Goal: Task Accomplishment & Management: Manage account settings

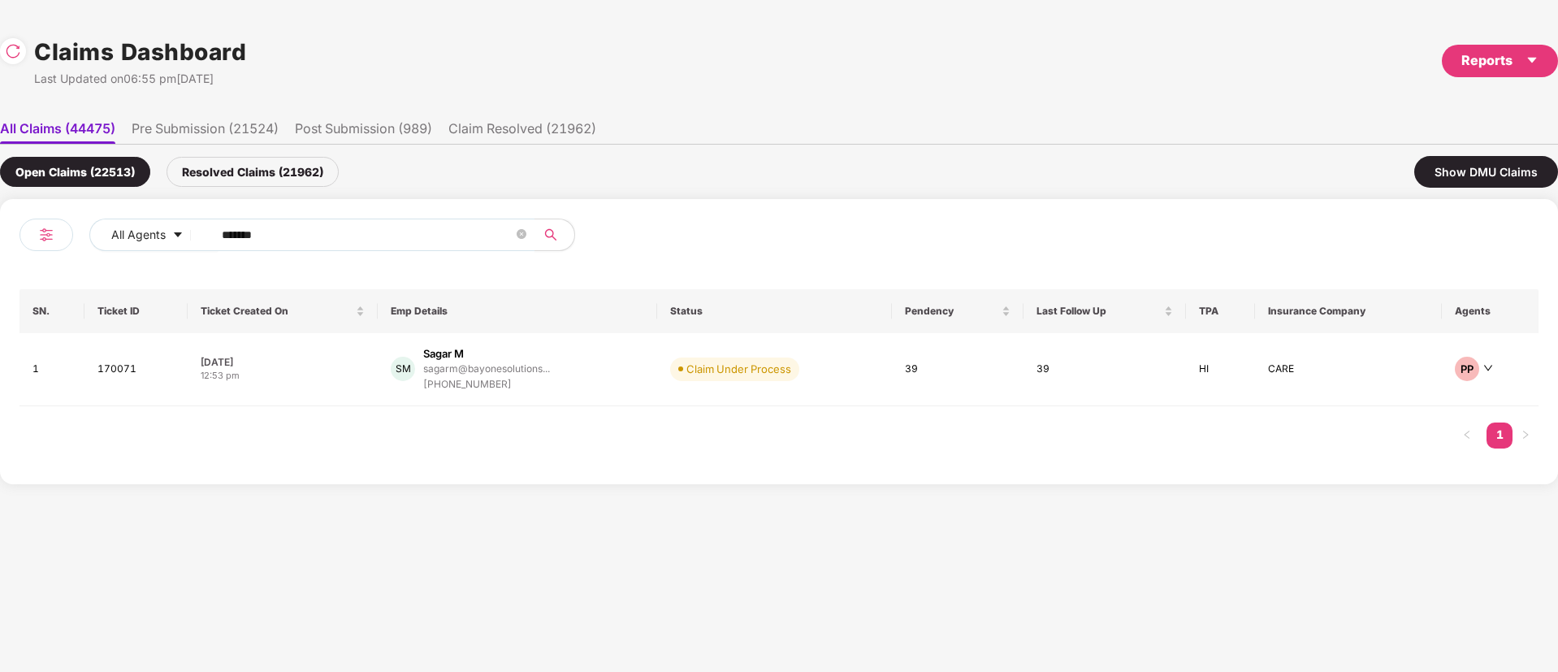
drag, startPoint x: 409, startPoint y: 229, endPoint x: 120, endPoint y: 287, distance: 294.2
click at [7, 285] on div "All Agents ****** SN. Ticket ID Ticket Created On Emp Details Status Pendency L…" at bounding box center [779, 341] width 1558 height 285
paste input "text"
type input "******"
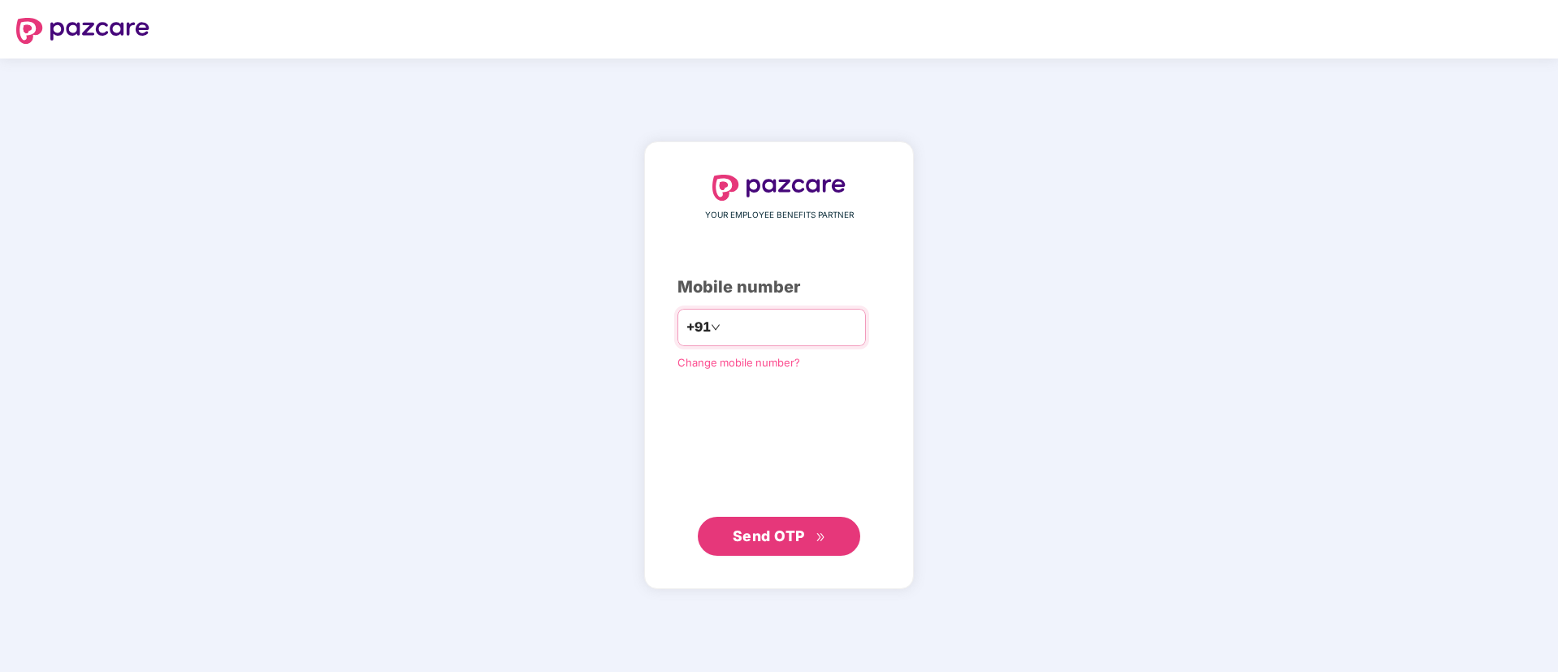
click at [799, 322] on input "number" at bounding box center [790, 327] width 133 height 26
type input "**********"
click at [782, 545] on span "Send OTP" at bounding box center [779, 535] width 93 height 23
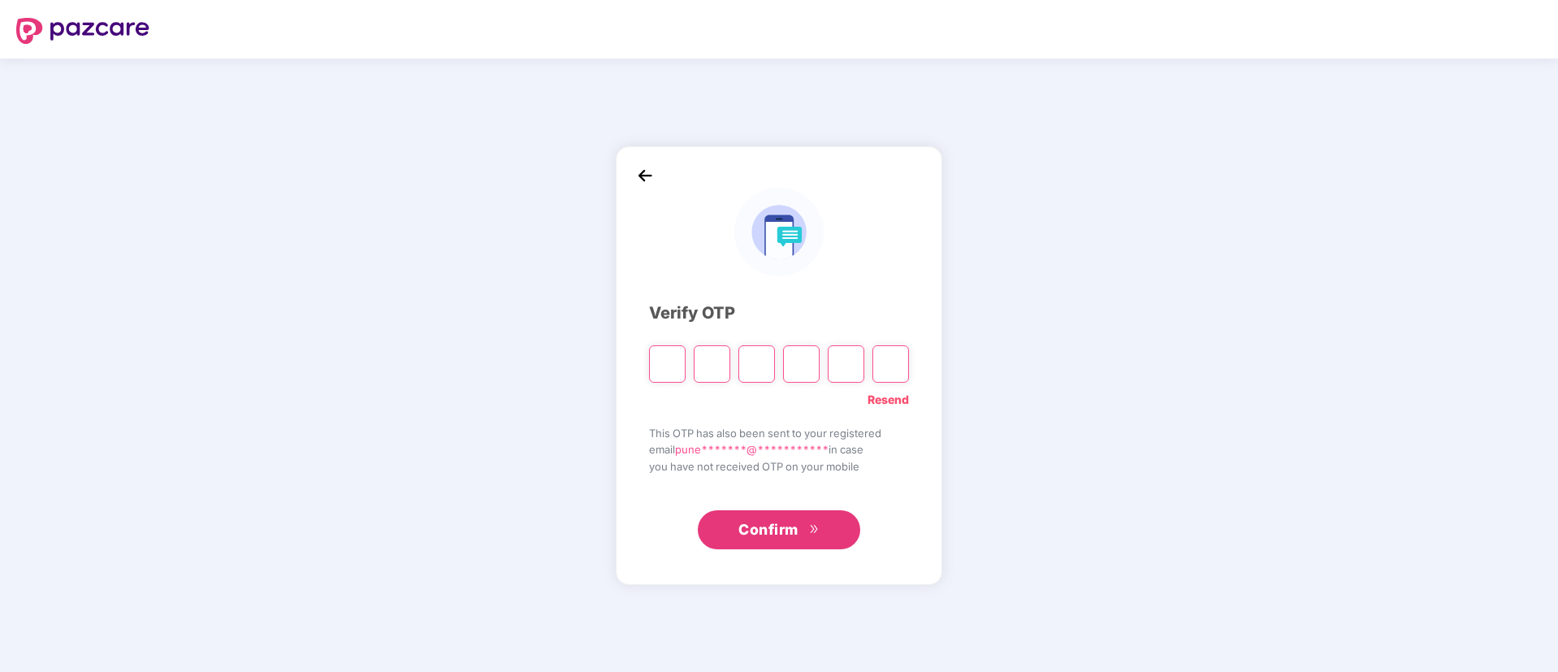
type input "*"
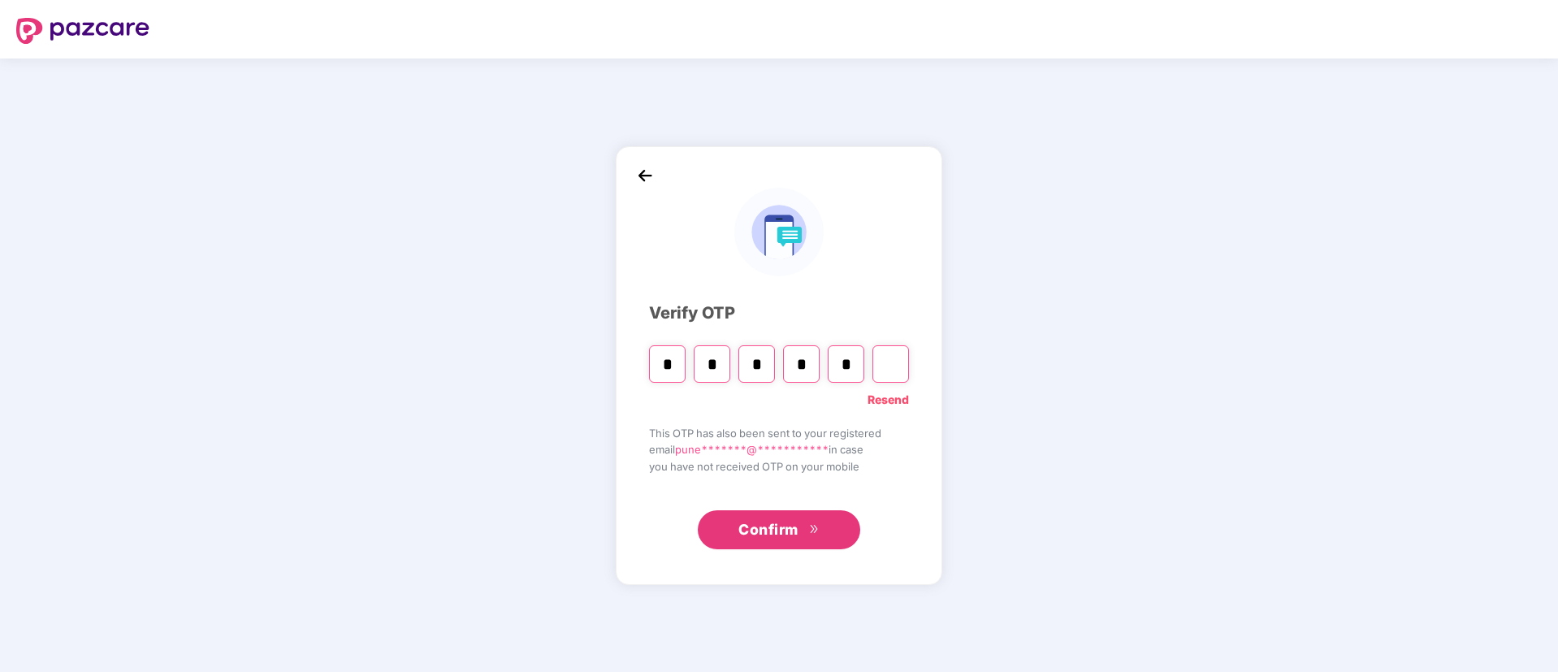
type input "*"
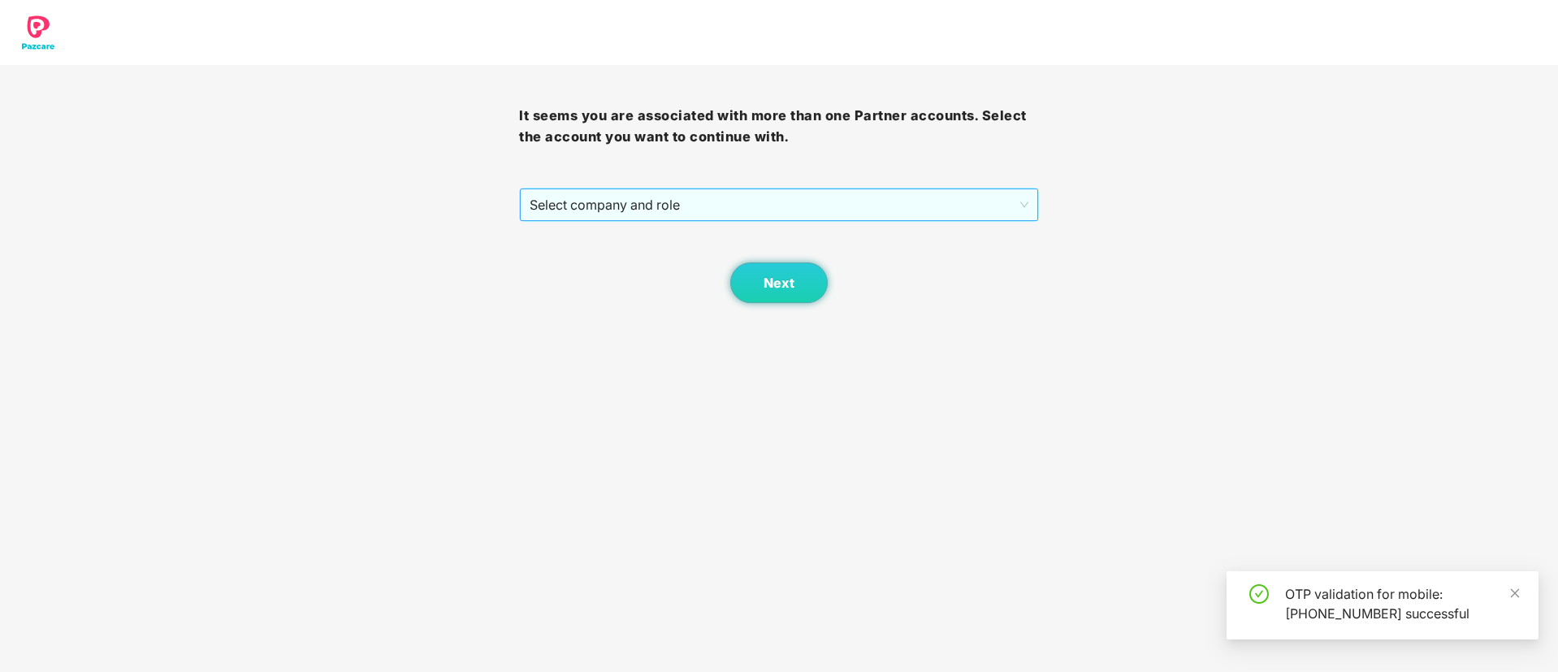
click at [657, 206] on span "Select company and role" at bounding box center [779, 204] width 498 height 31
click at [693, 210] on span "Select company and role" at bounding box center [779, 204] width 498 height 31
click at [672, 216] on span "Select company and role" at bounding box center [779, 204] width 498 height 31
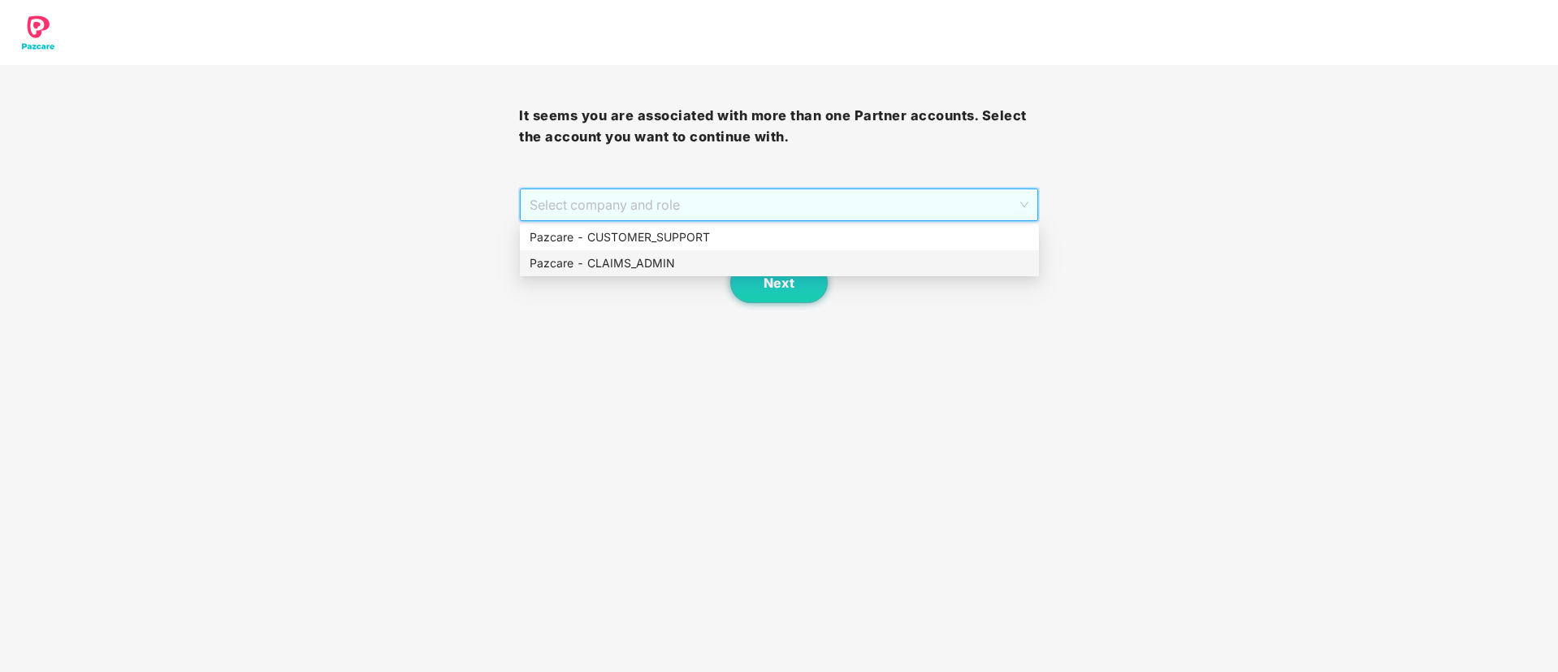
click at [659, 260] on div "Pazcare - CLAIMS_ADMIN" at bounding box center [780, 263] width 500 height 18
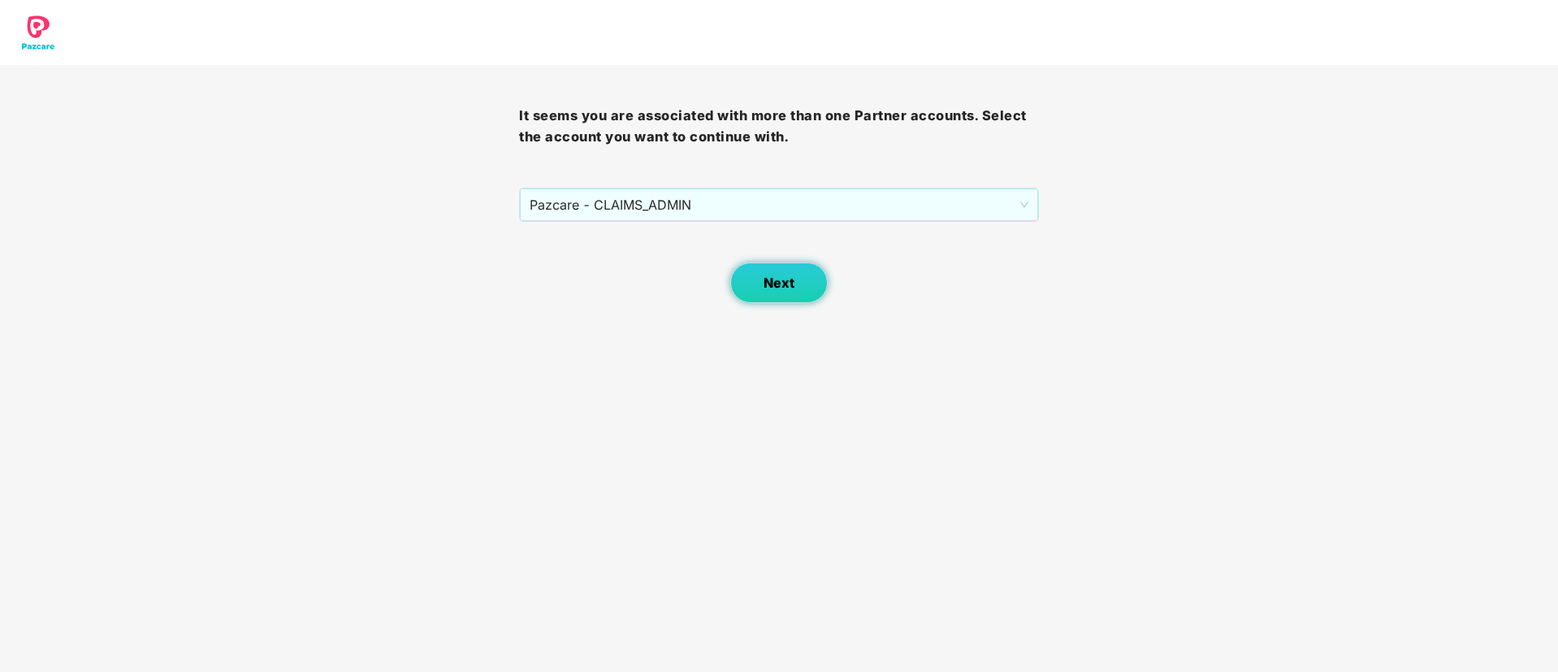
click at [762, 274] on button "Next" at bounding box center [779, 282] width 98 height 41
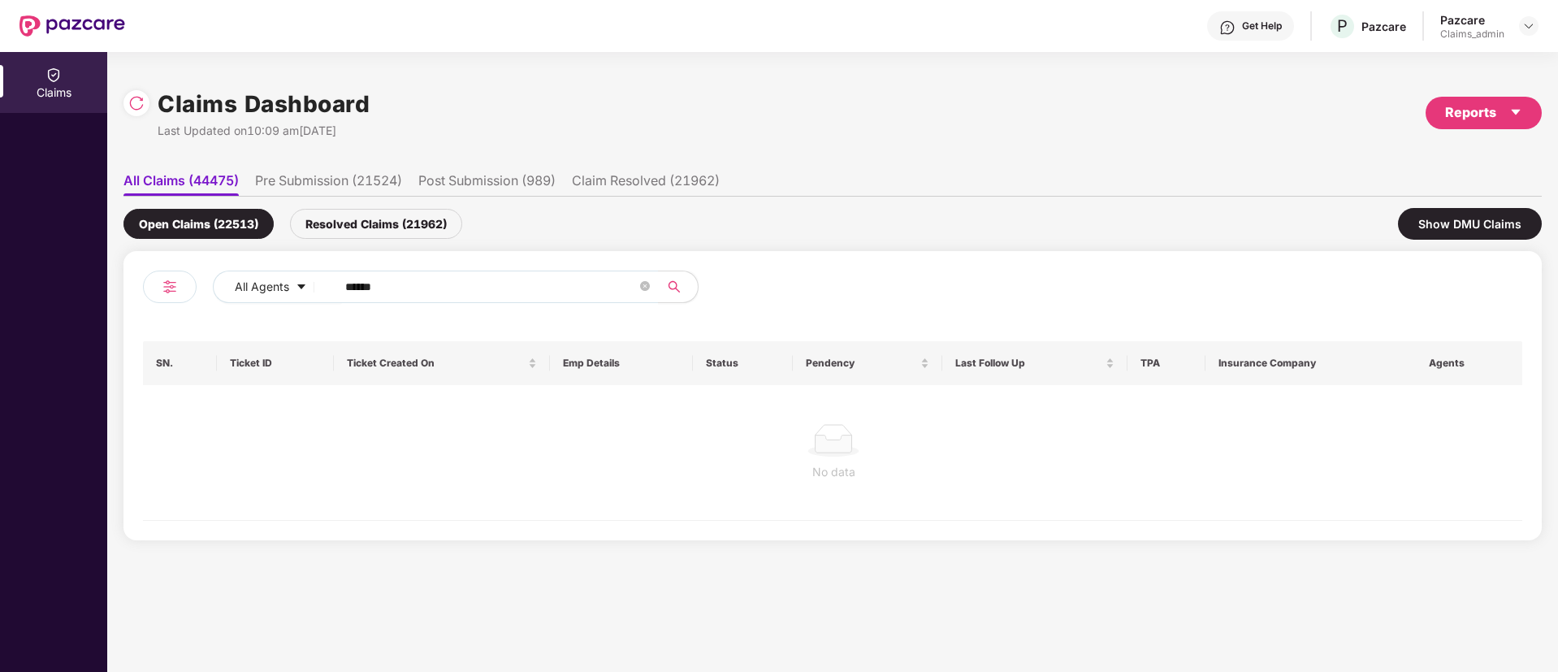
drag, startPoint x: 442, startPoint y: 283, endPoint x: 0, endPoint y: 398, distance: 456.8
click at [0, 393] on div "Claims Claims Dashboard Last Updated on 10:09 am, 10 Oct 2025 Reports All Claim…" at bounding box center [779, 362] width 1558 height 620
paste input "text"
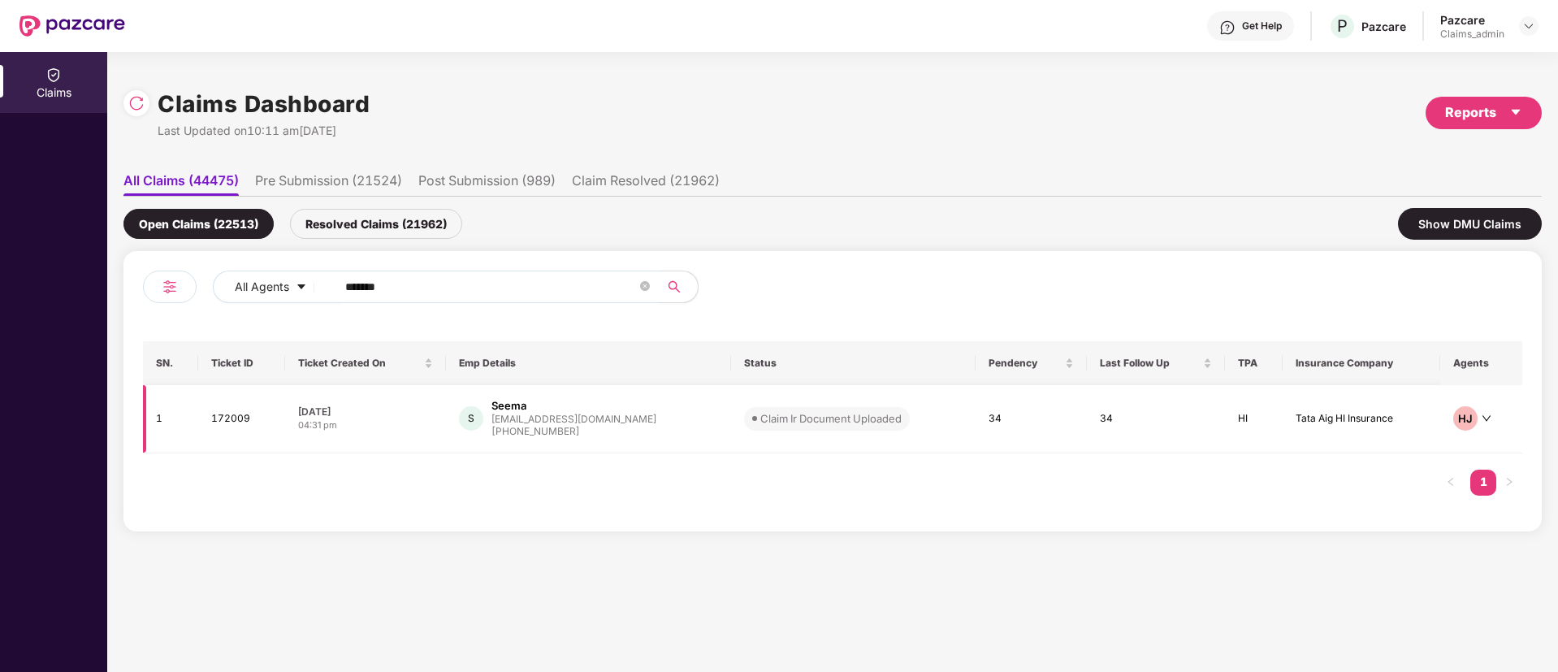
type input "******"
click at [664, 414] on div "S Seema seema@sarayutrust.org +919818806643" at bounding box center [588, 418] width 259 height 41
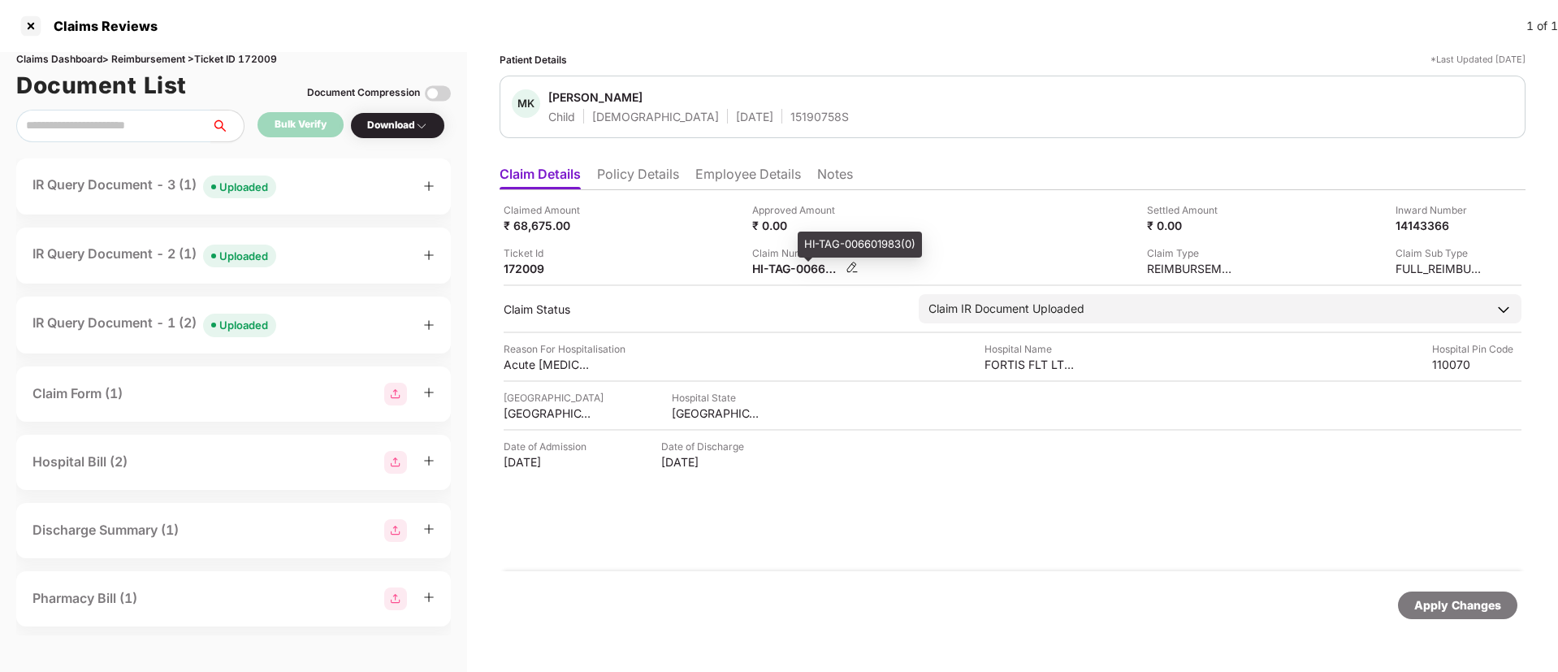
click at [780, 269] on div "HI-TAG-006601983(0)" at bounding box center [796, 268] width 89 height 15
copy div
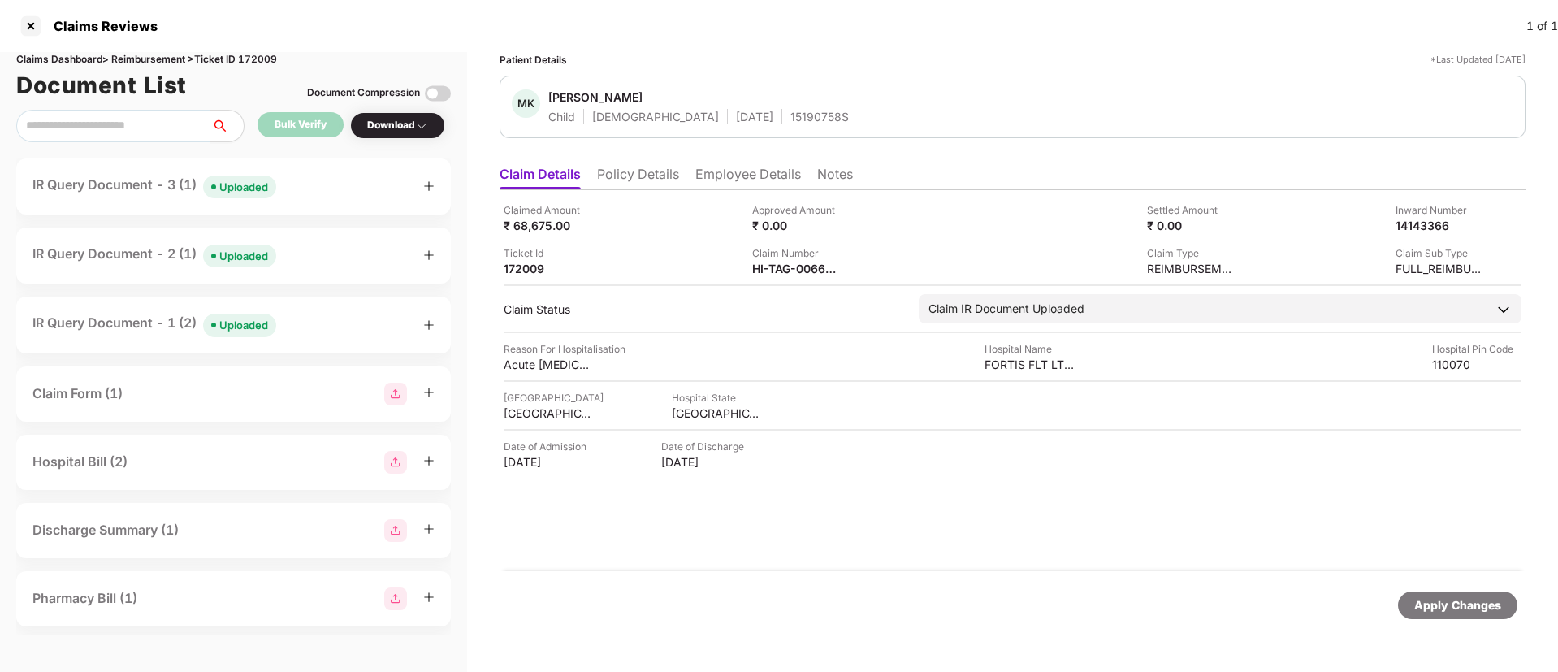
copy div
click at [430, 184] on icon "plus" at bounding box center [428, 185] width 11 height 11
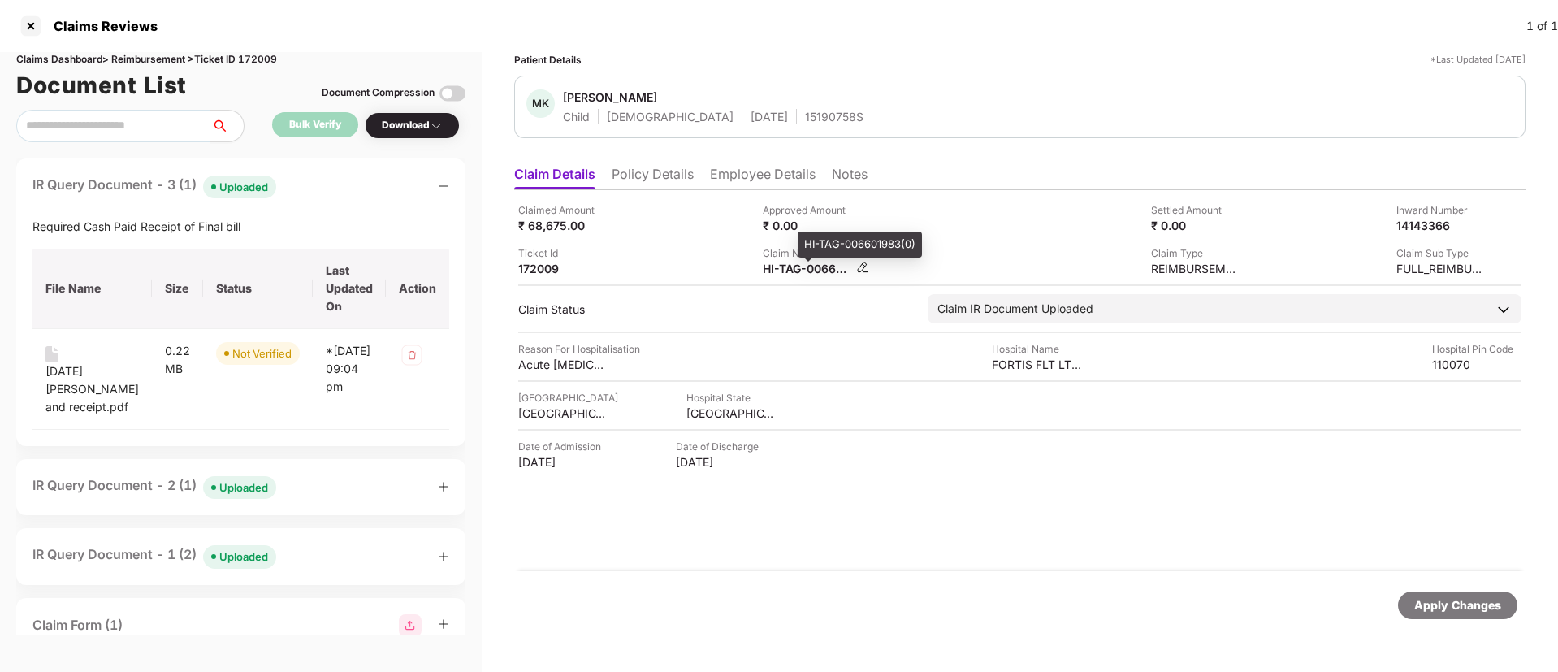
click at [782, 274] on div "HI-TAG-006601983(0)" at bounding box center [807, 268] width 89 height 15
copy div
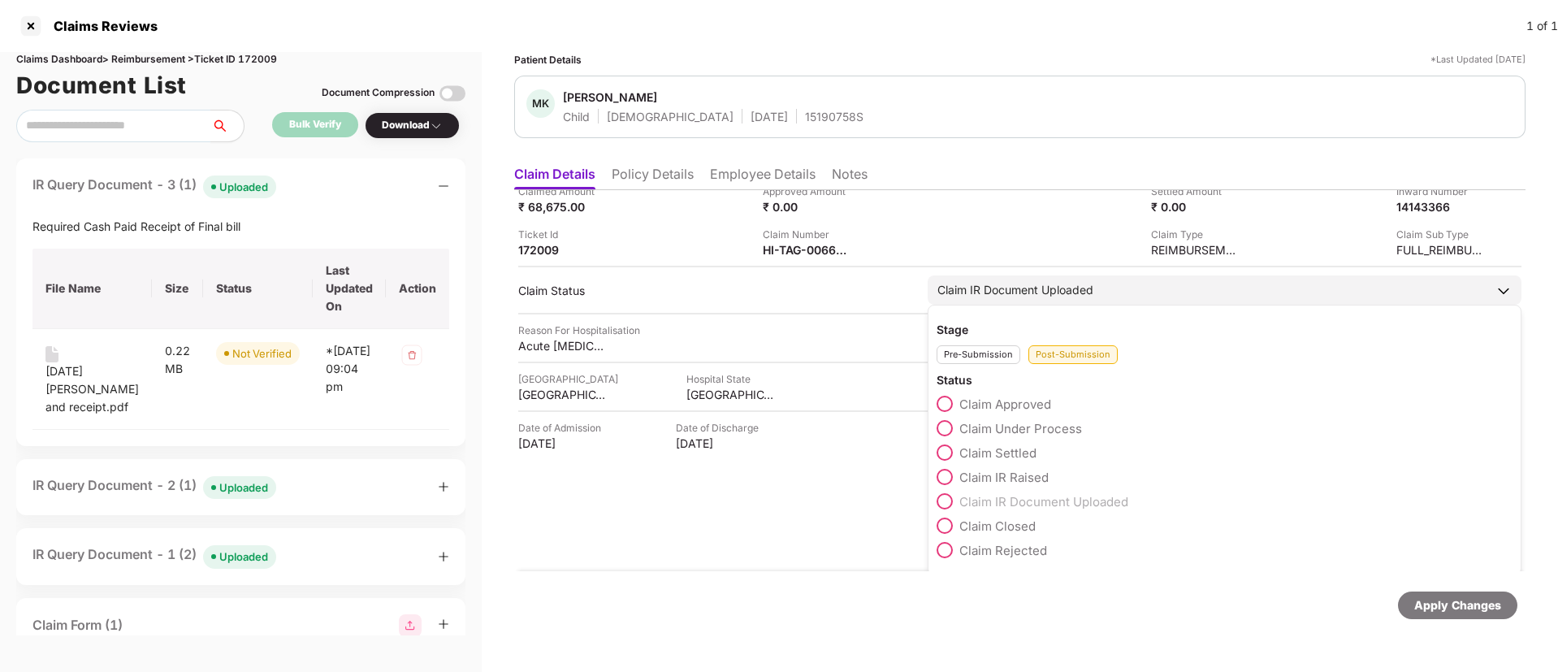
scroll to position [23, 0]
click at [1031, 424] on span "Claim Under Process" at bounding box center [1021, 424] width 123 height 15
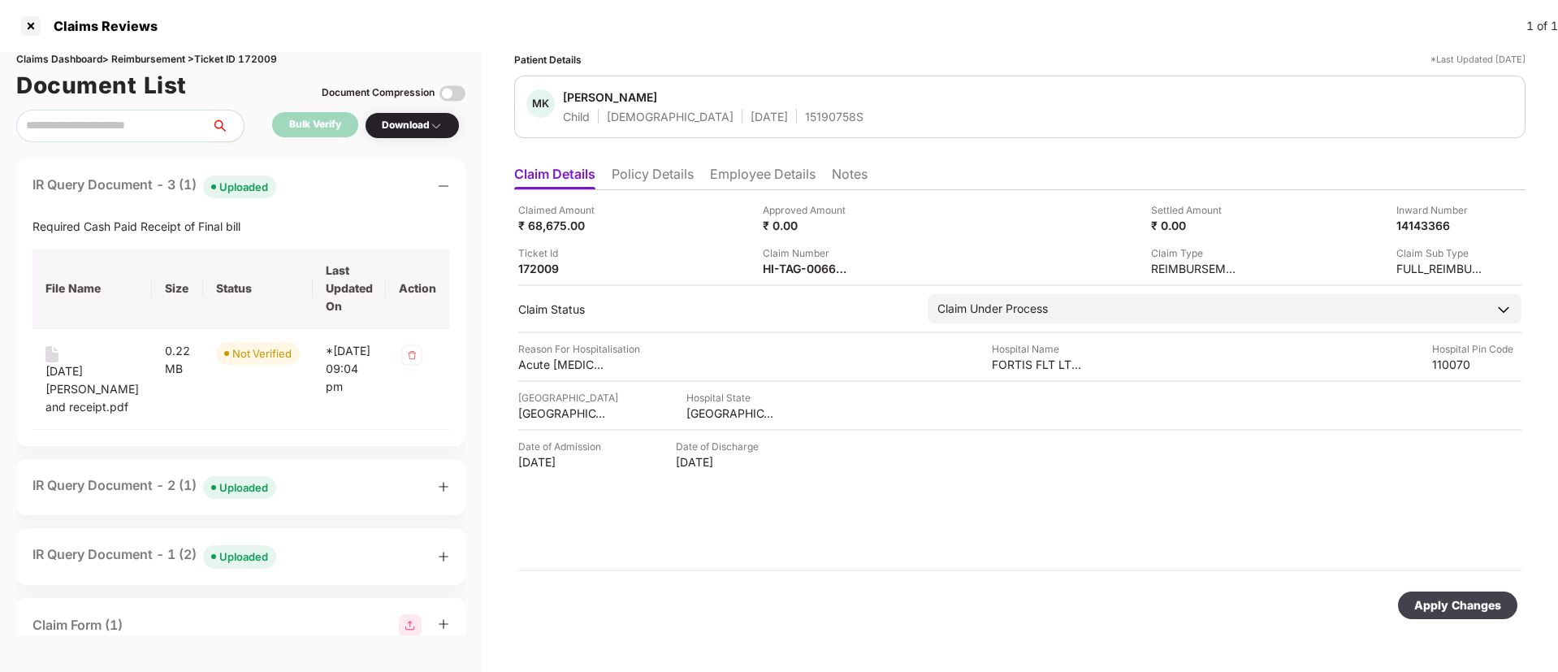
scroll to position [0, 0]
click at [1476, 607] on div "Apply Changes" at bounding box center [1458, 605] width 87 height 18
click at [530, 272] on div "172009" at bounding box center [562, 268] width 89 height 15
copy div "172009"
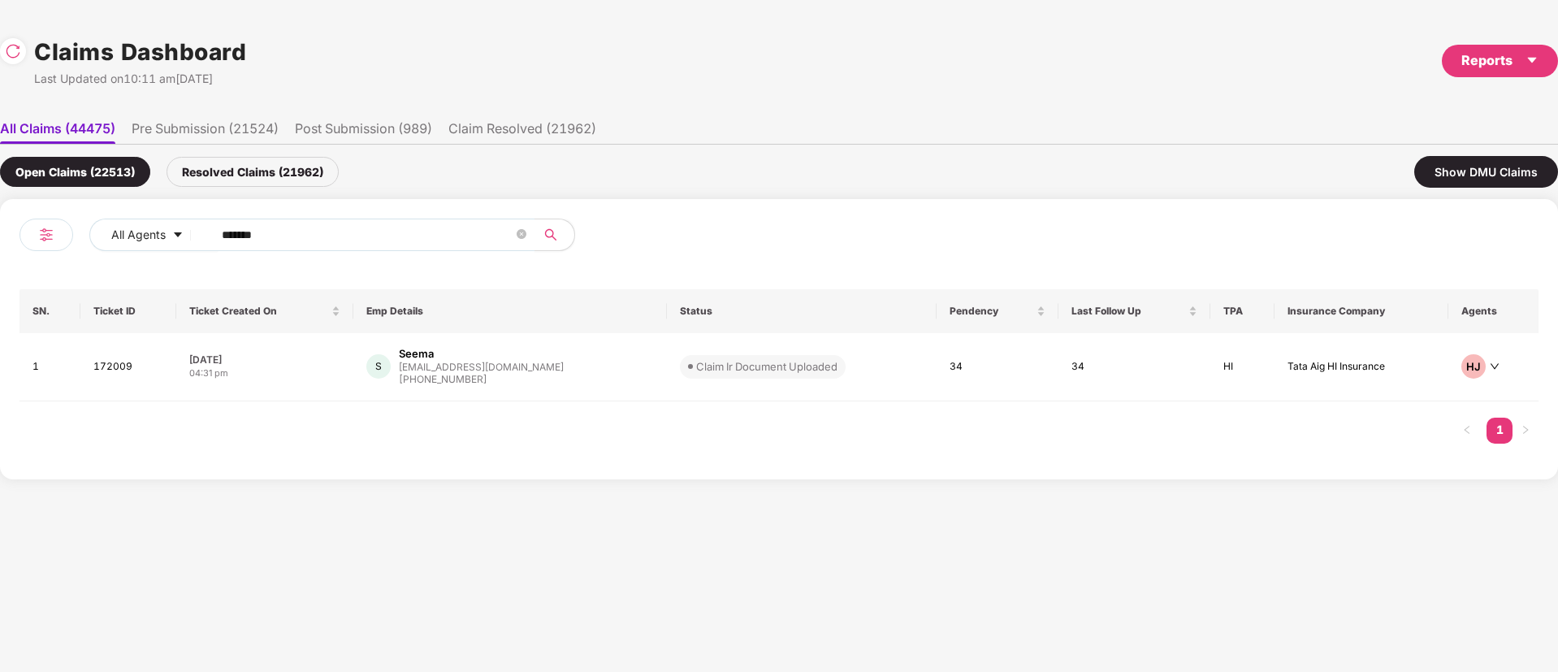
drag, startPoint x: 323, startPoint y: 241, endPoint x: 0, endPoint y: 258, distance: 323.1
click at [0, 258] on div "All Agents ****** SN. Ticket ID Ticket Created On Emp Details Status Pendency L…" at bounding box center [779, 339] width 1558 height 280
paste input "text"
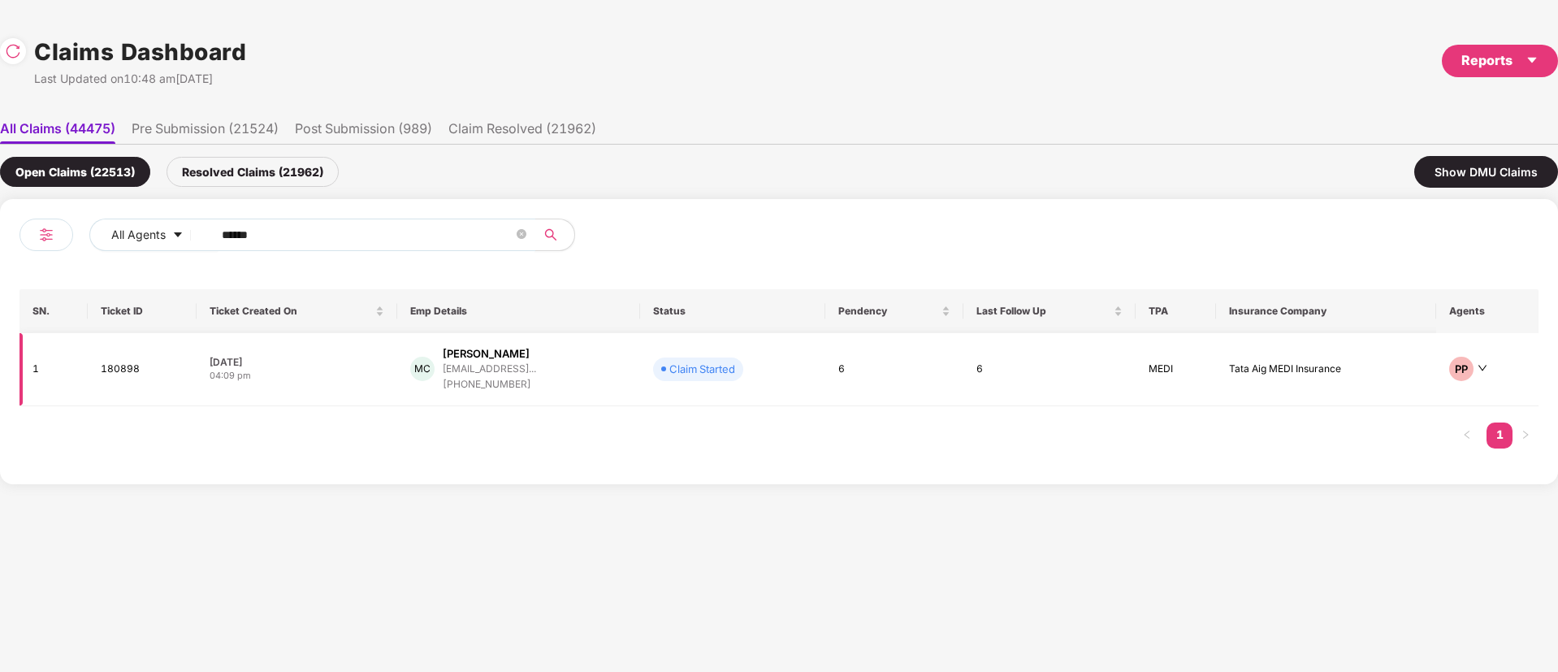
type input "******"
click at [562, 376] on div "MC Mahesh Vaman Chavan maheshchavan2905@gmail... +918850909995" at bounding box center [518, 369] width 216 height 46
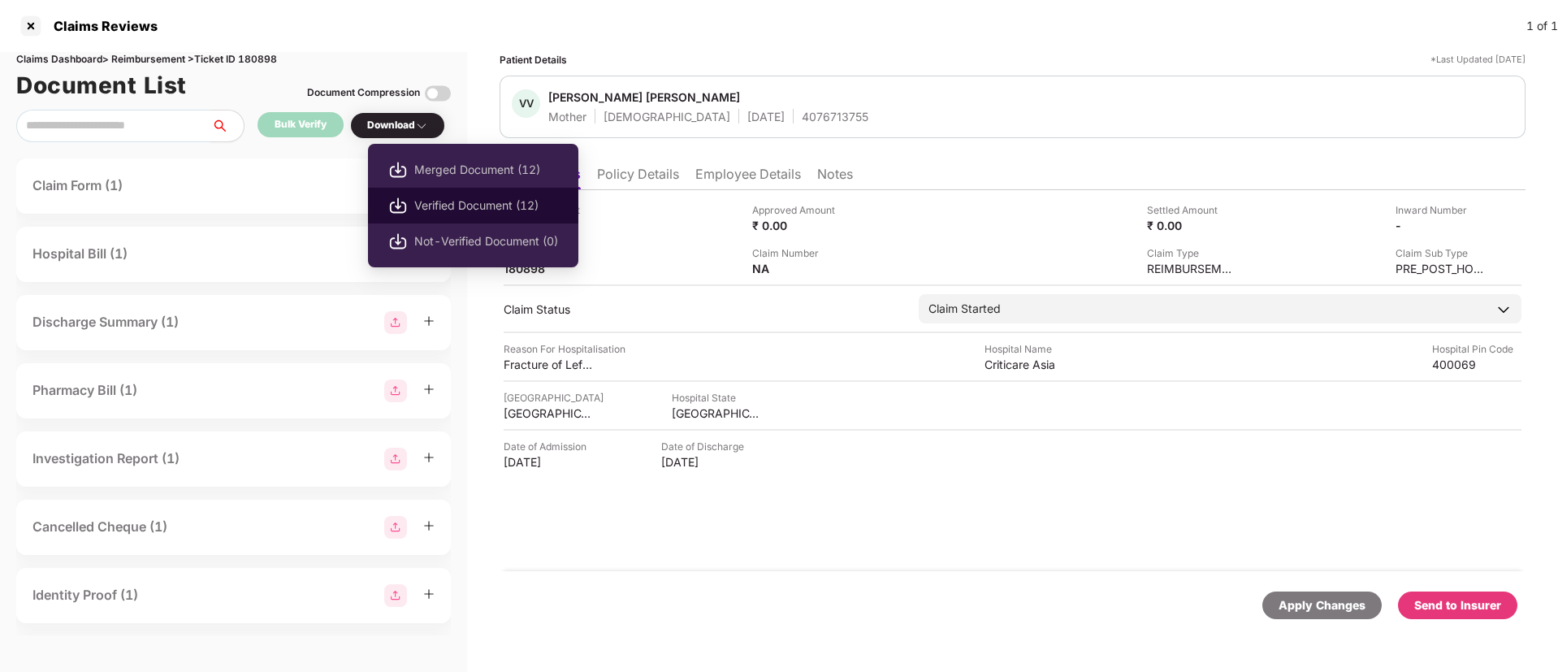
click at [456, 201] on span "Verified Document (12)" at bounding box center [486, 206] width 144 height 18
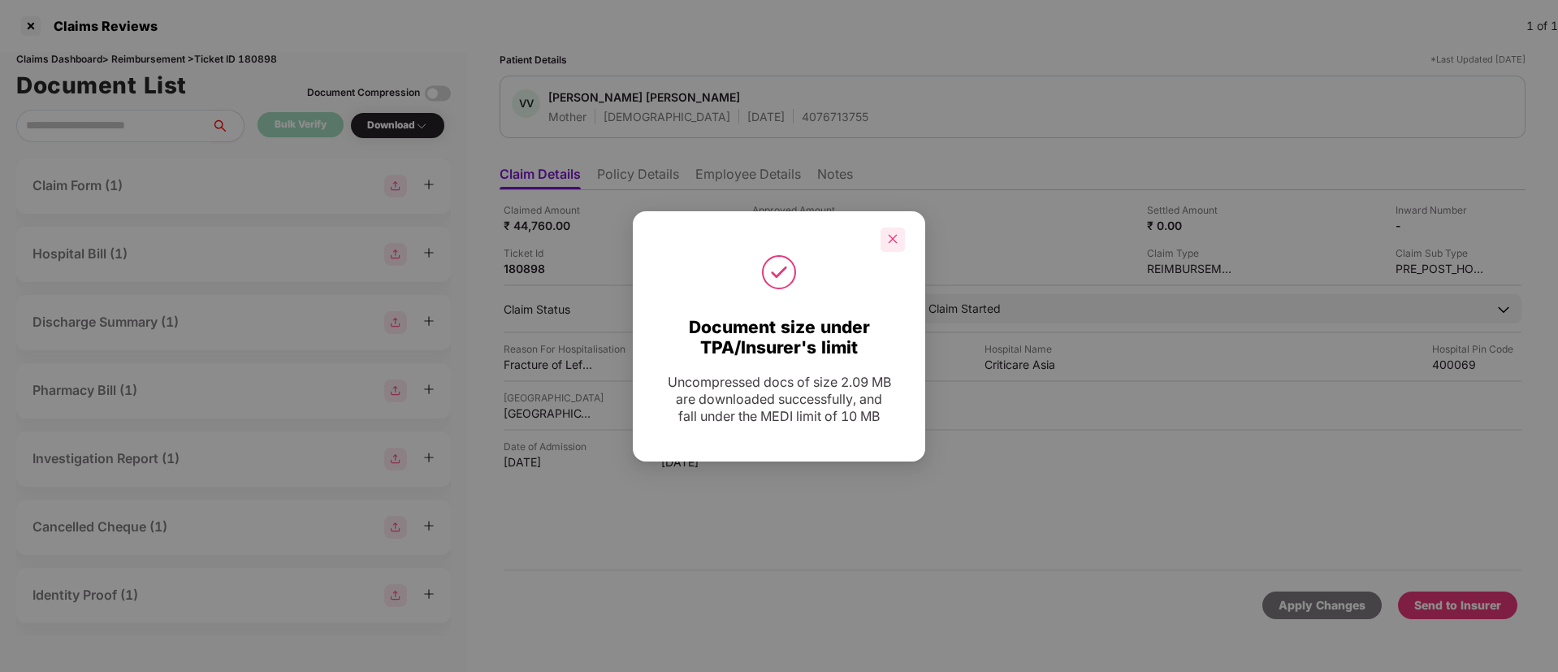
click at [892, 233] on icon "close" at bounding box center [892, 238] width 11 height 11
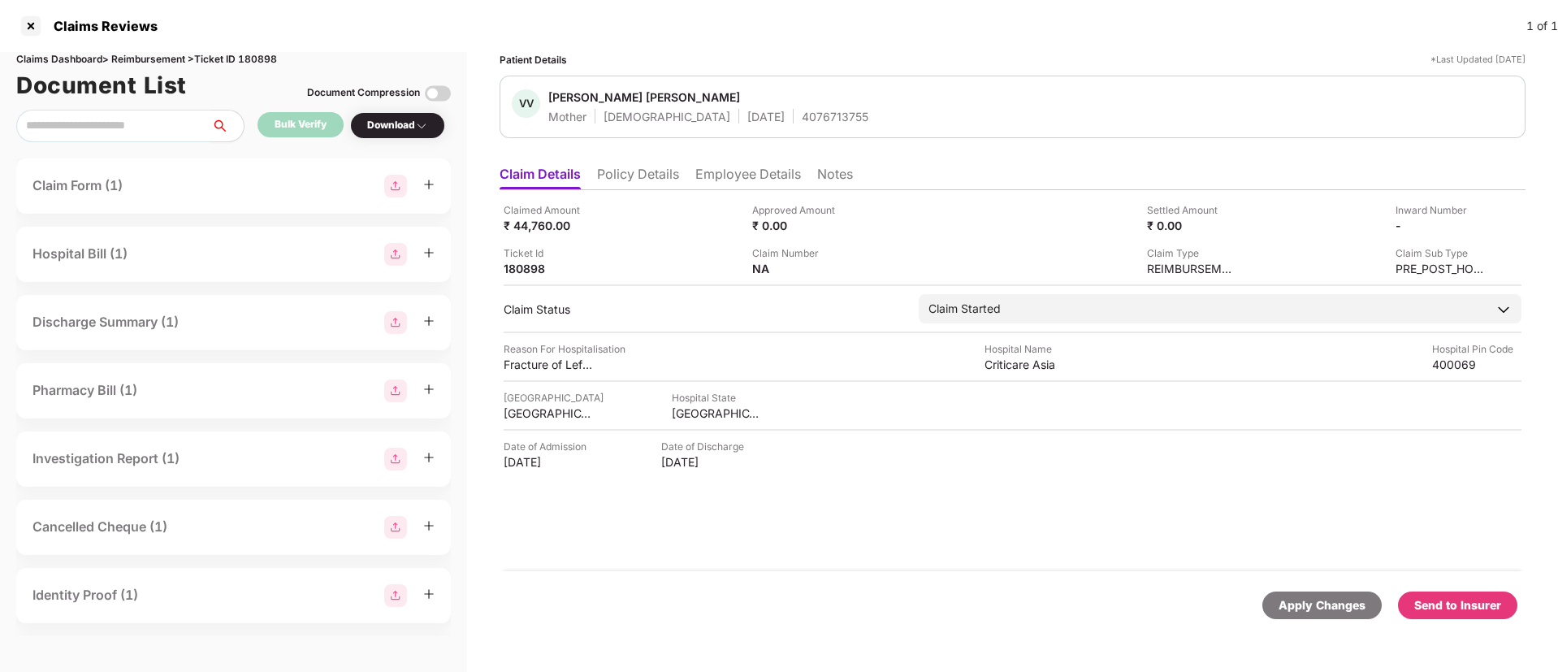
click at [1456, 600] on div "Send to Insurer" at bounding box center [1458, 605] width 87 height 18
click at [1005, 557] on div "Claimed Amount ₹ 44,760.00 Approved Amount ₹ 0.00 Settled Amount ₹ 0.00 Inward …" at bounding box center [1013, 380] width 1026 height 381
click at [1054, 594] on div "Apply Changes Send to Insurer" at bounding box center [1013, 606] width 1010 height 28
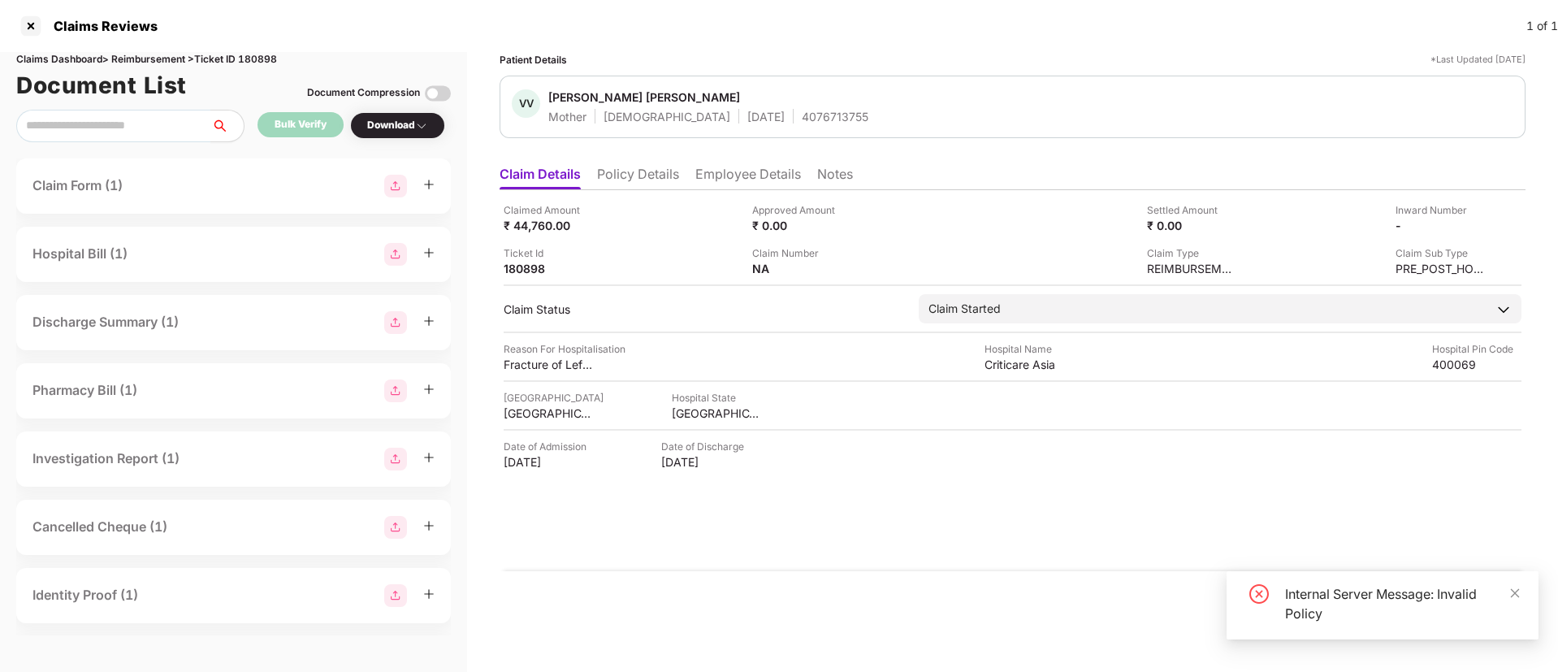
click at [1055, 553] on div "Claimed Amount ₹ 44,760.00 Approved Amount ₹ 0.00 Settled Amount ₹ 0.00 Inward …" at bounding box center [1013, 380] width 1026 height 381
click at [531, 266] on div "180898" at bounding box center [548, 268] width 89 height 15
copy div "180898"
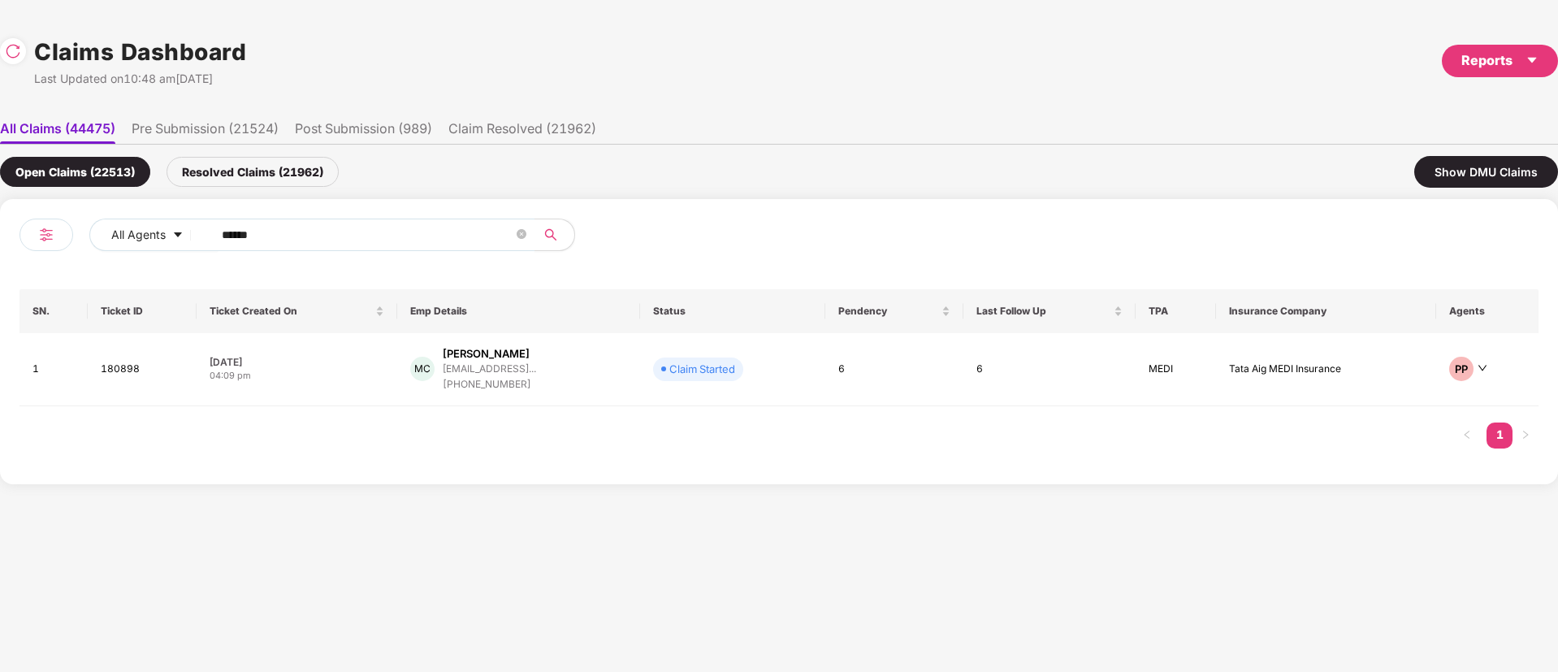
drag, startPoint x: 295, startPoint y: 236, endPoint x: 0, endPoint y: 268, distance: 296.7
click at [0, 267] on div "All Agents ****** SN. Ticket ID Ticket Created On Emp Details Status Pendency L…" at bounding box center [779, 341] width 1558 height 285
paste input "text"
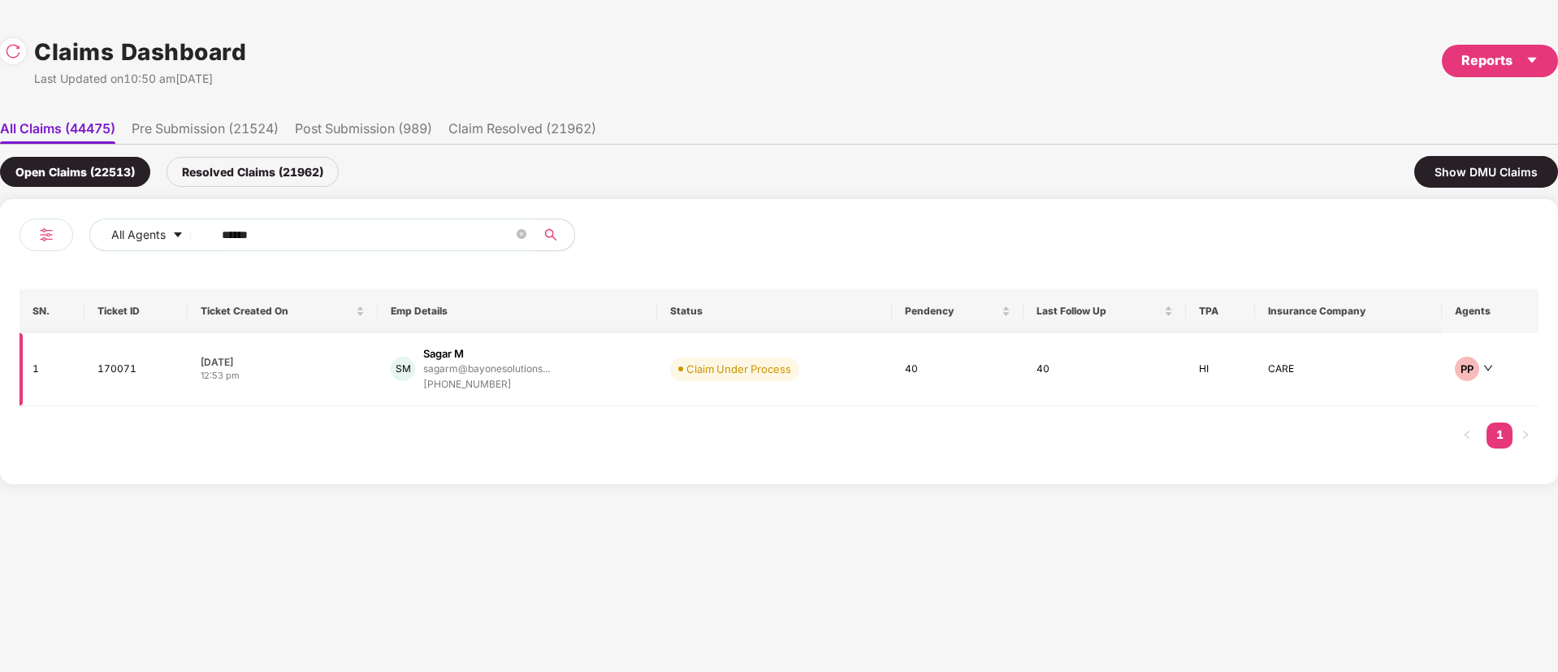
type input "******"
click at [590, 388] on div "SM Sagar M sagarm@bayonesolutions... +919886641689" at bounding box center [518, 369] width 254 height 46
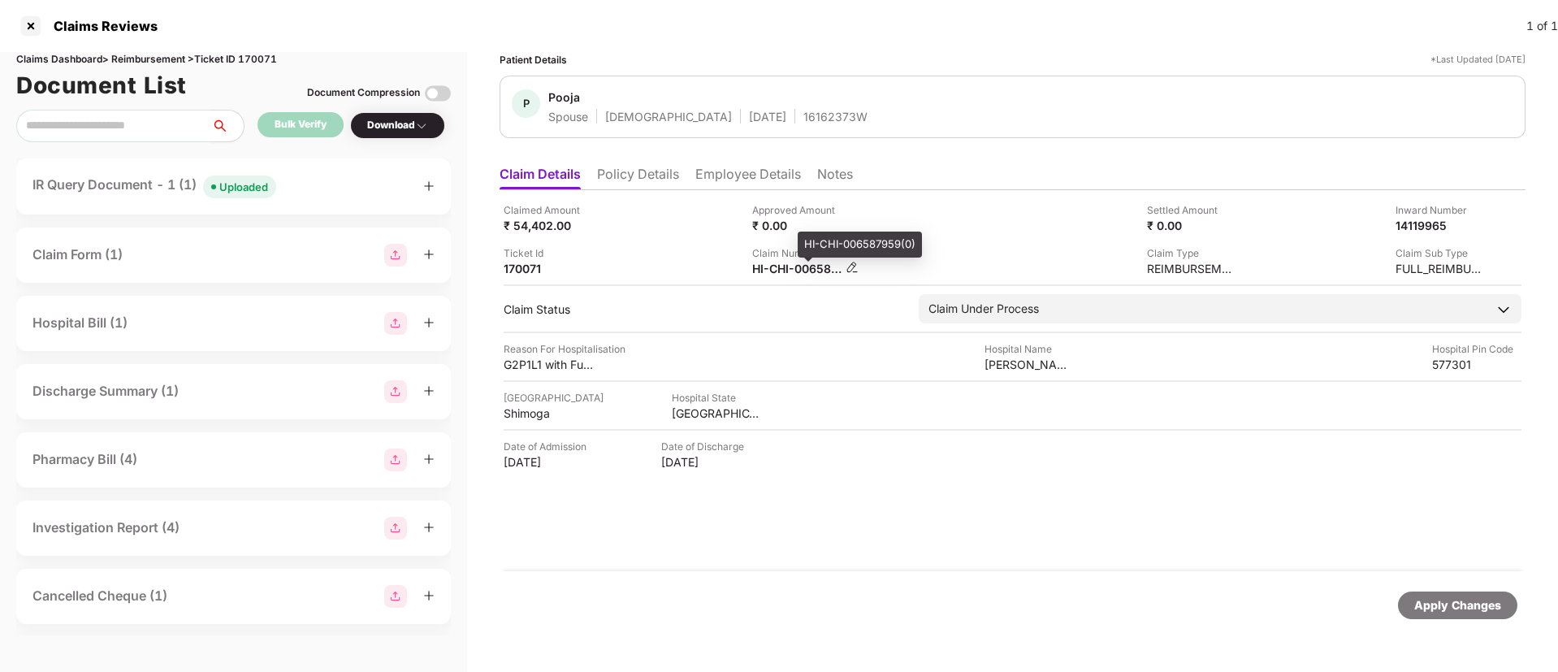
click at [773, 273] on div "HI-CHI-006587959(0)" at bounding box center [796, 268] width 89 height 15
copy div
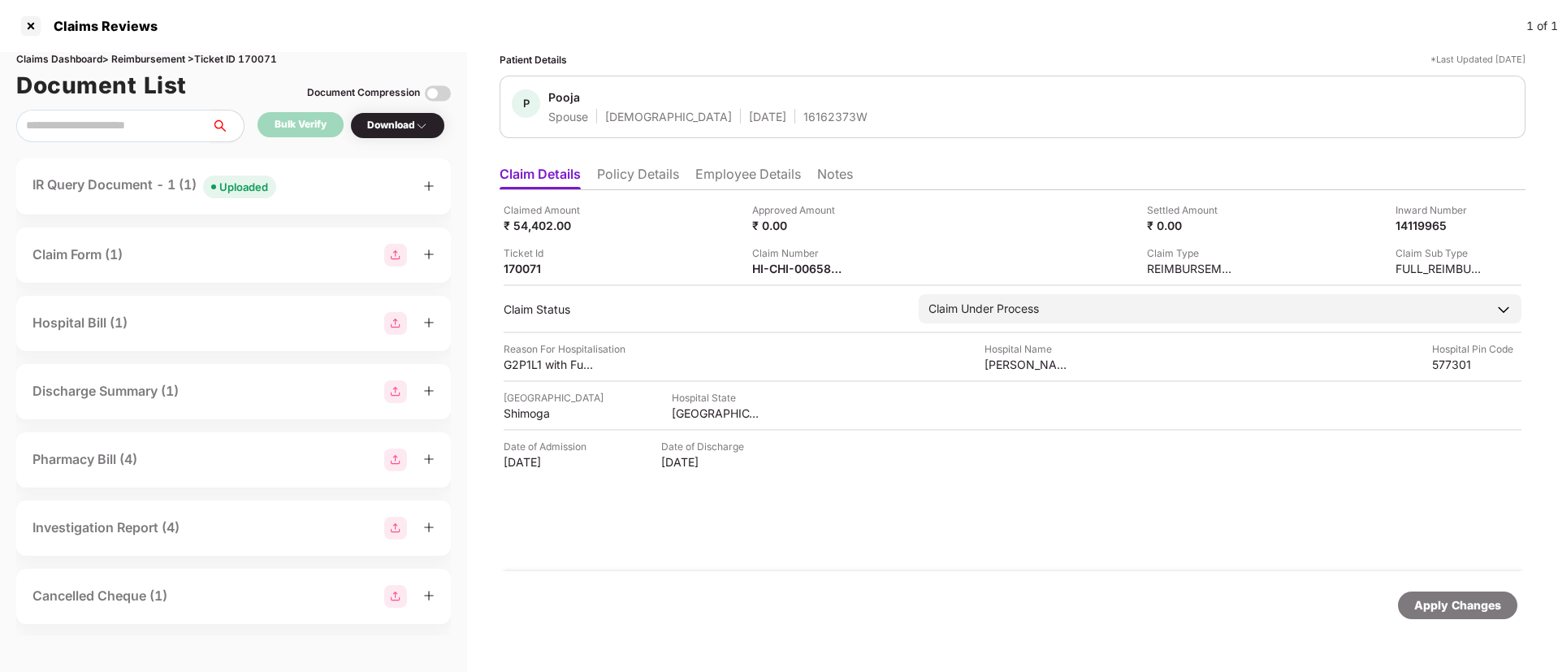
copy div
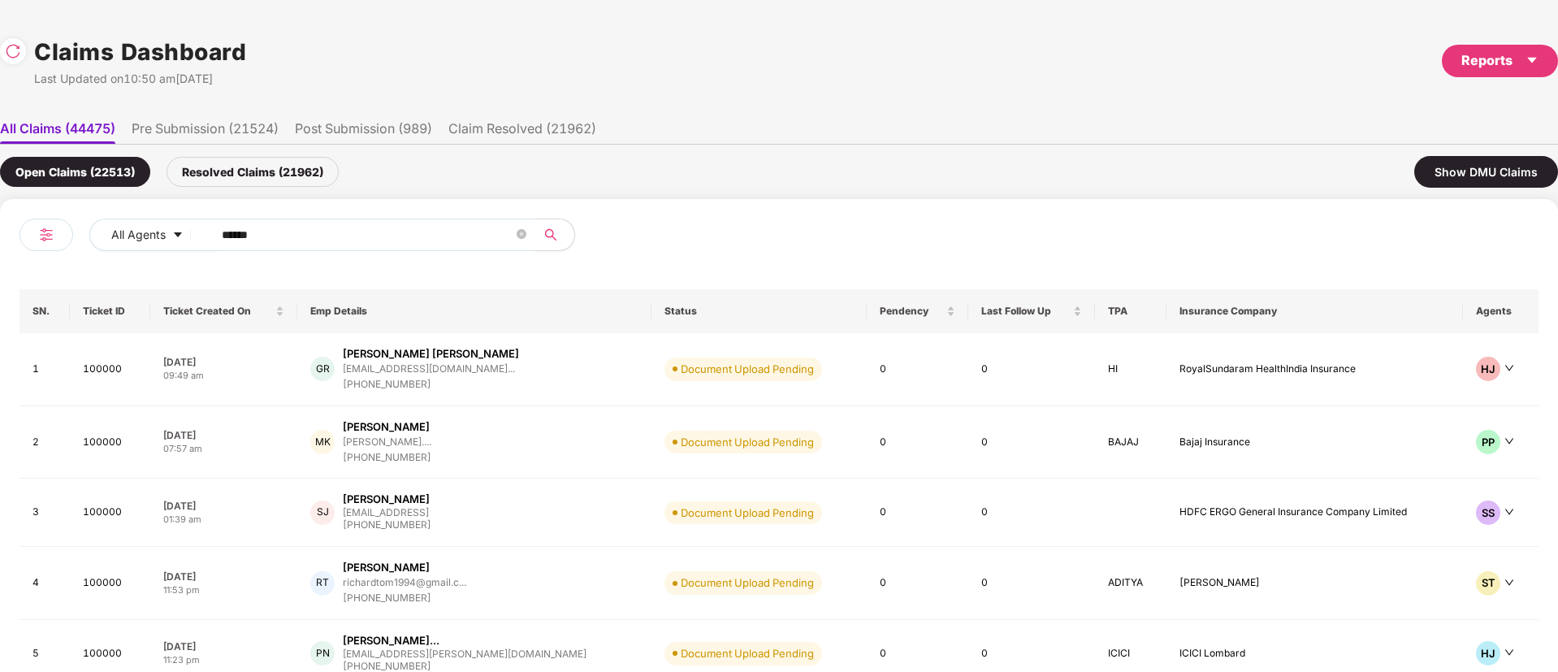
click at [0, 321] on div "All Agents ****** SN. Ticket ID Ticket Created On Emp Details Status Pendency L…" at bounding box center [779, 482] width 1558 height 567
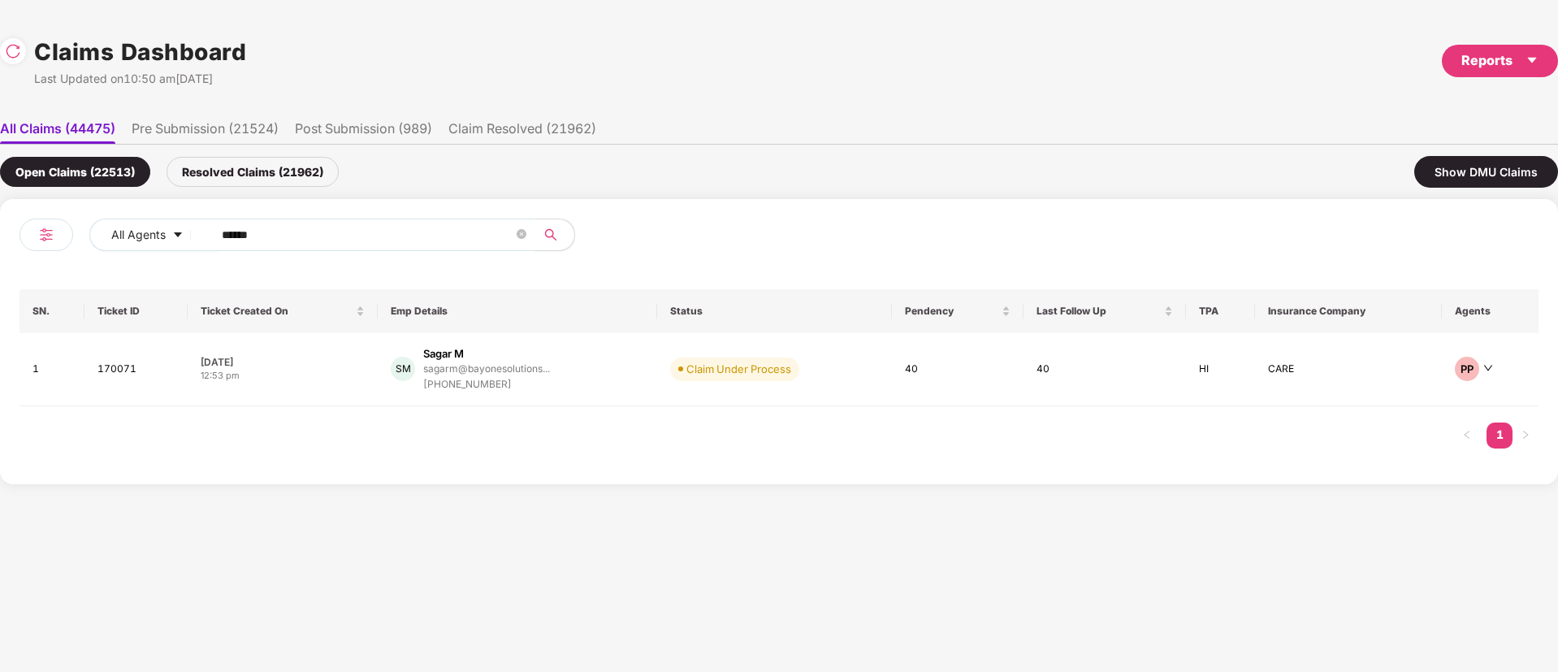
paste input "text"
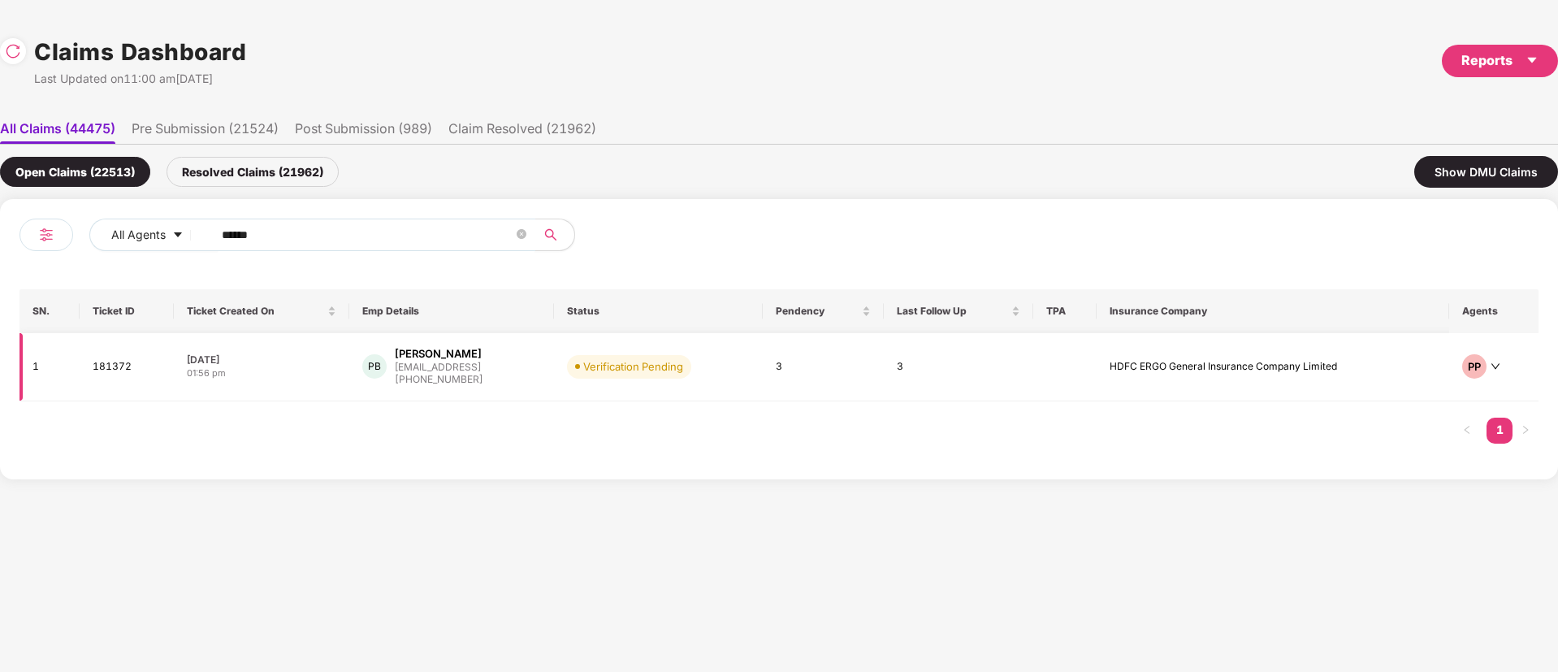
type input "******"
click at [549, 371] on td "PB Parth Baghel pbaghel@eightfold.ai +919568403426" at bounding box center [451, 367] width 205 height 68
drag, startPoint x: 316, startPoint y: 241, endPoint x: 335, endPoint y: 253, distance: 21.9
click at [73, 275] on div "All Agents ****** SN. Ticket ID Ticket Created On Emp Details Status Pendency L…" at bounding box center [779, 339] width 1519 height 241
paste input "text"
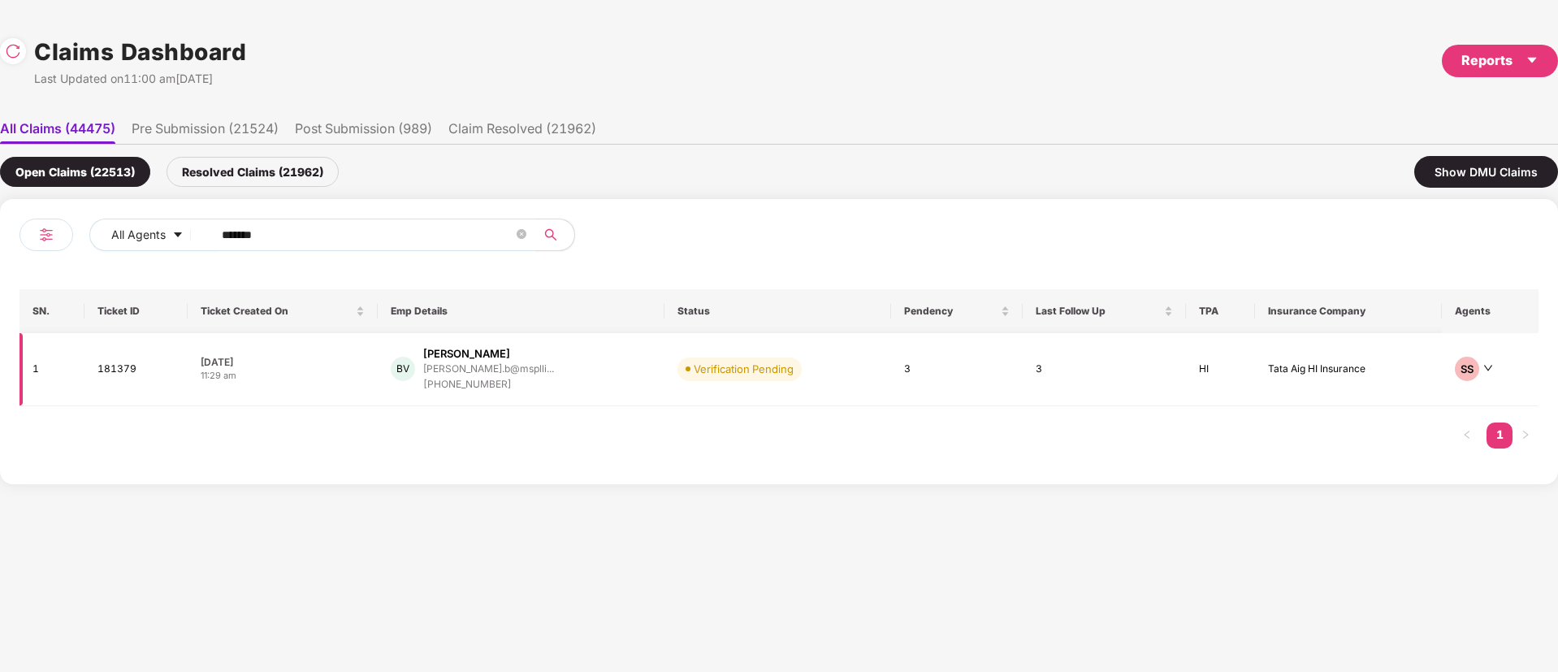
type input "******"
click at [626, 375] on div "BV Budigi Venkateswarlu venkateswarlu.b@msplli... +918179213324" at bounding box center [521, 369] width 260 height 46
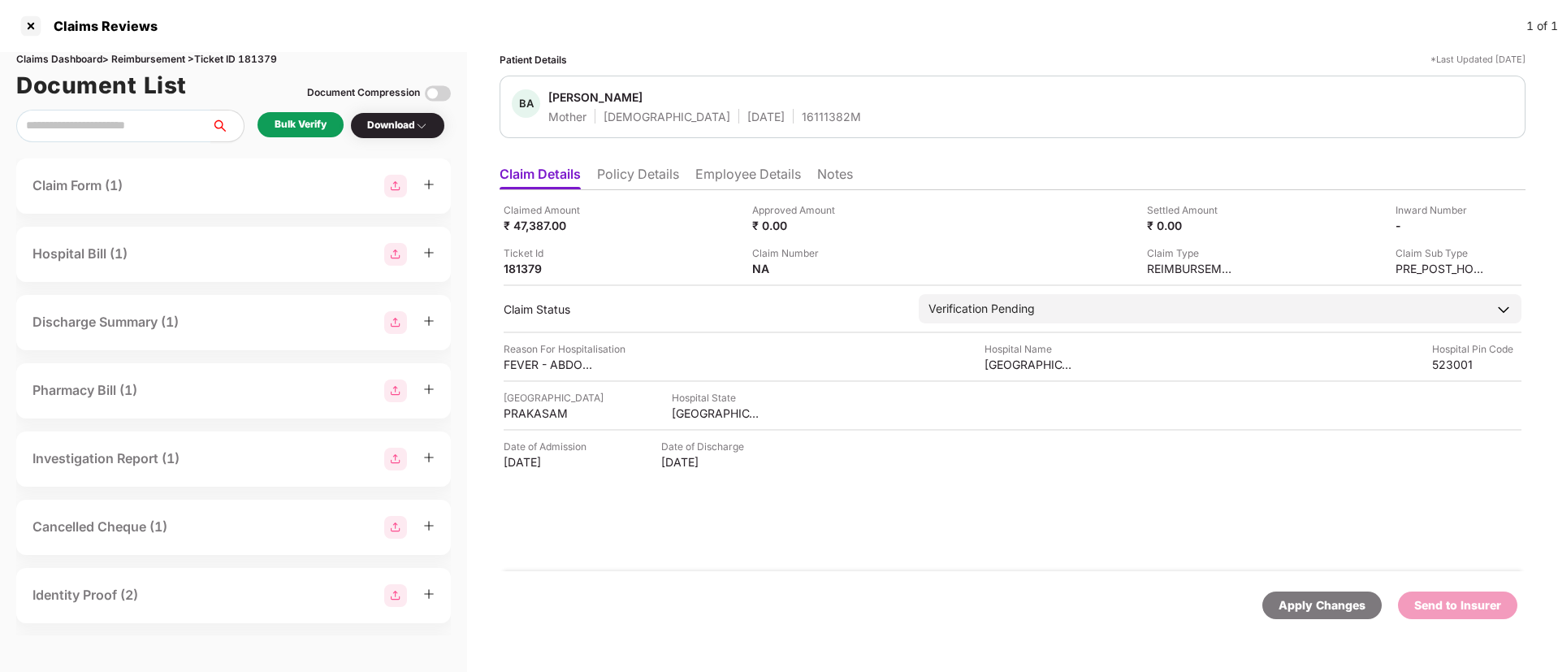
click at [327, 127] on div "Bulk Verify" at bounding box center [301, 124] width 86 height 25
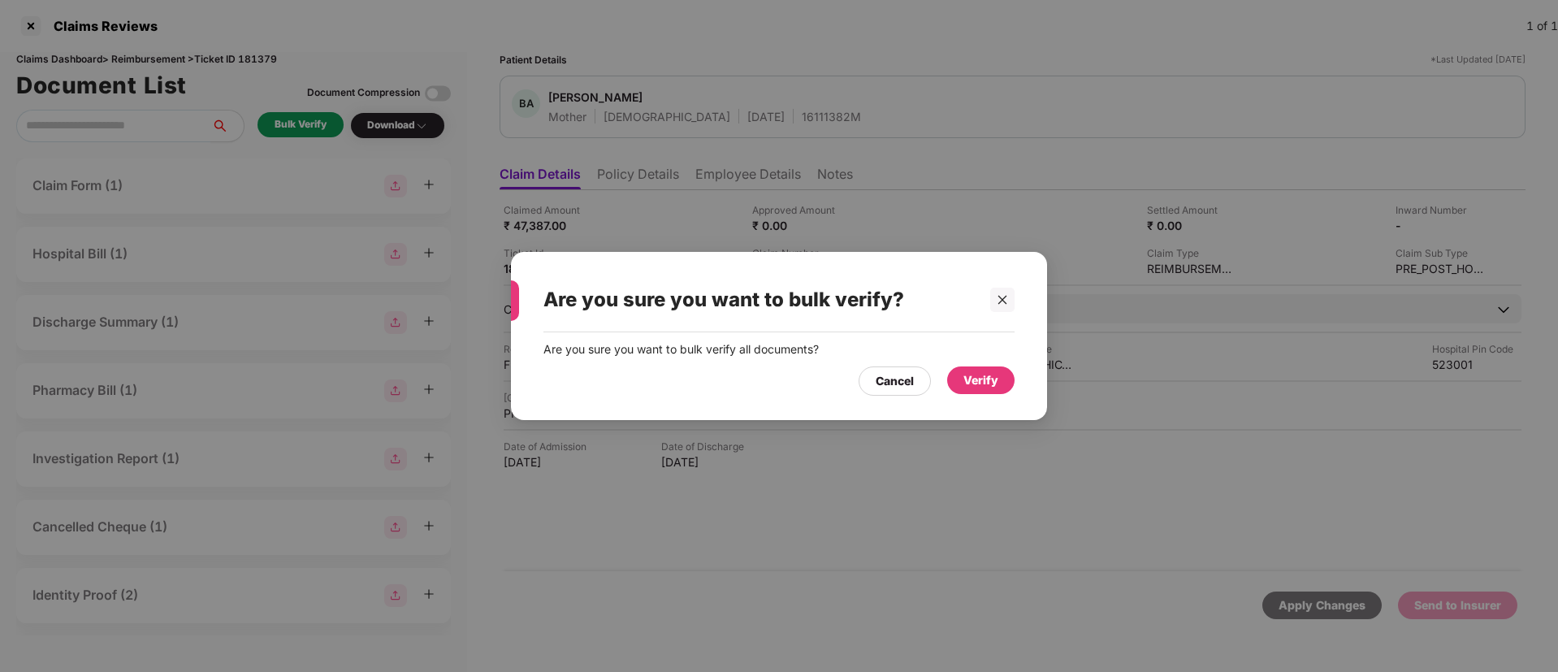
click at [982, 385] on div "Verify" at bounding box center [981, 380] width 35 height 18
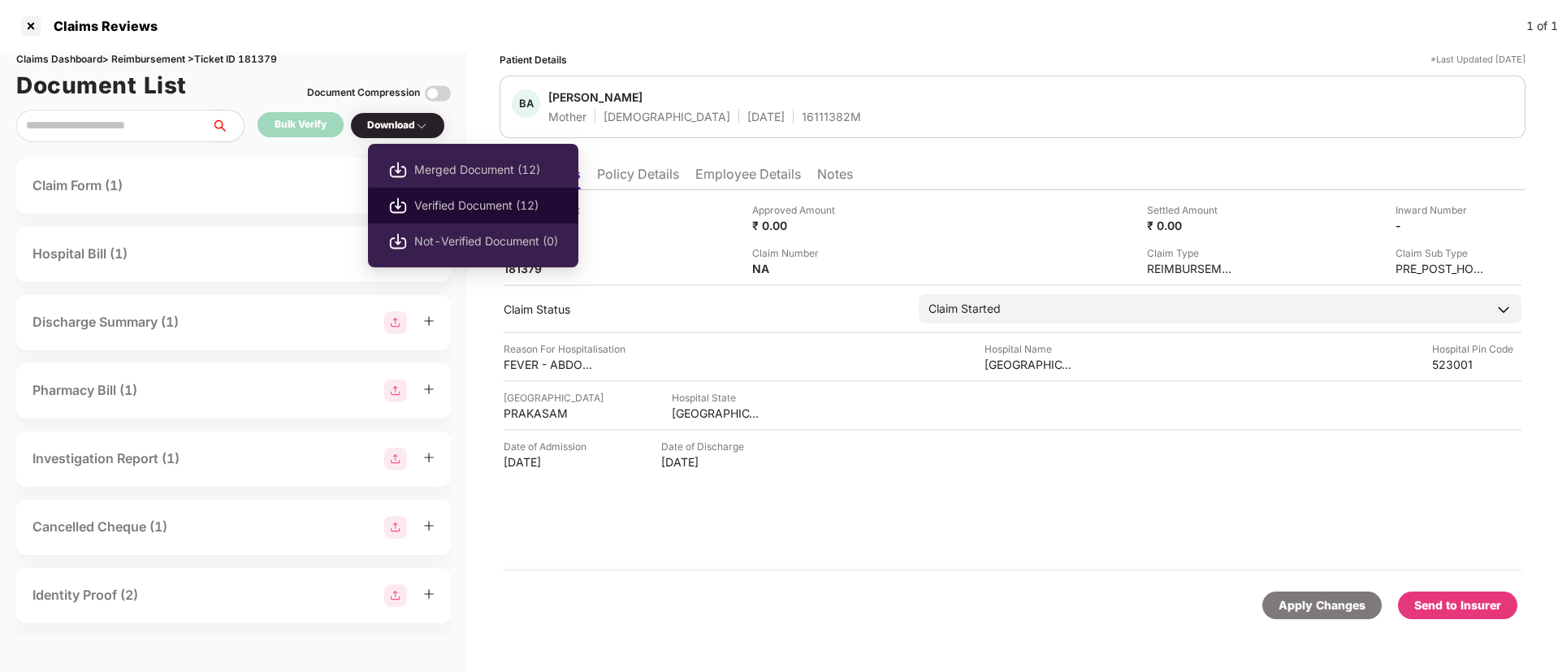
click at [483, 213] on span "Verified Document (12)" at bounding box center [486, 206] width 144 height 18
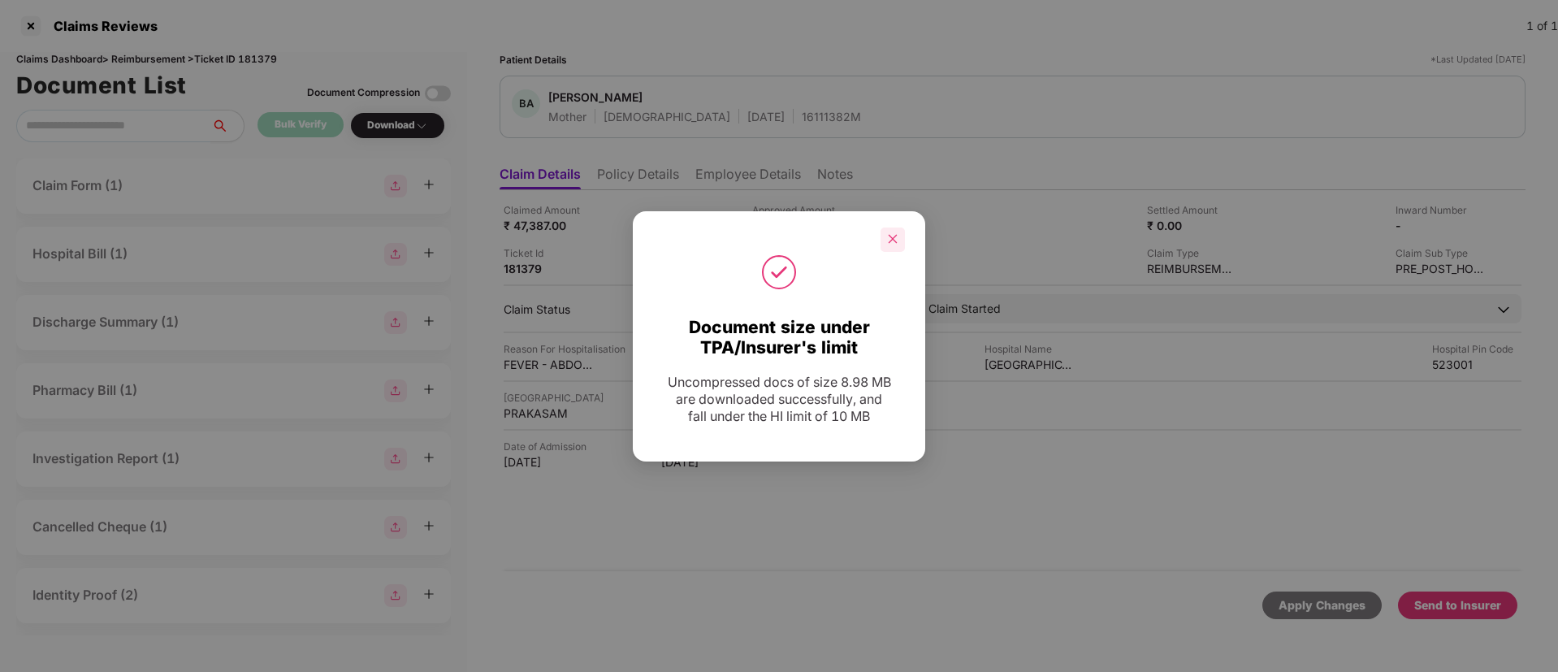
click at [894, 236] on icon "close" at bounding box center [892, 238] width 11 height 11
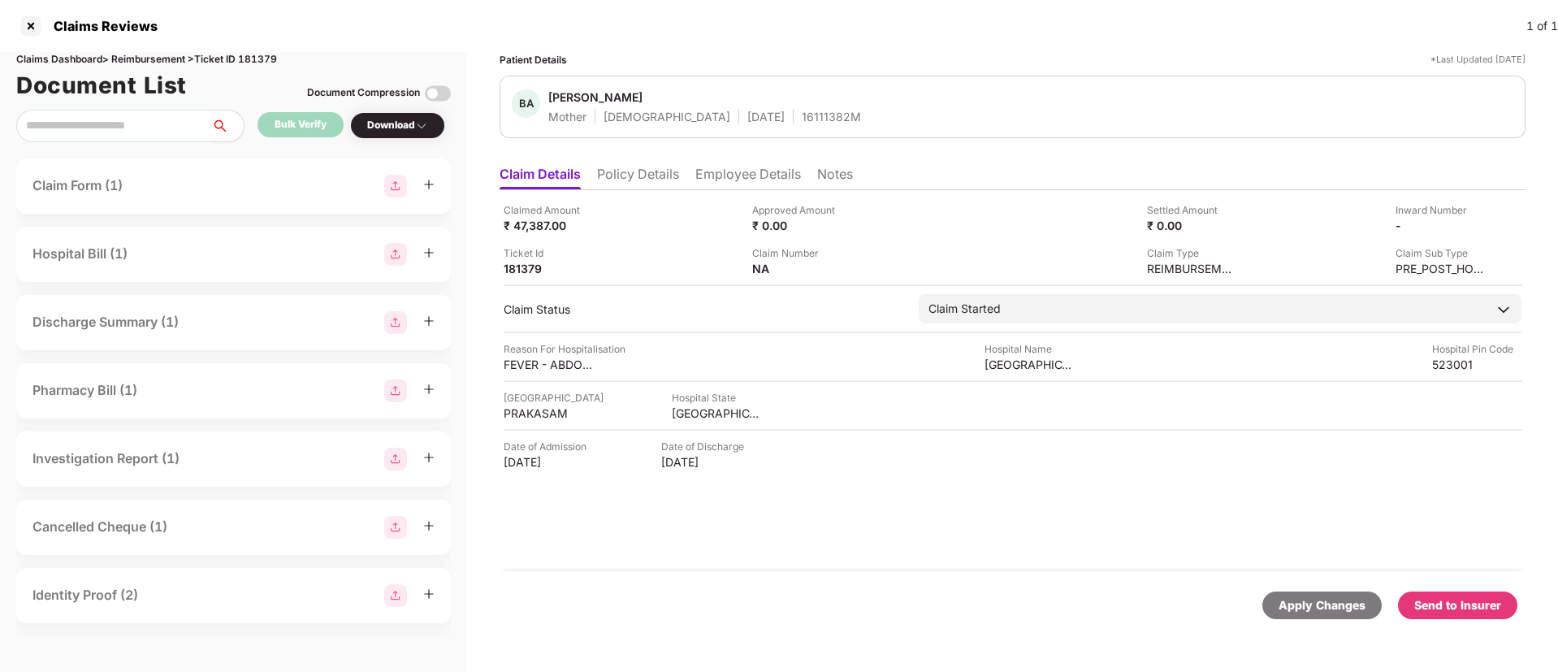
click at [1468, 606] on div "Send to Insurer" at bounding box center [1458, 605] width 87 height 18
click at [955, 592] on div "Apply Changes Send to Insurer" at bounding box center [1013, 606] width 1010 height 28
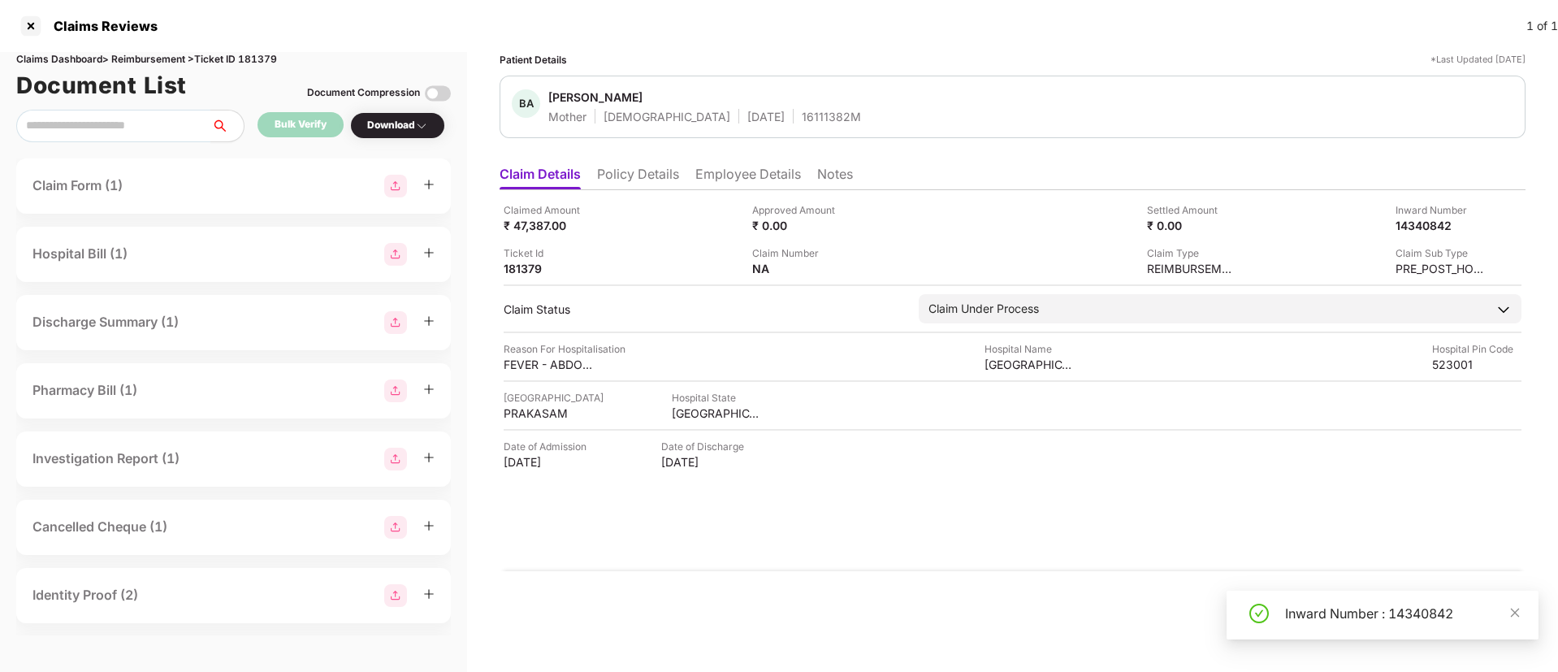
click at [998, 590] on div "Apply Changes" at bounding box center [1013, 605] width 1026 height 68
click at [665, 180] on li "Policy Details" at bounding box center [638, 178] width 82 height 24
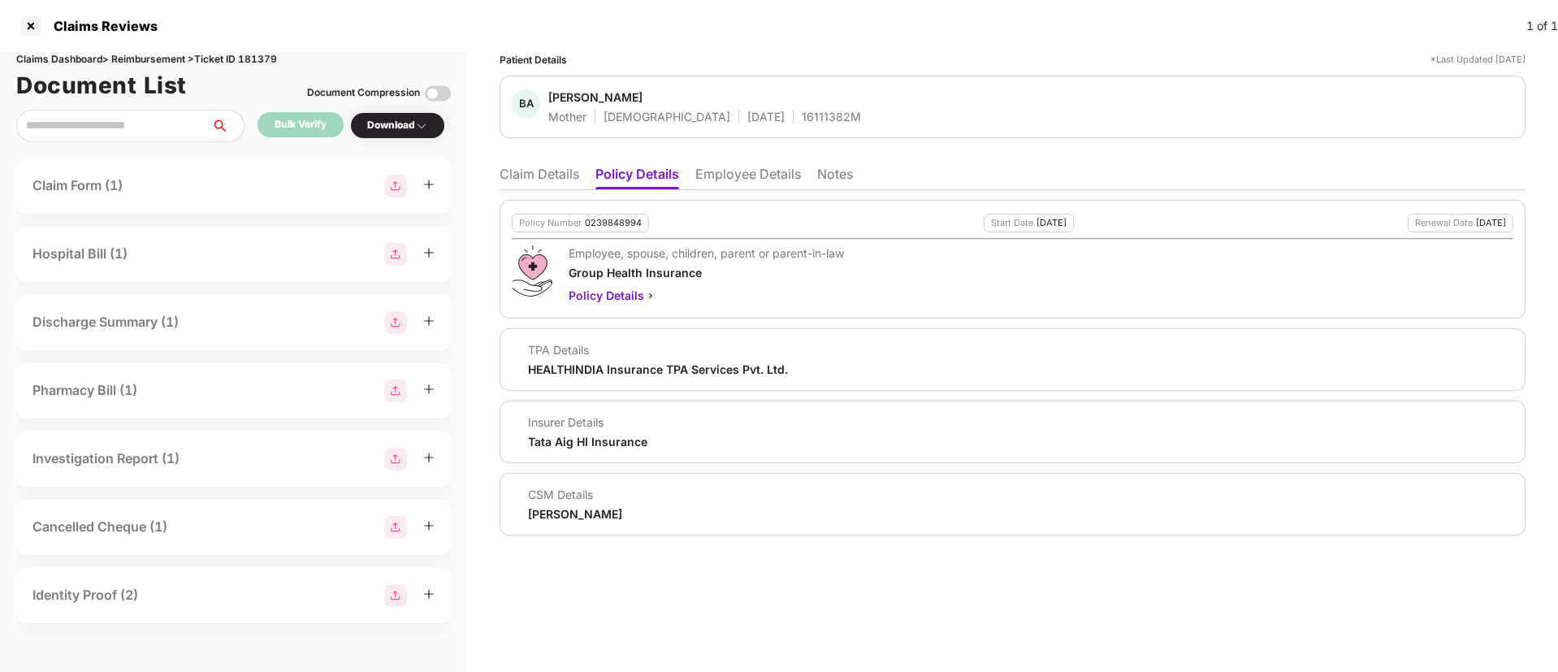
click at [727, 181] on li "Employee Details" at bounding box center [749, 178] width 106 height 24
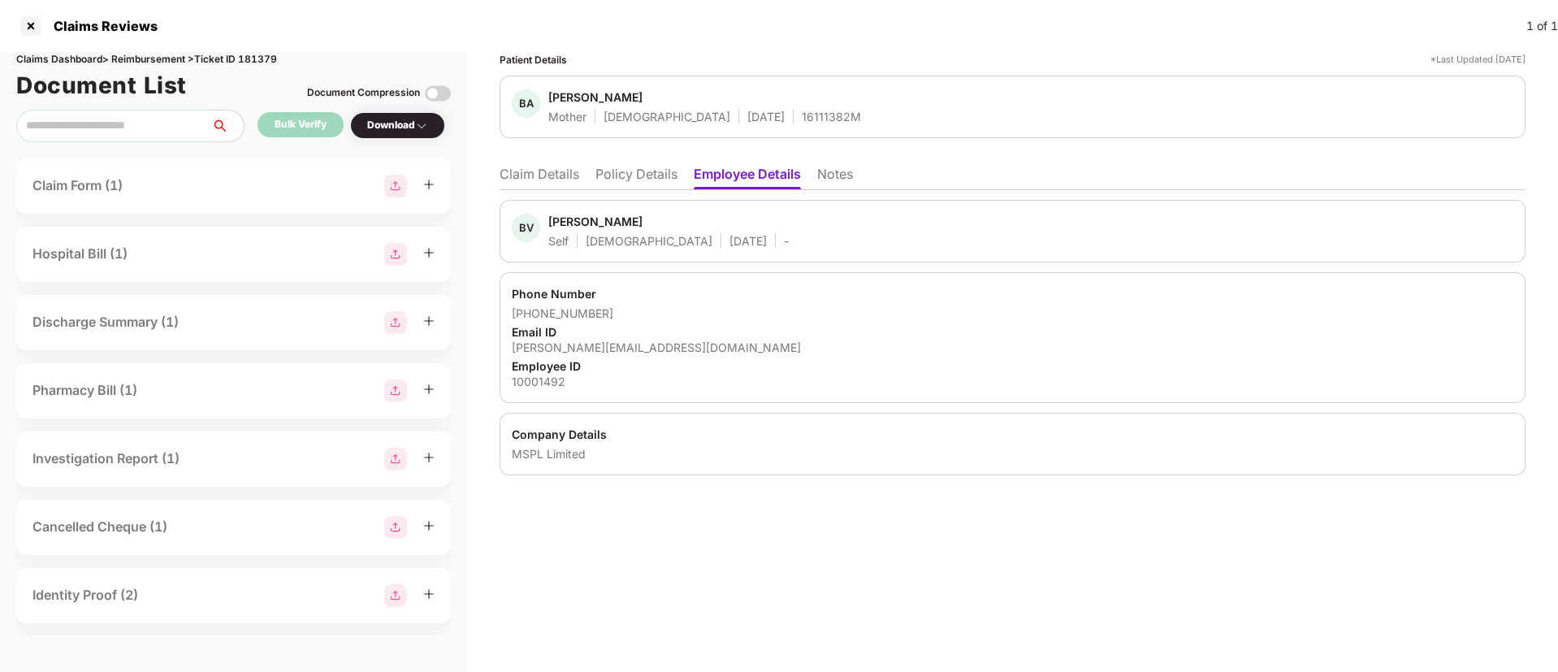
click at [561, 218] on div "Budigi Venkateswarlu" at bounding box center [595, 221] width 94 height 15
click at [643, 221] on div "Budigi Venkateswarlu" at bounding box center [595, 221] width 94 height 15
copy div "Venkateswarlu"
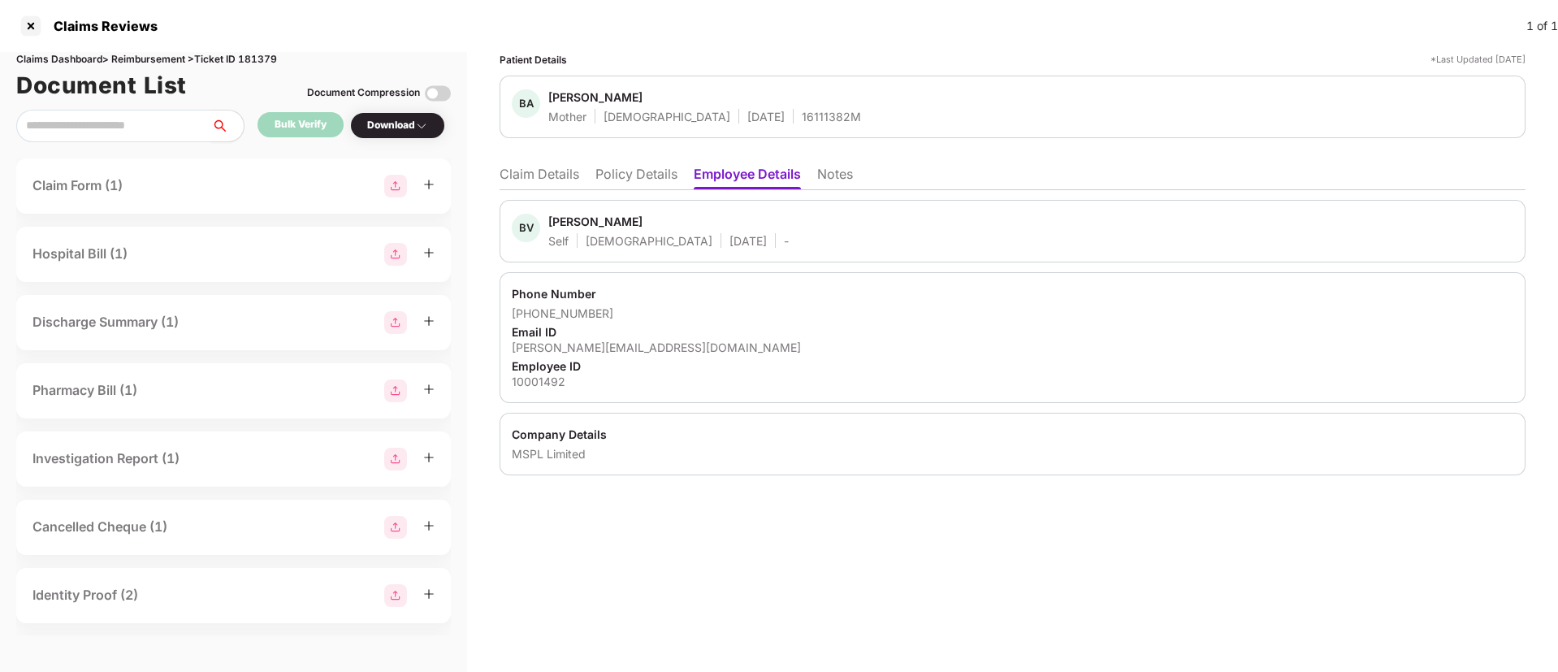
click at [533, 176] on li "Claim Details" at bounding box center [540, 178] width 80 height 24
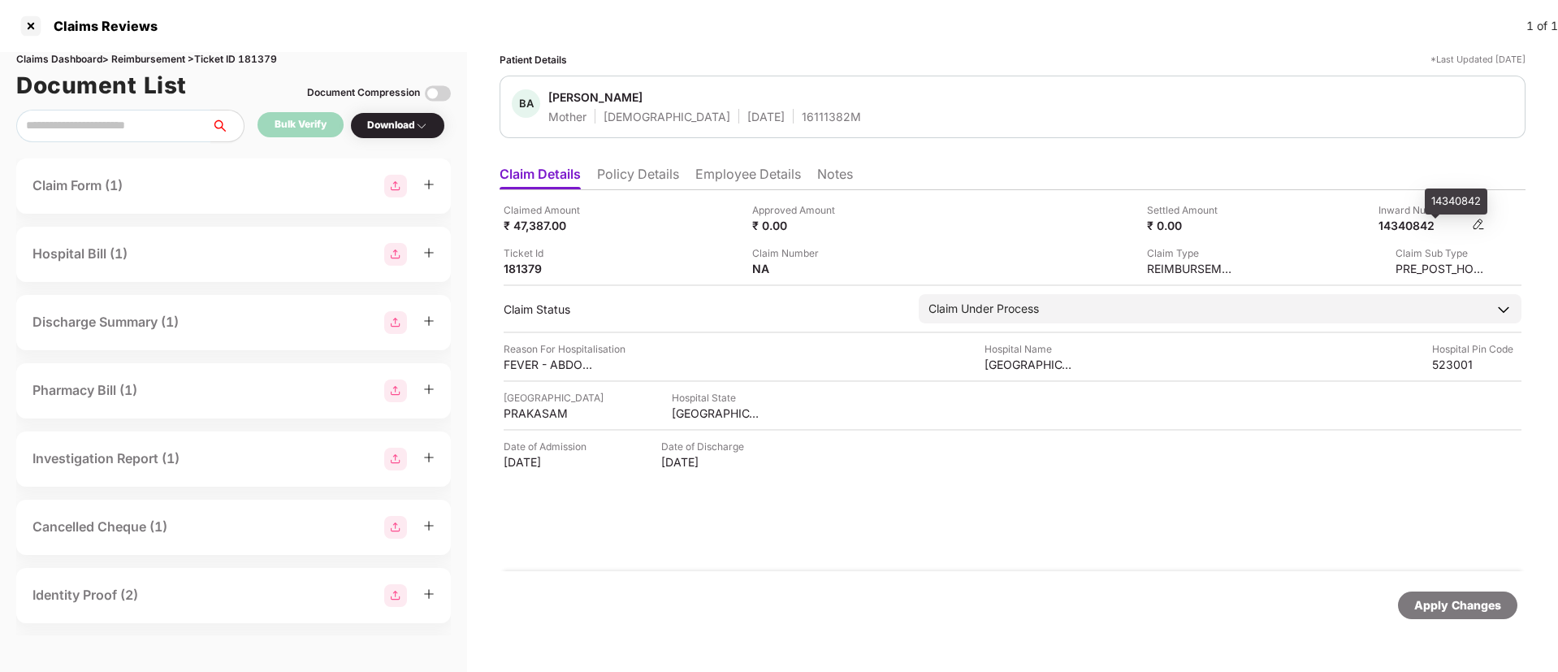
click at [1406, 229] on div "14340842" at bounding box center [1423, 225] width 89 height 15
copy div "14340842"
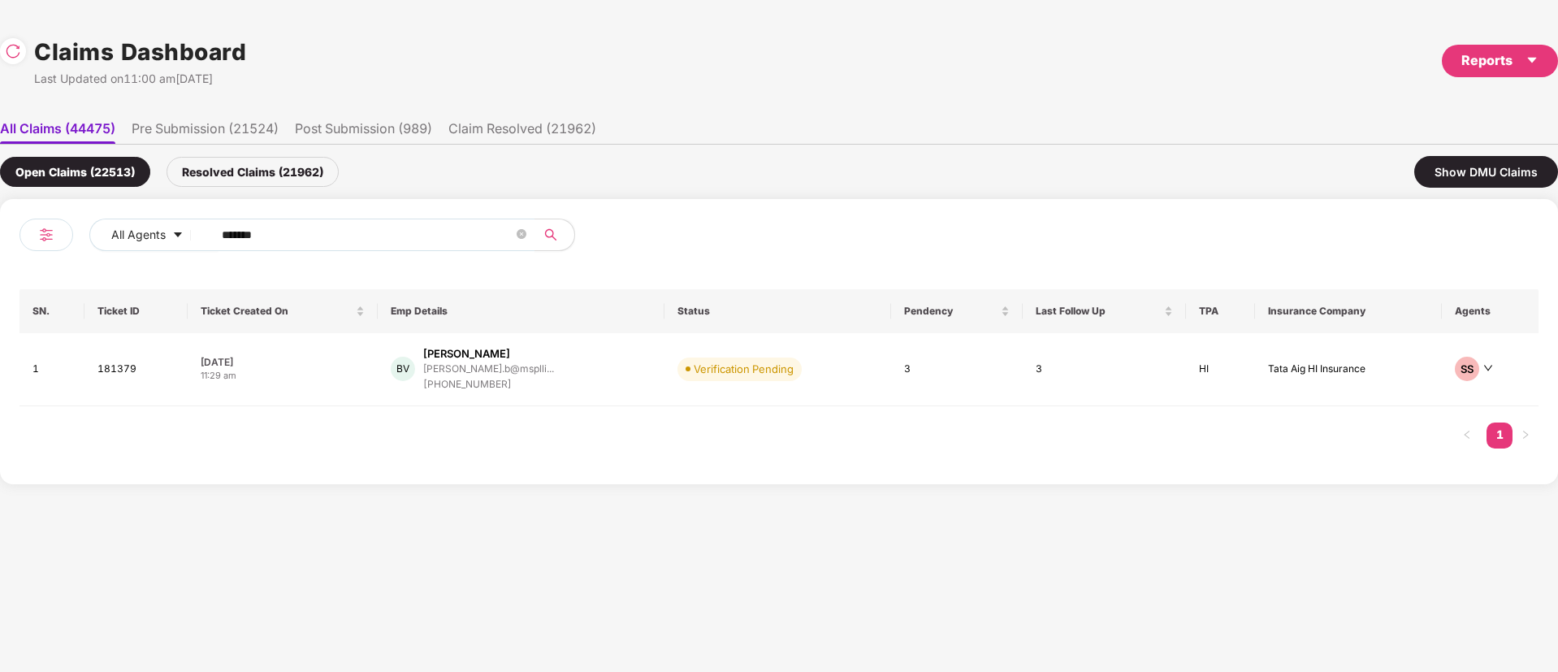
click at [0, 266] on div "All Agents ****** SN. Ticket ID Ticket Created On Emp Details Status Pendency L…" at bounding box center [779, 341] width 1558 height 285
paste input "text"
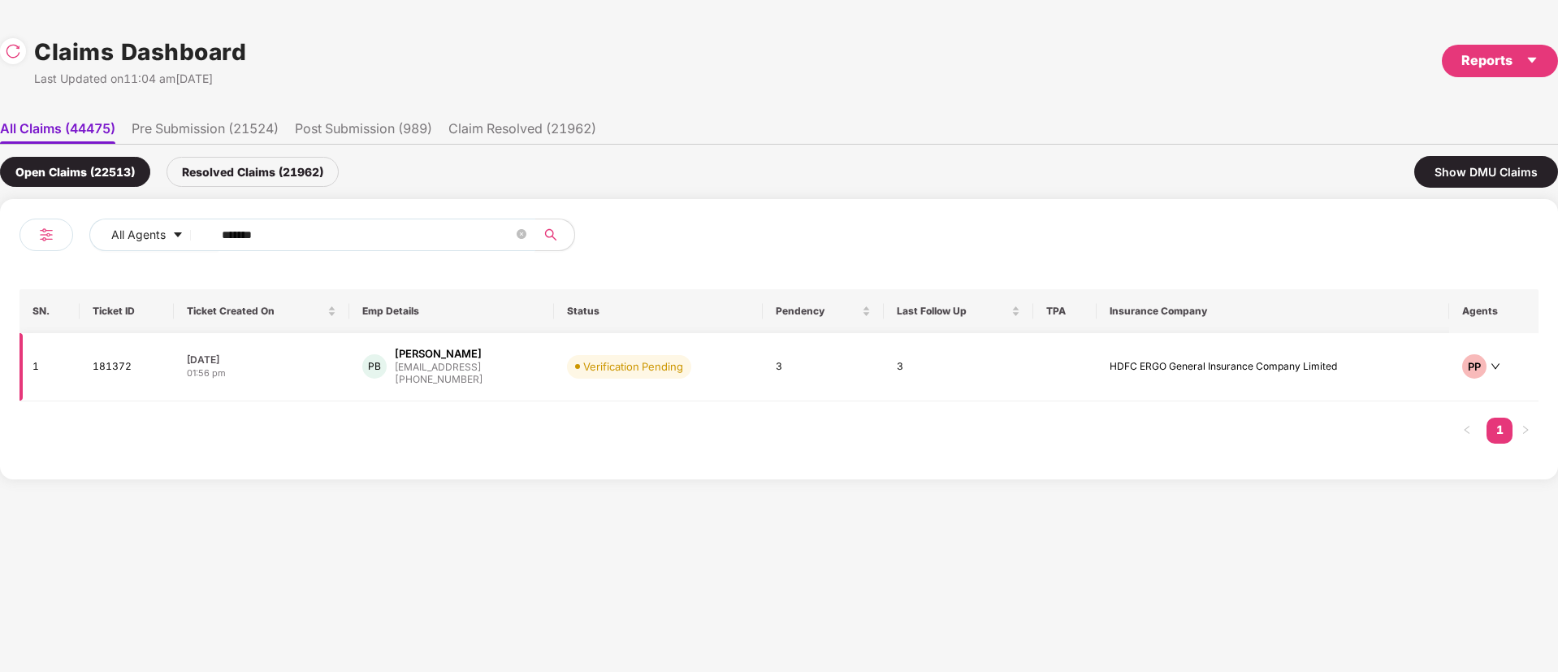
type input "******"
click at [514, 382] on div "PB Parth Baghel pbaghel@eightfold.ai +919568403426" at bounding box center [451, 366] width 179 height 41
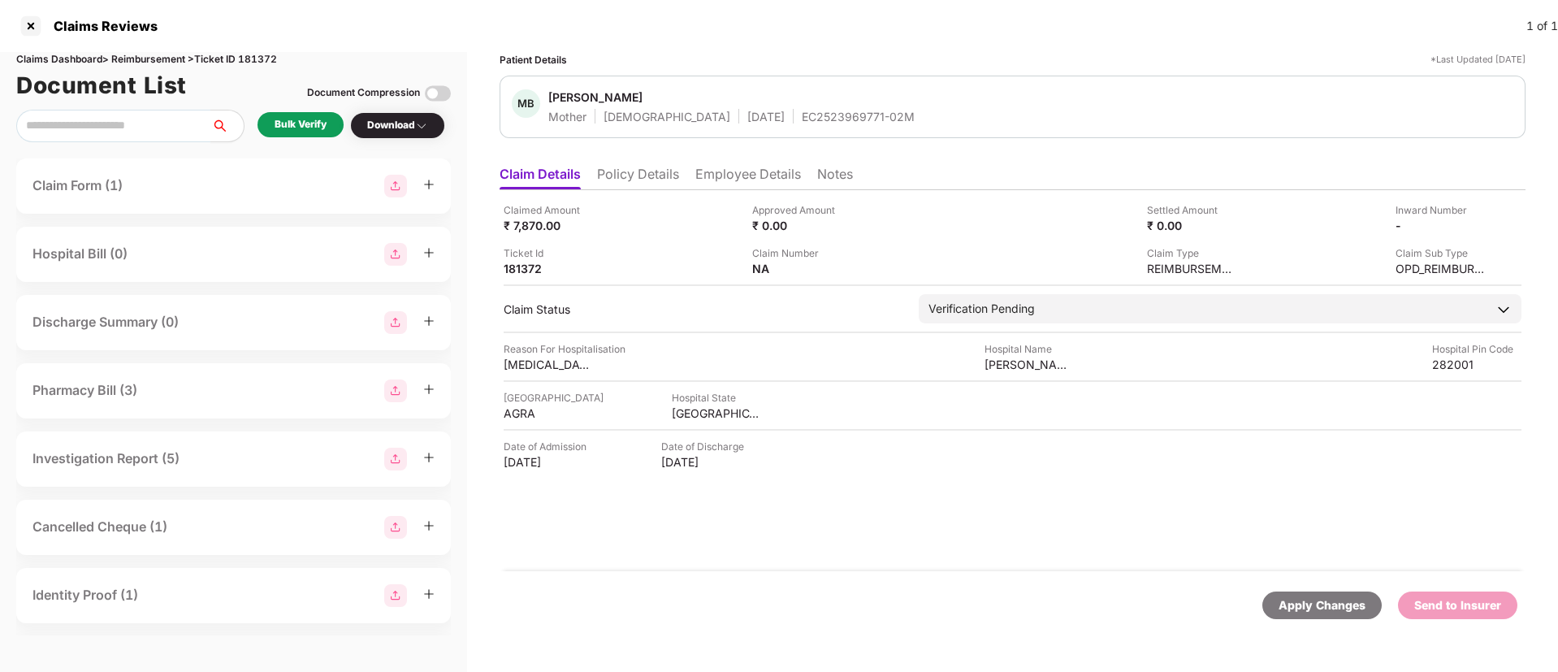
click at [832, 484] on div "Claimed Amount ₹ 7,870.00 Approved Amount ₹ 0.00 Settled Amount ₹ 0.00 Inward N…" at bounding box center [1013, 380] width 1026 height 381
click at [739, 176] on li "Employee Details" at bounding box center [749, 178] width 106 height 24
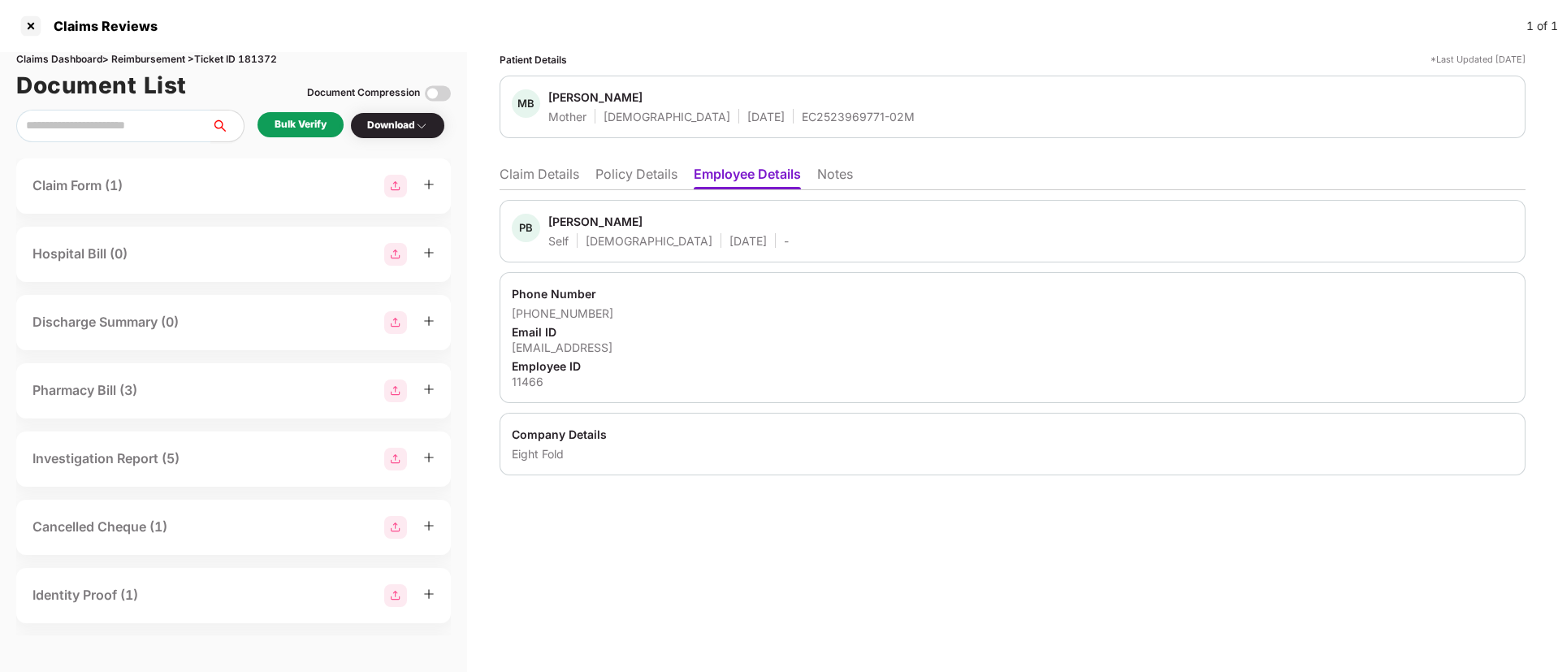
click at [557, 338] on div "Email ID" at bounding box center [1013, 331] width 1002 height 15
click at [567, 343] on div "pbaghel@eightfold.ai" at bounding box center [1013, 347] width 1002 height 15
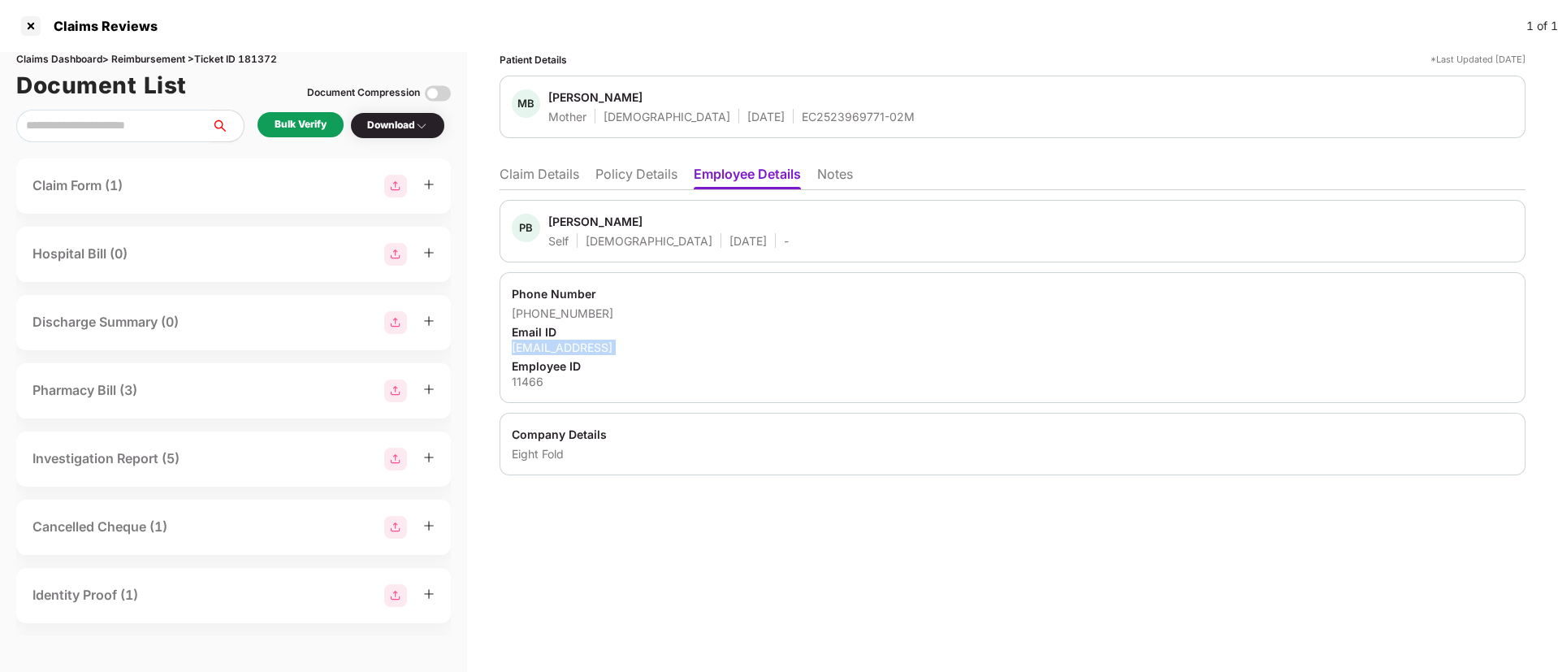
click at [567, 343] on div "pbaghel@eightfold.ai" at bounding box center [1013, 347] width 1002 height 15
click at [530, 176] on li "Claim Details" at bounding box center [540, 178] width 80 height 24
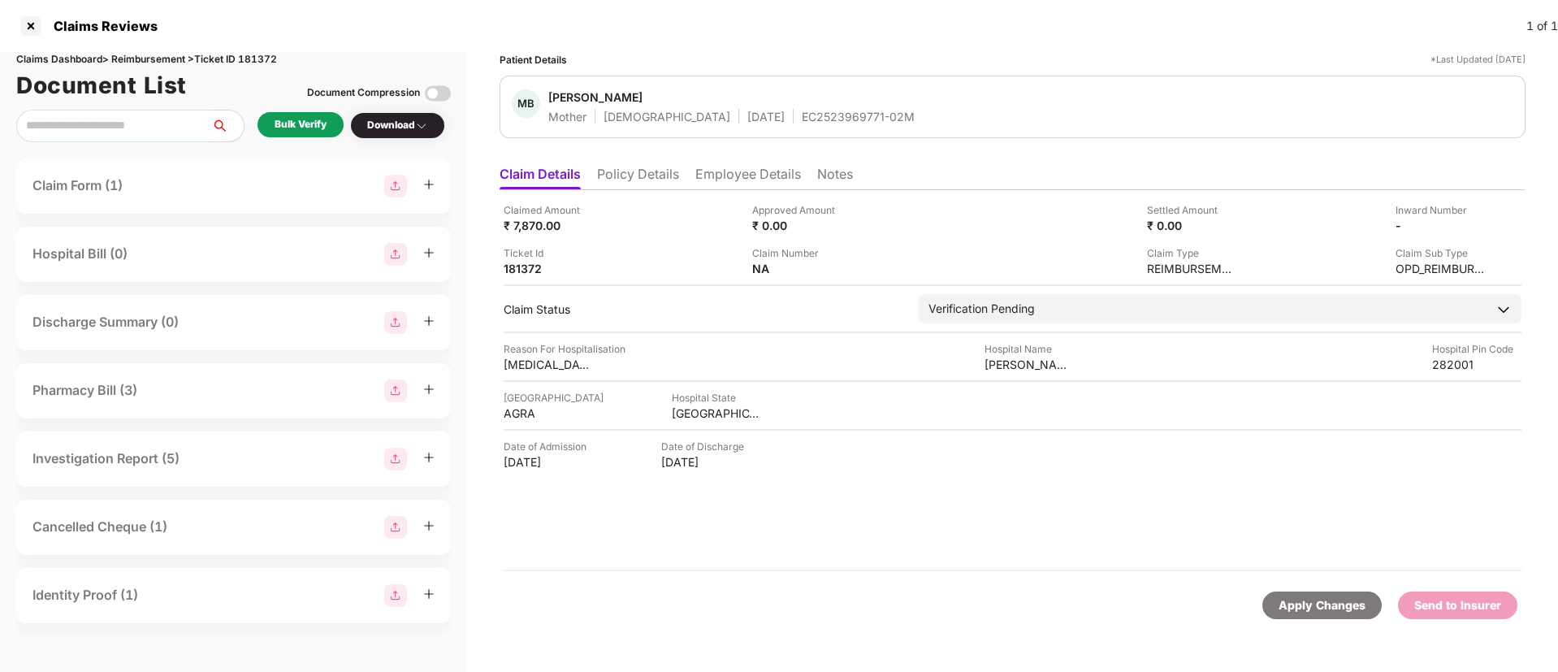
click at [951, 522] on div "Claimed Amount ₹ 7,870.00 Approved Amount ₹ 0.00 Settled Amount ₹ 0.00 Inward N…" at bounding box center [1013, 380] width 1026 height 381
click at [949, 518] on div "Claimed Amount ₹ 7,870.00 Approved Amount ₹ 0.00 Settled Amount ₹ 0.00 Inward N…" at bounding box center [1013, 380] width 1026 height 381
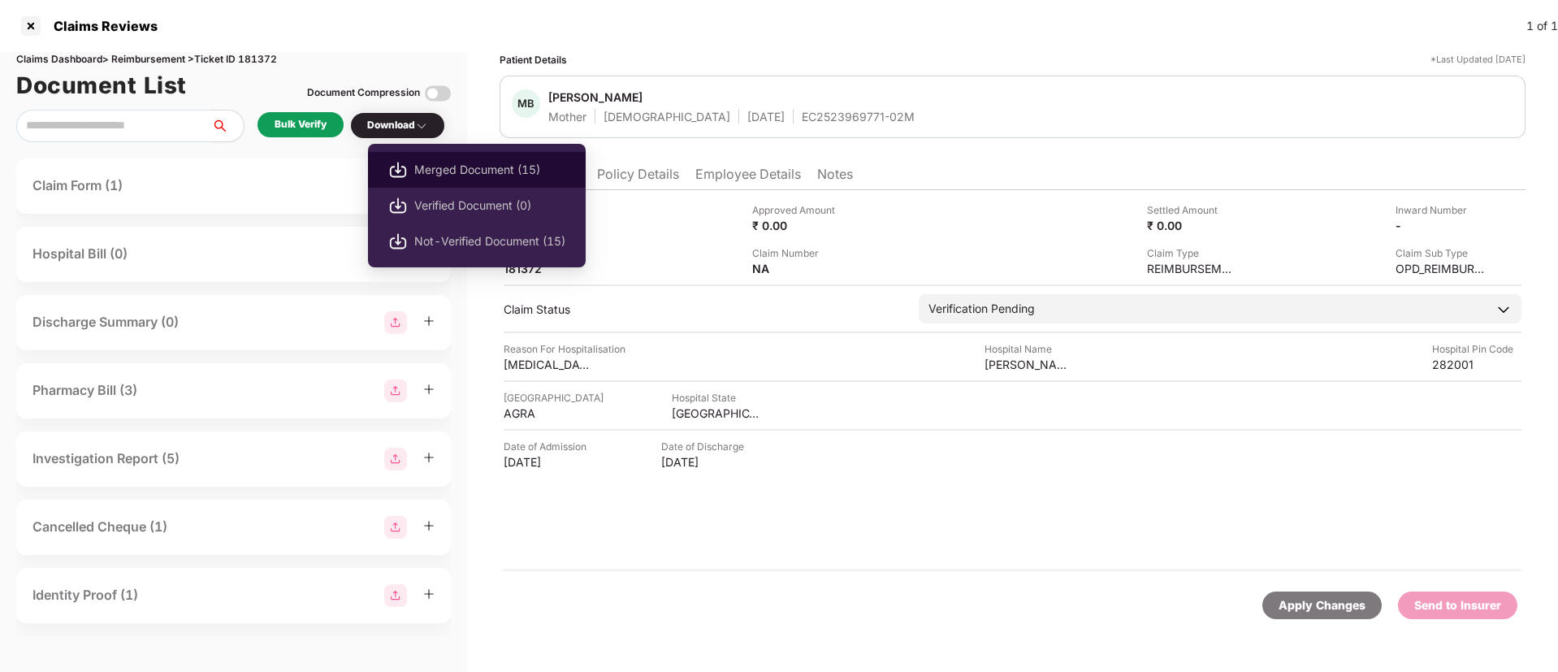
click at [465, 169] on span "Merged Document (15)" at bounding box center [489, 170] width 151 height 18
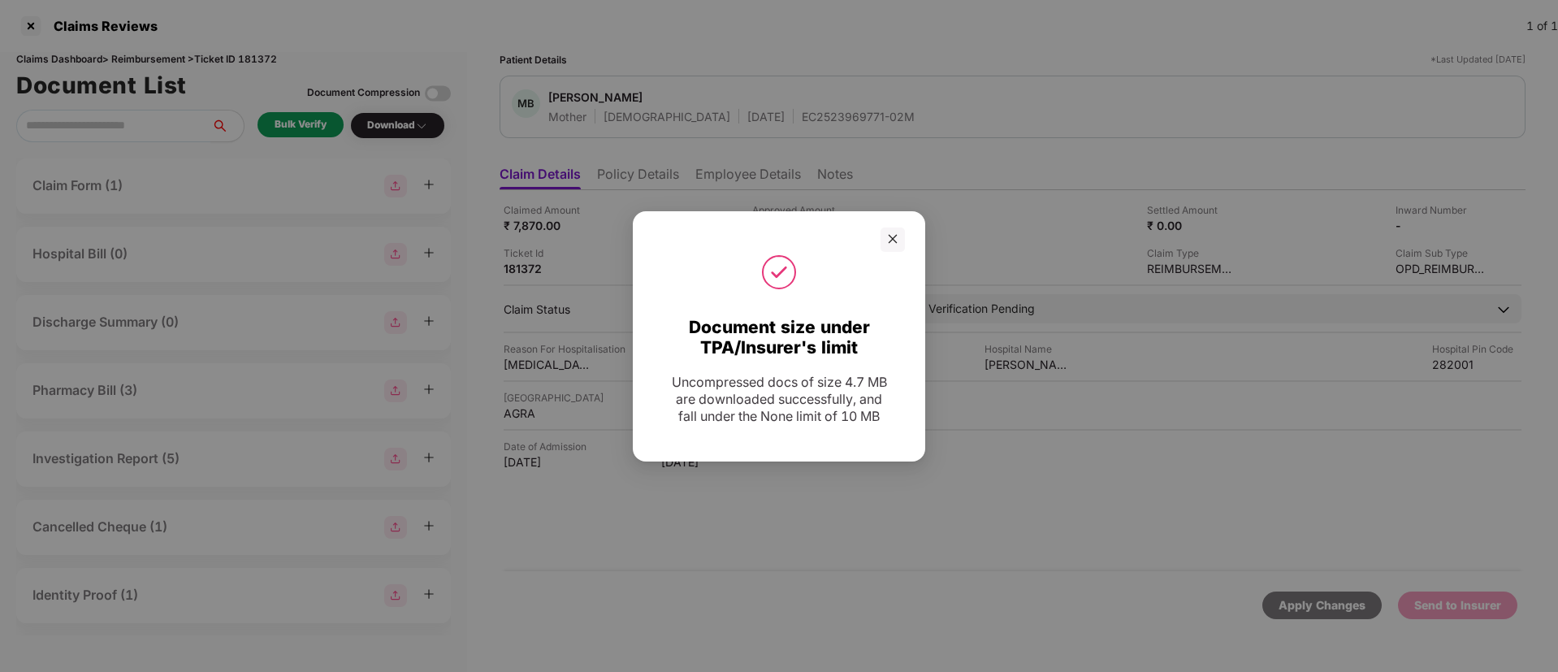
click at [530, 546] on div "Document size under TPA/Insurer's limit Uncompressed docs of size 4.7 MB are do…" at bounding box center [779, 336] width 1558 height 672
click at [903, 240] on div at bounding box center [893, 240] width 24 height 24
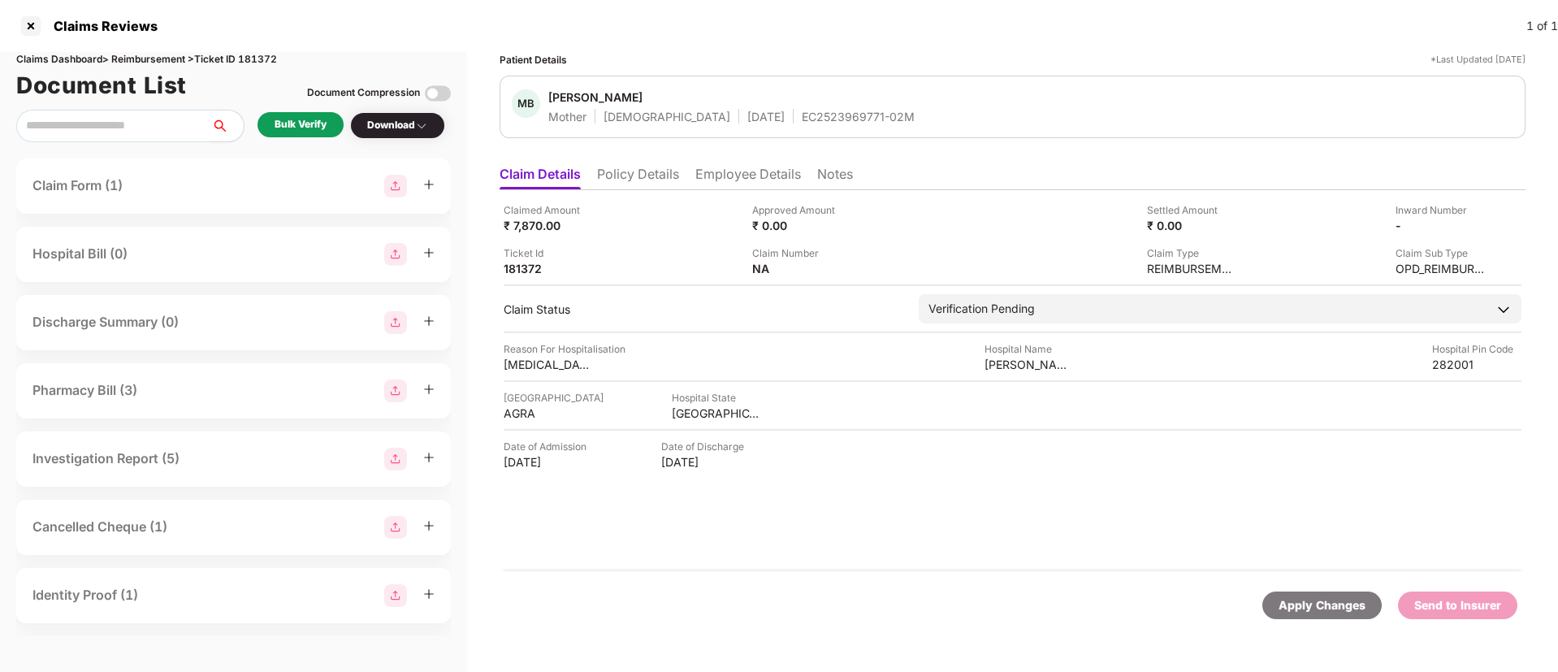
click at [752, 181] on li "Employee Details" at bounding box center [749, 178] width 106 height 24
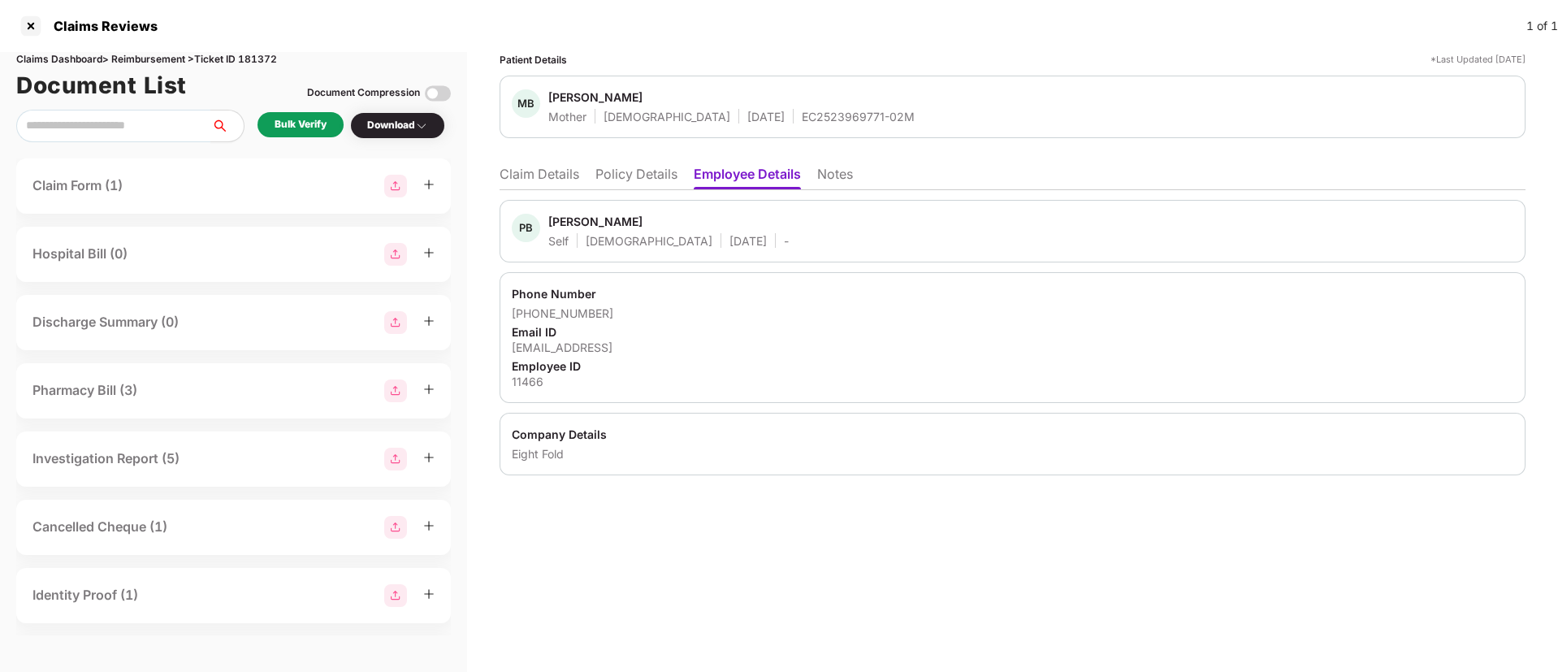
click at [514, 382] on div "11466" at bounding box center [1013, 381] width 1002 height 15
click at [561, 178] on li "Claim Details" at bounding box center [540, 178] width 80 height 24
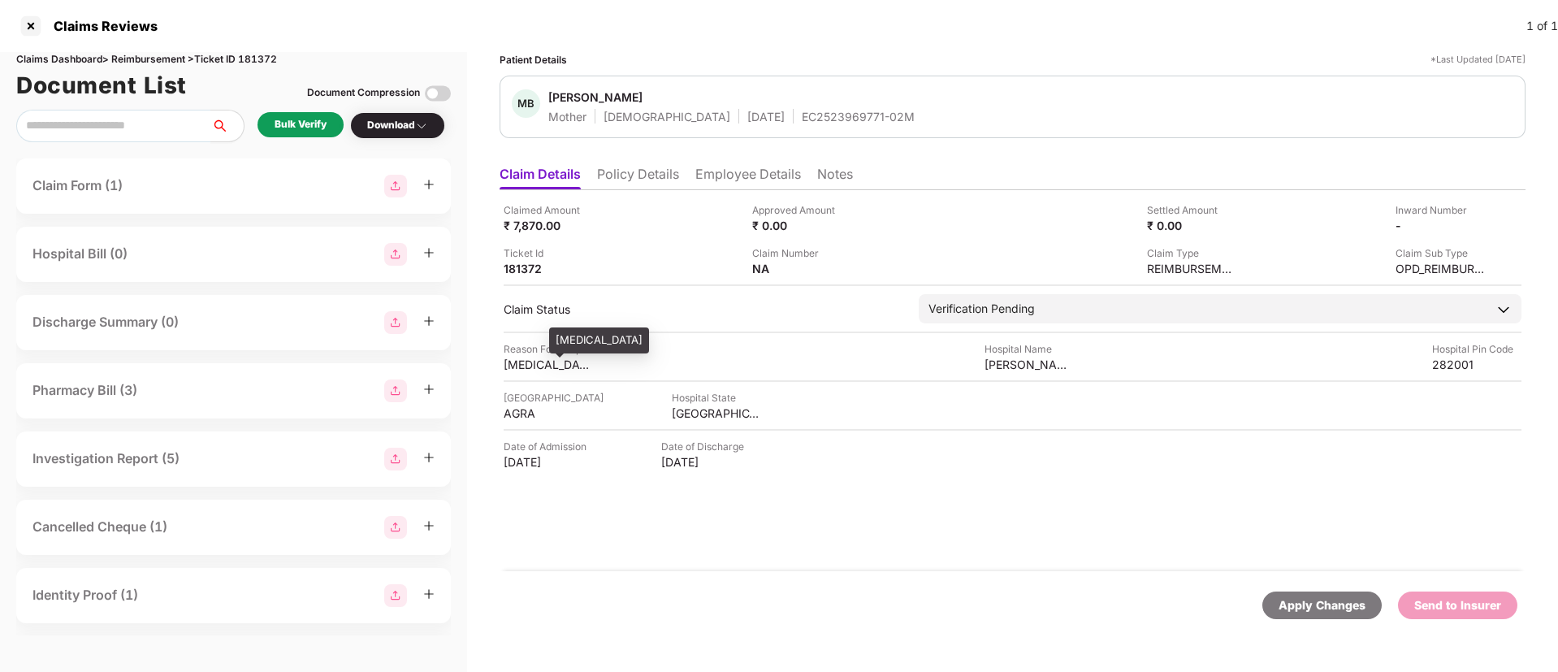
click at [521, 370] on div "uterine fibroids" at bounding box center [548, 364] width 89 height 15
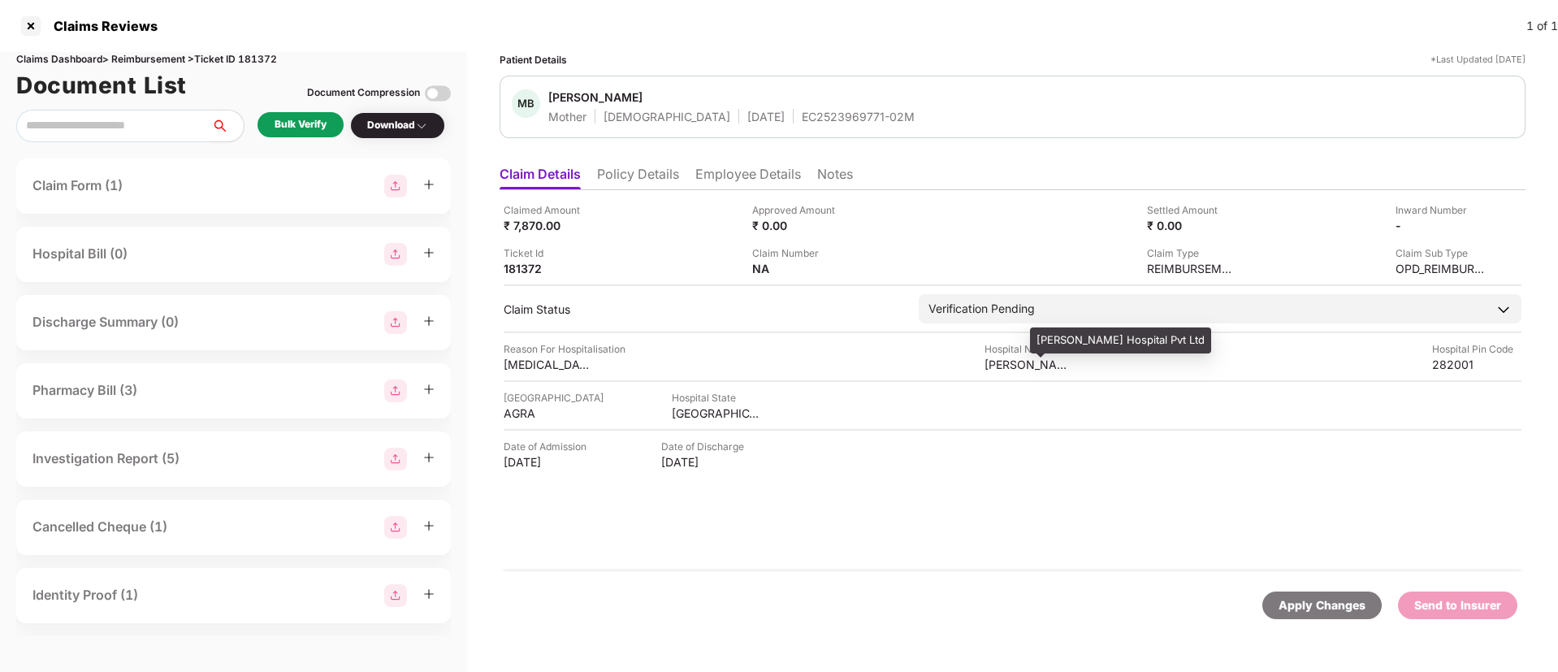
click at [1013, 367] on div "Vohra Hospital Pvt Ltd" at bounding box center [1029, 364] width 89 height 15
click at [516, 419] on div "AGRA" at bounding box center [548, 412] width 89 height 15
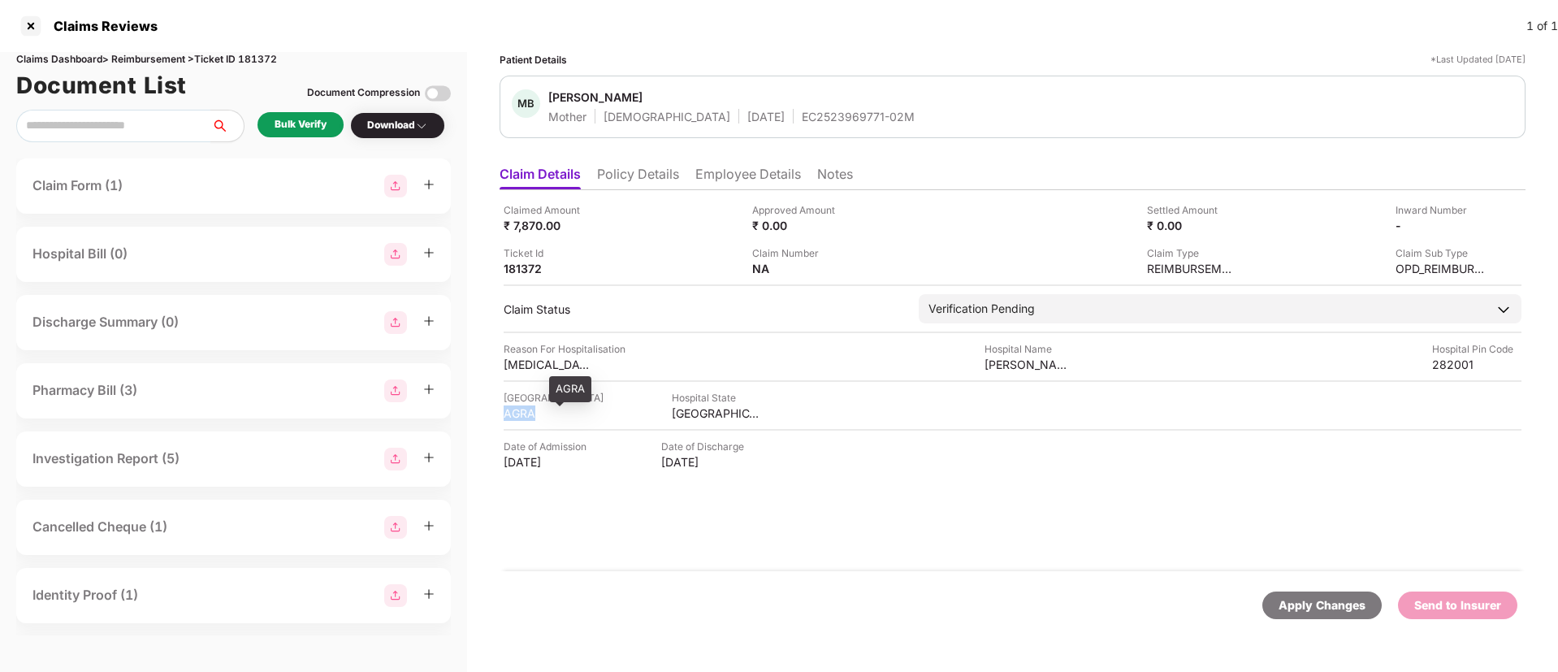
click at [516, 419] on div "AGRA" at bounding box center [548, 412] width 89 height 15
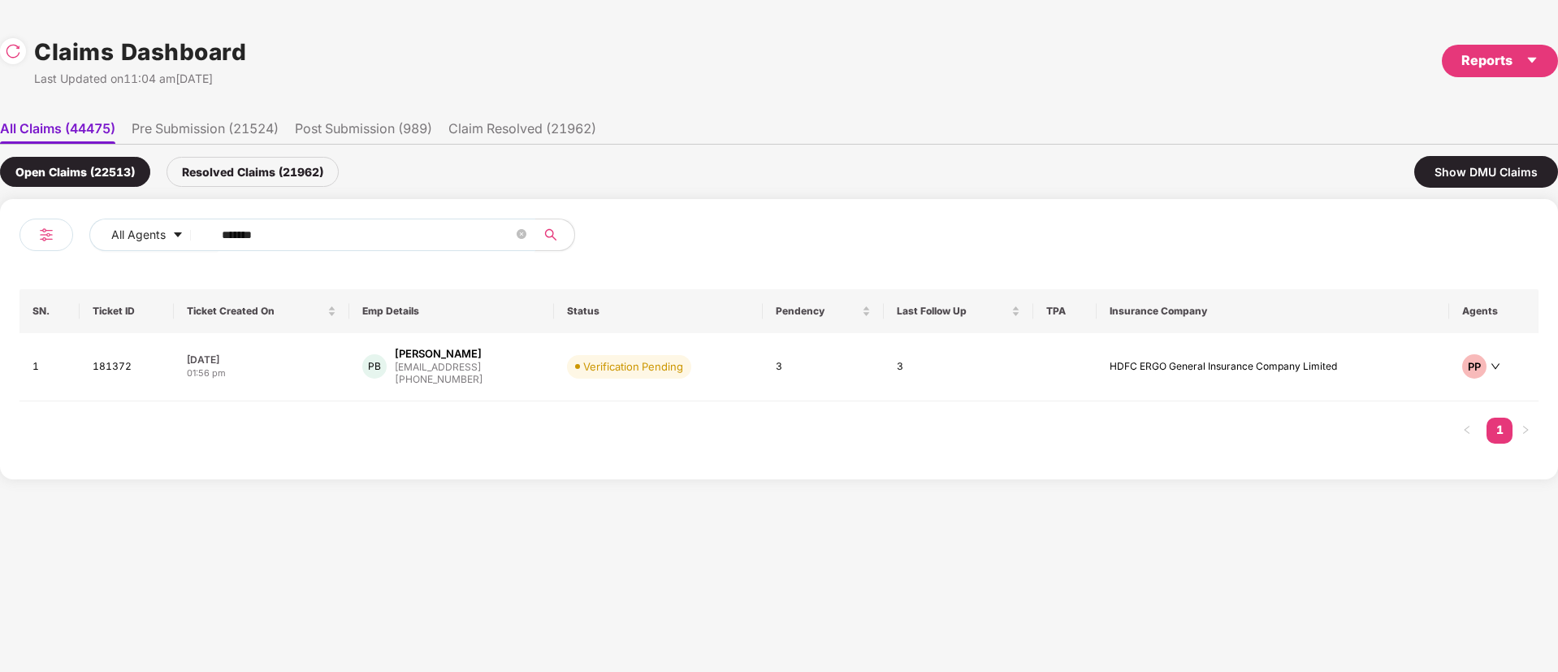
drag, startPoint x: 280, startPoint y: 237, endPoint x: 334, endPoint y: 255, distance: 56.5
click at [0, 262] on div "All Agents ****** SN. Ticket ID Ticket Created On Emp Details Status Pendency L…" at bounding box center [779, 339] width 1558 height 280
paste input "******"
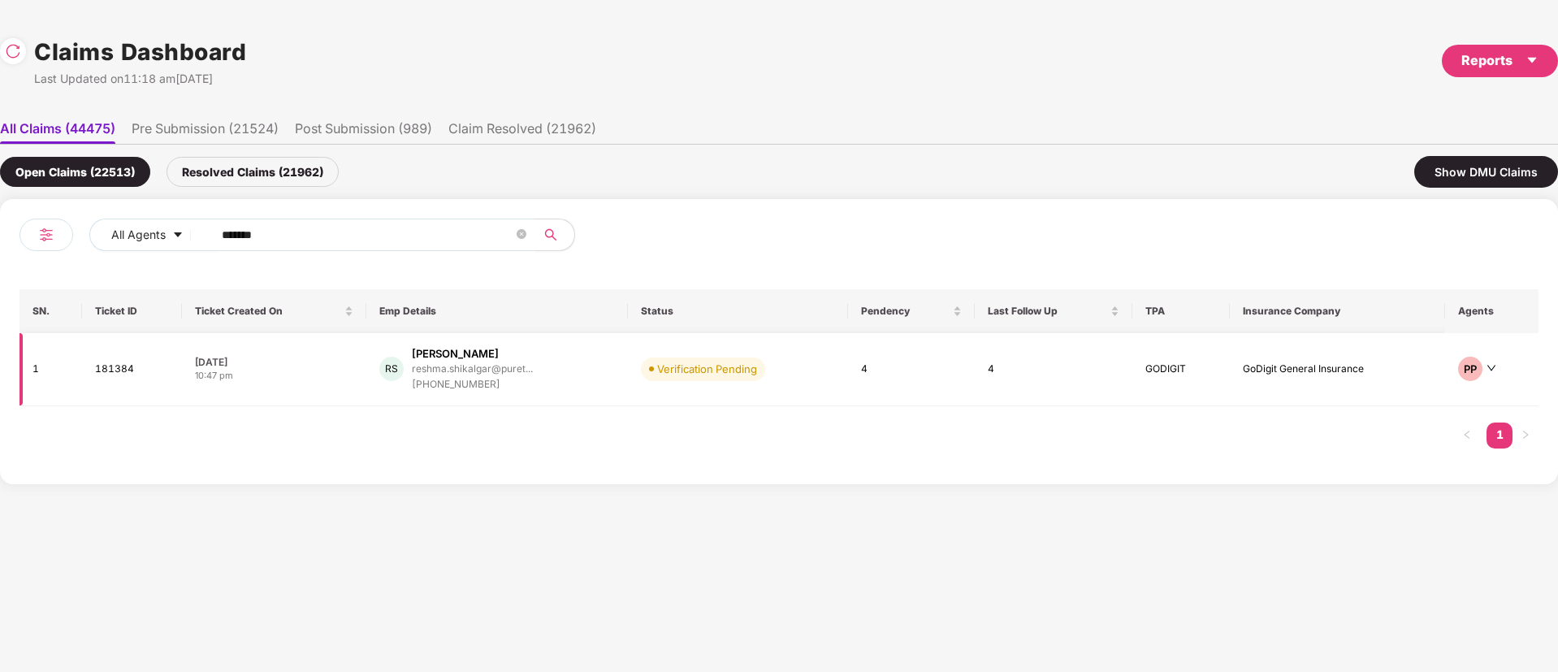
type input "******"
click at [601, 378] on div "RS Reshma Shikalgar reshma.shikalgar@puret... +918796255858" at bounding box center [497, 369] width 236 height 46
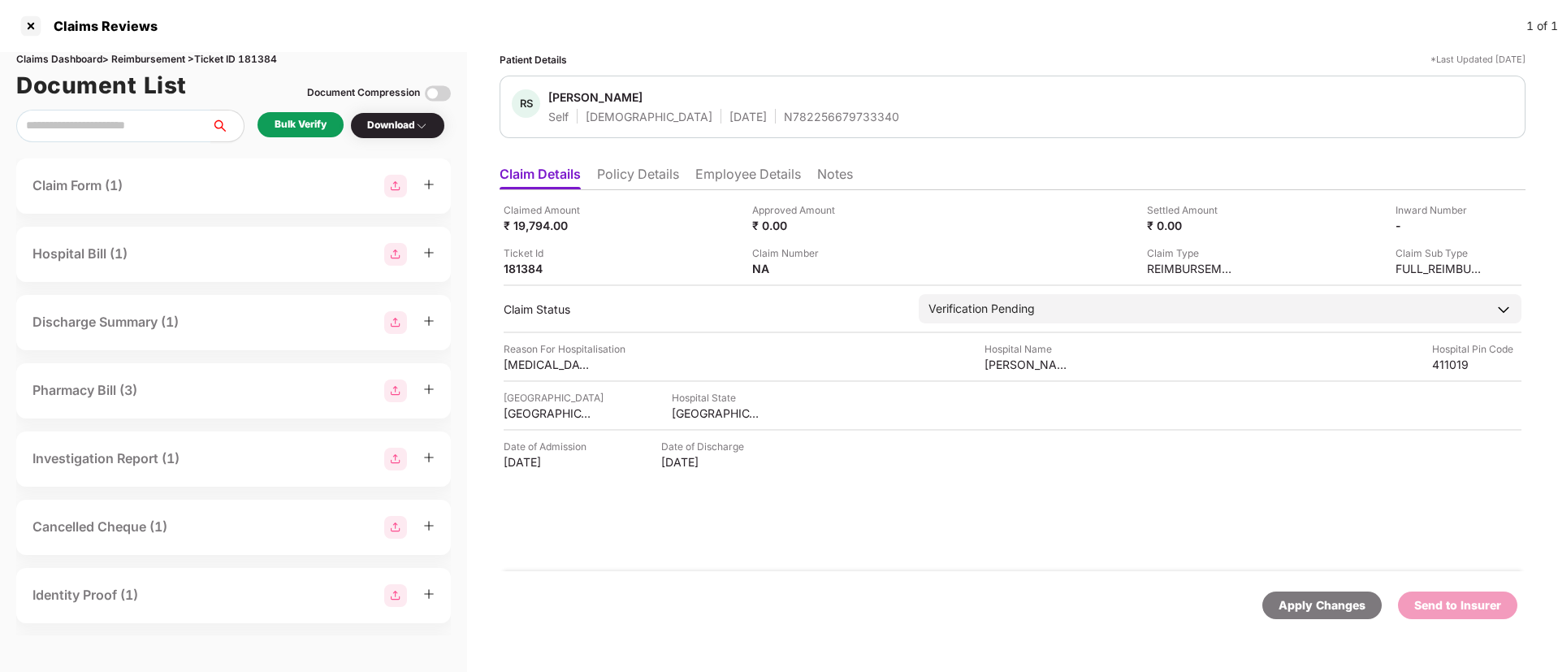
click at [644, 171] on li "Policy Details" at bounding box center [638, 178] width 82 height 24
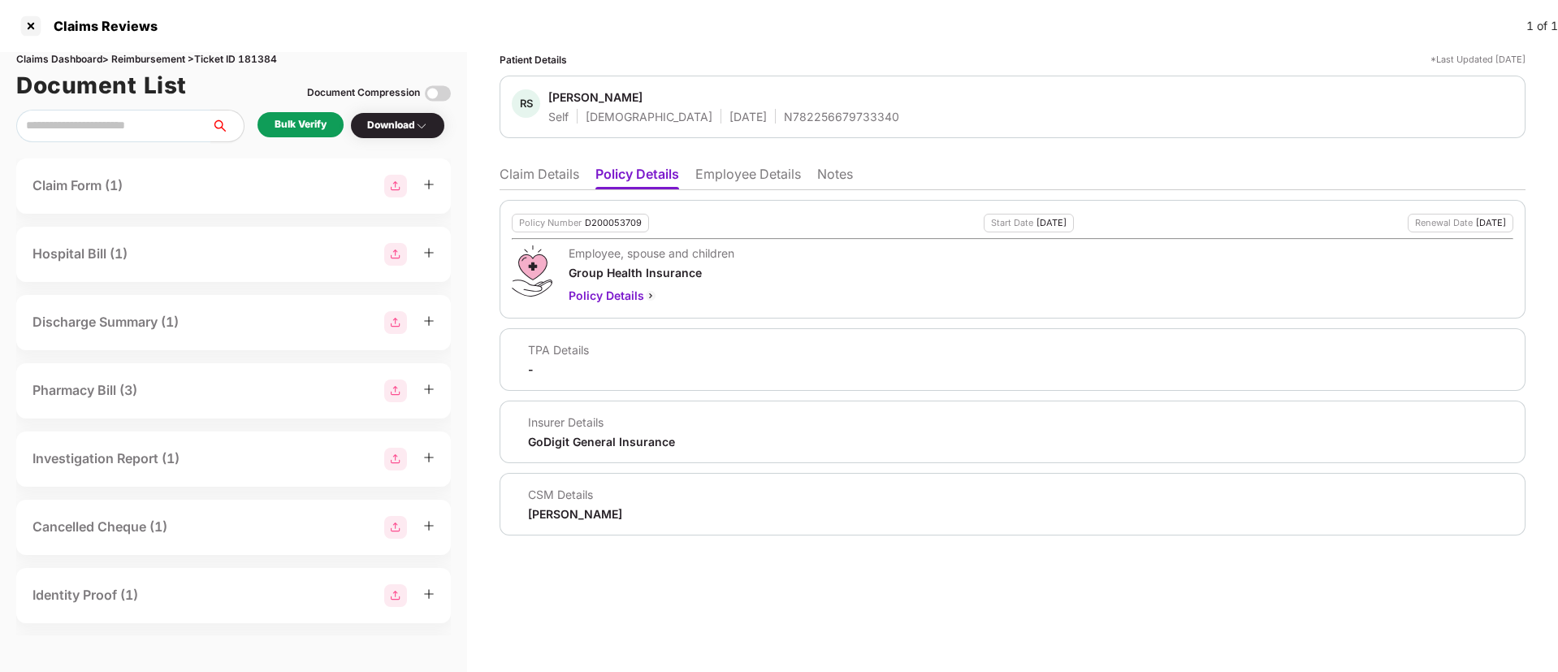
click at [563, 177] on li "Claim Details" at bounding box center [540, 178] width 80 height 24
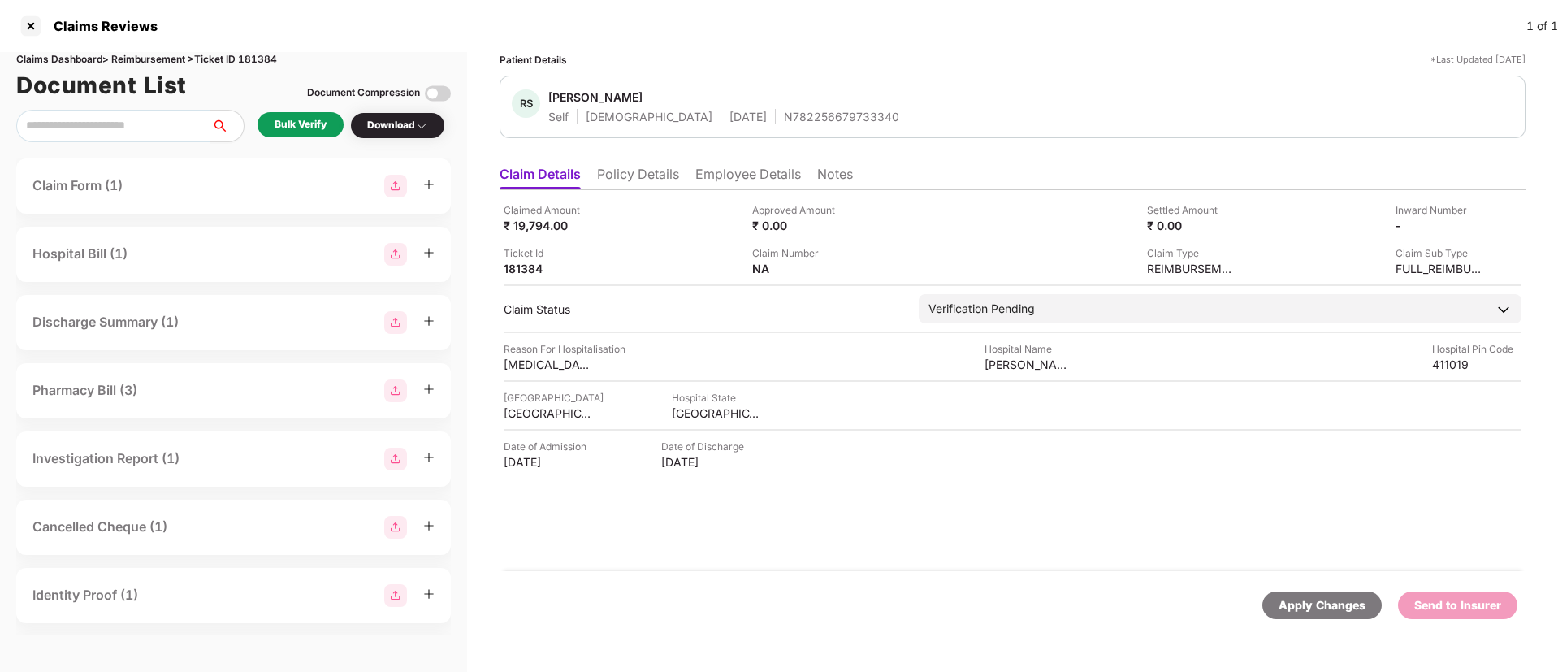
click at [321, 131] on div "Bulk Verify" at bounding box center [301, 124] width 52 height 15
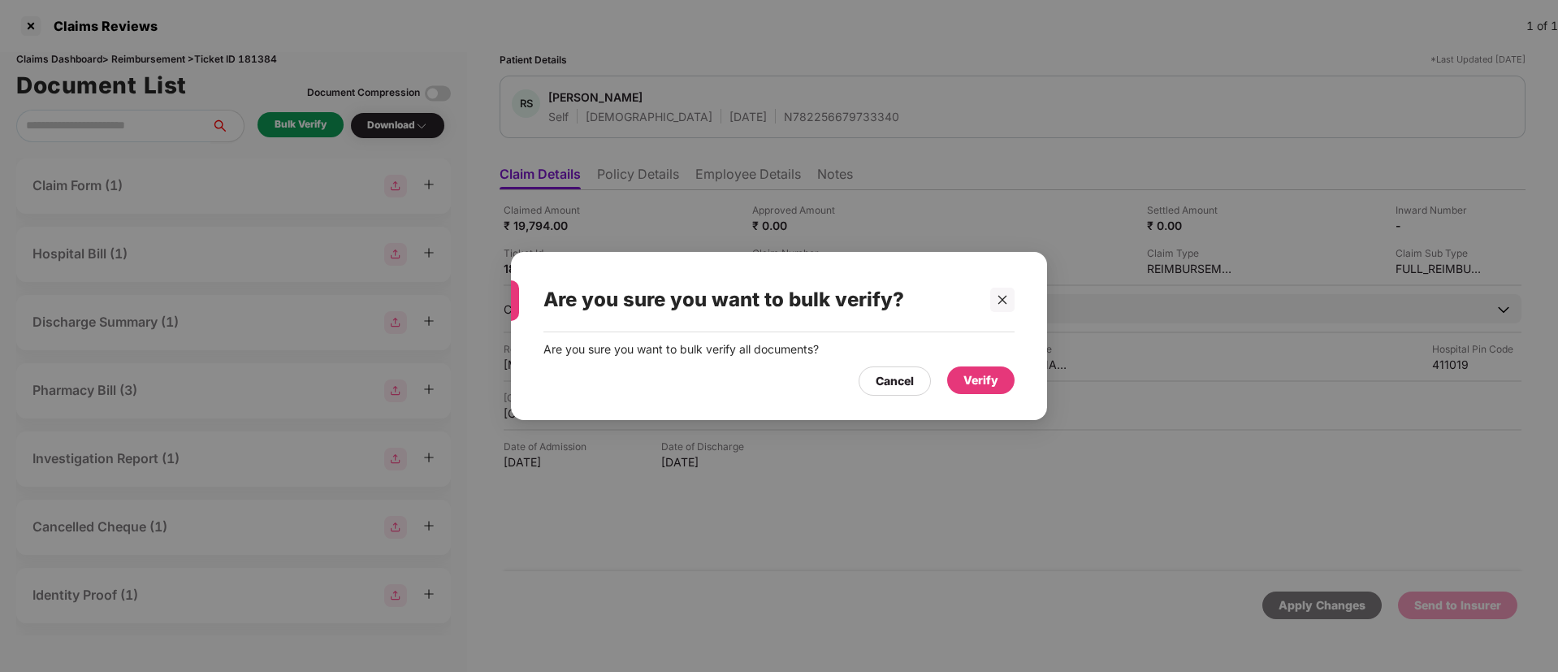
click at [996, 378] on div "Verify" at bounding box center [981, 380] width 35 height 18
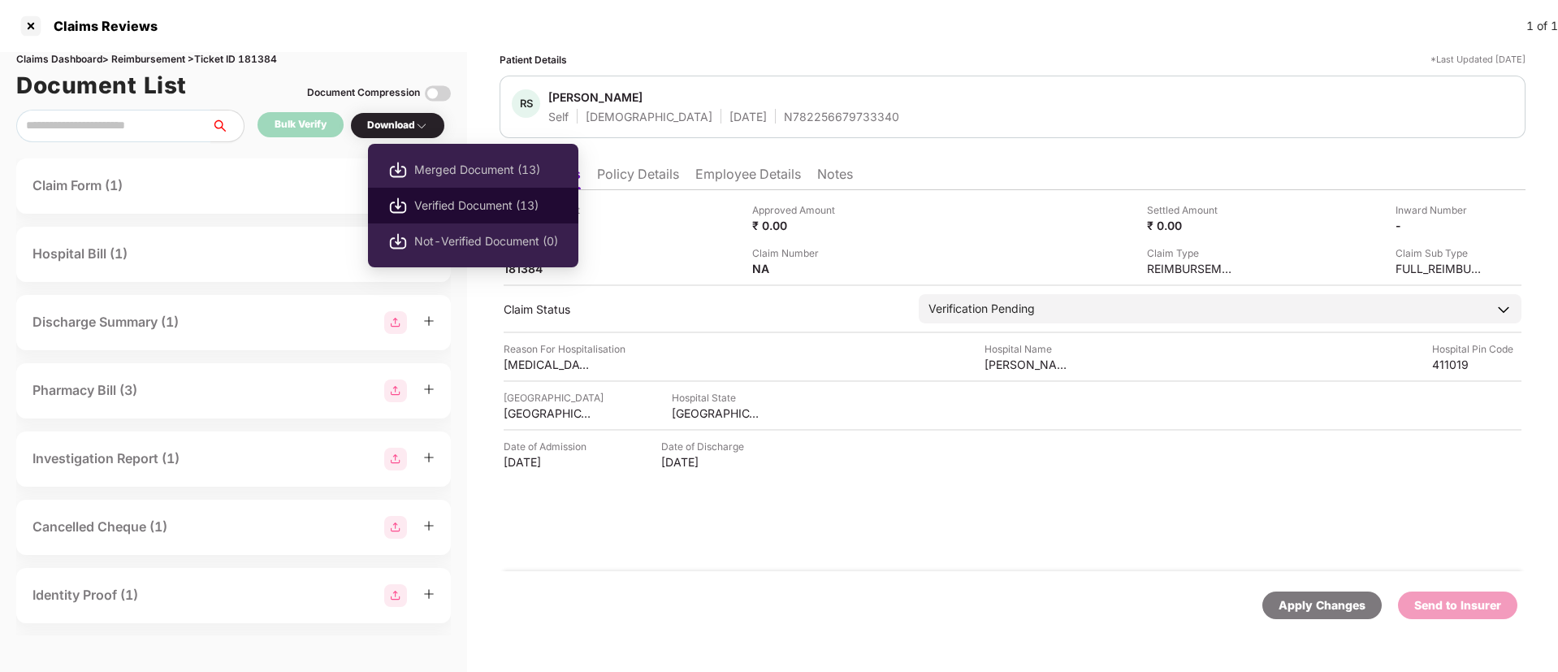
click at [502, 205] on span "Verified Document (13)" at bounding box center [486, 206] width 144 height 18
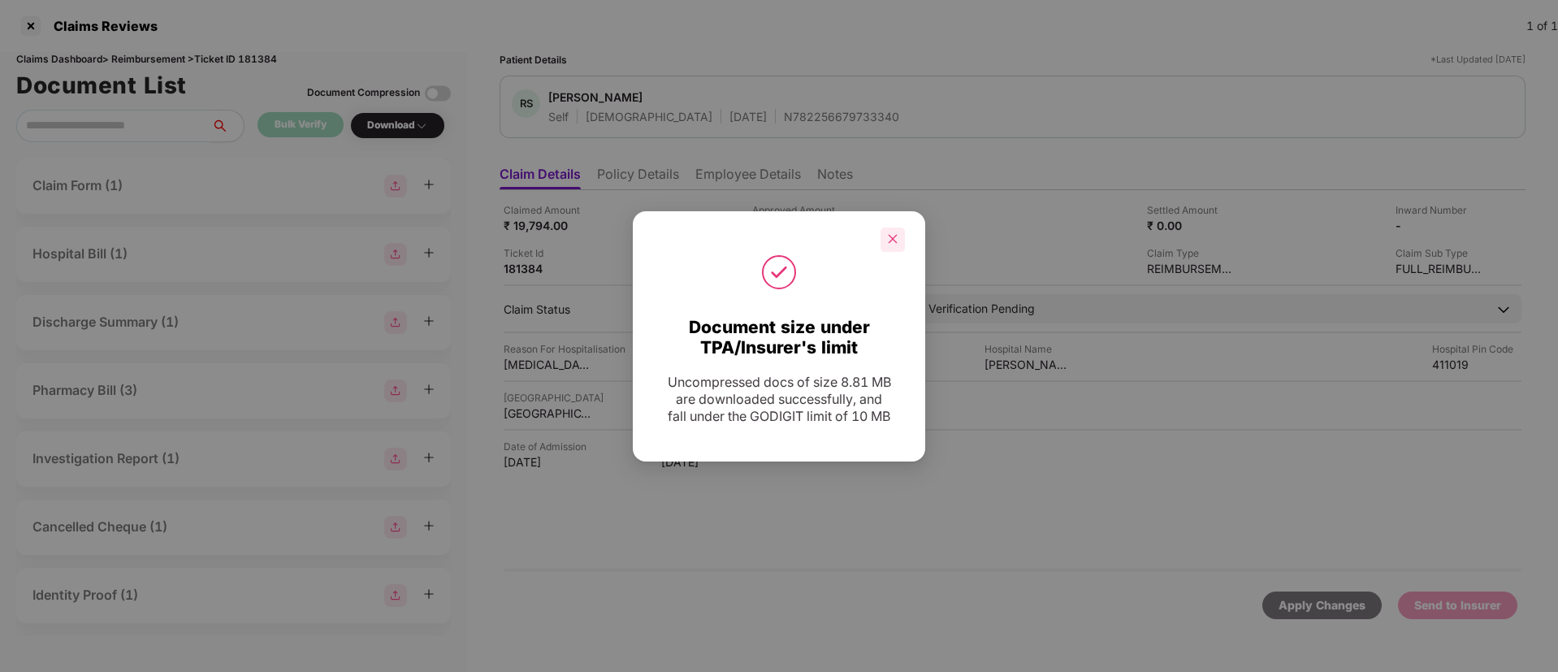
click at [897, 233] on icon "close" at bounding box center [892, 238] width 11 height 11
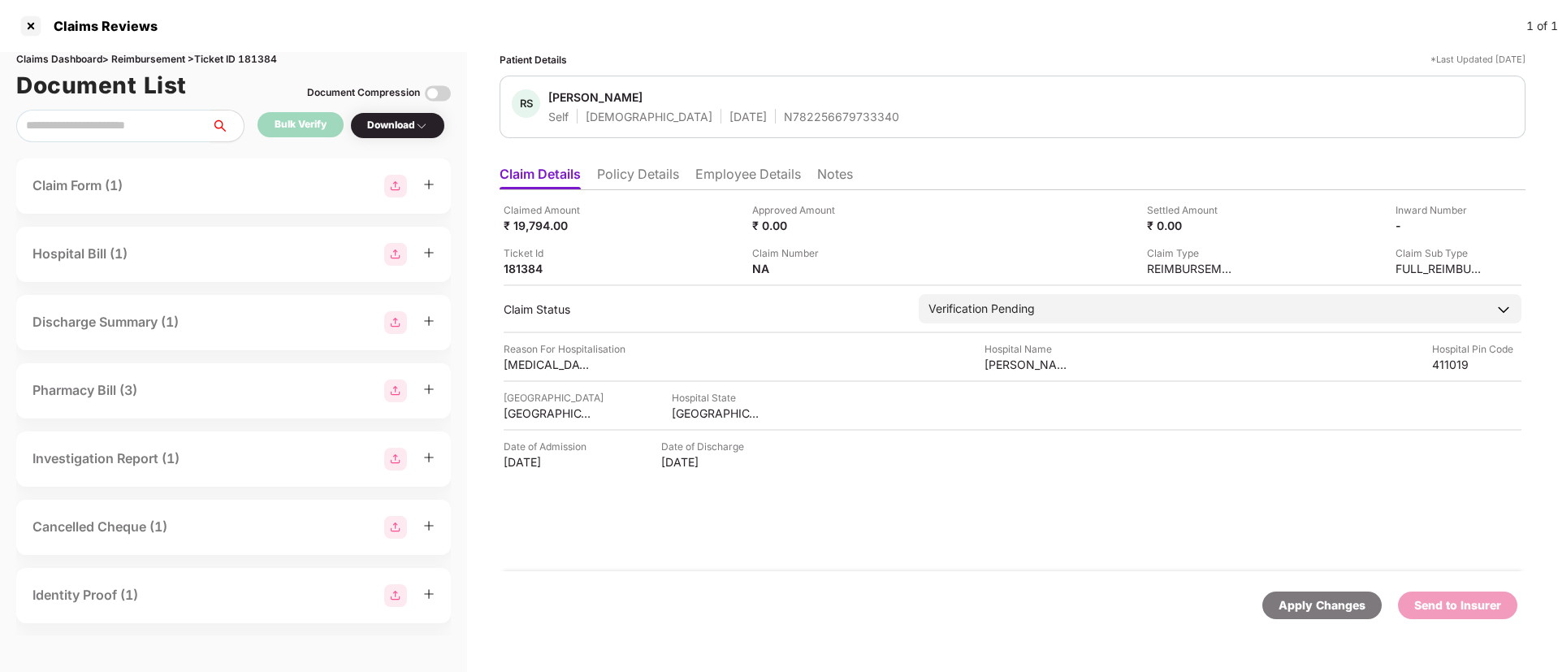
click at [784, 121] on div "N782256679733340" at bounding box center [841, 116] width 115 height 15
click at [665, 174] on li "Policy Details" at bounding box center [638, 178] width 82 height 24
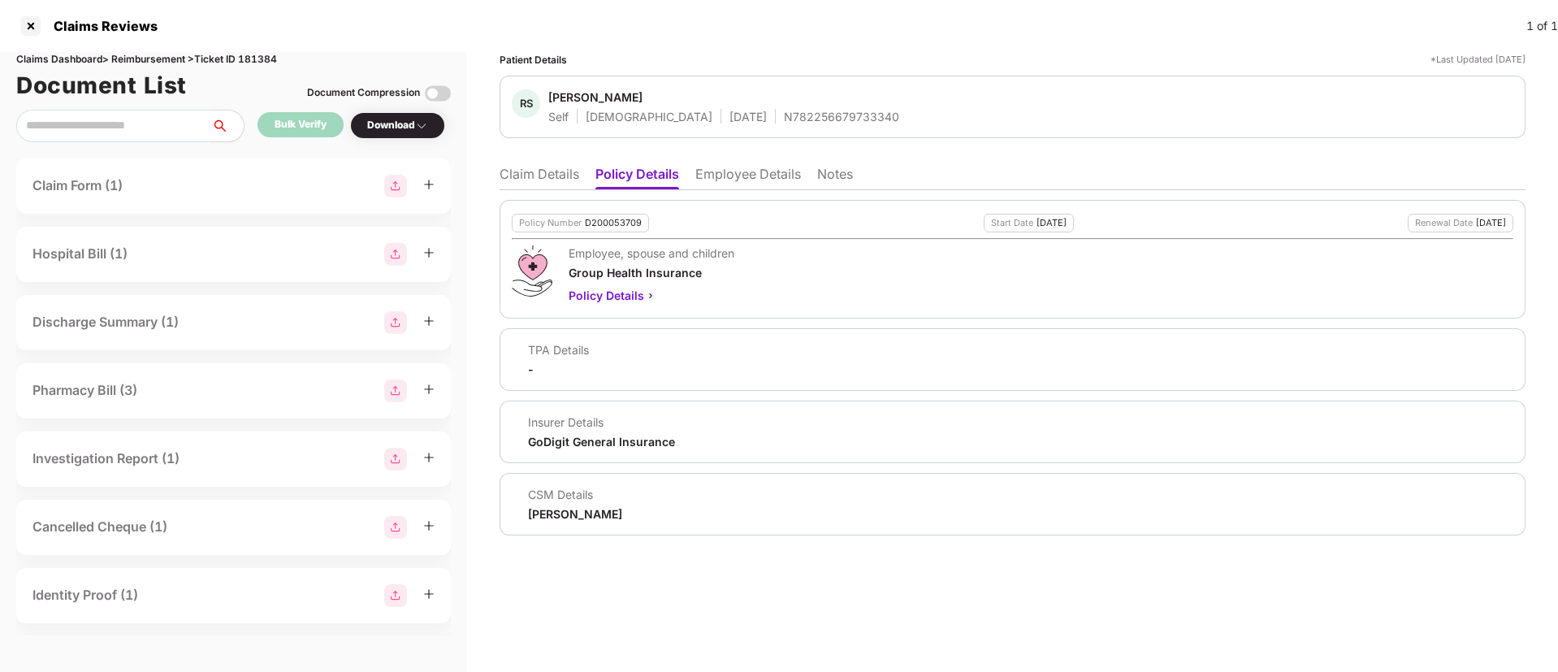
click at [613, 232] on div "Policy Number D200053709 Start Date 18 Apr 2025 Renewal Date 17 Apr 2026 Employ…" at bounding box center [1013, 259] width 1026 height 119
click at [605, 223] on div "D200053709" at bounding box center [613, 223] width 57 height 11
click at [561, 163] on ul "Claim Details Policy Details Employee Details Notes" at bounding box center [1013, 174] width 1026 height 33
click at [555, 178] on li "Claim Details" at bounding box center [540, 178] width 80 height 24
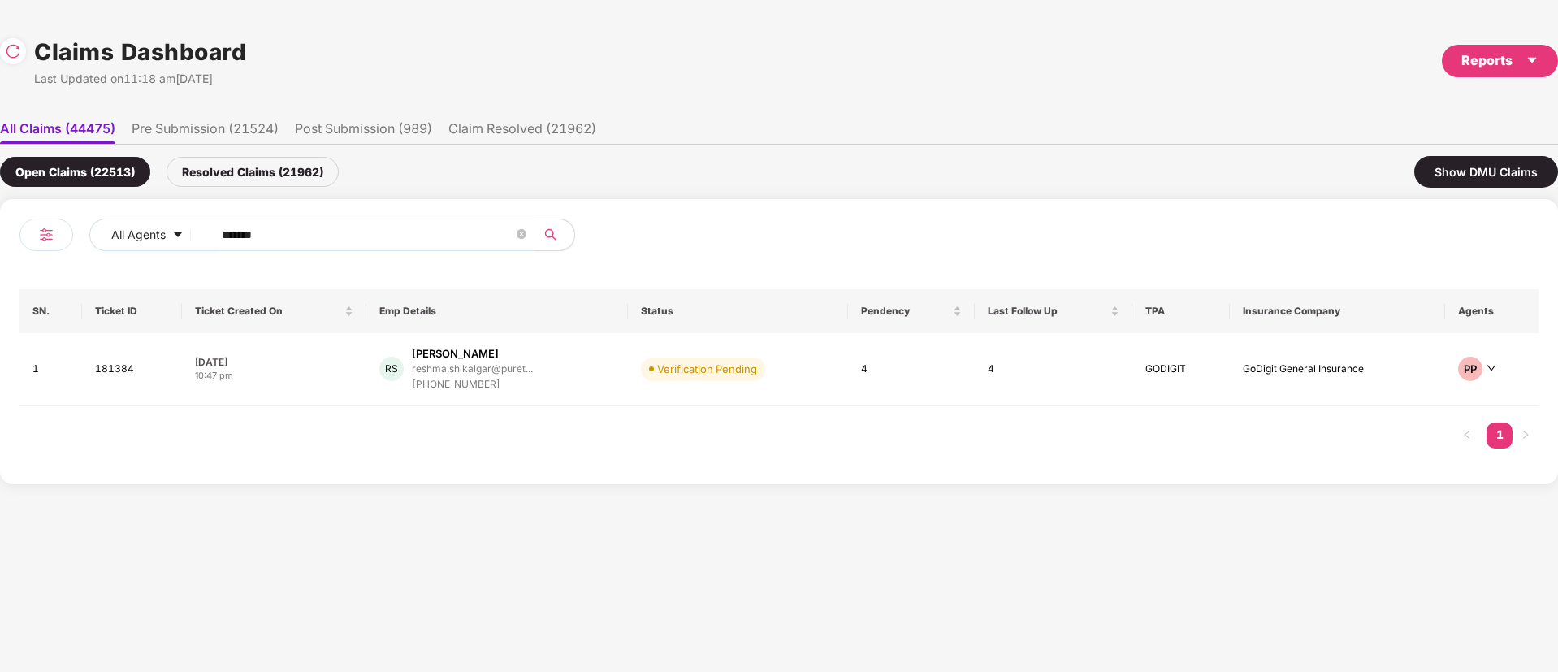
drag, startPoint x: 293, startPoint y: 232, endPoint x: 0, endPoint y: 257, distance: 293.6
click at [0, 256] on div "All Agents ****** SN. Ticket ID Ticket Created On Emp Details Status Pendency L…" at bounding box center [779, 341] width 1558 height 285
paste input "text"
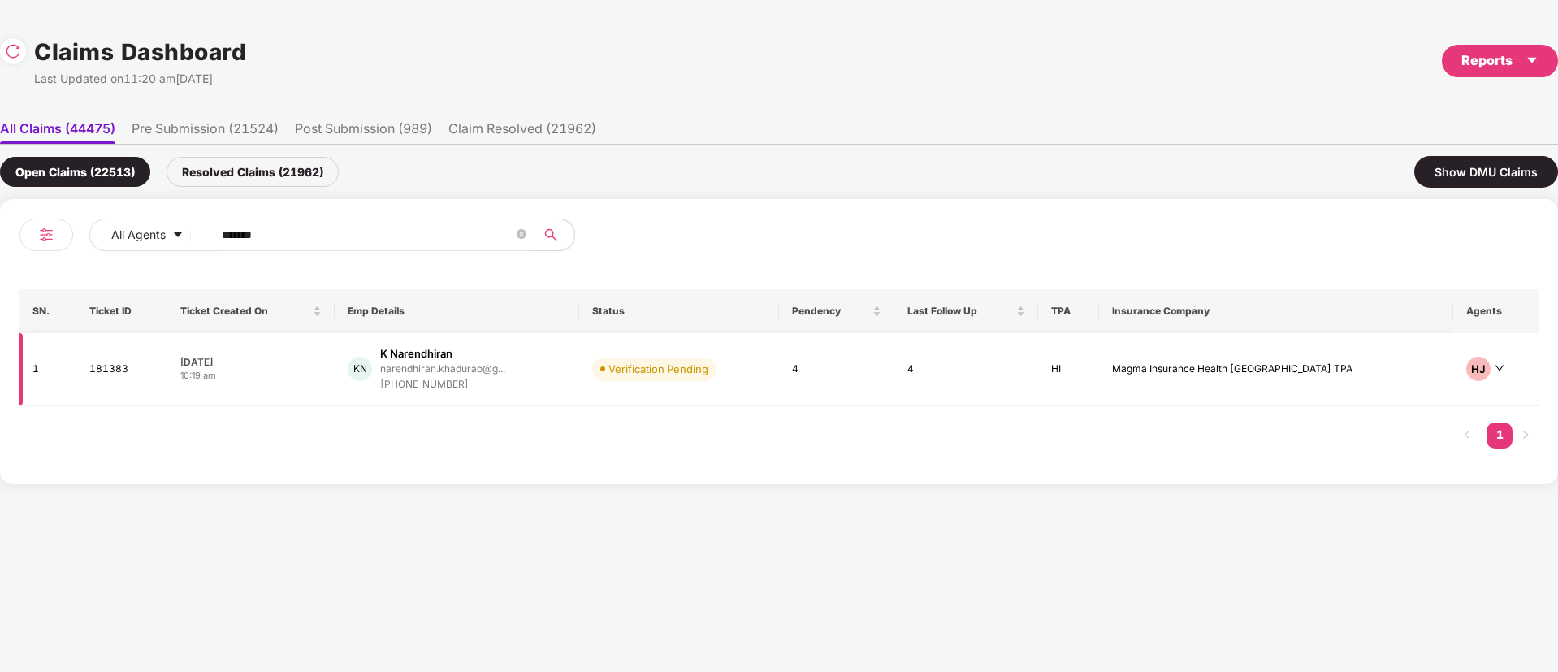
type input "******"
click at [566, 386] on div "KN K Narendhiran narendhiran.khadurao@g... +918778409950" at bounding box center [457, 369] width 219 height 46
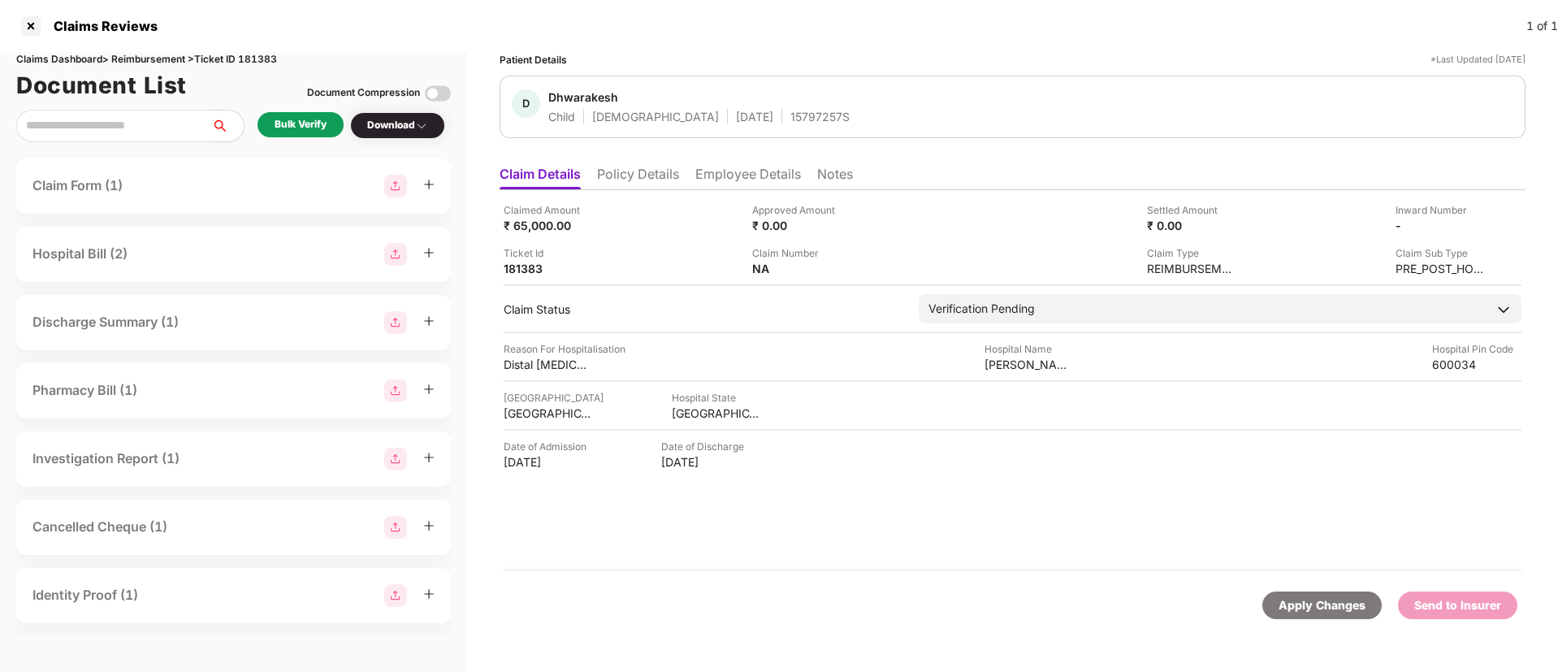
click at [310, 120] on div "Bulk Verify" at bounding box center [301, 124] width 52 height 15
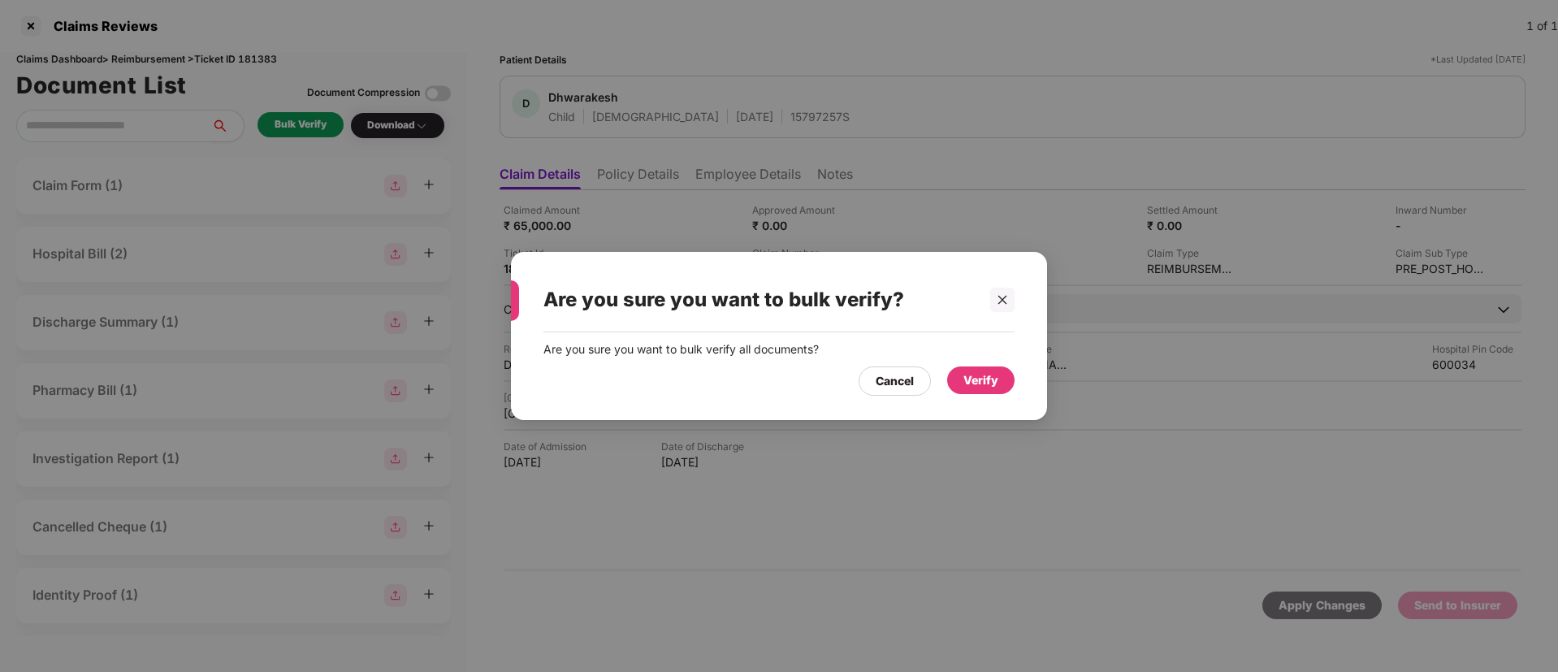
click at [979, 376] on div "Verify" at bounding box center [981, 380] width 35 height 18
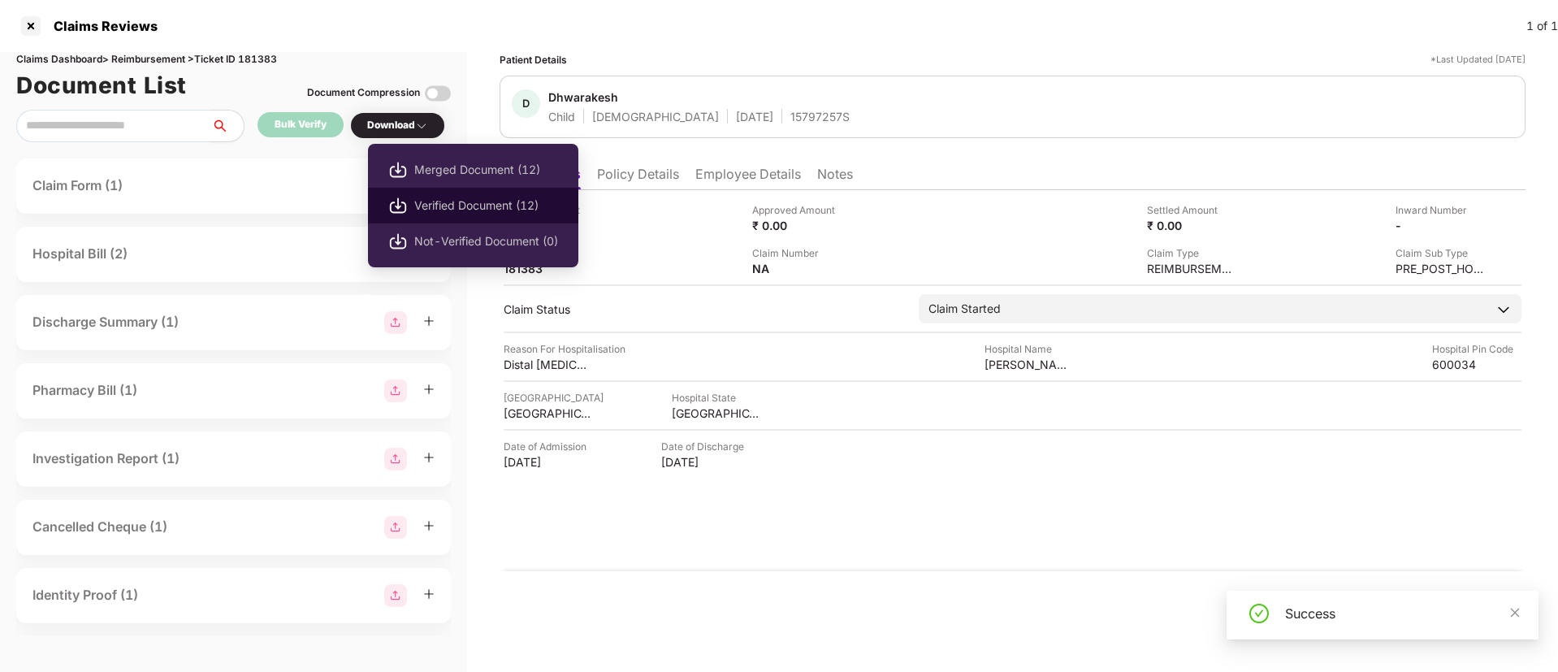
click at [461, 203] on span "Verified Document (12)" at bounding box center [486, 206] width 144 height 18
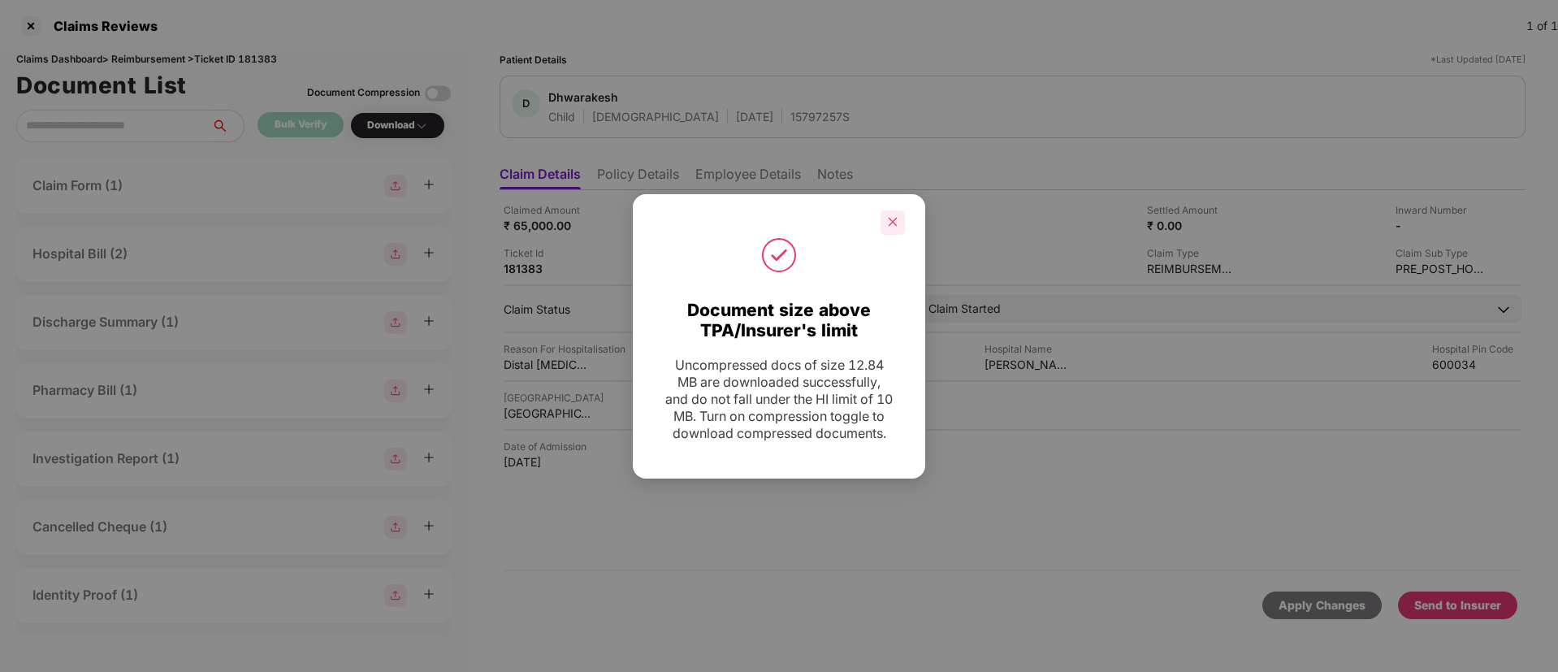
click at [892, 218] on icon "close" at bounding box center [893, 222] width 9 height 9
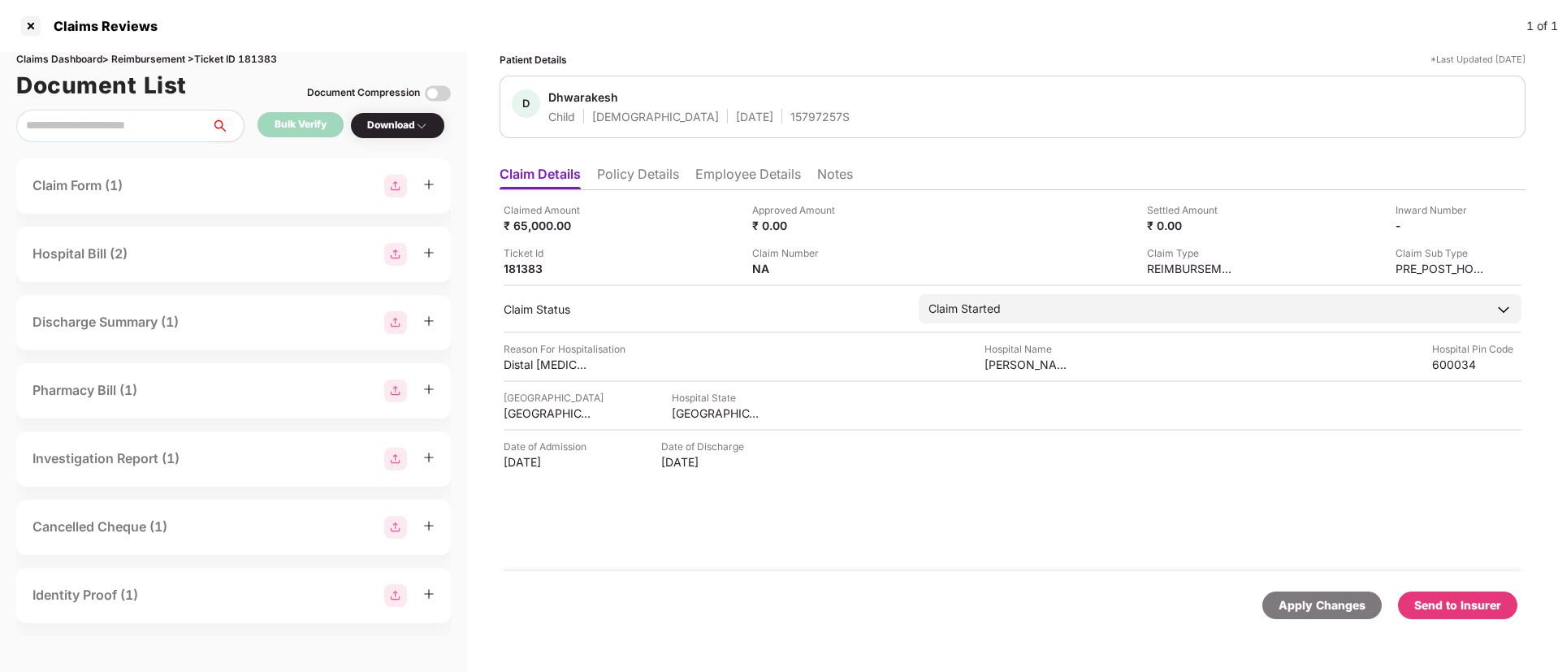
click at [1472, 596] on div "Send to Insurer" at bounding box center [1458, 605] width 87 height 18
click at [1060, 517] on div "Claimed Amount ₹ 65,000.00 Approved Amount ₹ 0.00 Settled Amount ₹ 0.00 Inward …" at bounding box center [1013, 380] width 1026 height 381
click at [637, 169] on li "Policy Details" at bounding box center [638, 178] width 82 height 24
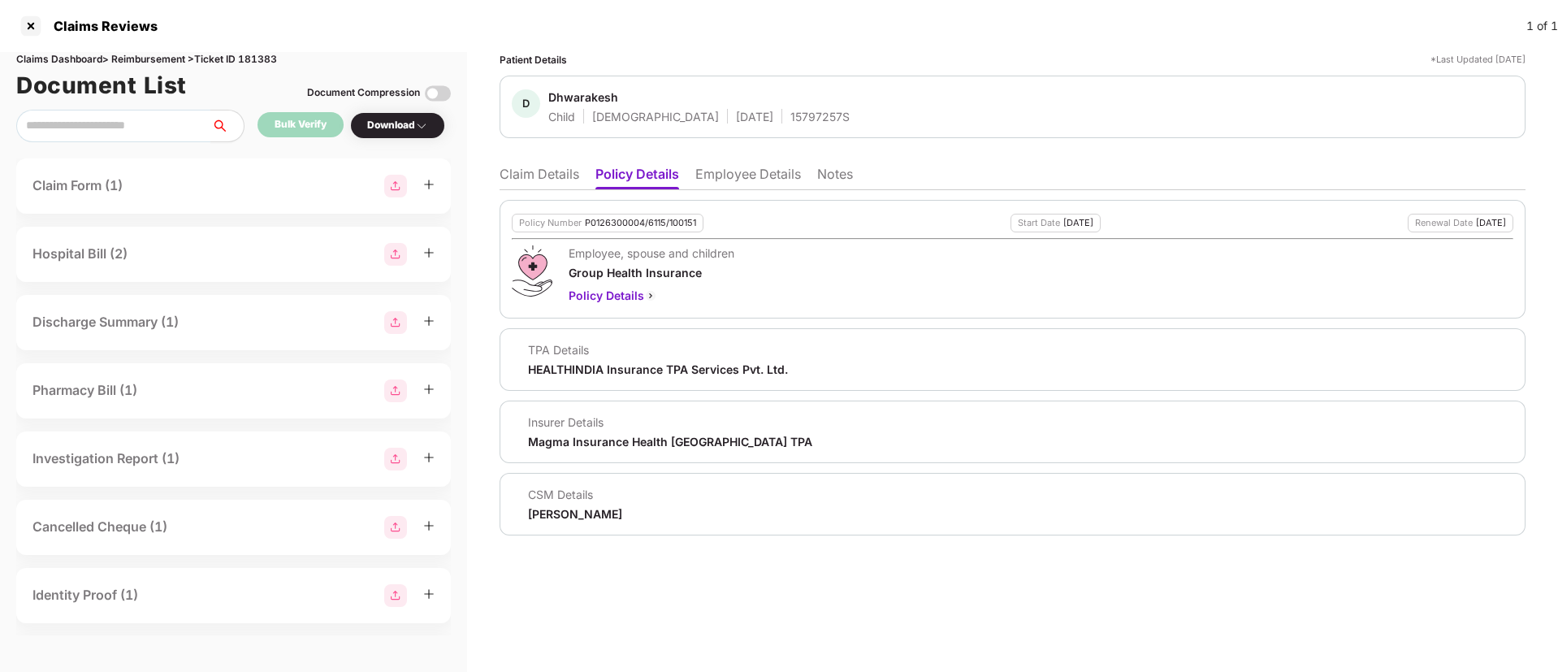
click at [552, 174] on li "Claim Details" at bounding box center [540, 178] width 80 height 24
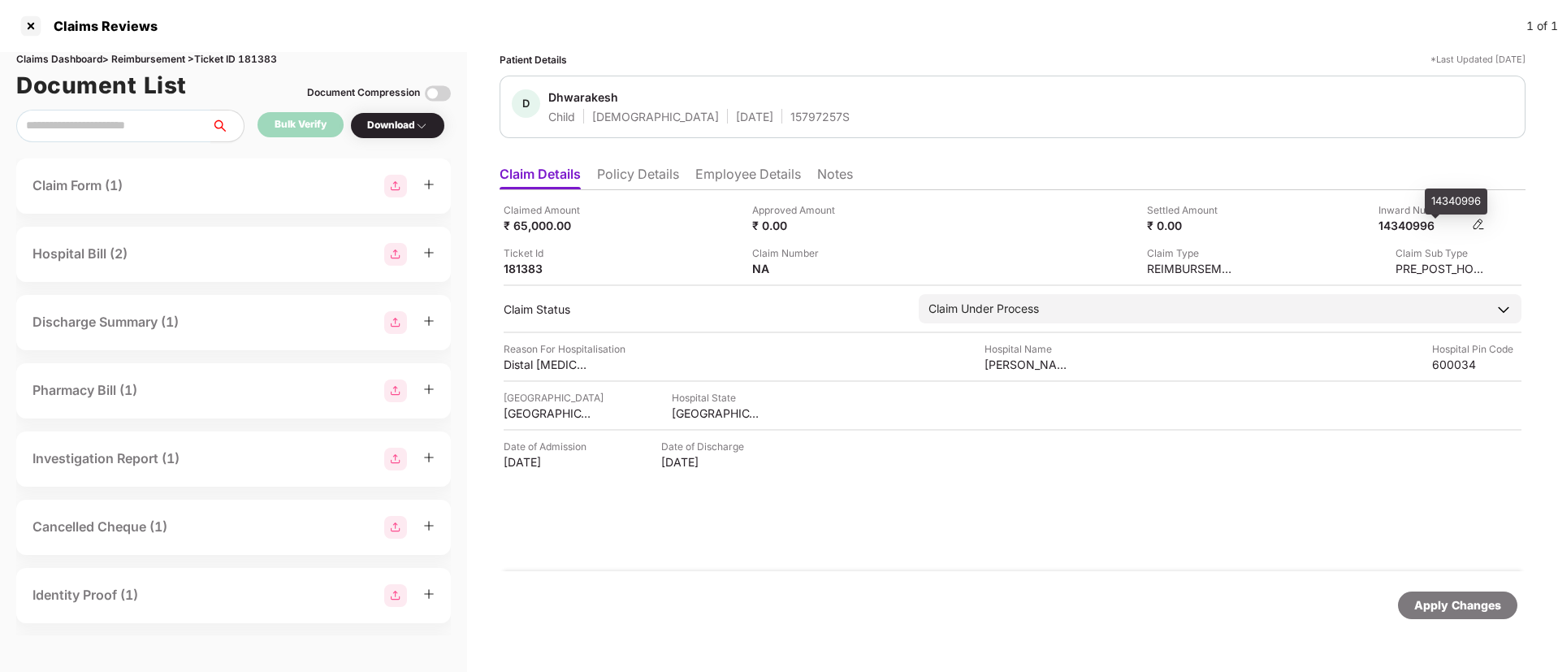
click at [1401, 220] on div "14340996" at bounding box center [1423, 225] width 89 height 15
click at [648, 171] on li "Policy Details" at bounding box center [638, 178] width 82 height 24
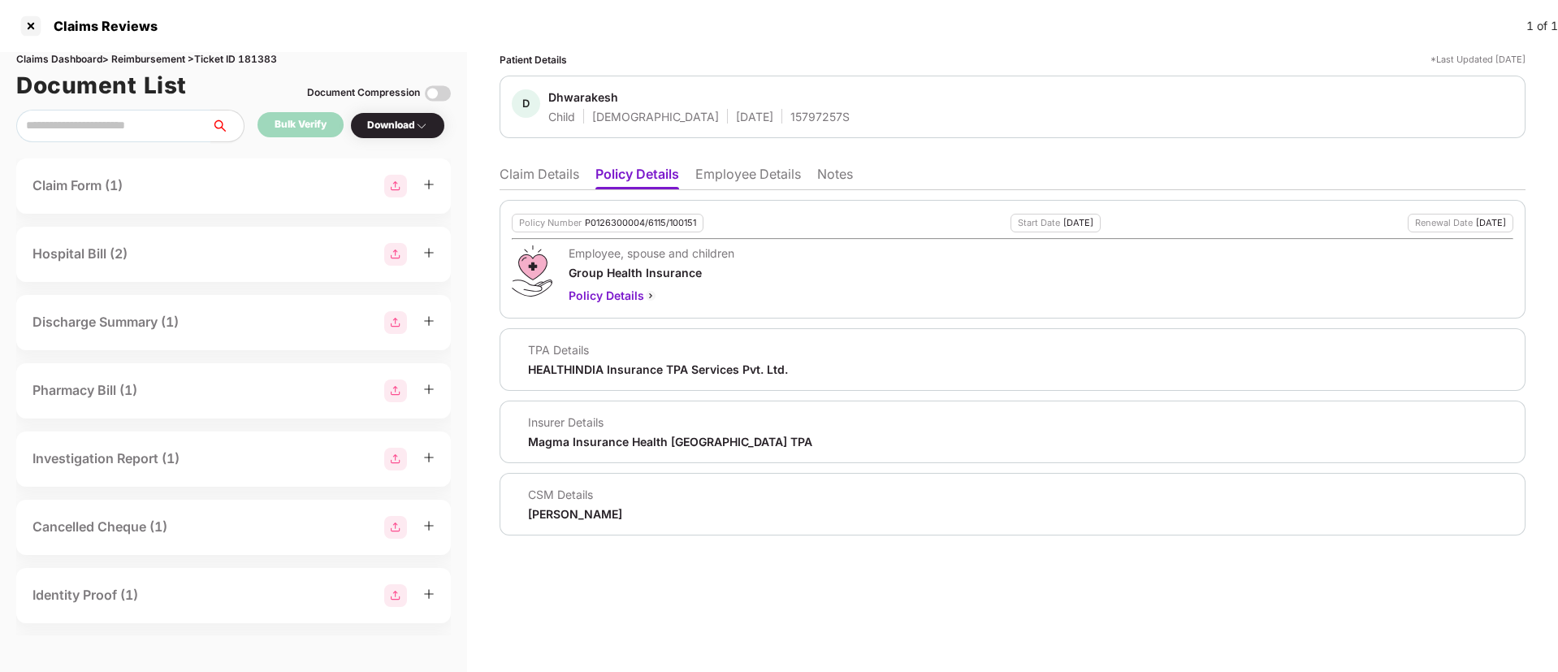
click at [722, 171] on li "Employee Details" at bounding box center [749, 178] width 106 height 24
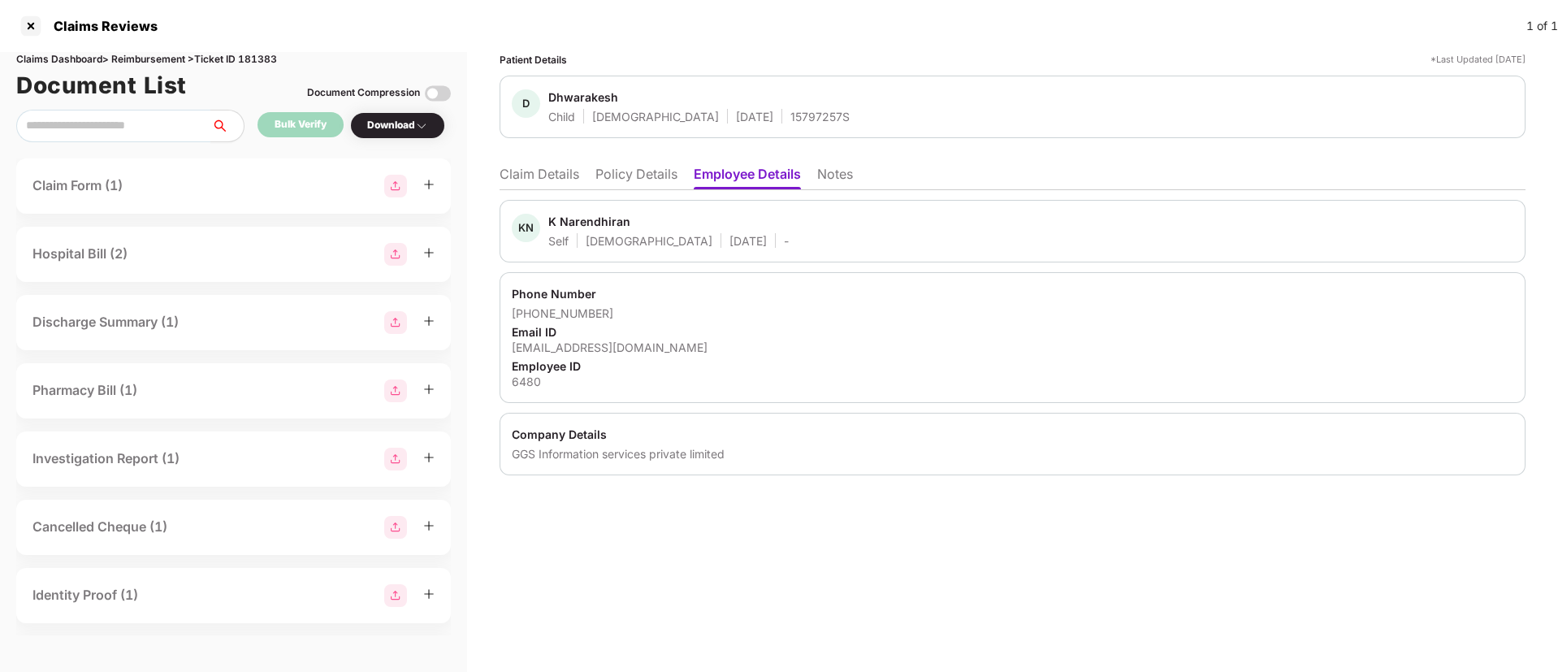
click at [599, 224] on div "K Narendhiran" at bounding box center [589, 221] width 82 height 15
click at [563, 177] on li "Claim Details" at bounding box center [540, 178] width 80 height 24
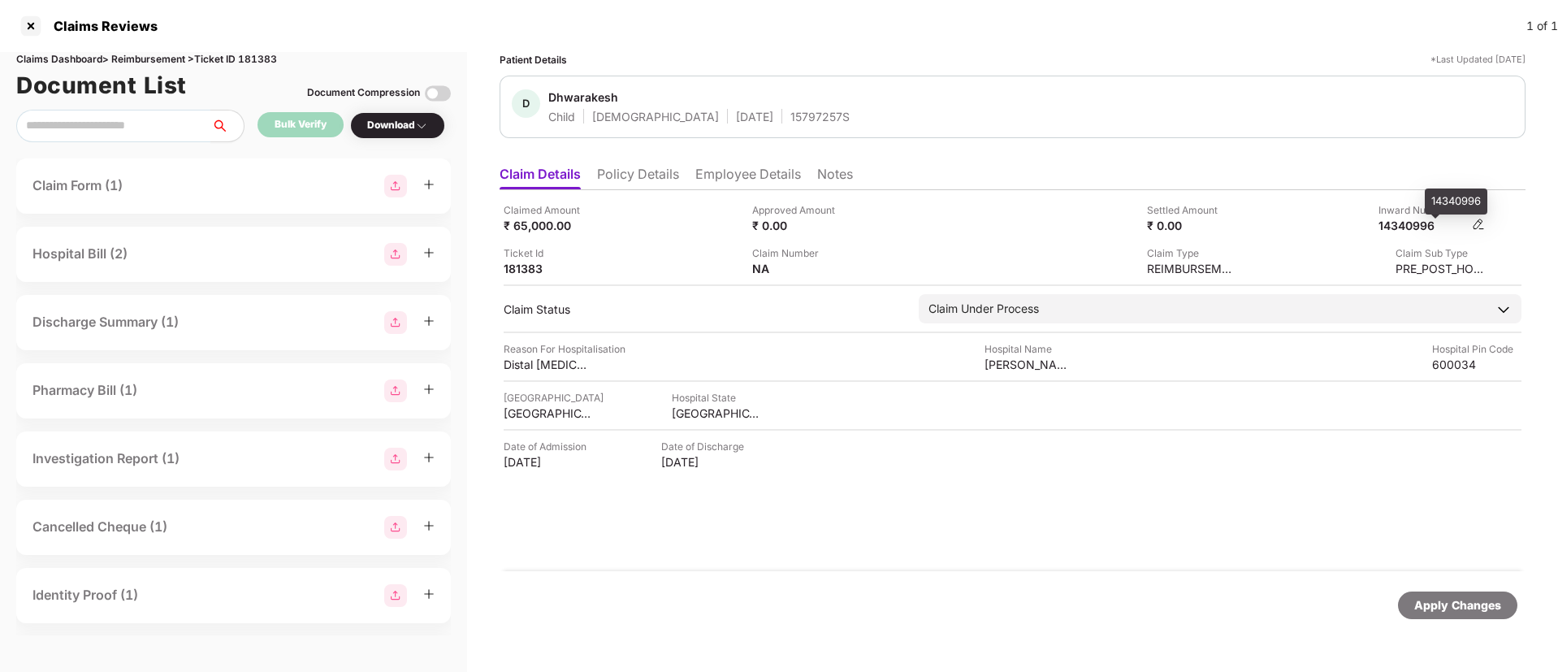
click at [1411, 228] on div "14340996" at bounding box center [1423, 225] width 89 height 15
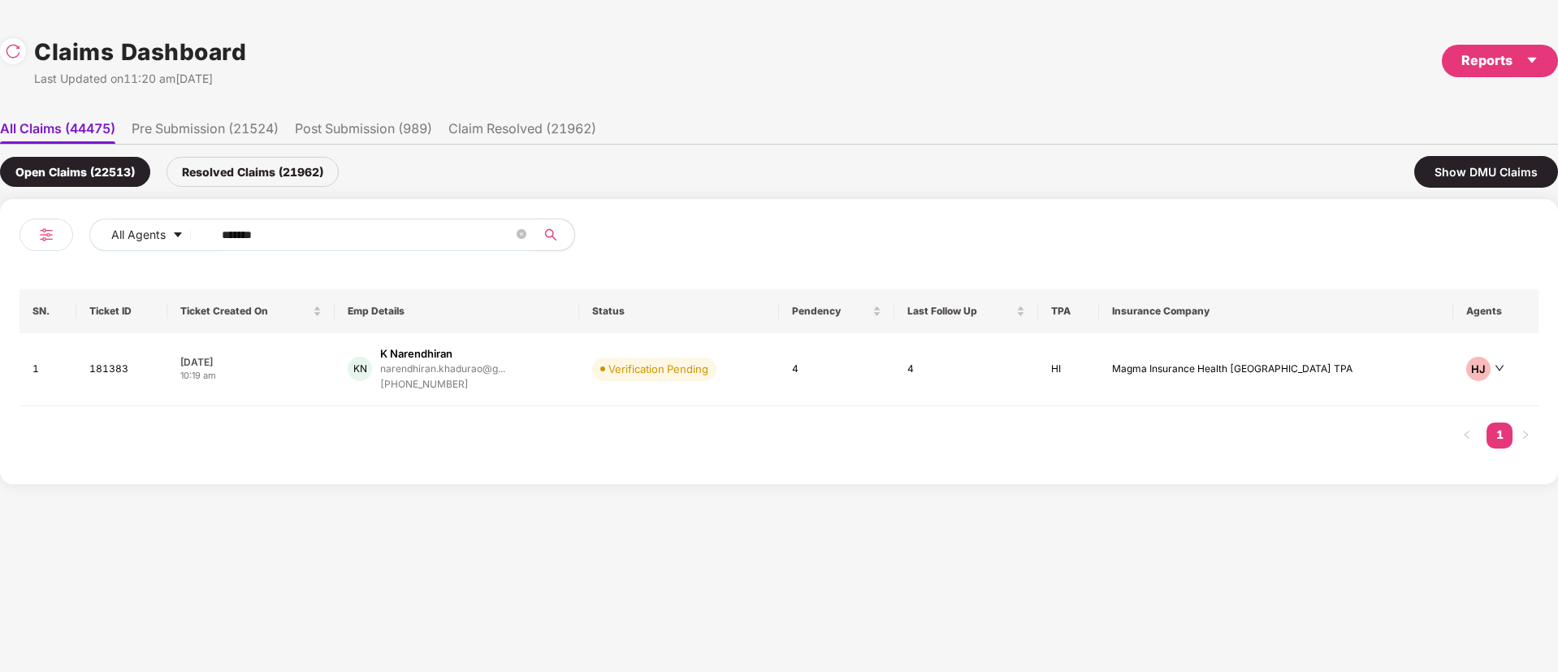
drag, startPoint x: 297, startPoint y: 243, endPoint x: 139, endPoint y: 267, distance: 160.2
click at [140, 267] on div "All Agents ****** SN. Ticket ID Ticket Created On Emp Details Status Pendency L…" at bounding box center [779, 342] width 1519 height 246
paste input "text"
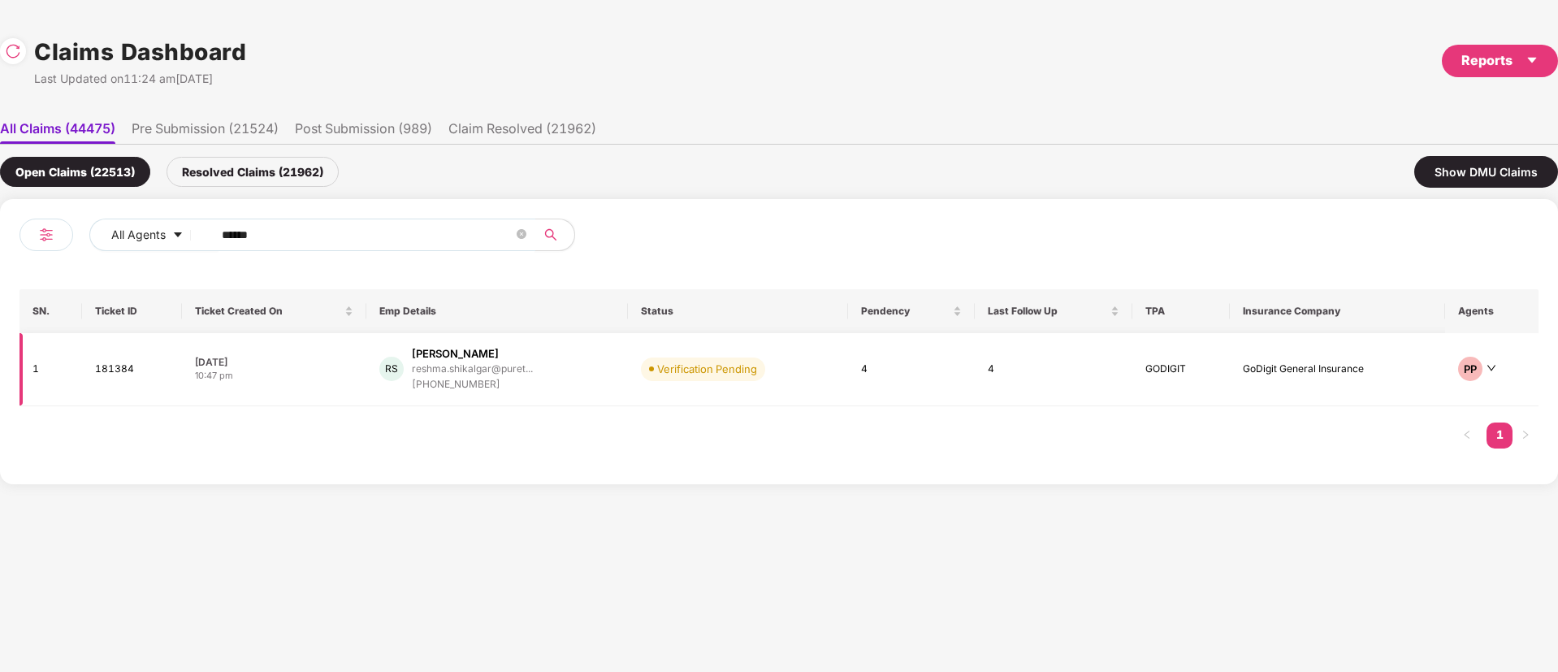
type input "******"
click at [599, 364] on div "RS Reshma Shikalgar reshma.shikalgar@puret... +918796255858" at bounding box center [497, 369] width 236 height 46
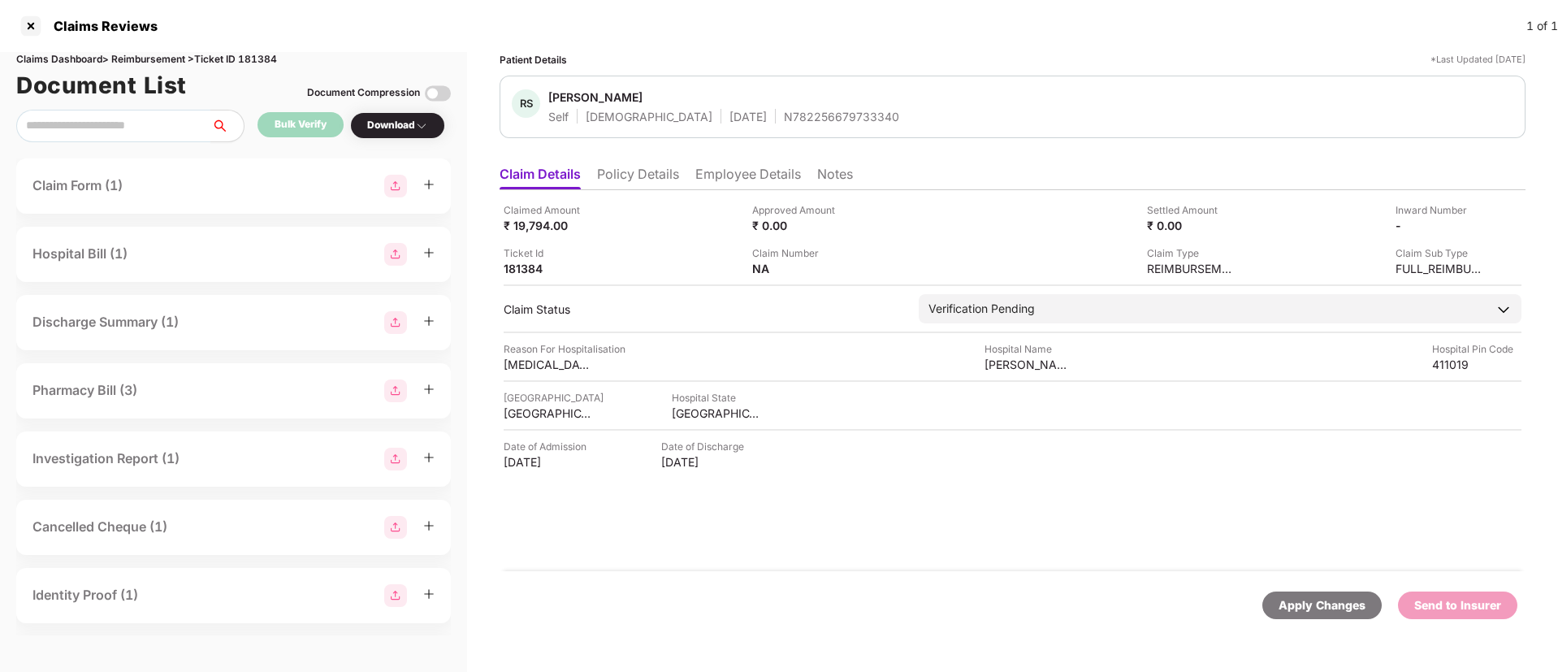
click at [784, 116] on div "N782256679733340" at bounding box center [841, 116] width 115 height 15
click at [620, 178] on li "Policy Details" at bounding box center [638, 178] width 82 height 24
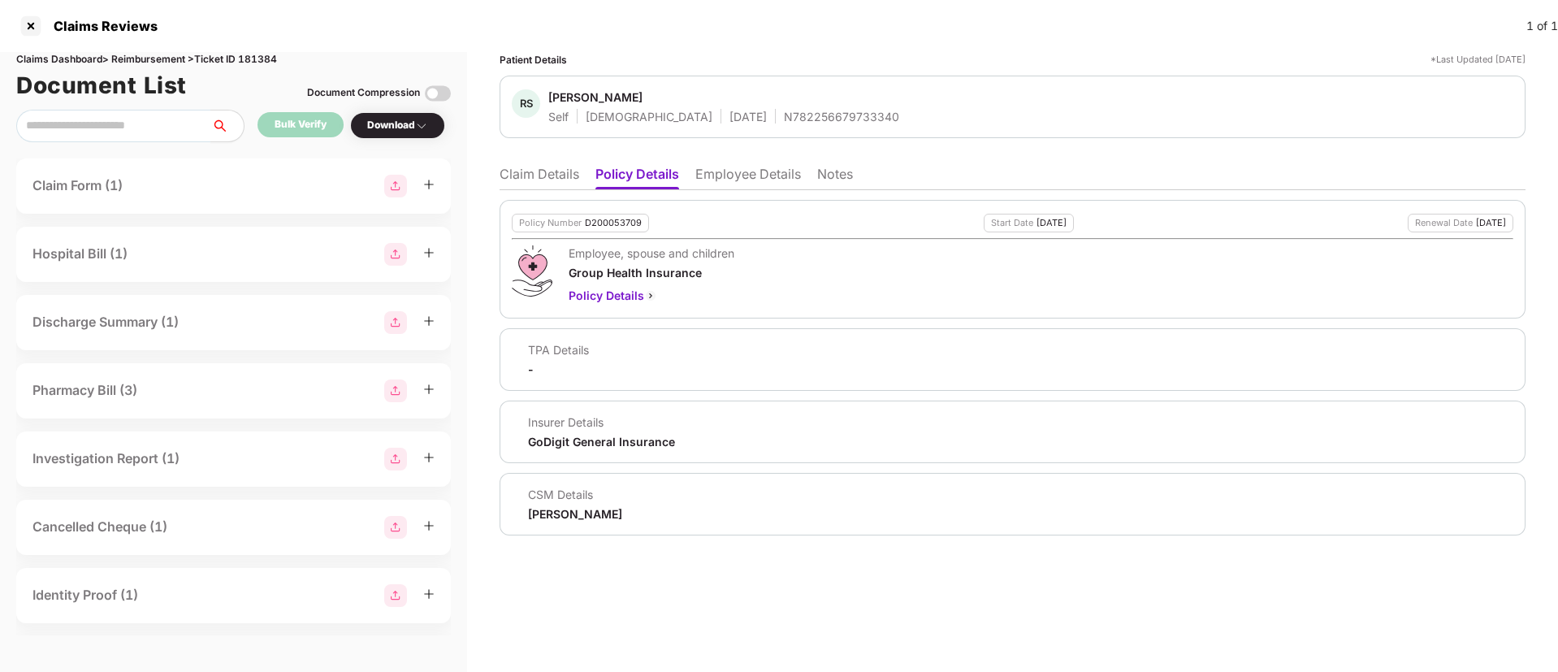
click at [784, 116] on div "N782256679733340" at bounding box center [841, 116] width 115 height 15
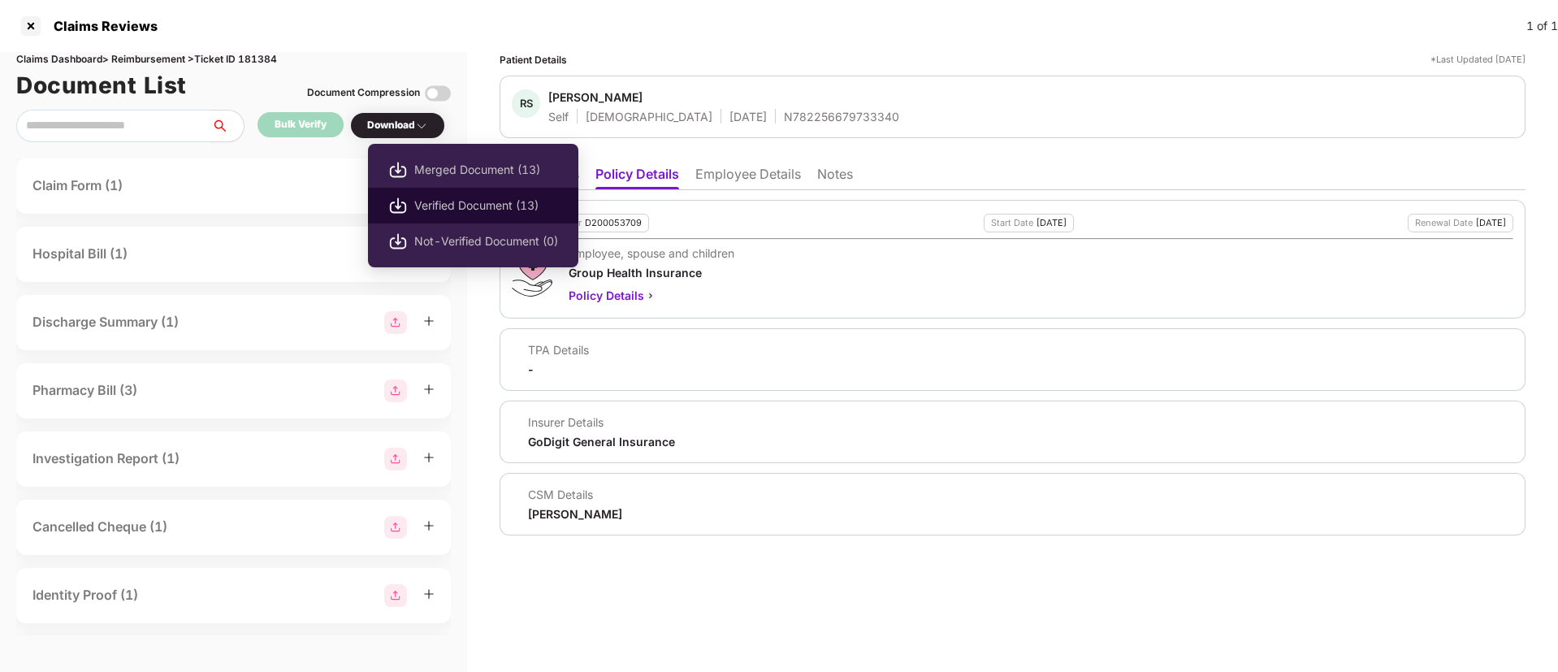
click at [442, 202] on span "Verified Document (13)" at bounding box center [486, 206] width 144 height 18
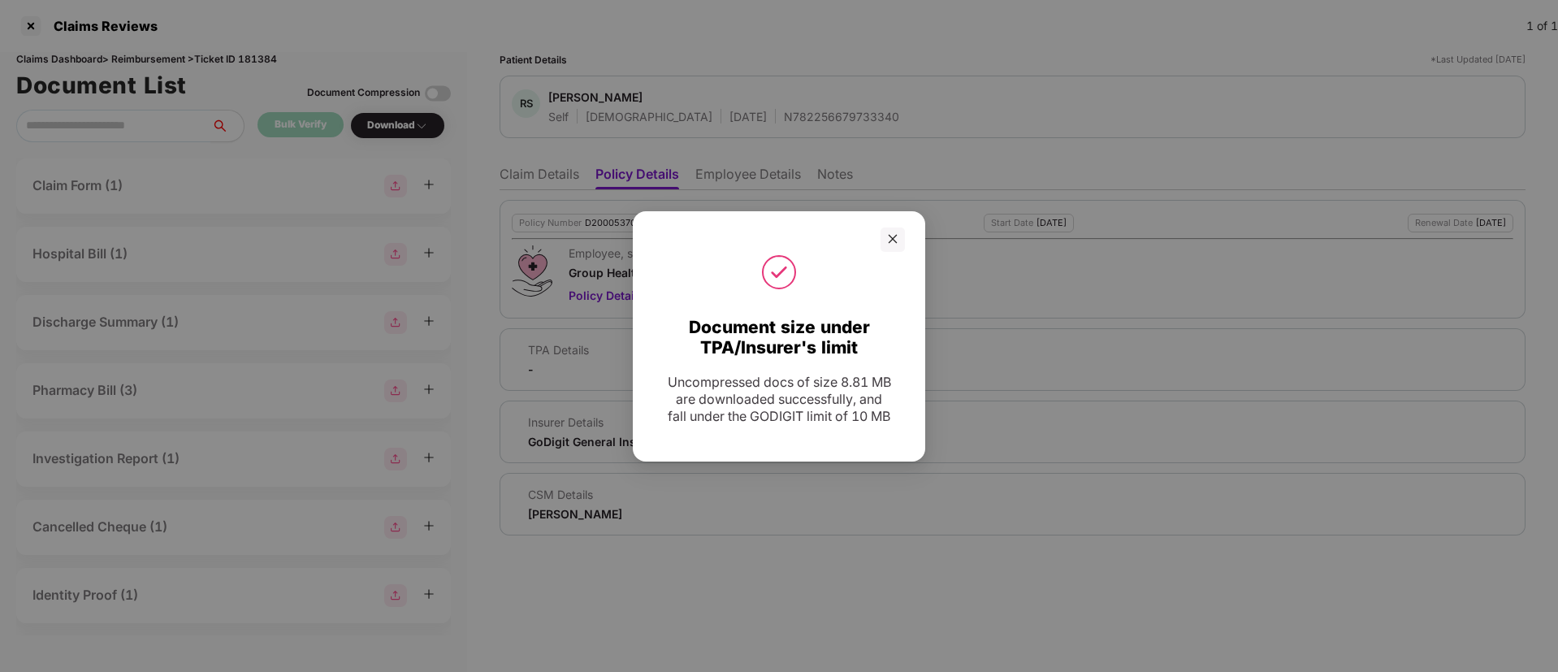
click at [888, 252] on div at bounding box center [779, 272] width 252 height 41
click at [891, 234] on icon "close" at bounding box center [892, 238] width 11 height 11
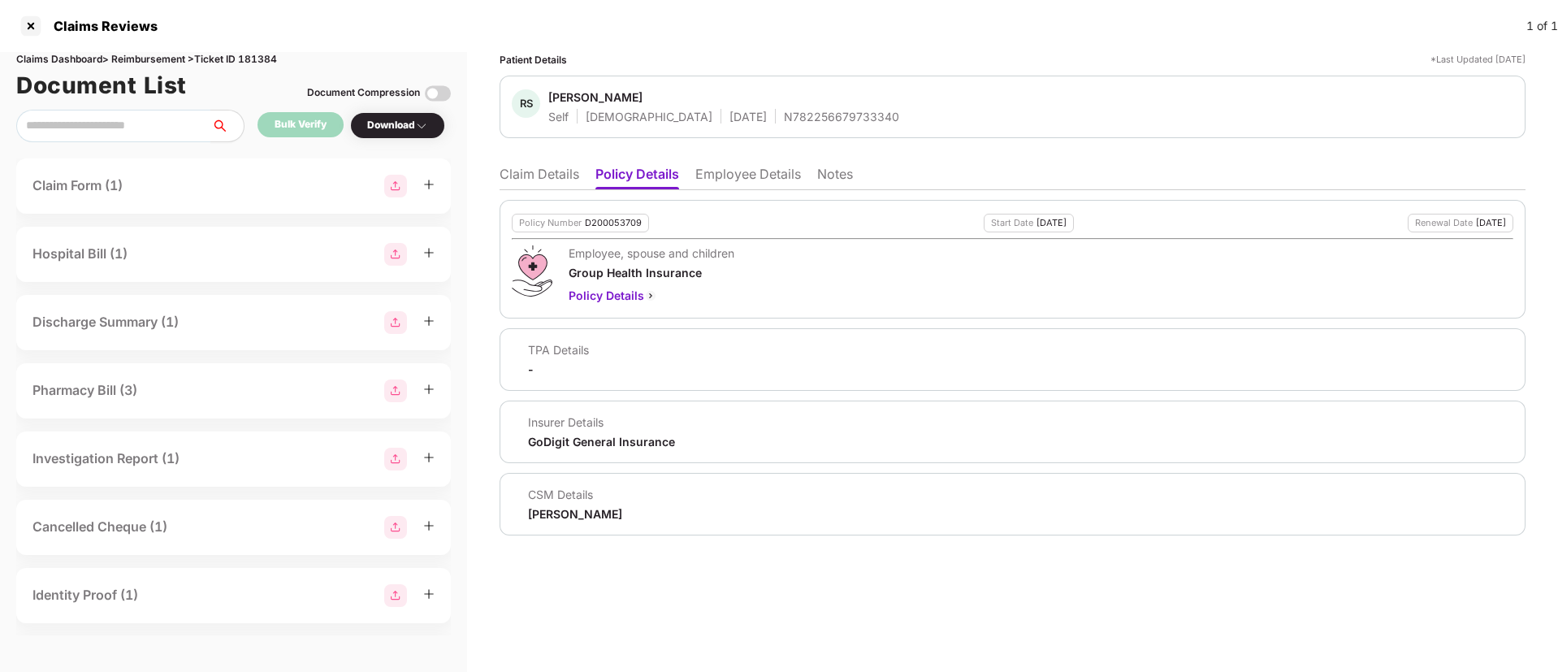
click at [755, 149] on div "Patient Details *Last Updated 06 Oct 2025 RS Reshma Shikalgar Self Female 11 Ma…" at bounding box center [1013, 293] width 1026 height 483
click at [761, 172] on li "Employee Details" at bounding box center [749, 178] width 106 height 24
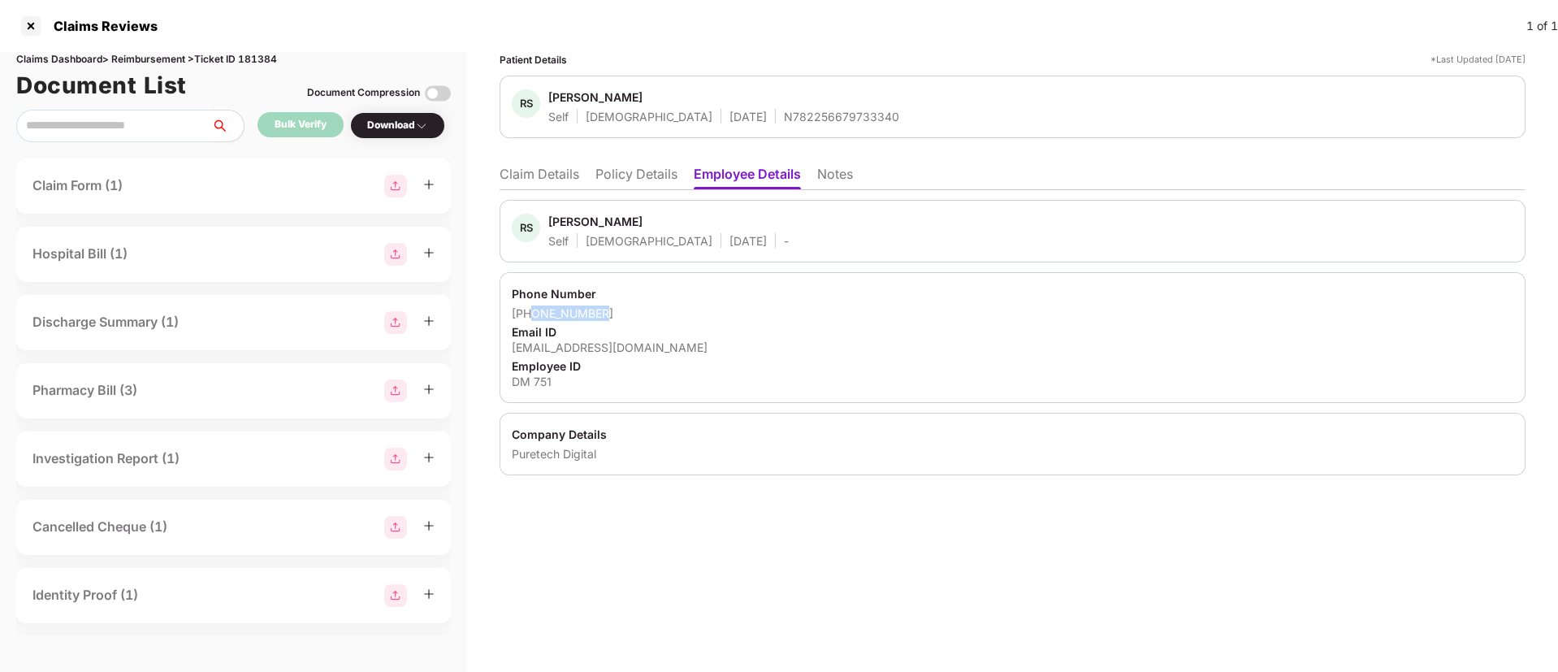
drag, startPoint x: 615, startPoint y: 318, endPoint x: 533, endPoint y: 314, distance: 82.2
click at [533, 314] on div "+918796255858" at bounding box center [1013, 313] width 1002 height 15
click at [587, 349] on div "reshma.shikalgar@puretech.com" at bounding box center [1013, 347] width 1002 height 15
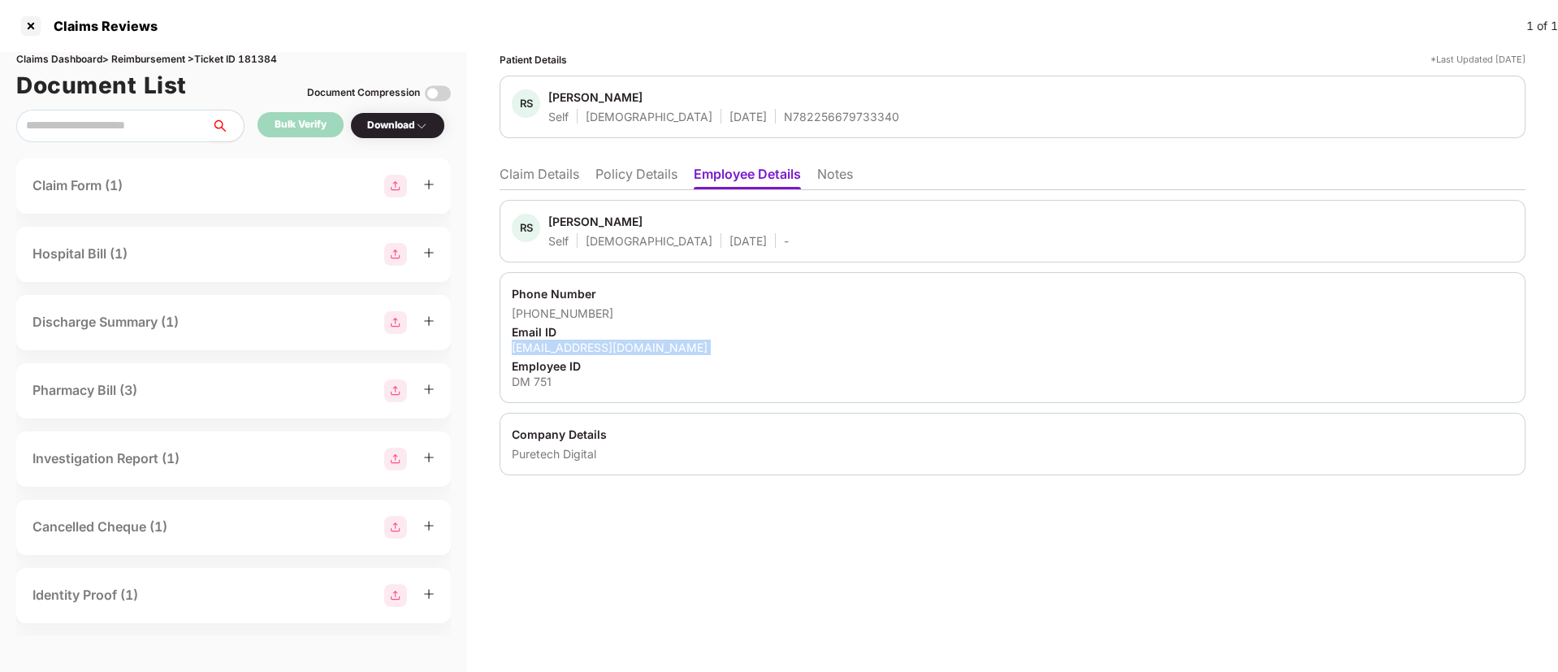
click at [587, 349] on div "reshma.shikalgar@puretech.com" at bounding box center [1013, 347] width 1002 height 15
click at [553, 172] on li "Claim Details" at bounding box center [540, 178] width 80 height 24
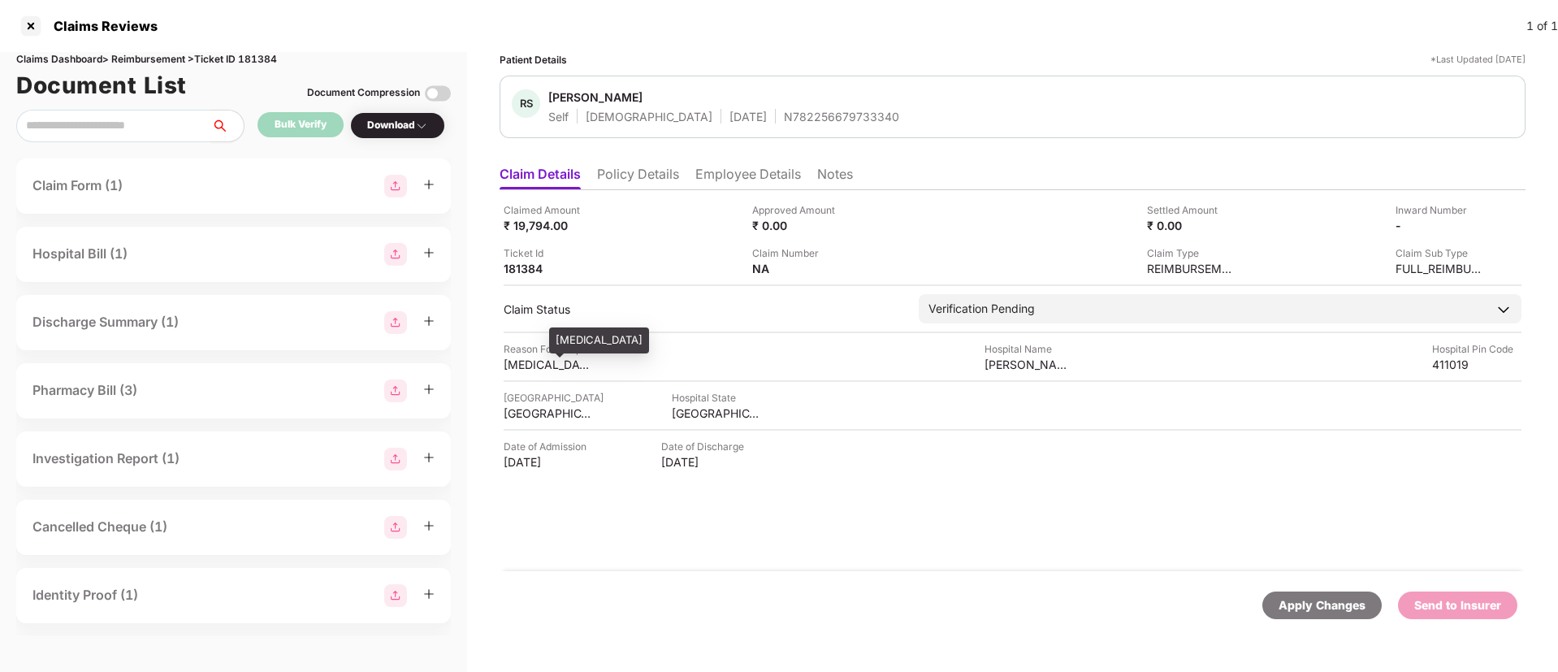
click at [526, 369] on div "DENGUE FEVER" at bounding box center [548, 364] width 89 height 15
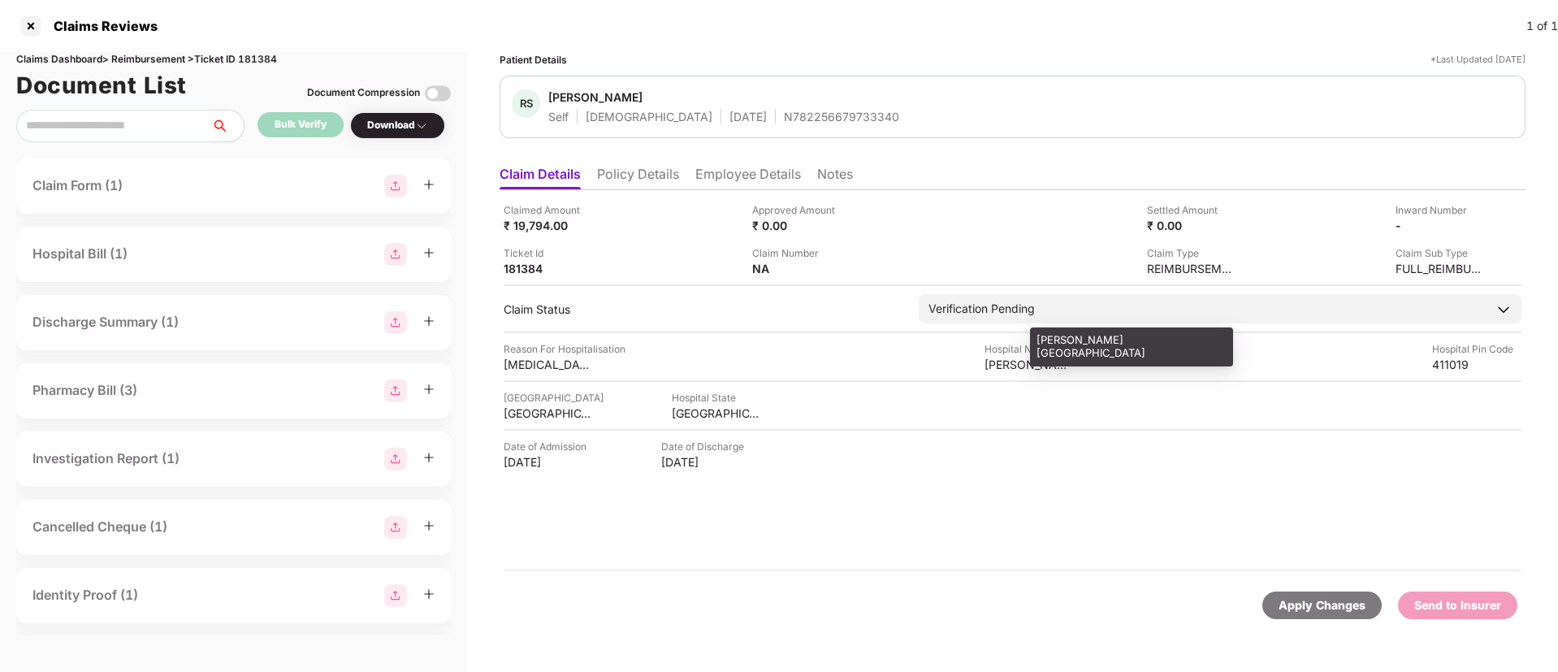
click at [1019, 360] on div "DHANASHREE HOSPITAL" at bounding box center [1029, 364] width 89 height 15
click at [514, 414] on div "PUNE" at bounding box center [548, 412] width 89 height 15
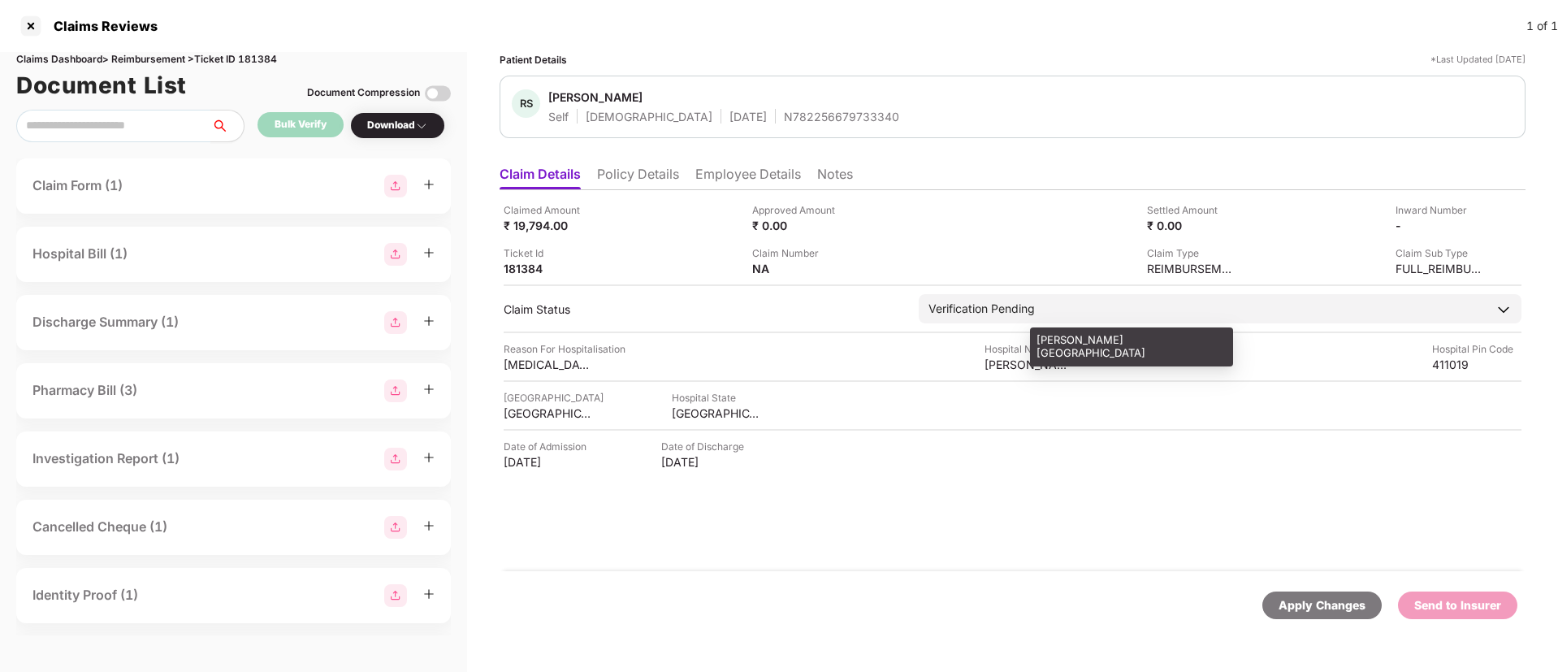
click at [995, 371] on div "DHANASHREE HOSPITAL" at bounding box center [1029, 364] width 89 height 15
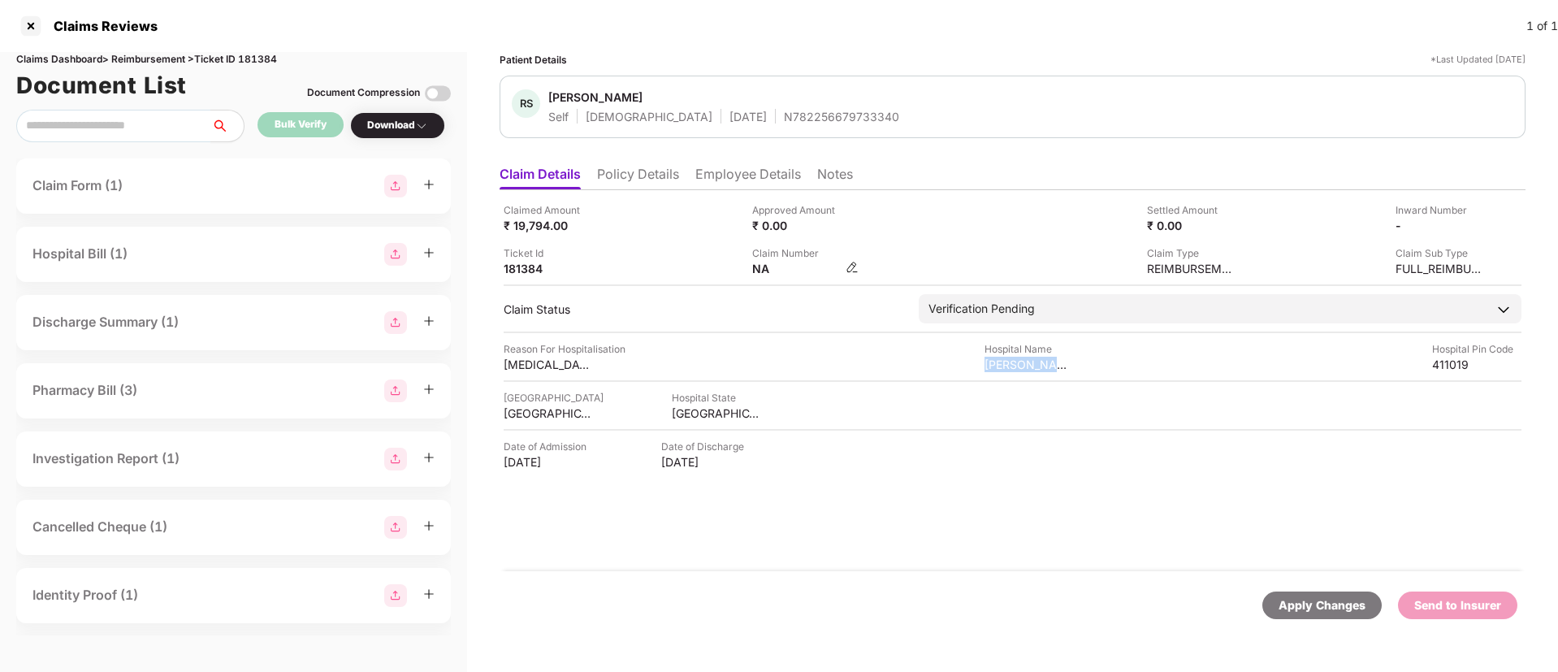
click at [850, 268] on img at bounding box center [852, 267] width 13 height 13
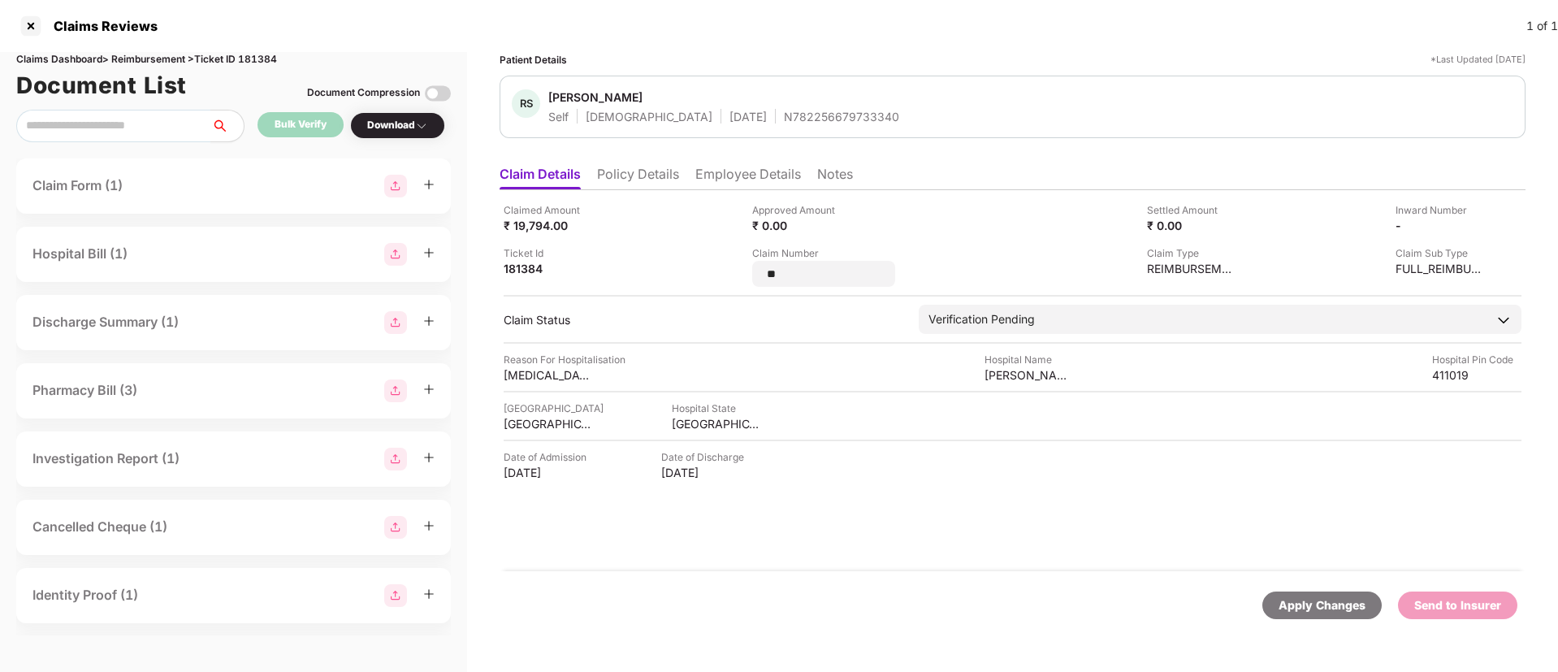
type input "*"
type input "**********"
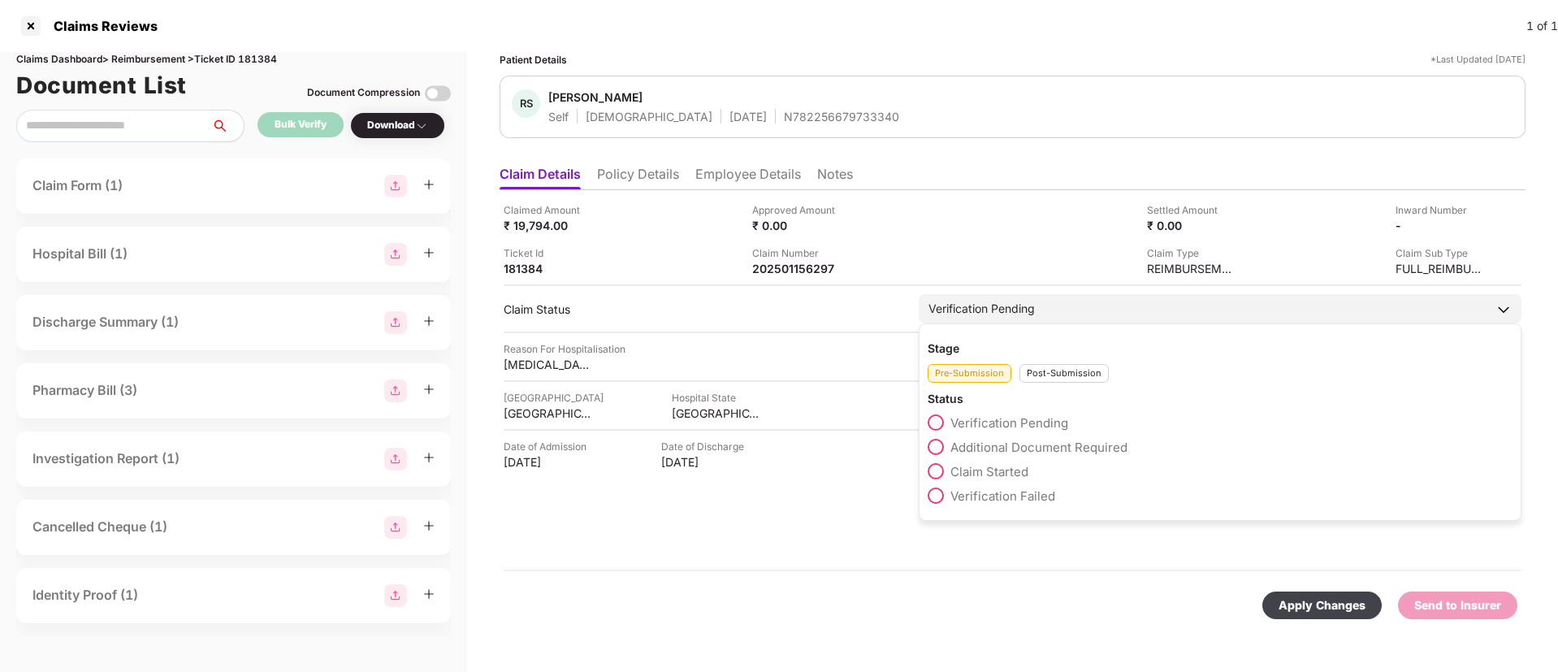
click at [1052, 389] on div "Stage Pre-Submission Post-Submission Status Verification Pending Additional Doc…" at bounding box center [1220, 421] width 603 height 197
click at [1056, 380] on div "Post-Submission" at bounding box center [1064, 373] width 89 height 19
click at [1029, 447] on span "Claim Under Process" at bounding box center [1012, 447] width 123 height 15
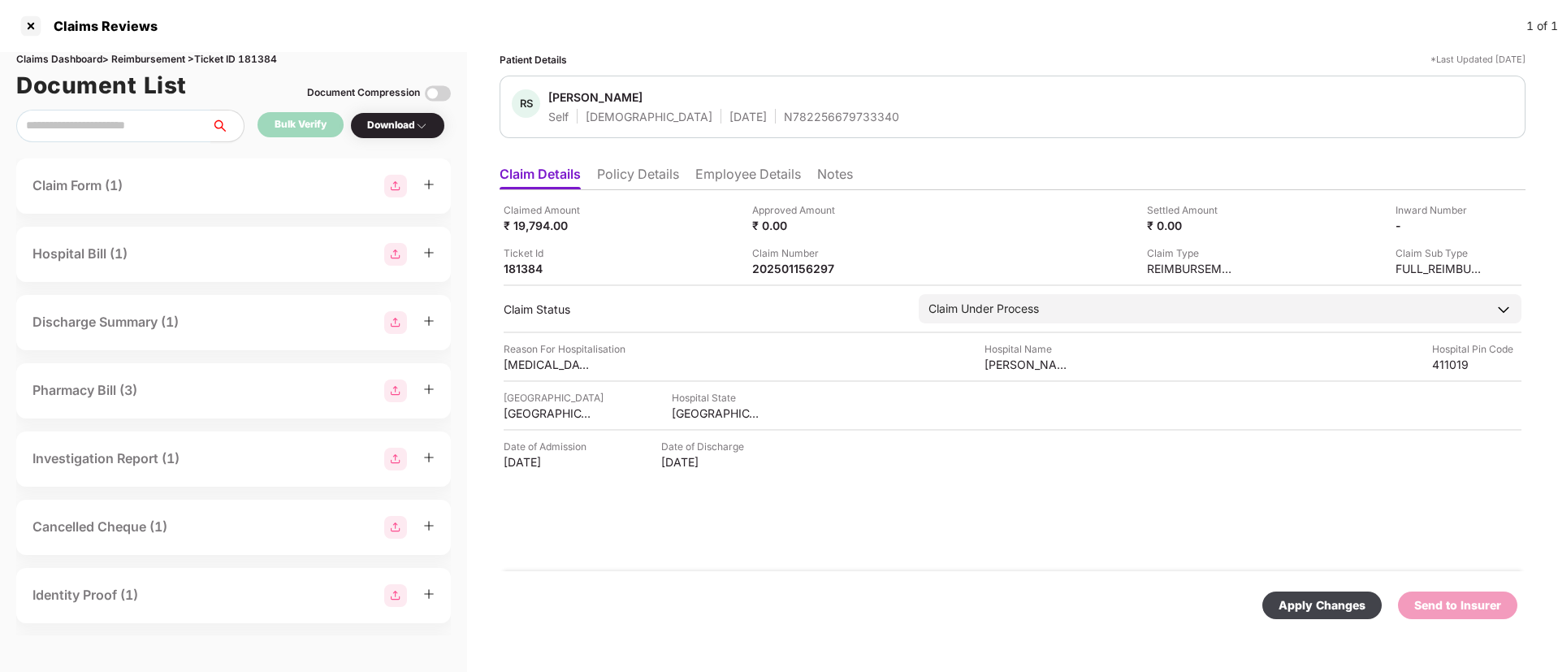
click at [1345, 615] on div "Apply Changes" at bounding box center [1322, 606] width 119 height 28
click at [712, 175] on li "Employee Details" at bounding box center [749, 178] width 106 height 24
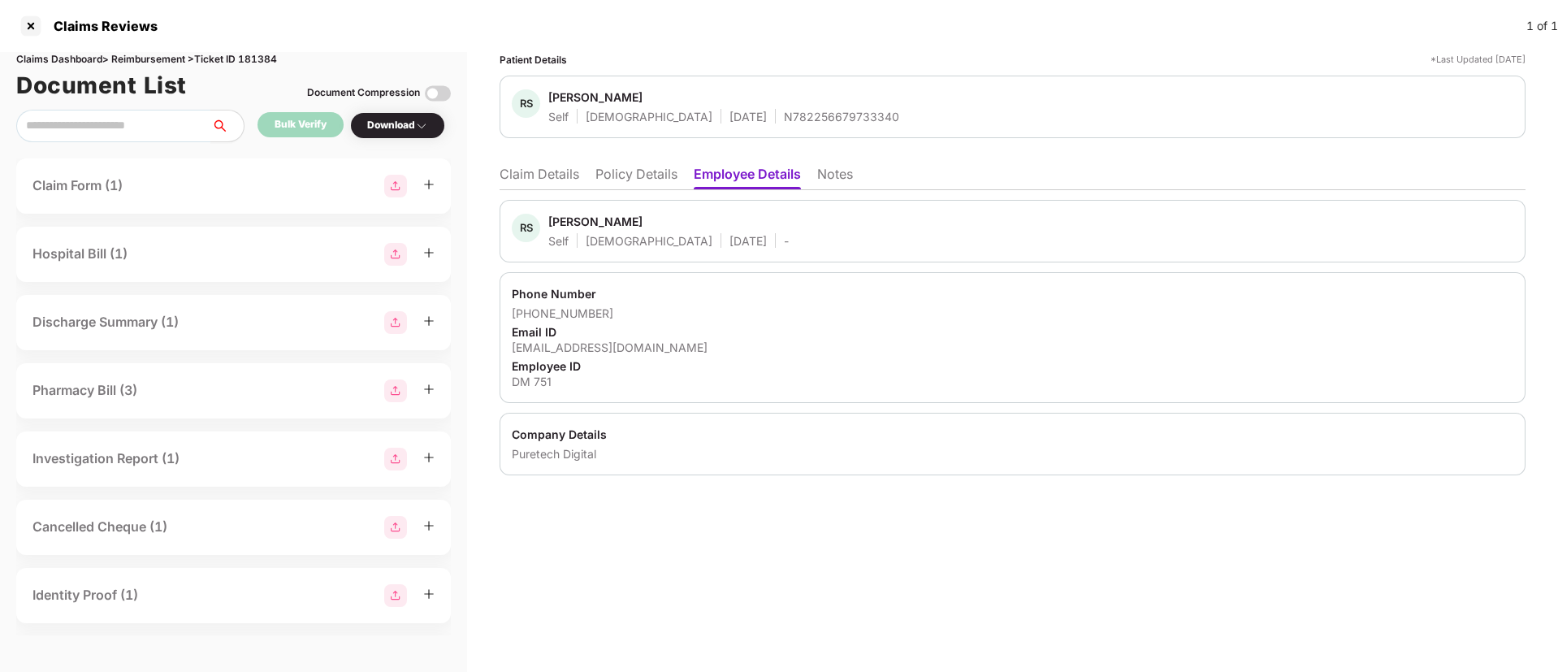
click at [570, 223] on div "Reshma Shikalgar" at bounding box center [595, 221] width 94 height 15
click at [567, 183] on li "Claim Details" at bounding box center [540, 178] width 80 height 24
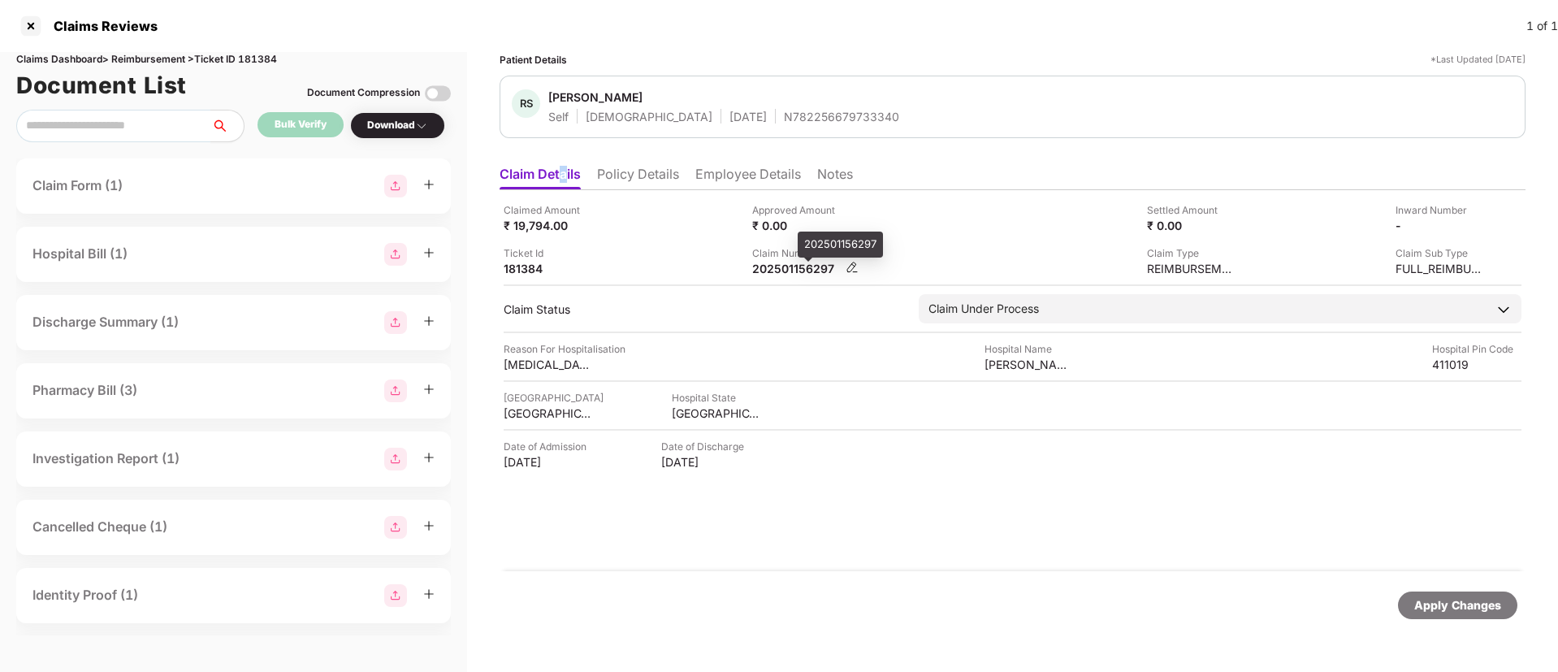
click at [772, 267] on div "202501156297" at bounding box center [796, 268] width 89 height 15
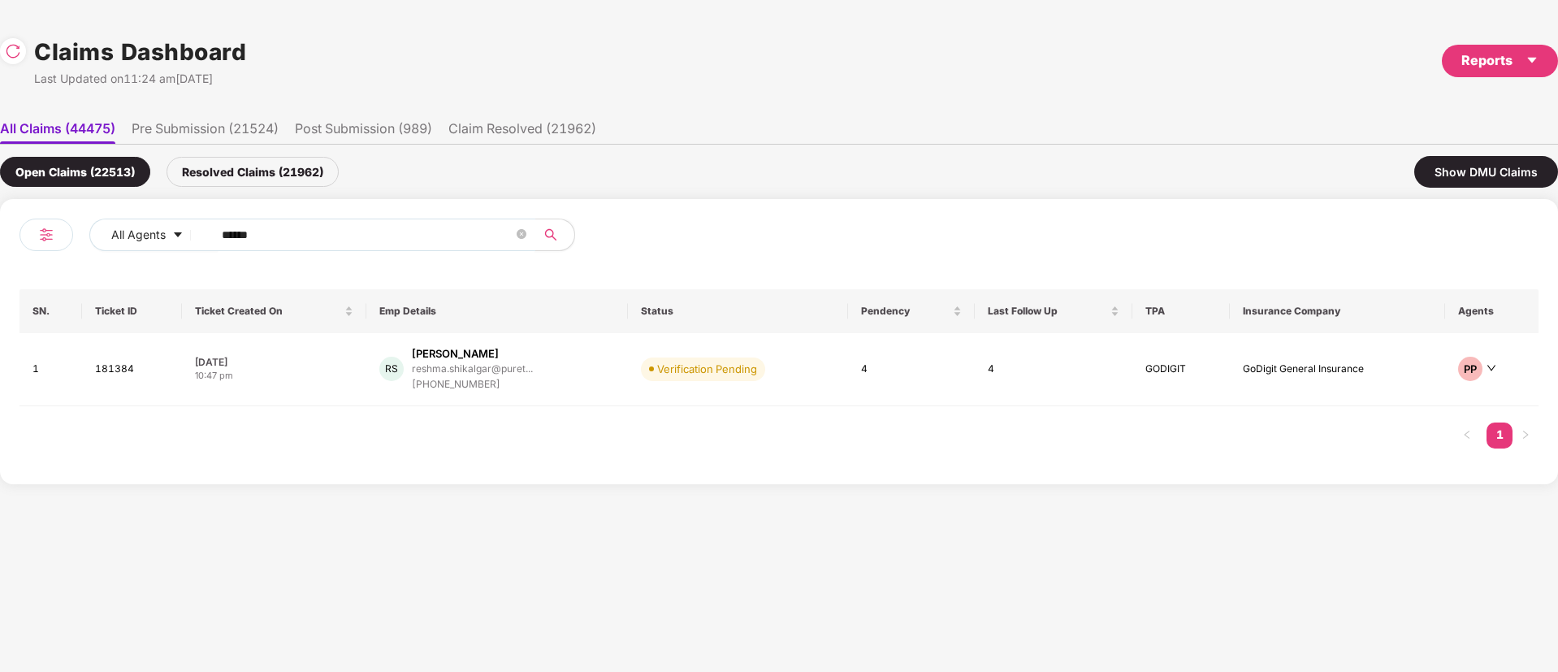
drag, startPoint x: 334, startPoint y: 232, endPoint x: 0, endPoint y: 320, distance: 345.5
click at [0, 320] on div "All Agents ****** SN. Ticket ID Ticket Created On Emp Details Status Pendency L…" at bounding box center [779, 341] width 1558 height 285
paste input "text"
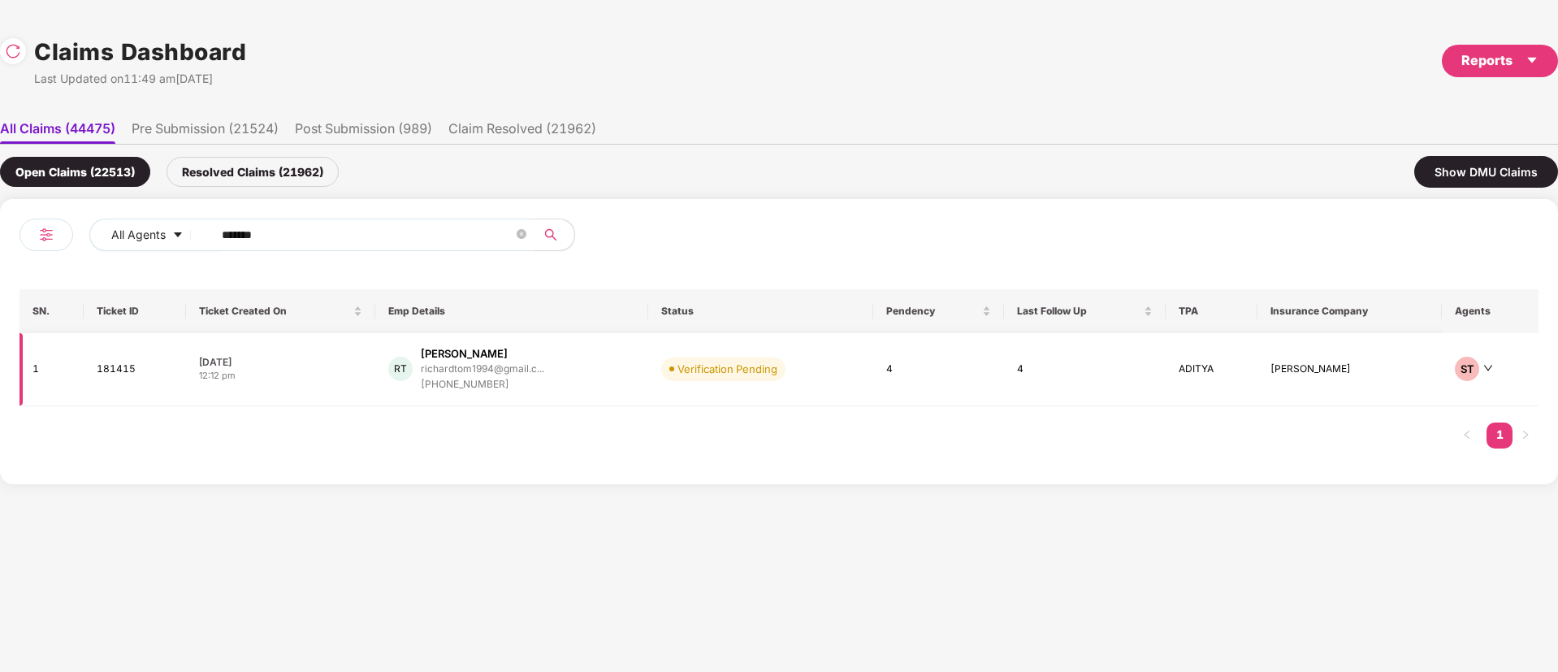
type input "******"
click at [563, 363] on div "RT Richard Tom richardtom1994@gmail.c... +918281977366" at bounding box center [511, 369] width 247 height 46
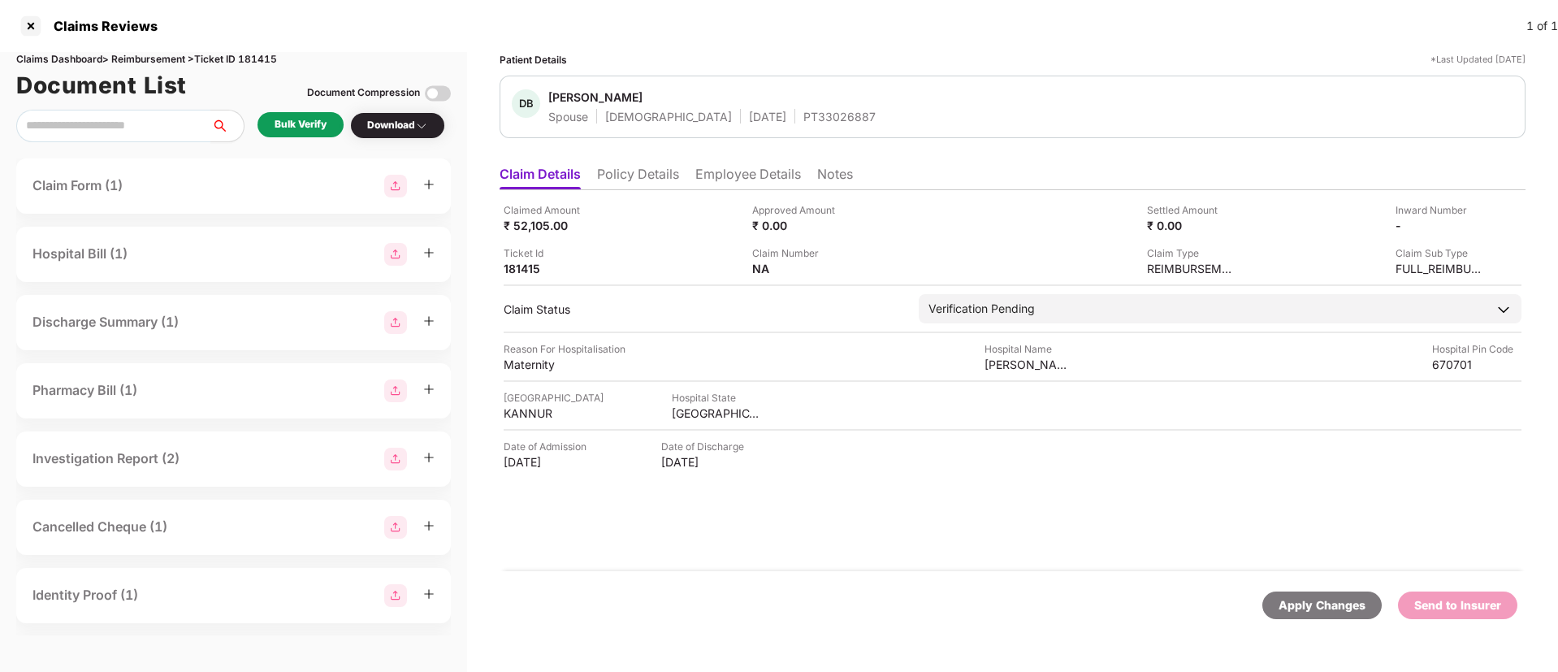
click at [853, 546] on div "Claimed Amount ₹ 52,105.00 Approved Amount ₹ 0.00 Settled Amount ₹ 0.00 Inward …" at bounding box center [1013, 380] width 1026 height 381
click at [766, 498] on div "Claimed Amount ₹ 52,105.00 Approved Amount ₹ 0.00 Settled Amount ₹ 0.00 Inward …" at bounding box center [1013, 380] width 1026 height 381
click at [705, 176] on li "Employee Details" at bounding box center [749, 178] width 106 height 24
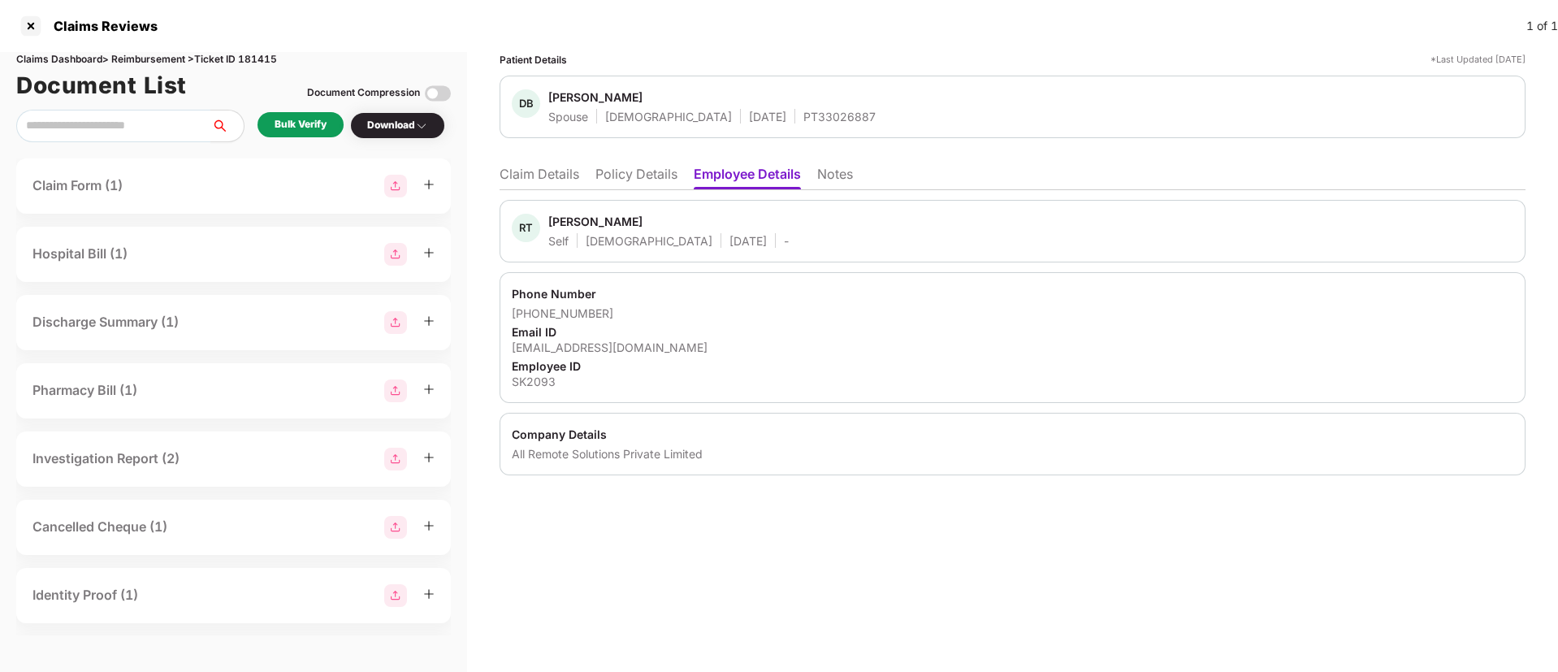
click at [544, 446] on div "All Remote Solutions Private Limited" at bounding box center [1013, 453] width 1002 height 15
click at [520, 375] on div "SK2093" at bounding box center [1013, 381] width 1002 height 15
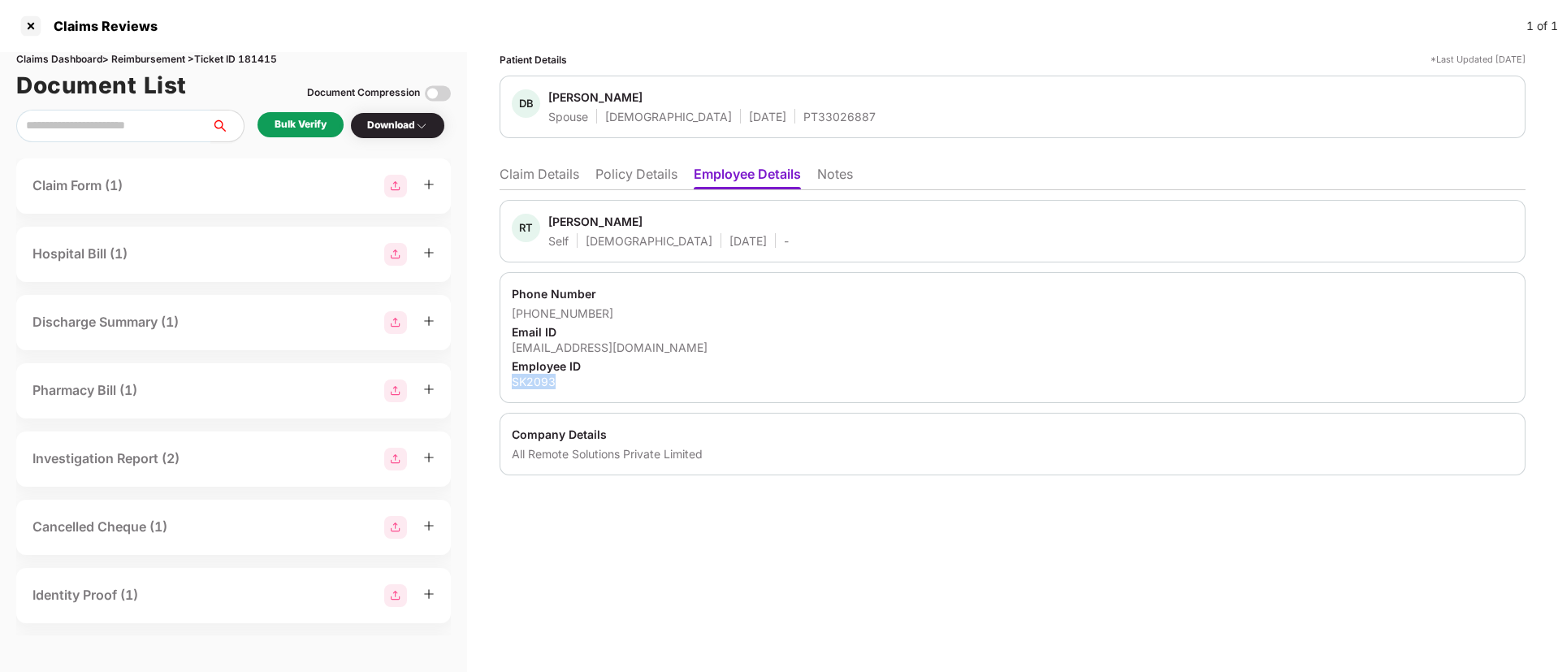
click at [520, 375] on div "SK2093" at bounding box center [1013, 381] width 1002 height 15
click at [558, 176] on li "Claim Details" at bounding box center [540, 178] width 80 height 24
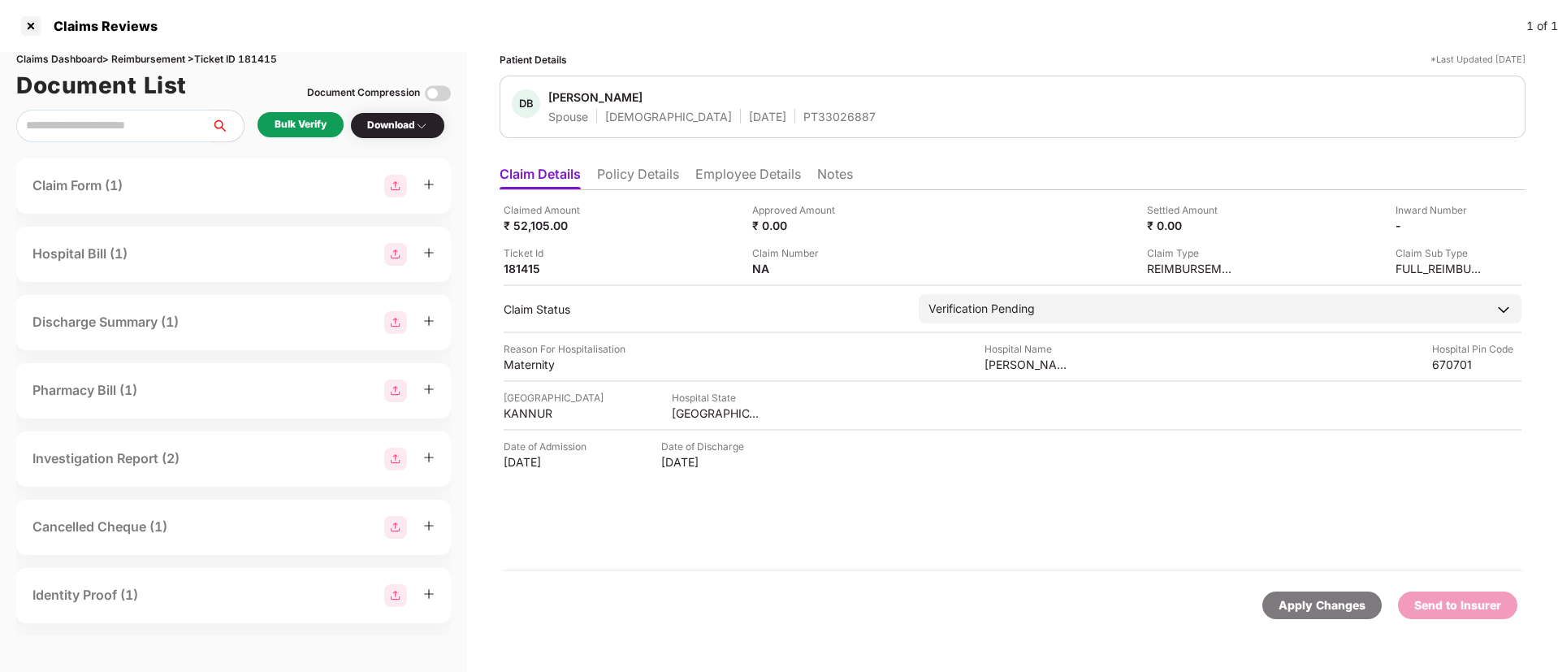
click at [301, 131] on div "Bulk Verify" at bounding box center [301, 124] width 52 height 15
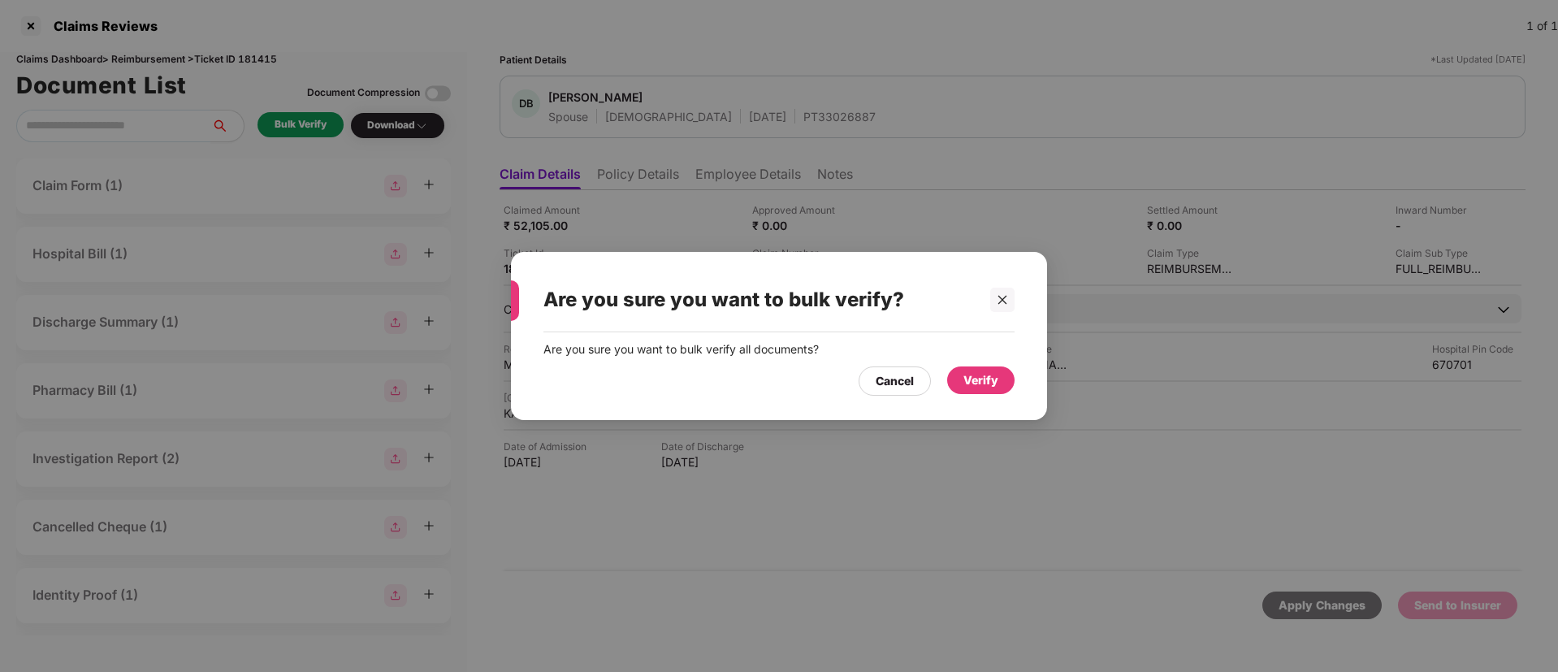
click at [993, 388] on div "Verify" at bounding box center [981, 380] width 35 height 18
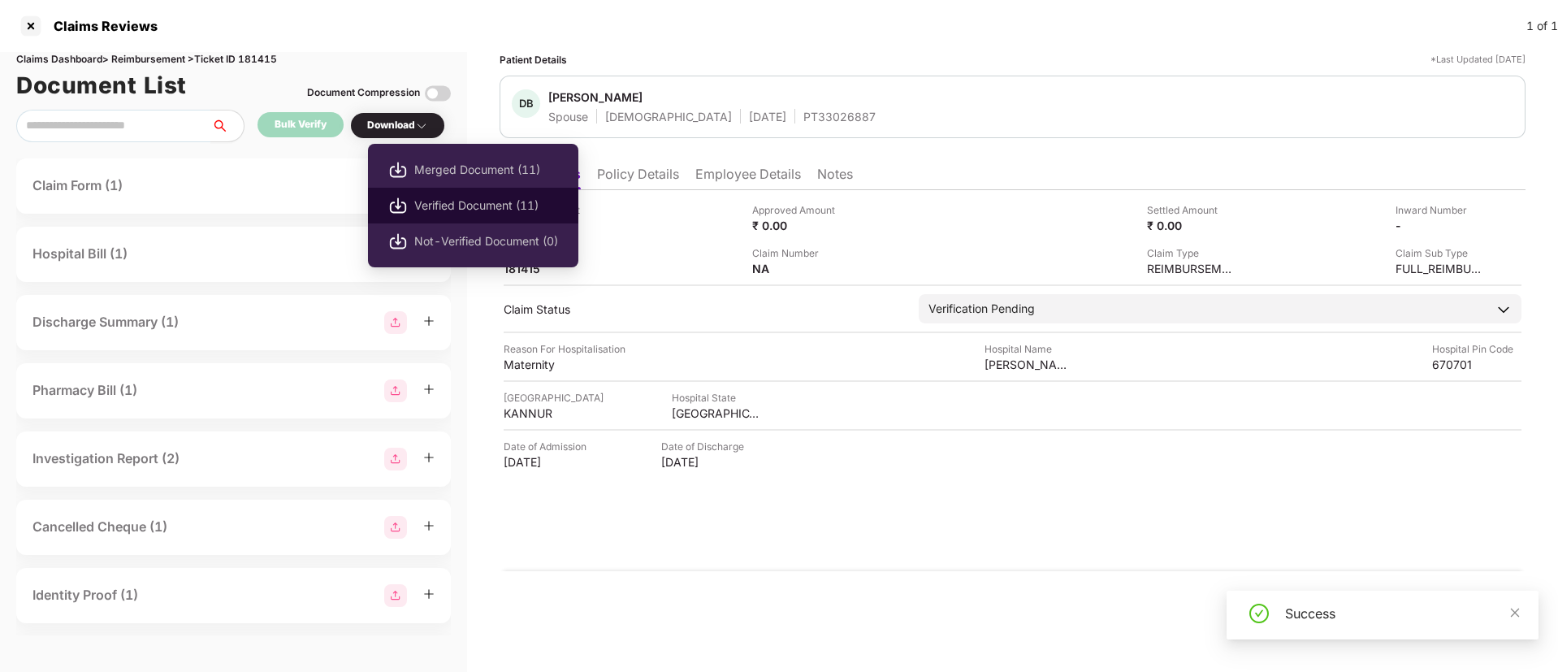
click at [466, 211] on span "Verified Document (11)" at bounding box center [486, 206] width 144 height 18
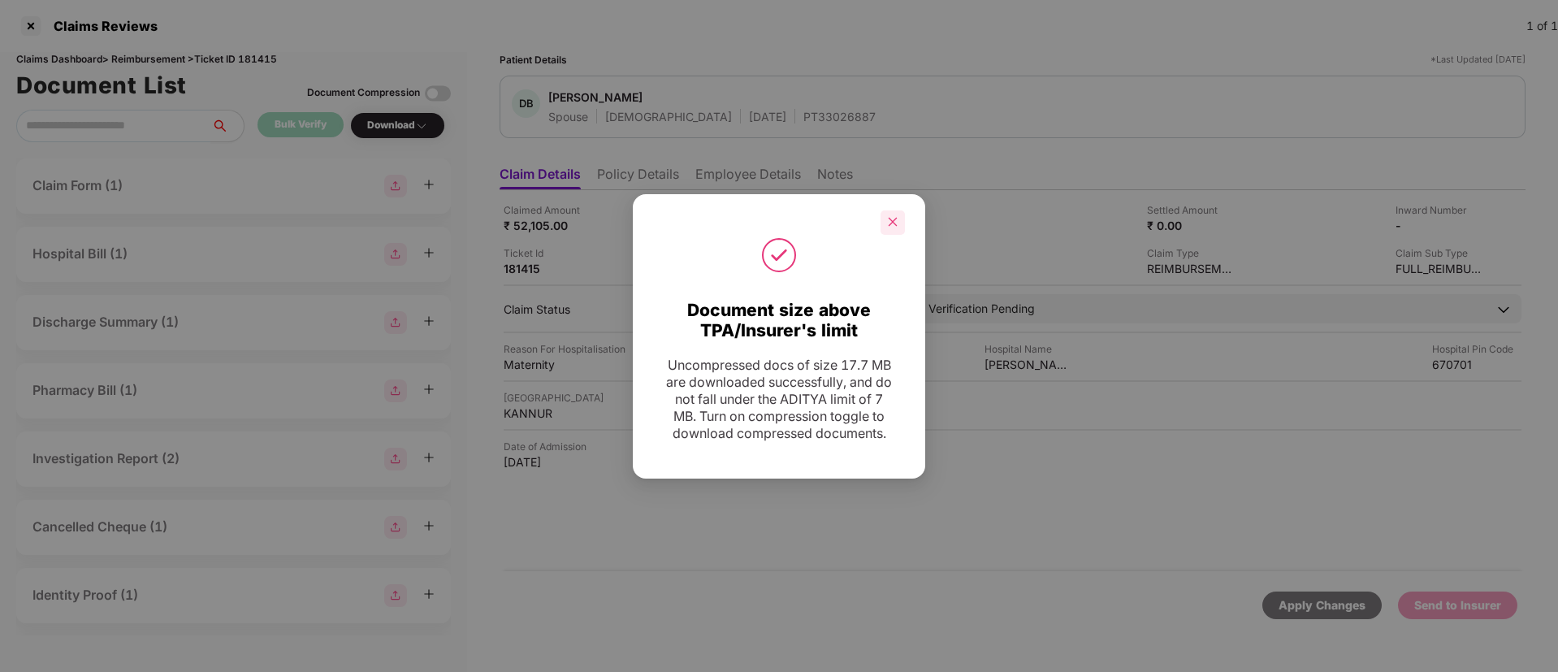
click at [897, 210] on div at bounding box center [893, 222] width 24 height 24
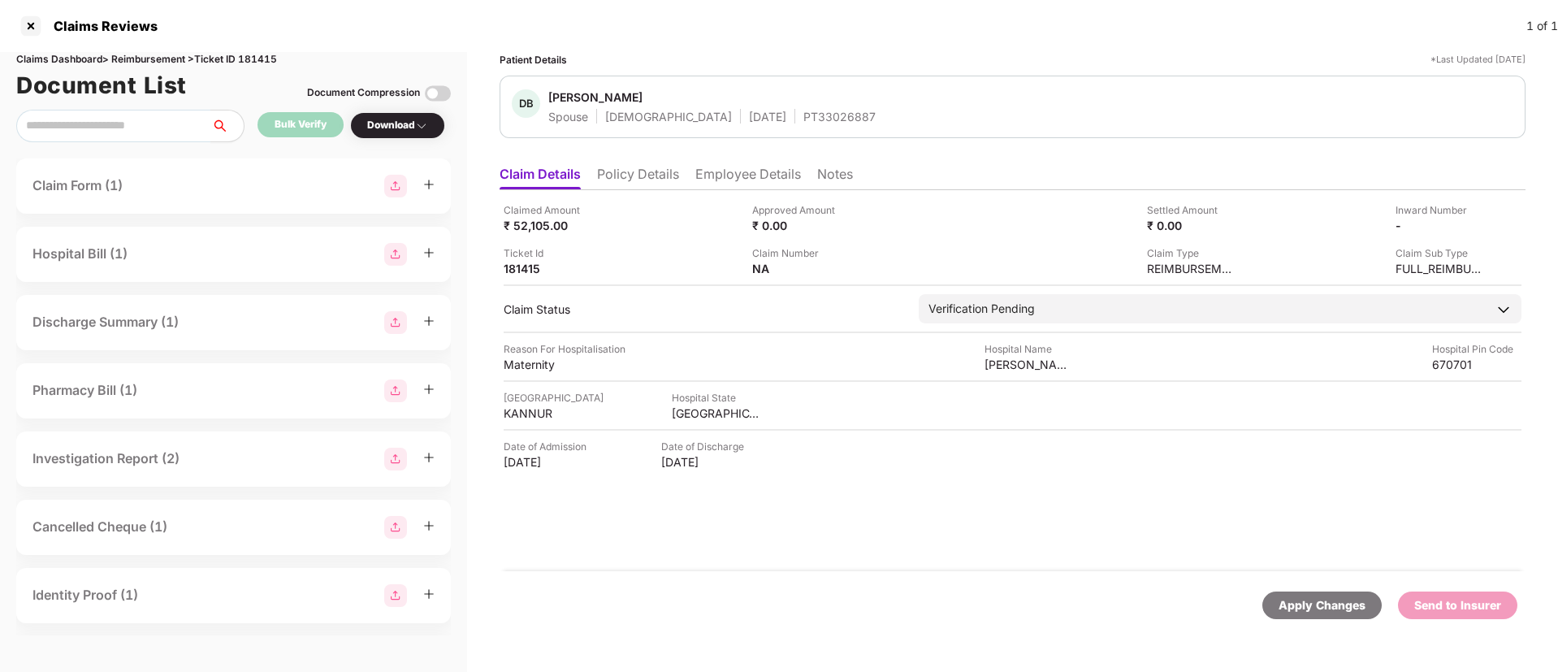
click at [531, 234] on div "Claimed Amount ₹ 52,105.00 Approved Amount ₹ 0.00 Settled Amount ₹ 0.00 Inward …" at bounding box center [1013, 239] width 1018 height 74
click at [534, 229] on div "₹ 52,105.00" at bounding box center [548, 225] width 89 height 15
click at [521, 367] on div "Maternity" at bounding box center [548, 364] width 89 height 15
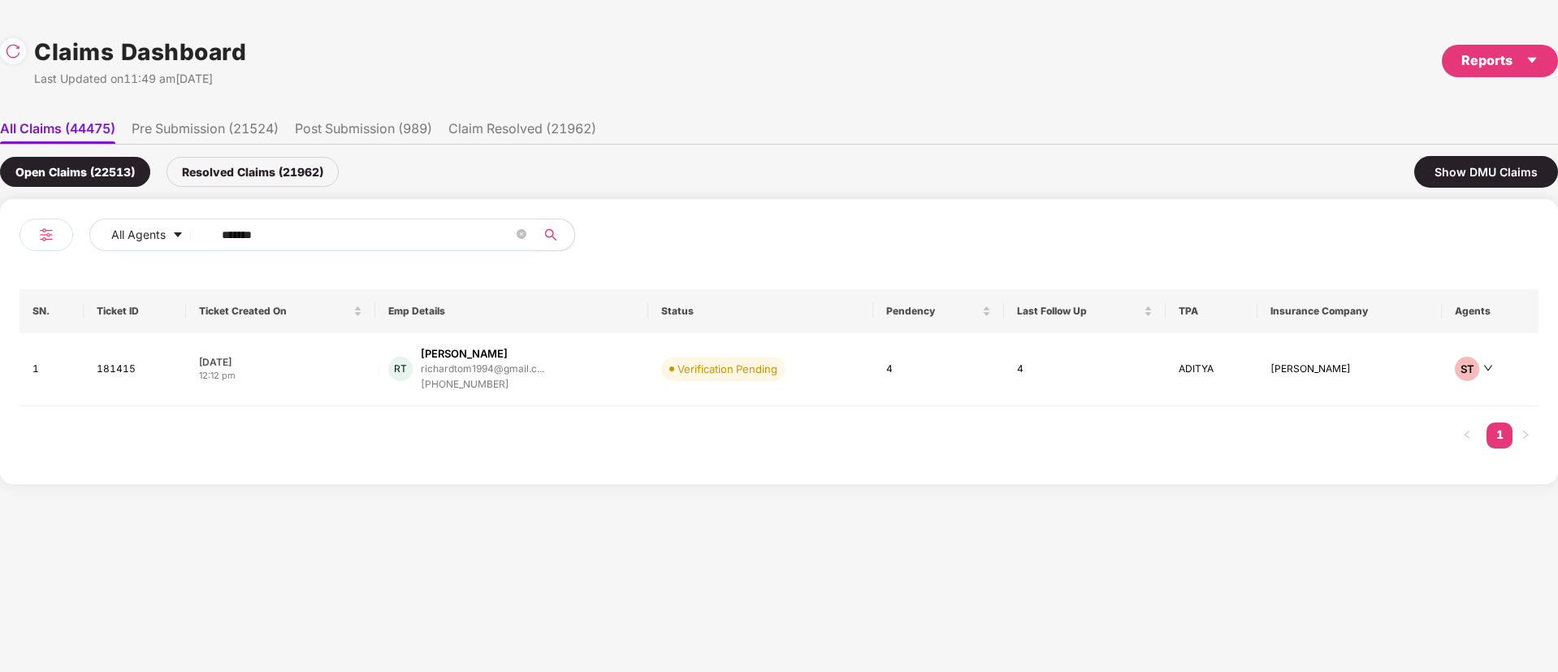
drag, startPoint x: 330, startPoint y: 235, endPoint x: 729, endPoint y: 258, distance: 399.6
click at [0, 236] on div "All Agents ****** SN. Ticket ID Ticket Created On Emp Details Status Pendency L…" at bounding box center [779, 341] width 1558 height 285
click at [560, 384] on div "RT Richard Tom richardtom1994@gmail.c... +918281977366" at bounding box center [511, 369] width 247 height 46
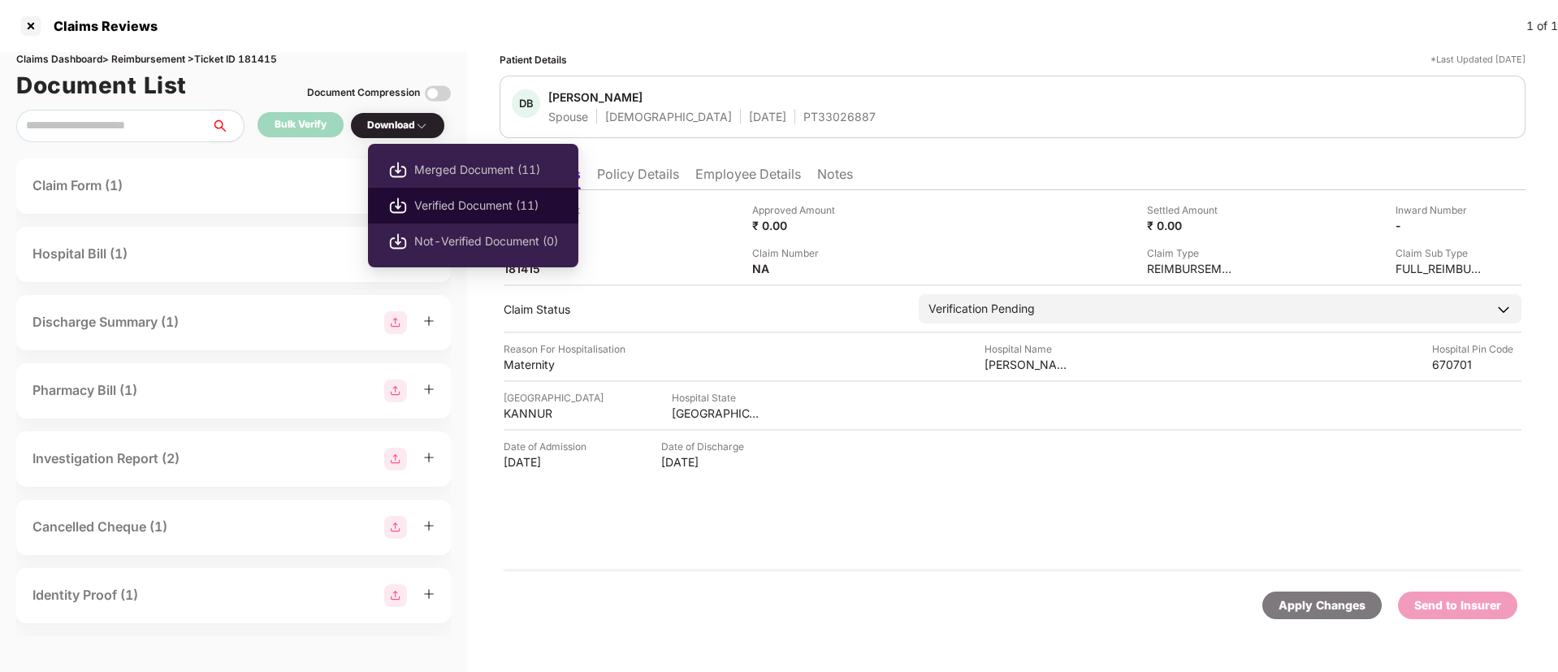
click at [440, 203] on span "Verified Document (11)" at bounding box center [486, 206] width 144 height 18
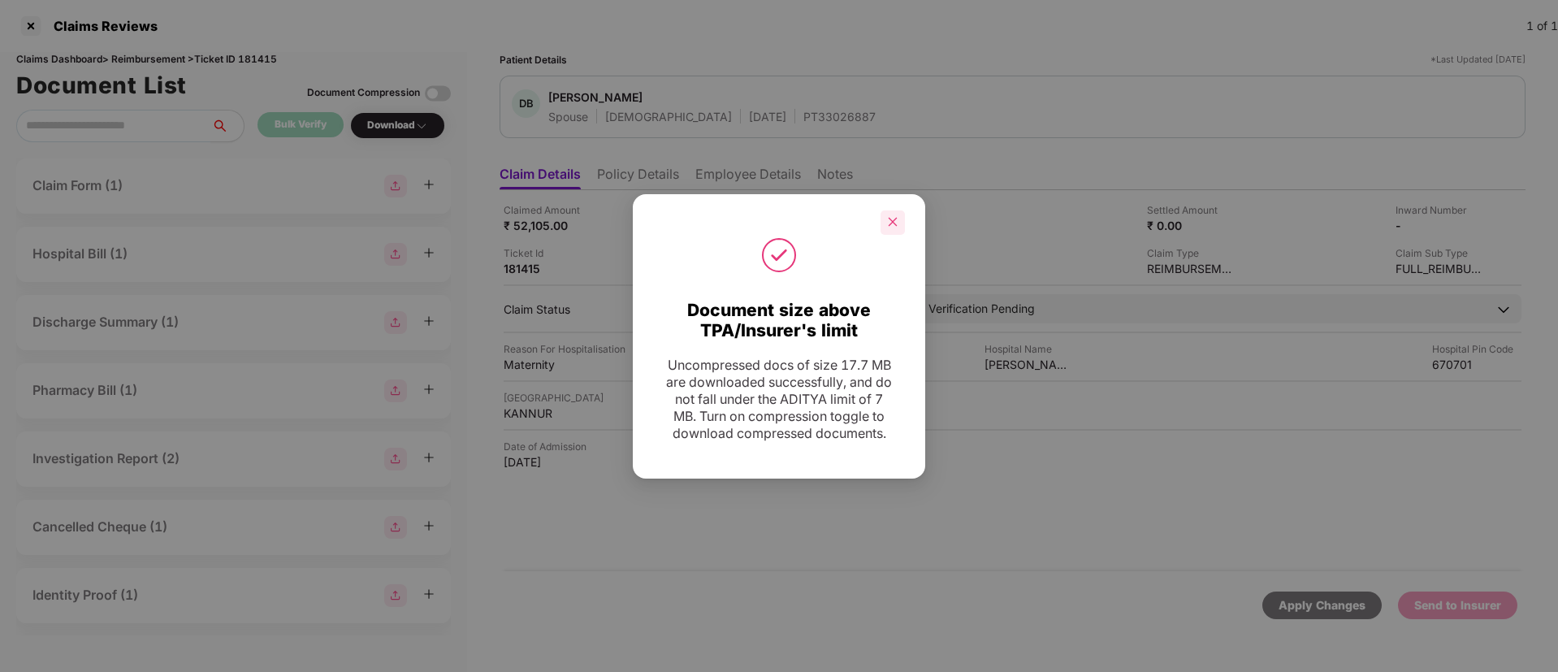
click at [883, 214] on div at bounding box center [893, 222] width 24 height 24
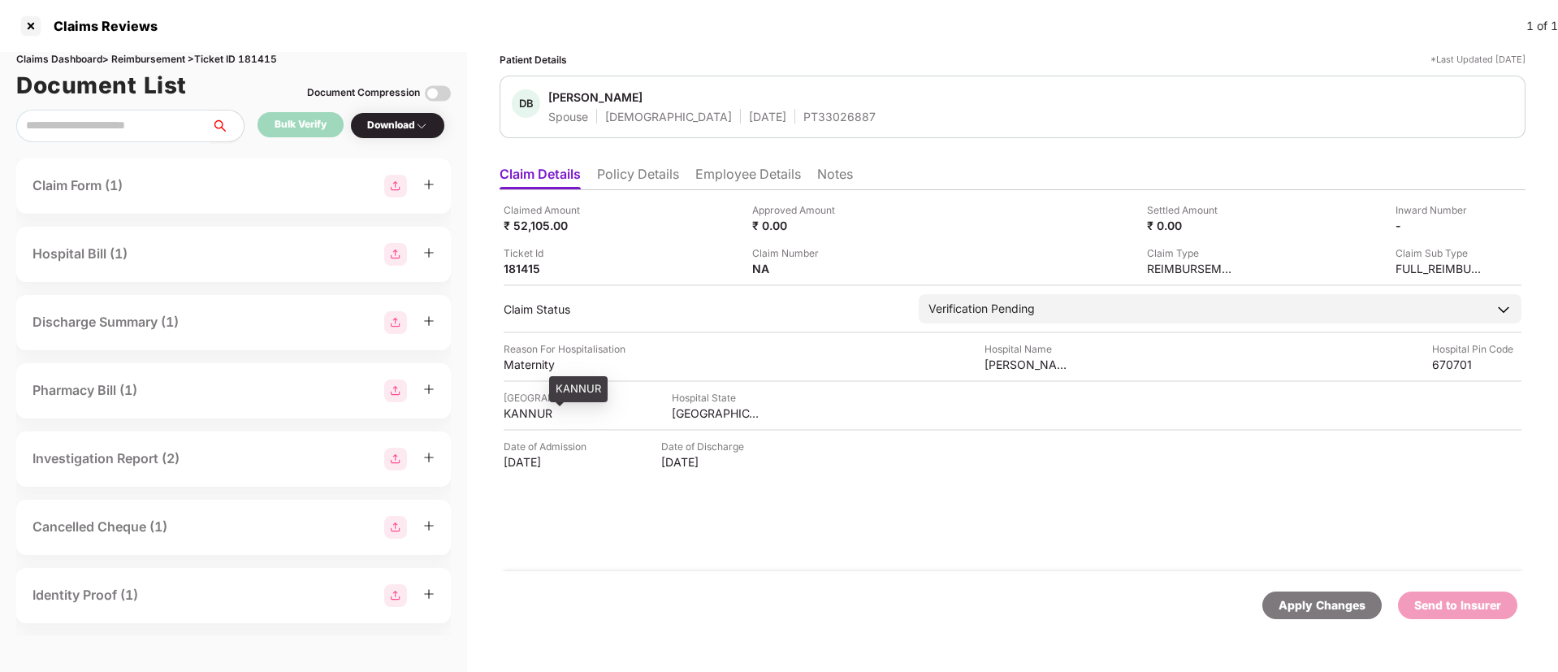
click at [519, 418] on div "KANNUR" at bounding box center [548, 412] width 89 height 15
click at [675, 409] on div "KERALA" at bounding box center [716, 412] width 89 height 15
click at [530, 419] on div "KANNUR" at bounding box center [548, 412] width 89 height 15
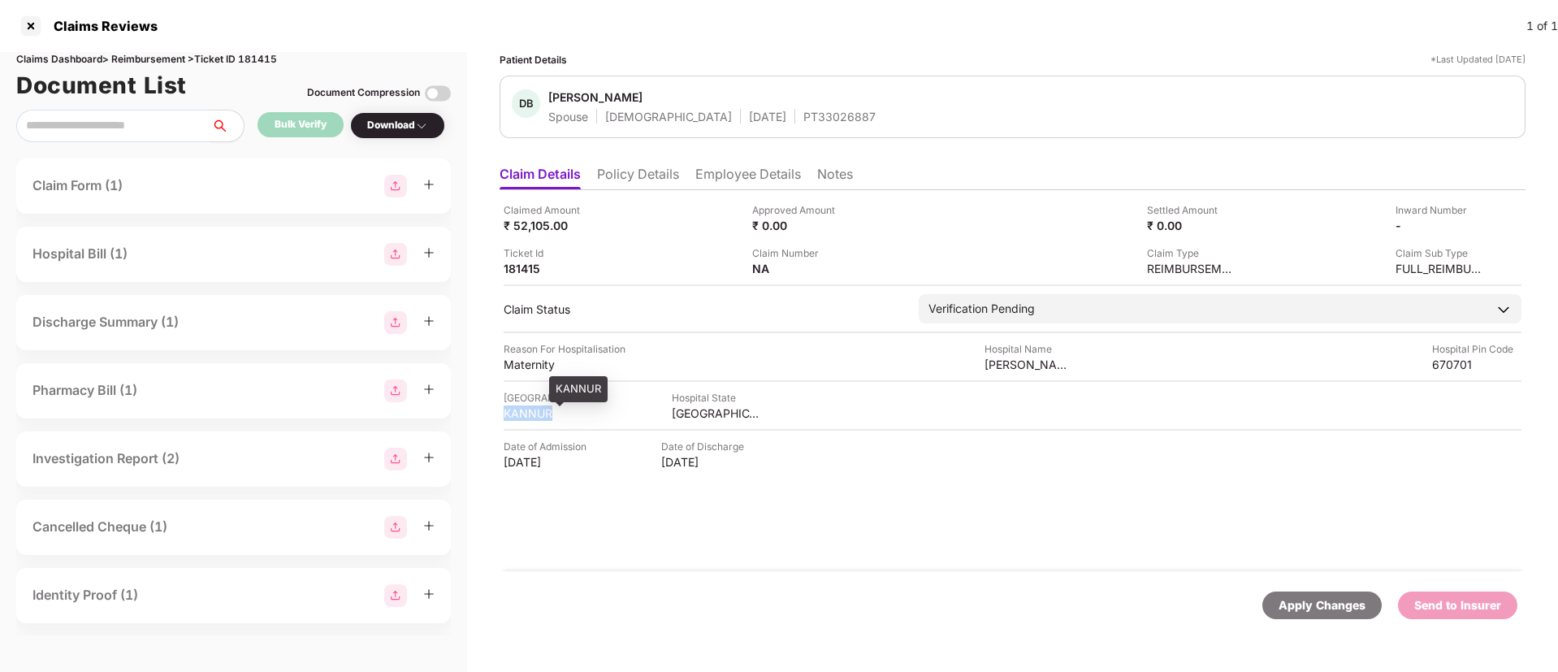
click at [530, 419] on div "KANNUR" at bounding box center [548, 412] width 89 height 15
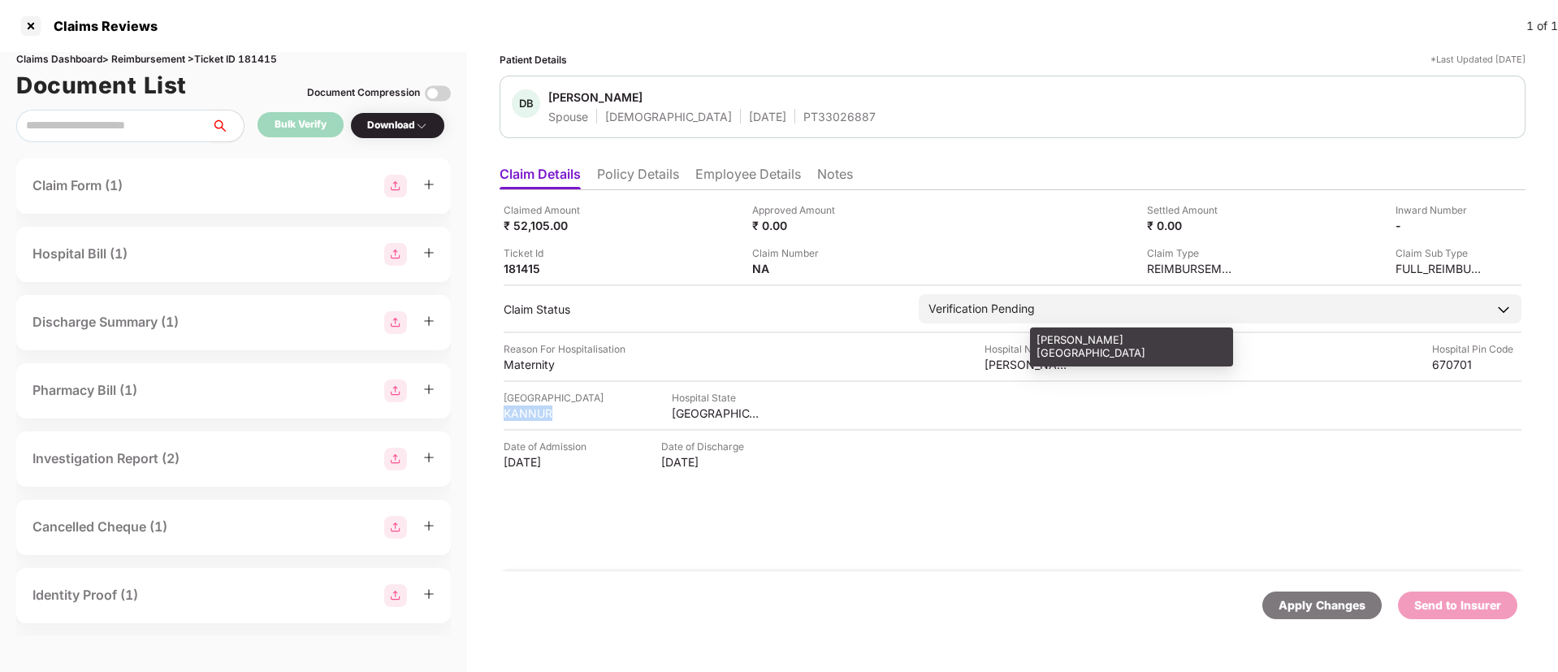
click at [1001, 367] on div "Christuraj Hospital" at bounding box center [1029, 364] width 89 height 15
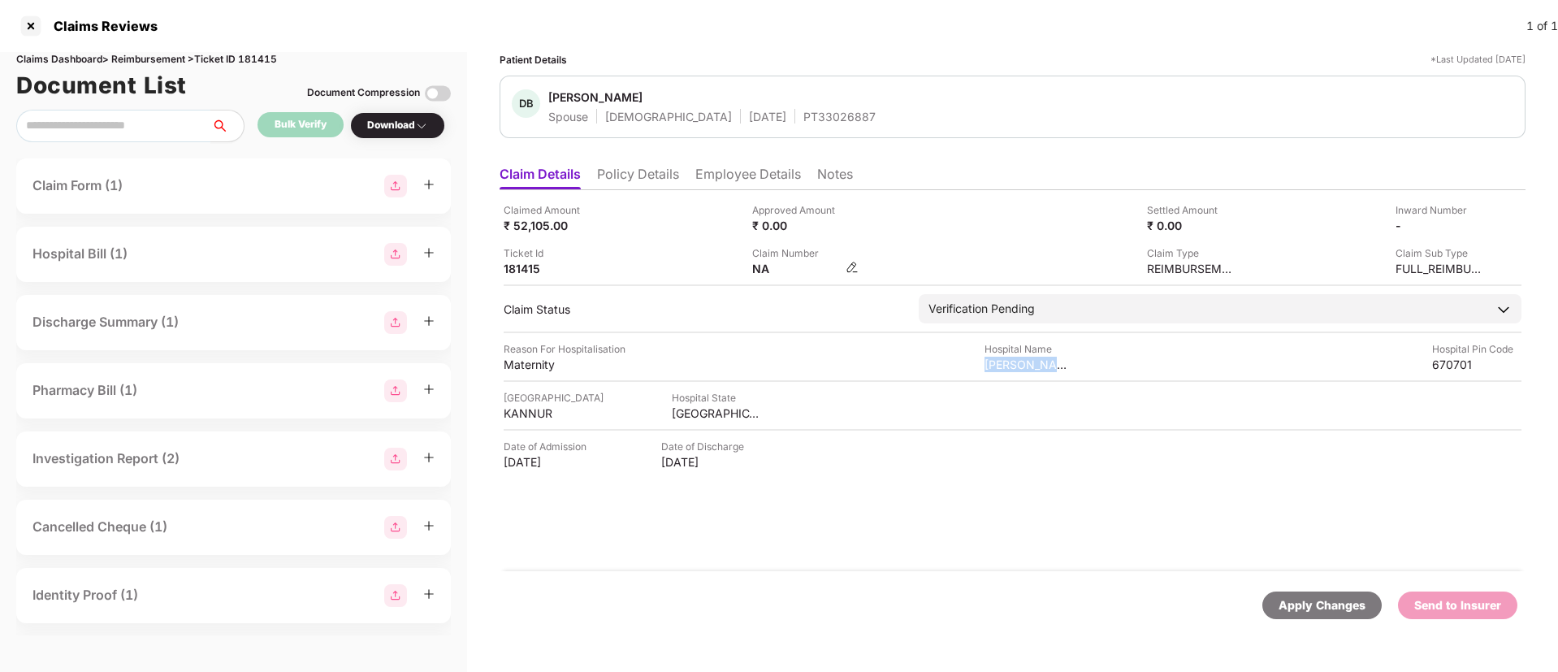
click at [849, 264] on img at bounding box center [852, 267] width 13 height 13
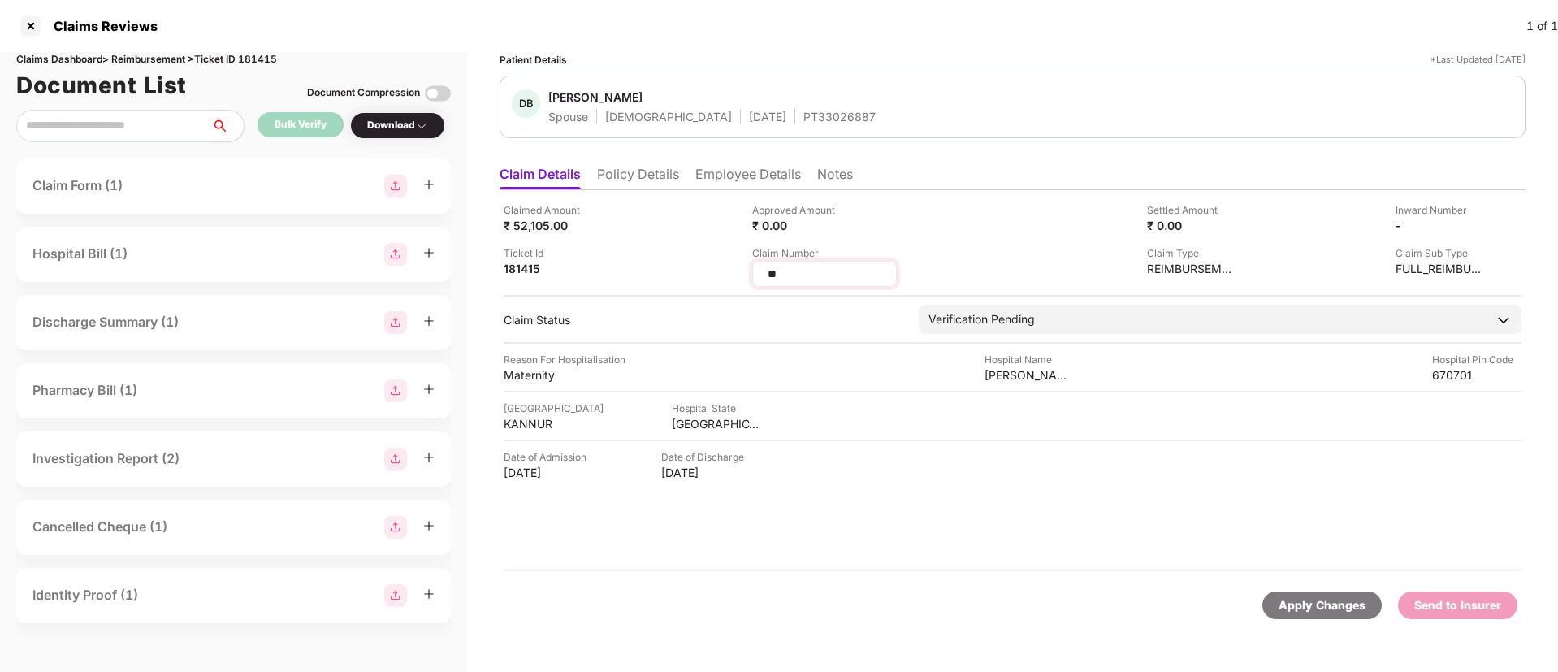
type input "*"
type input "**********"
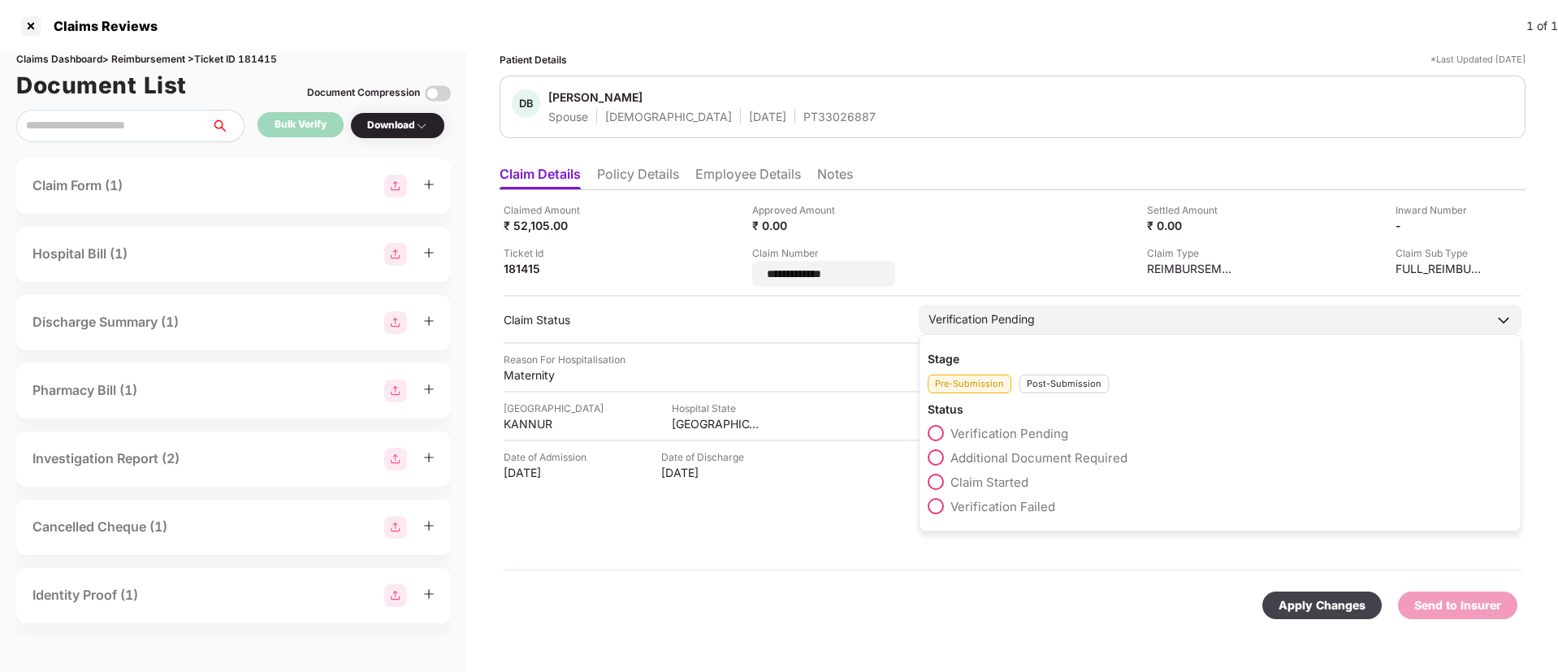
click at [1034, 379] on div "Post-Submission" at bounding box center [1064, 384] width 89 height 19
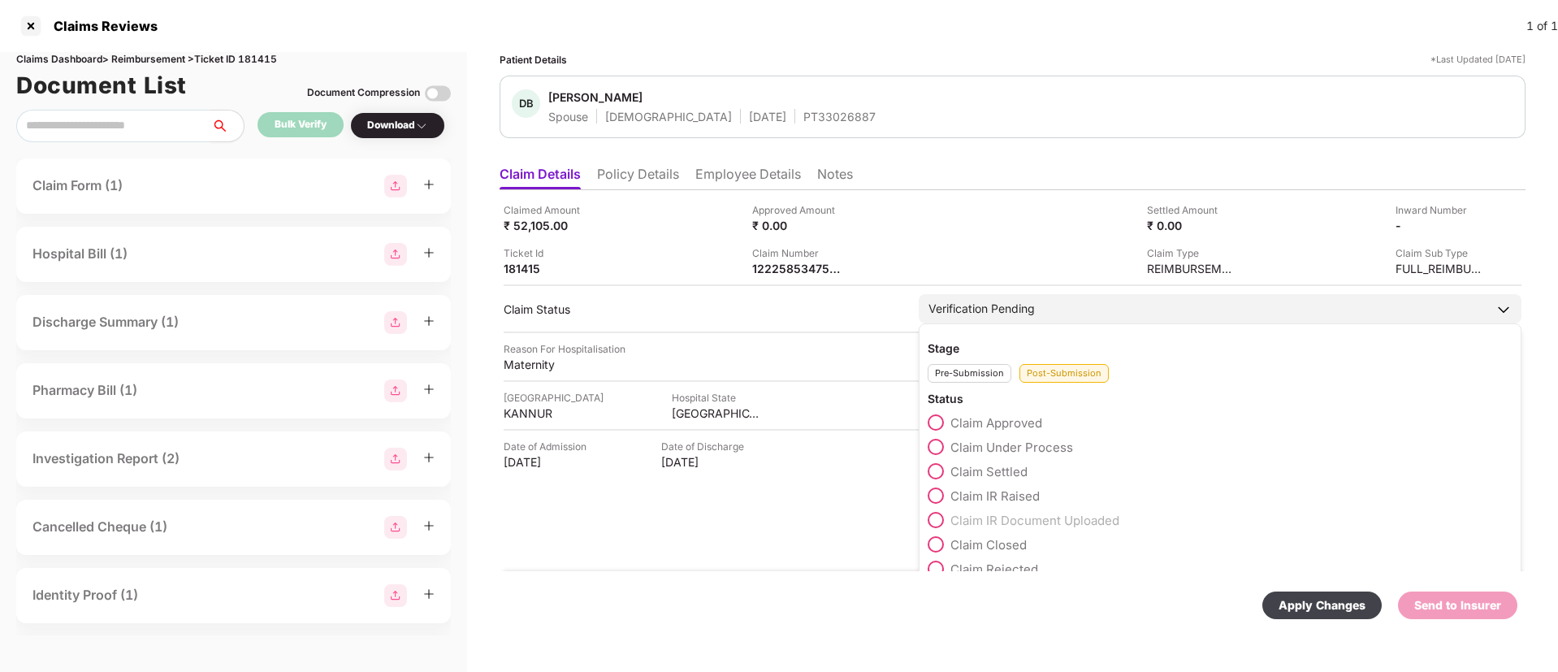
click at [1039, 449] on span "Claim Under Process" at bounding box center [1012, 447] width 123 height 15
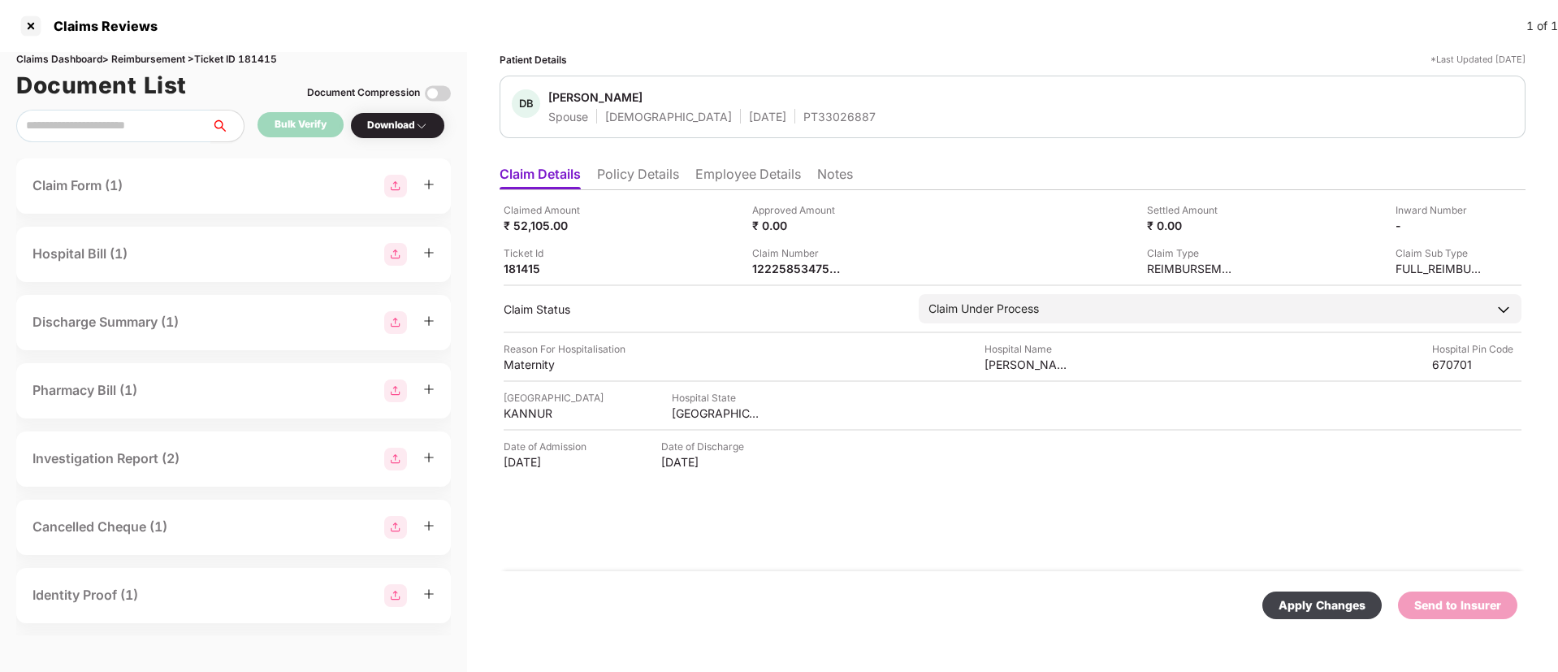
click at [1357, 614] on div "Apply Changes" at bounding box center [1322, 606] width 119 height 28
click at [886, 575] on div "Apply Changes" at bounding box center [1013, 605] width 1026 height 68
click at [726, 174] on li "Employee Details" at bounding box center [749, 178] width 106 height 24
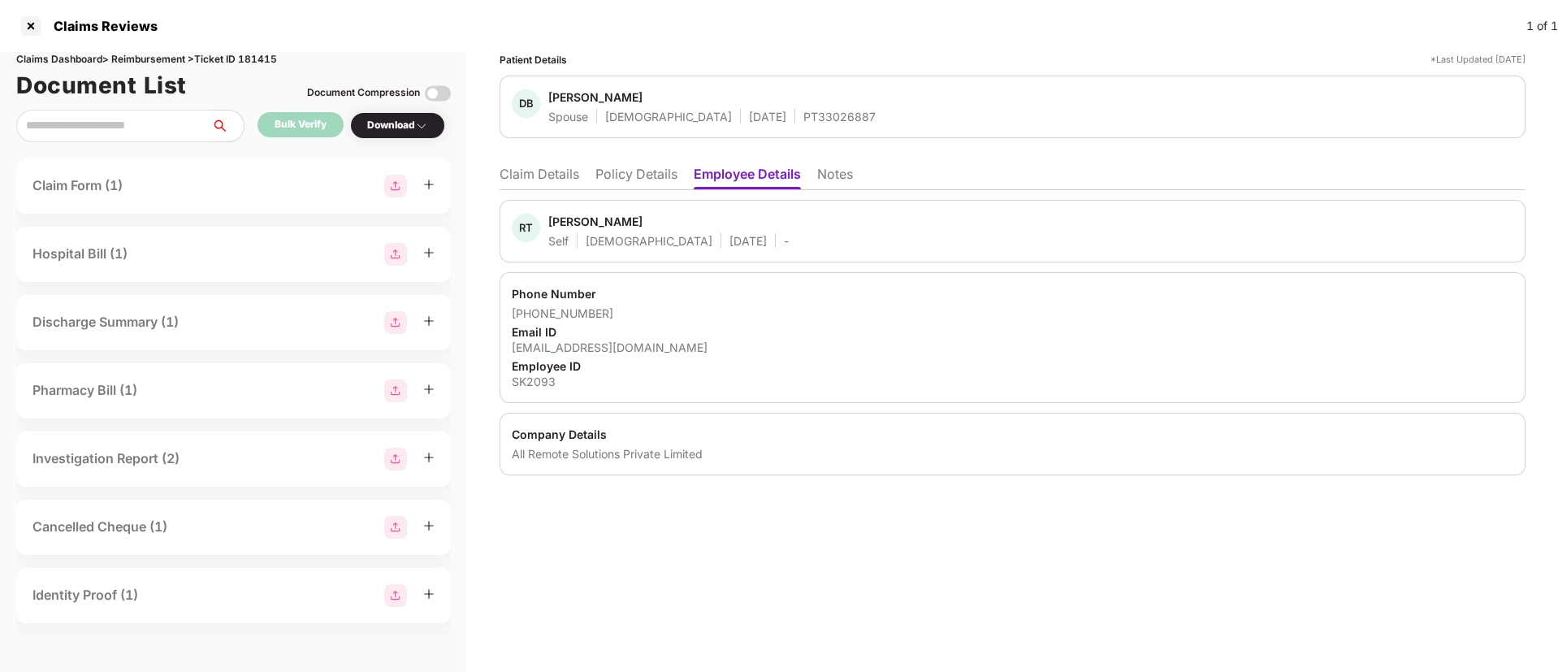
click at [562, 218] on div "Richard Tom" at bounding box center [595, 221] width 94 height 15
click at [553, 166] on li "Claim Details" at bounding box center [540, 178] width 80 height 24
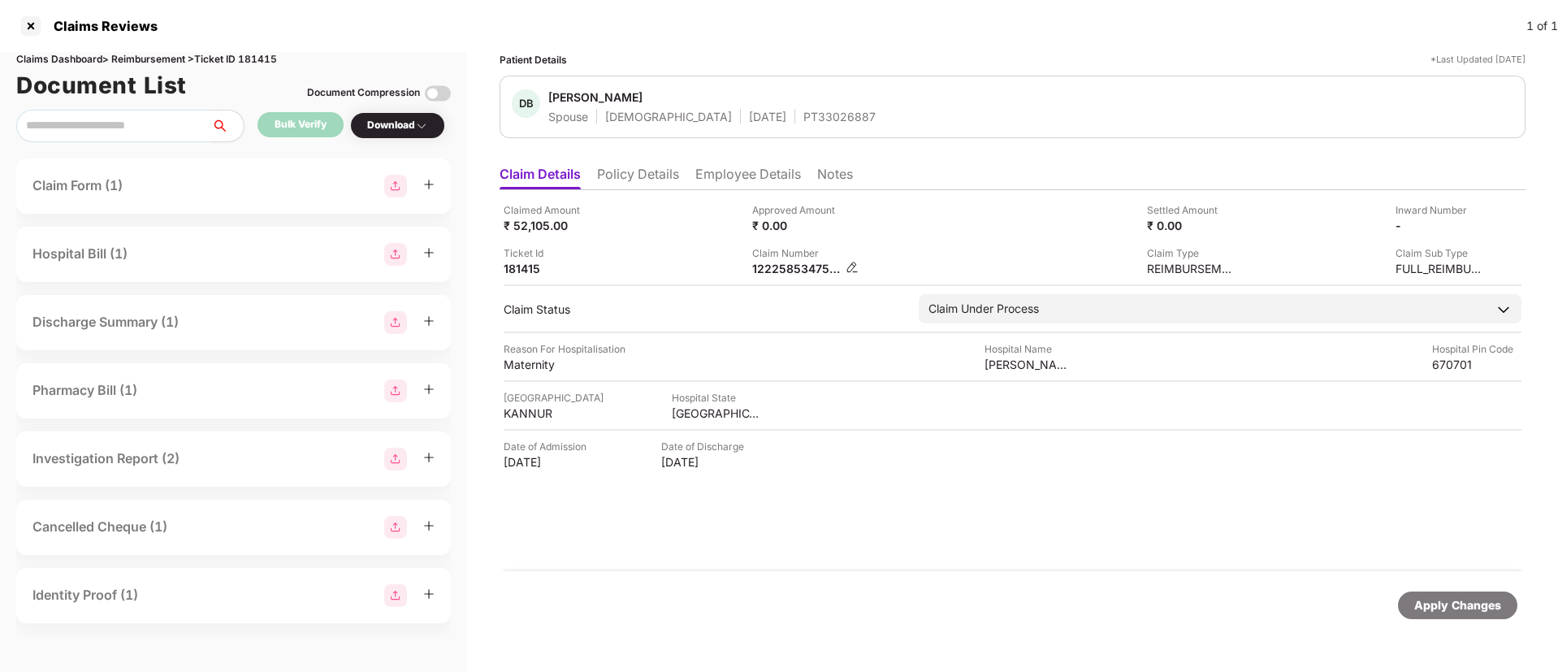
click at [787, 273] on div "1222585347589" at bounding box center [796, 268] width 89 height 15
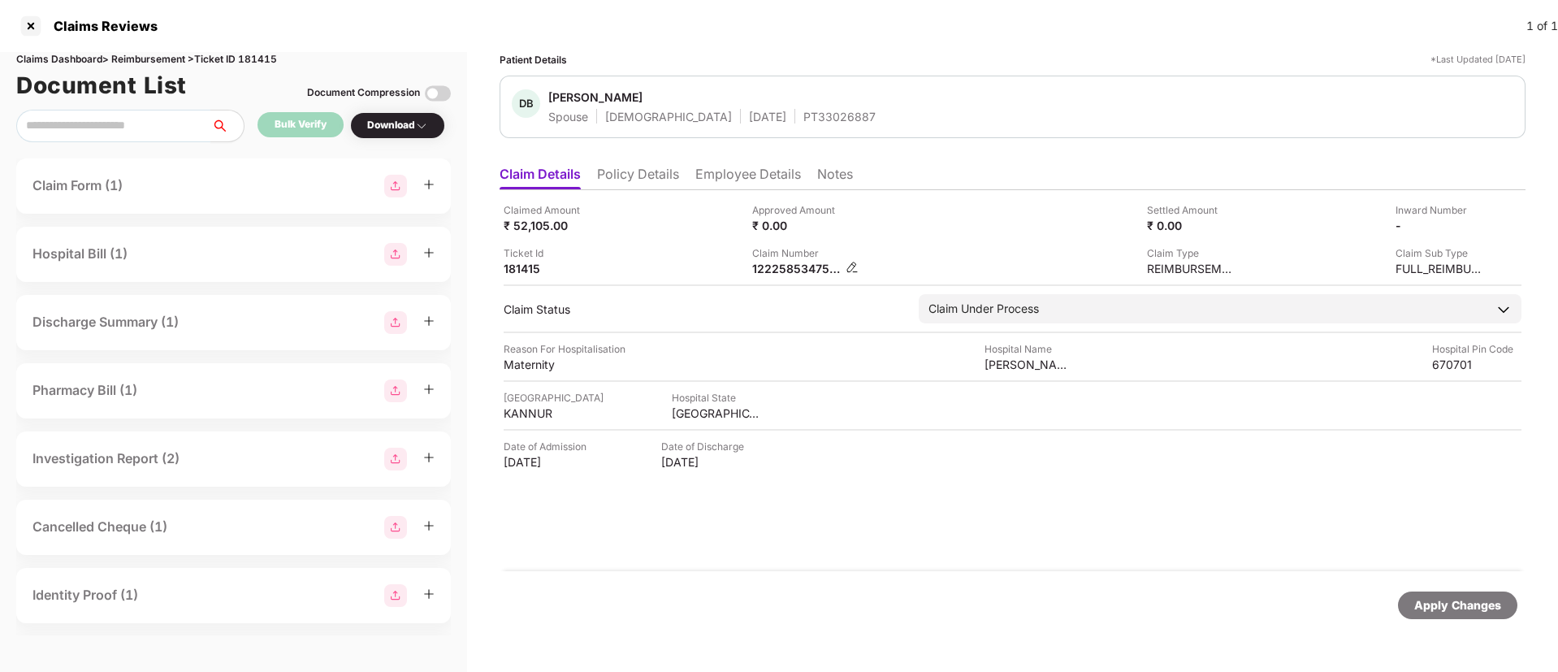
click at [782, 271] on div "1222585347589" at bounding box center [796, 268] width 89 height 15
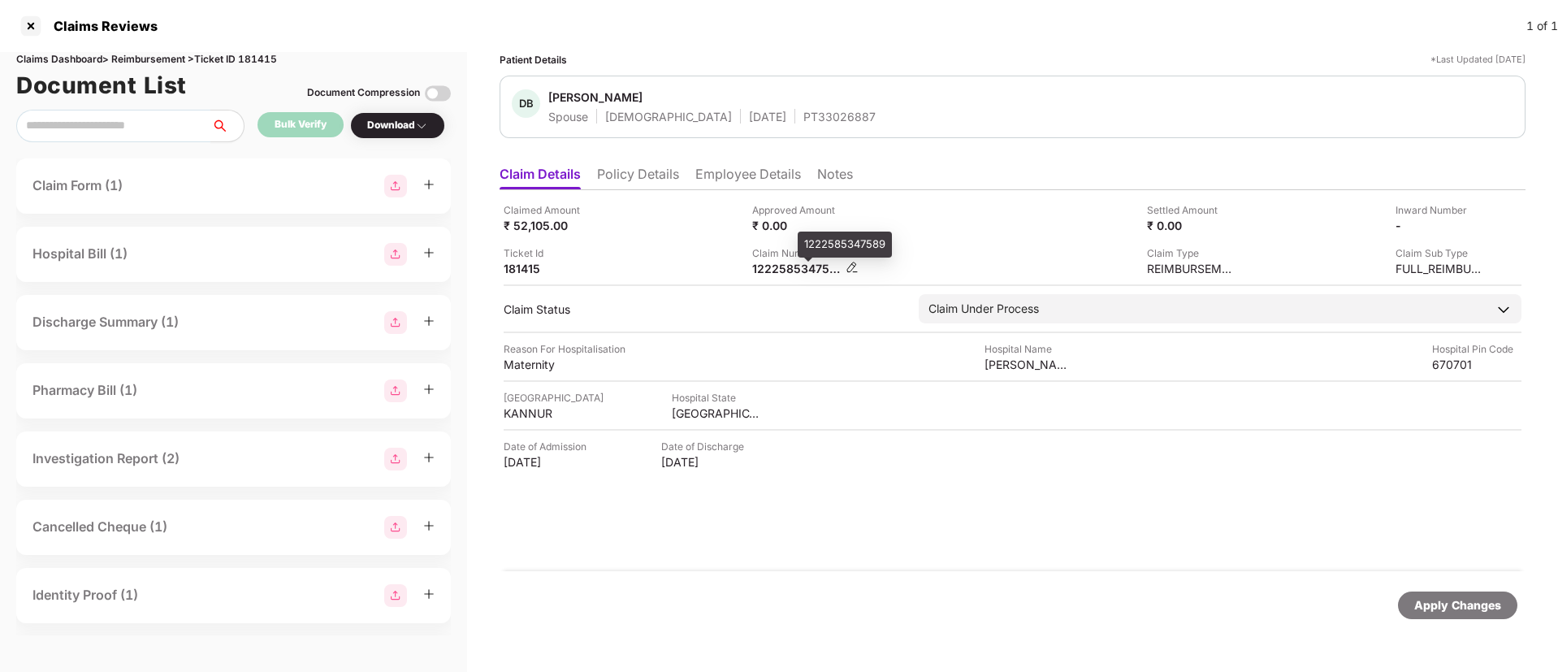
click at [773, 267] on div "1222585347589" at bounding box center [796, 268] width 89 height 15
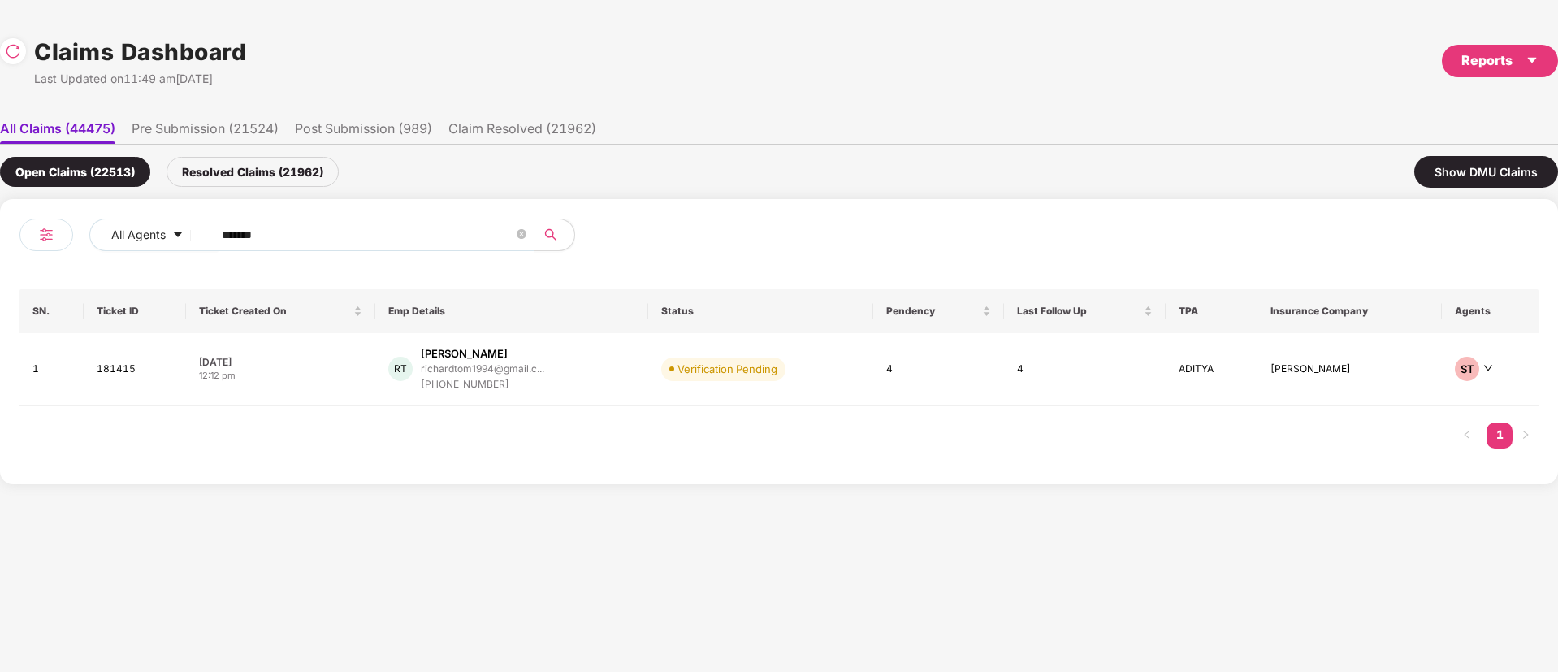
drag, startPoint x: 299, startPoint y: 234, endPoint x: 0, endPoint y: 318, distance: 310.5
click at [0, 318] on div "All Agents ****** SN. Ticket ID Ticket Created On Emp Details Status Pendency L…" at bounding box center [779, 341] width 1558 height 285
paste input "text"
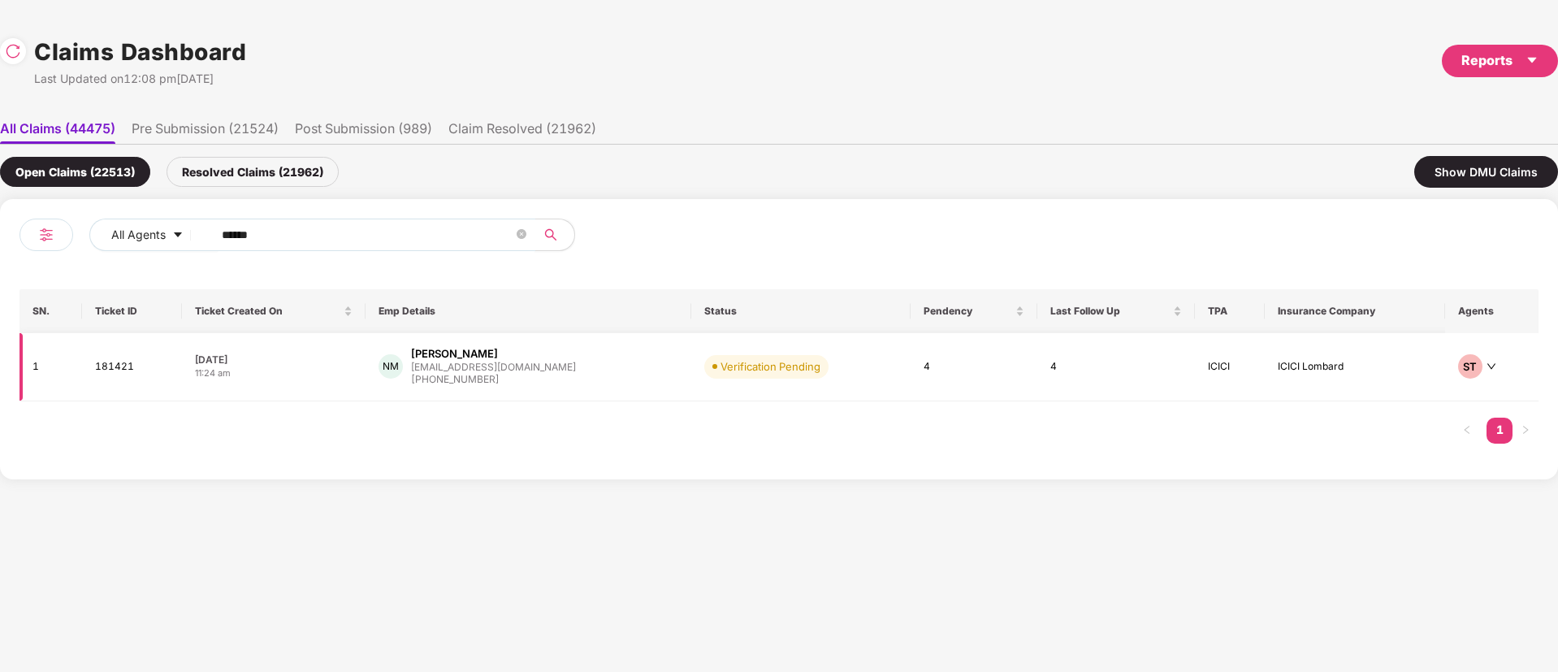
type input "******"
click at [581, 384] on div "NM Nikhil Mishra nikhil.m@mamaearth.in +918090780377" at bounding box center [529, 366] width 300 height 41
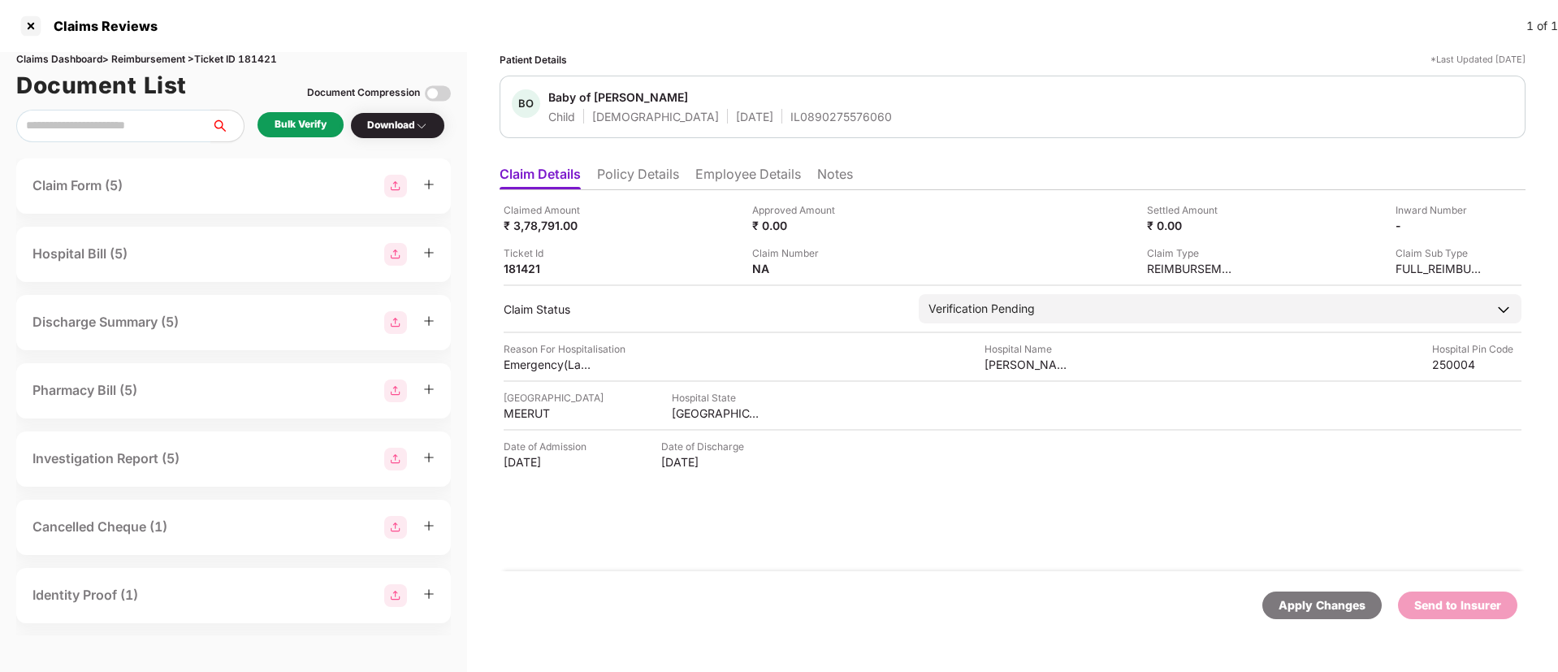
click at [880, 542] on div "Claimed Amount ₹ 3,78,791.00 Approved Amount ₹ 0.00 Settled Amount ₹ 0.00 Inwar…" at bounding box center [1013, 380] width 1026 height 381
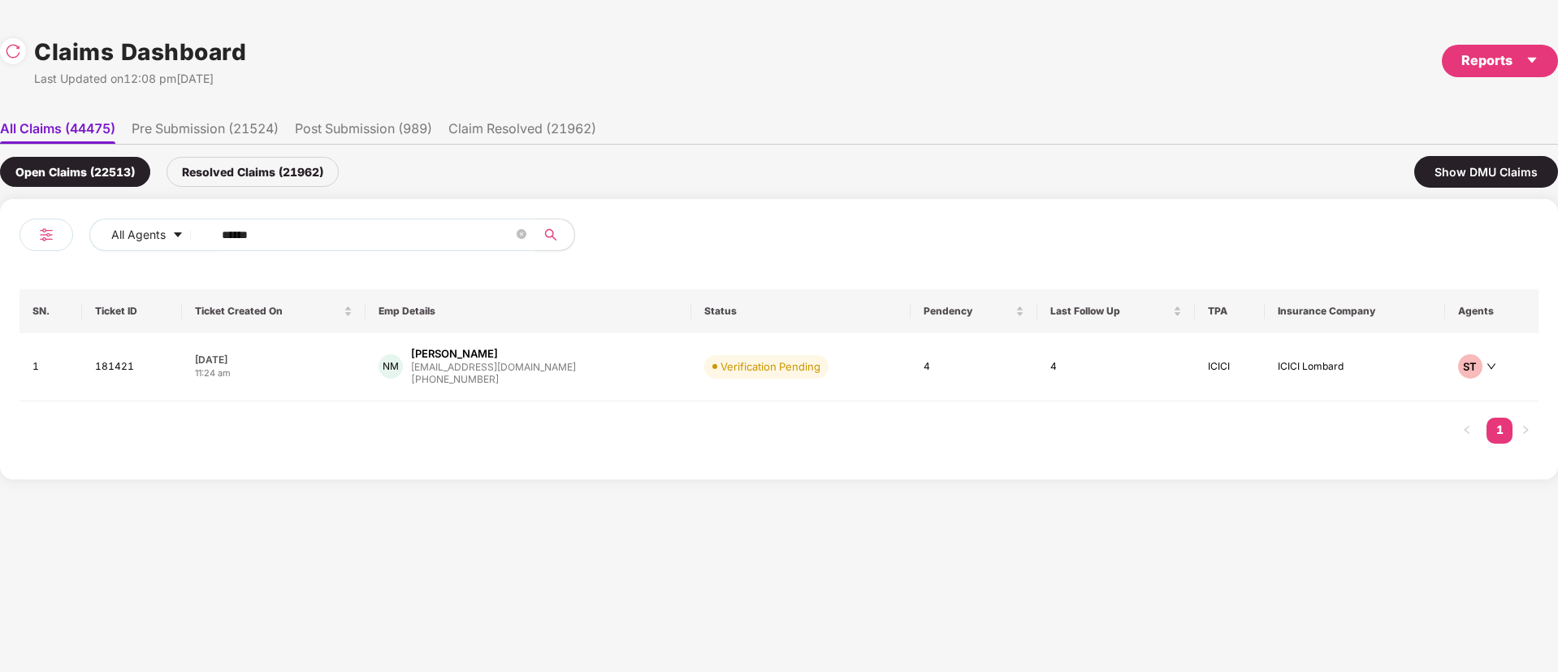
drag, startPoint x: 296, startPoint y: 238, endPoint x: 0, endPoint y: 221, distance: 296.2
click at [0, 221] on div "All Agents ****** SN. Ticket ID Ticket Created On Emp Details Status Pendency L…" at bounding box center [779, 339] width 1558 height 280
paste input "text"
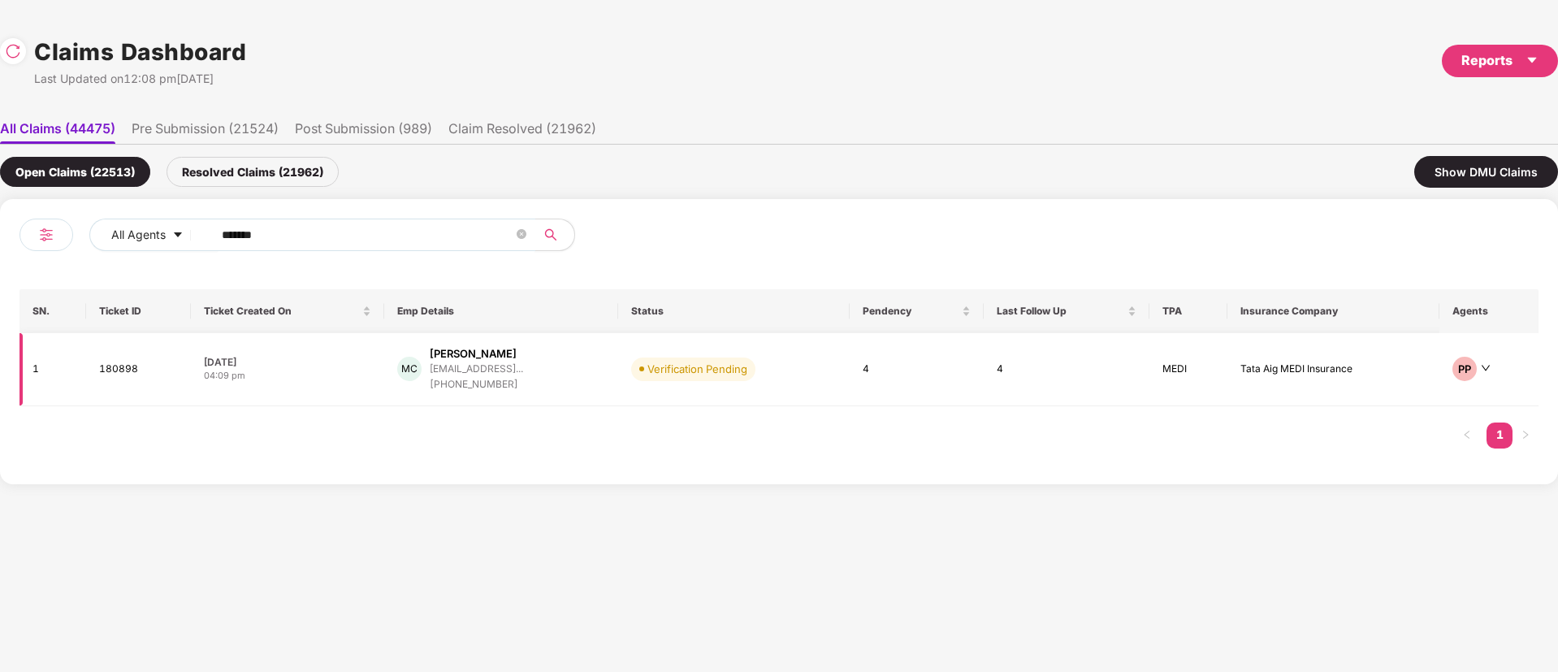
type input "******"
click at [578, 363] on div "MC Mahesh Vaman Chavan maheshchavan2905@gmail... +918850909995" at bounding box center [501, 369] width 208 height 46
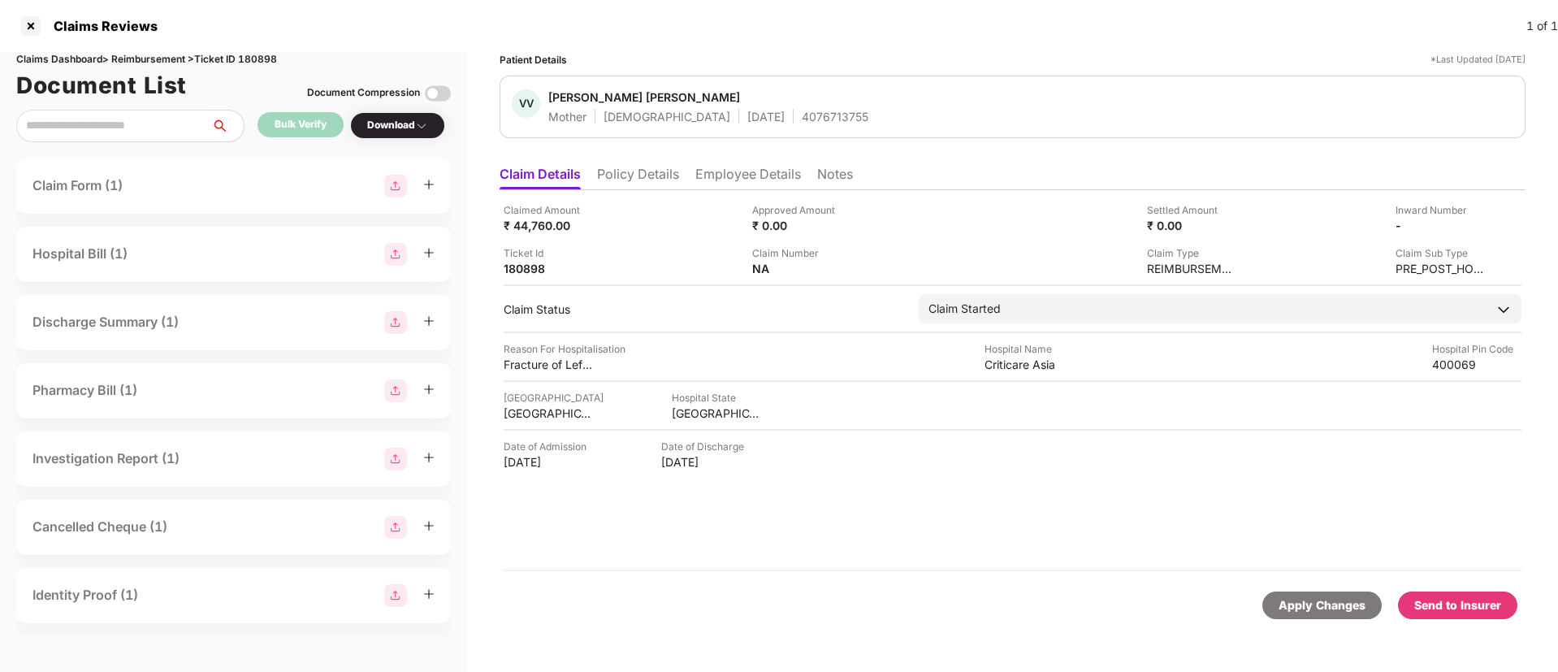
click at [649, 169] on li "Policy Details" at bounding box center [638, 178] width 82 height 24
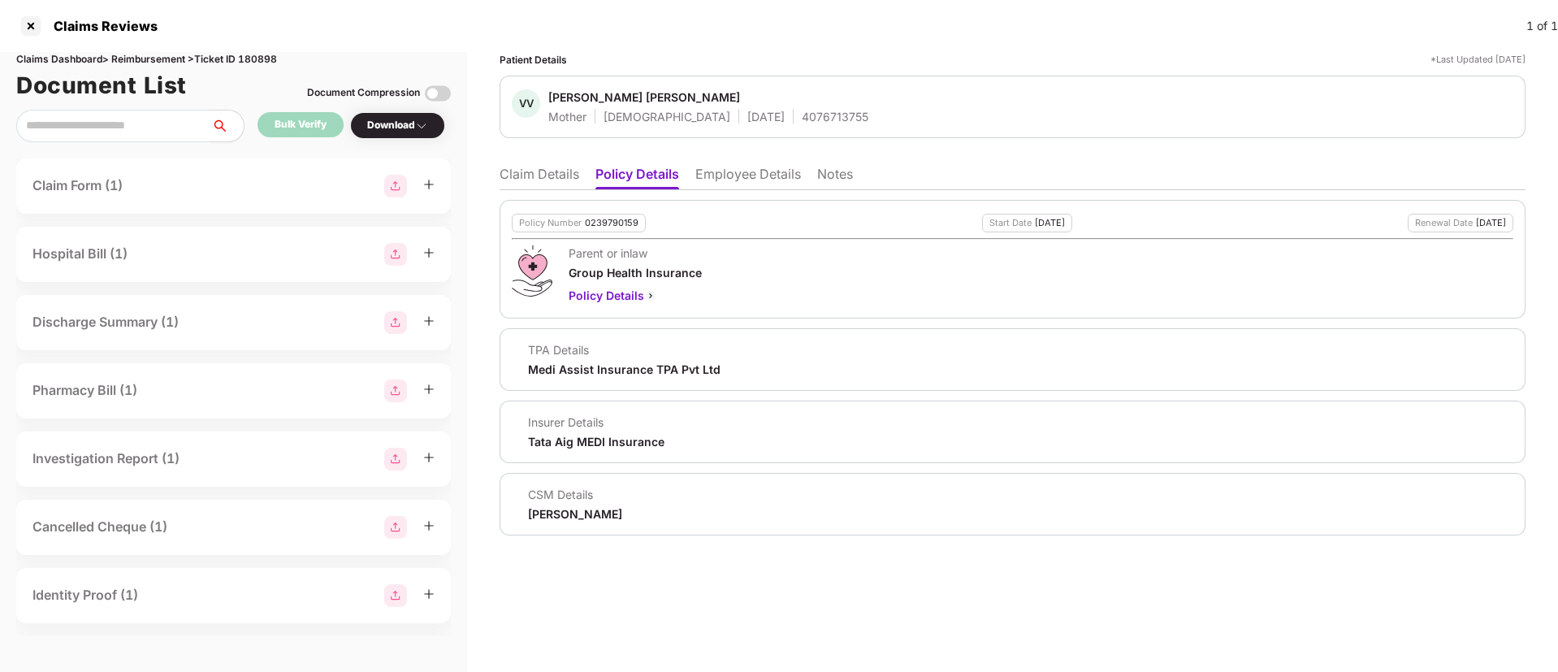
click at [547, 182] on li "Claim Details" at bounding box center [540, 178] width 80 height 24
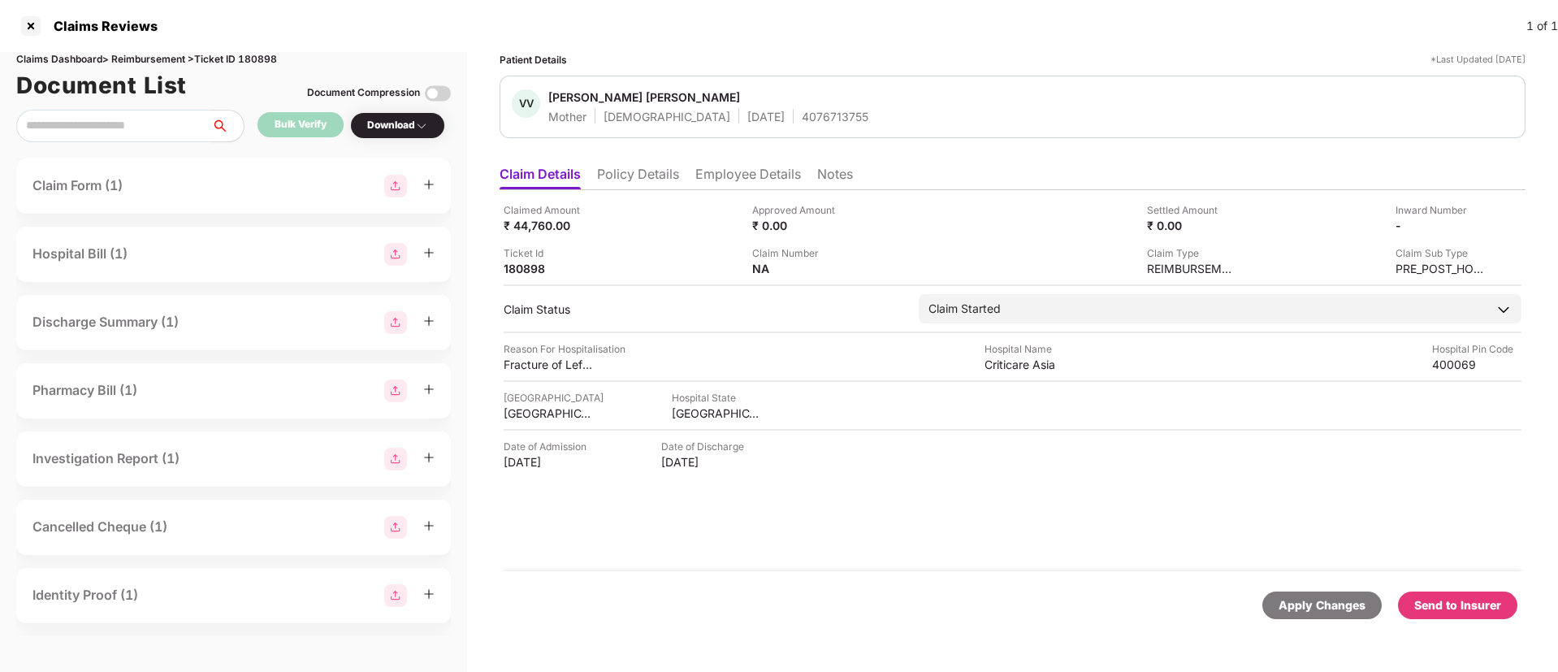
click at [748, 172] on li "Employee Details" at bounding box center [749, 178] width 106 height 24
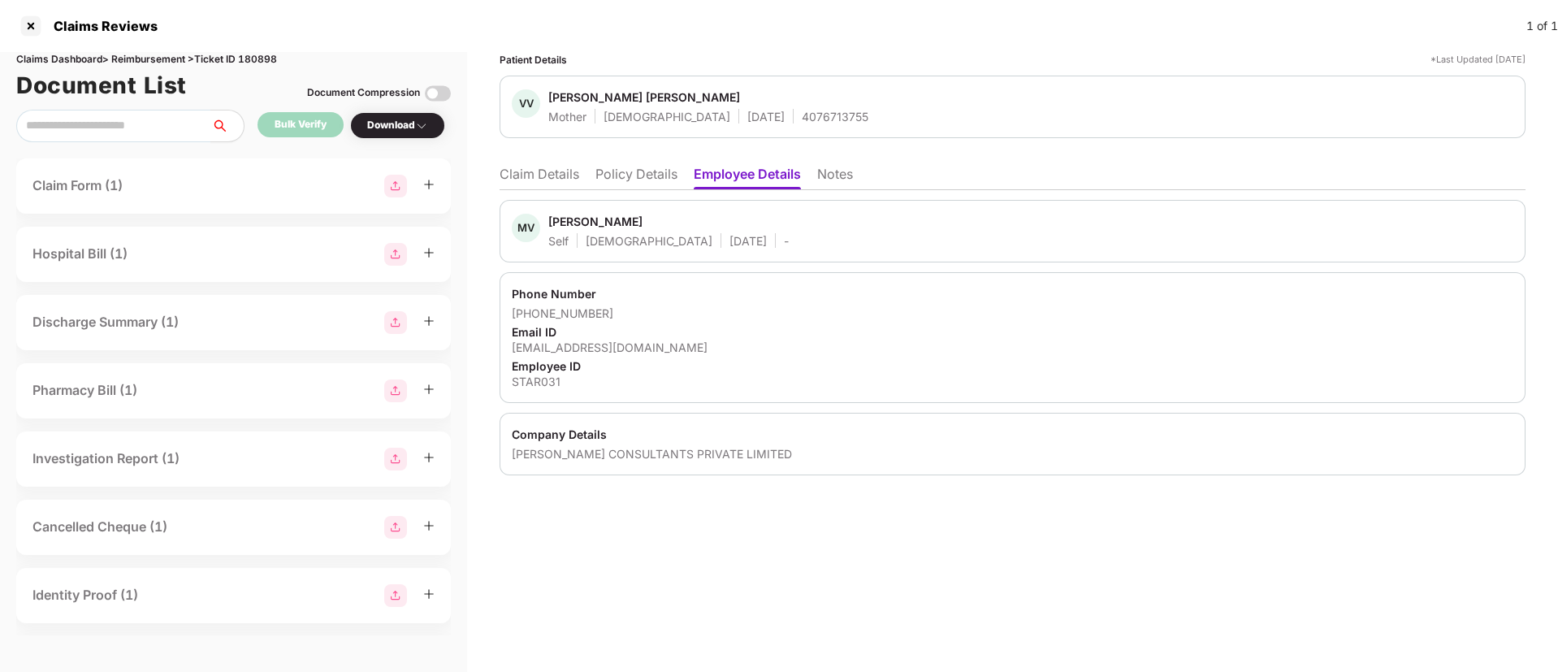
click at [537, 177] on li "Claim Details" at bounding box center [540, 178] width 80 height 24
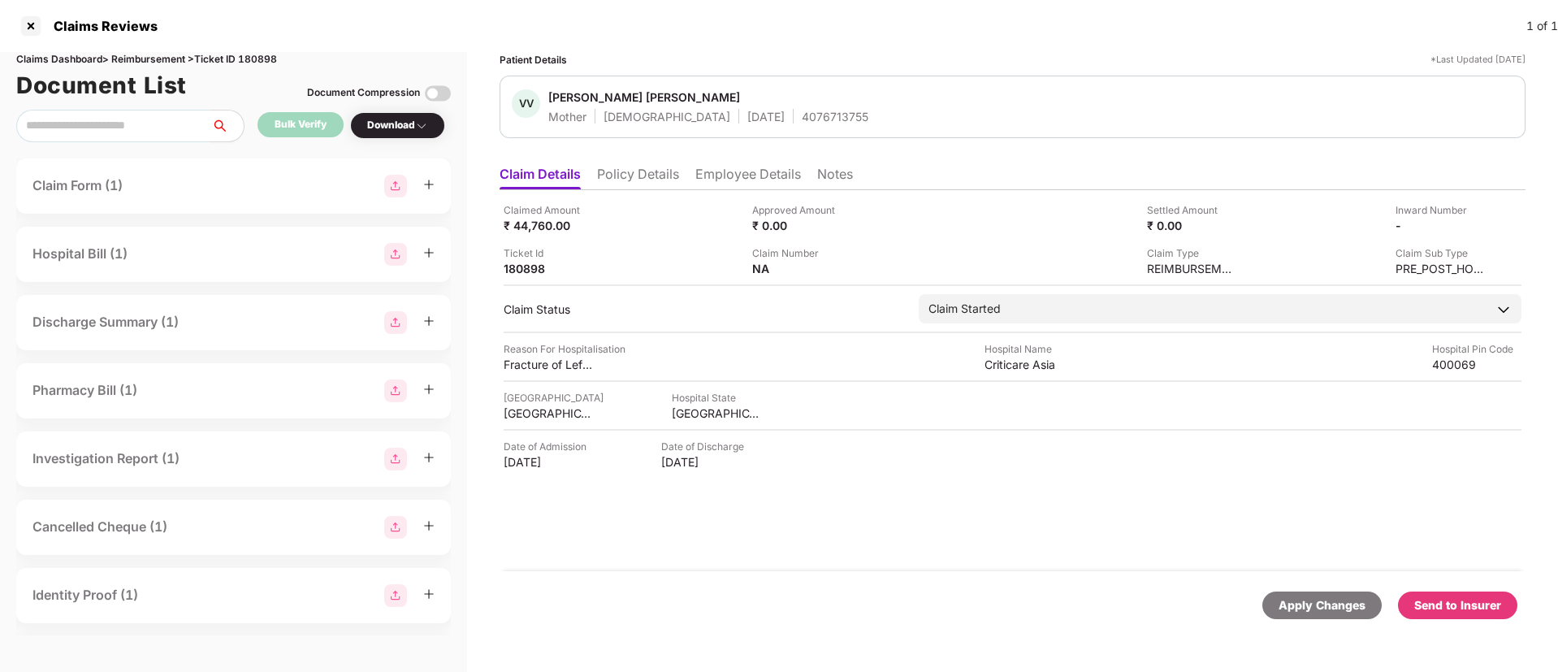
click at [795, 544] on div "Claimed Amount ₹ 44,760.00 Approved Amount ₹ 0.00 Settled Amount ₹ 0.00 Inward …" at bounding box center [1013, 380] width 1026 height 381
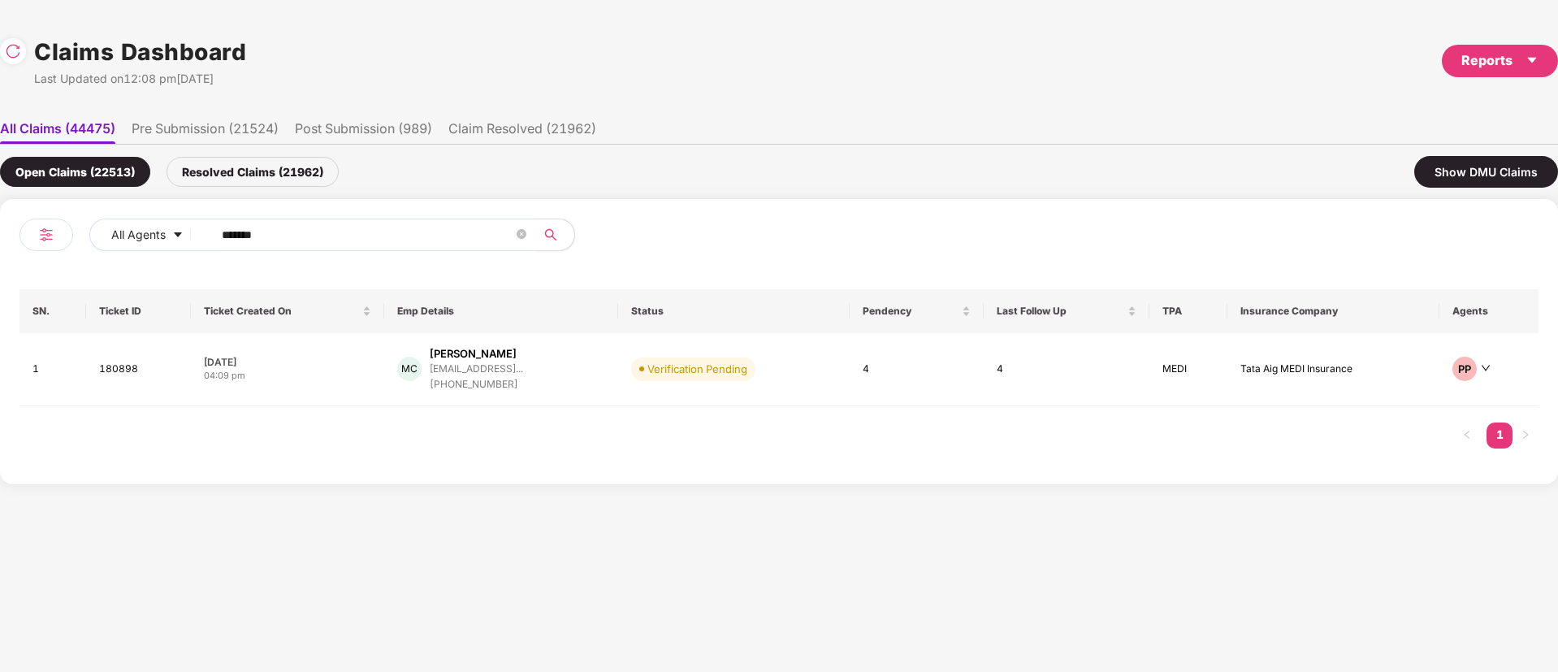
drag, startPoint x: 310, startPoint y: 241, endPoint x: 104, endPoint y: 276, distance: 208.6
click at [104, 276] on div "All Agents ****** SN. Ticket ID Ticket Created On Emp Details Status Pendency L…" at bounding box center [779, 342] width 1519 height 246
paste input "text"
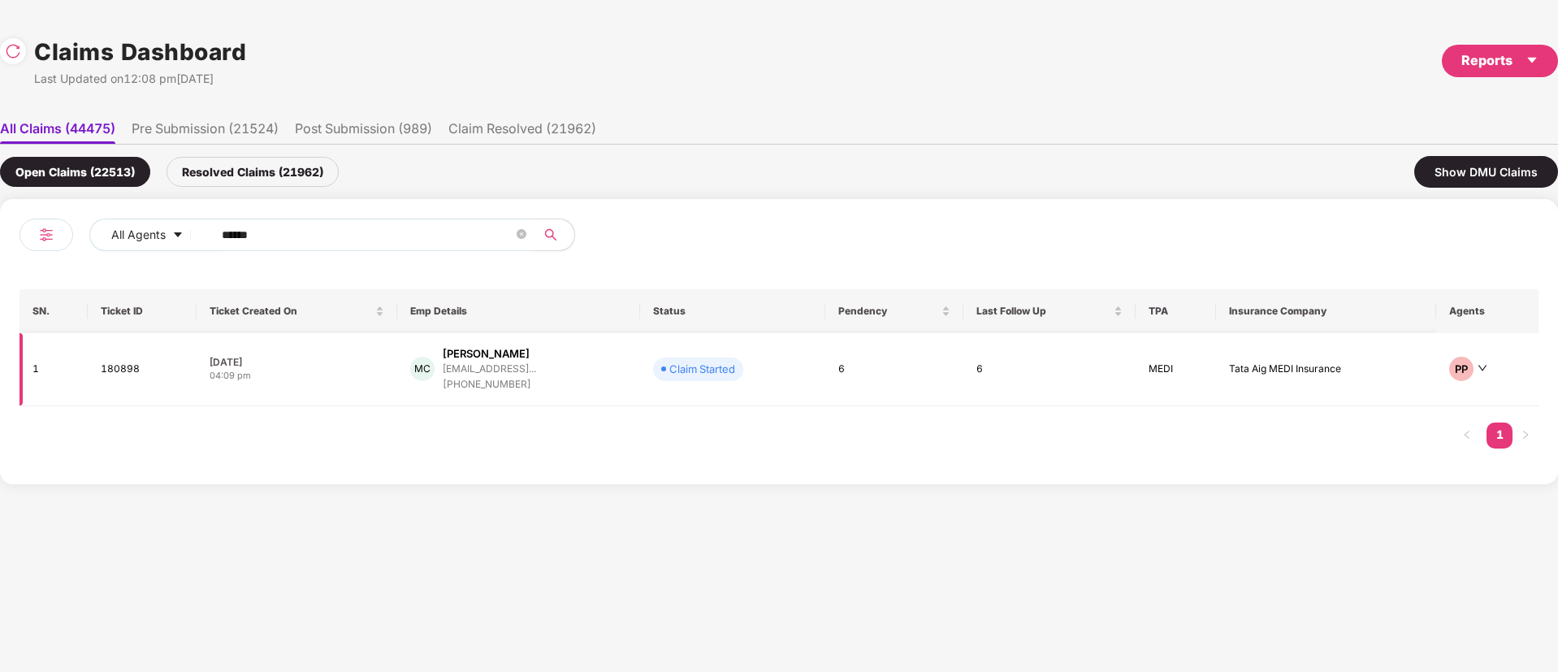
type input "******"
click at [626, 384] on div "MC Mahesh Vaman Chavan maheshchavan2905@gmail... +918850909995" at bounding box center [518, 369] width 216 height 46
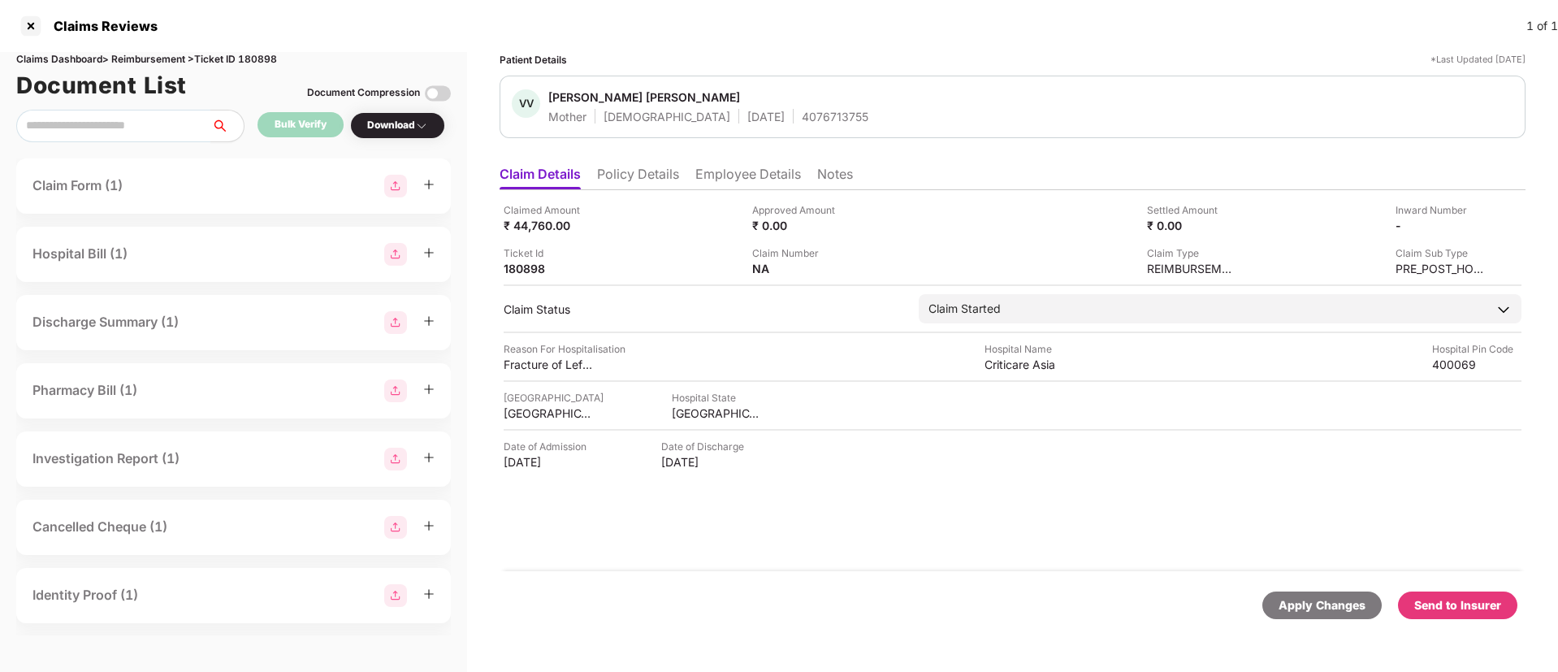
click at [802, 115] on div "4076713755" at bounding box center [835, 116] width 67 height 15
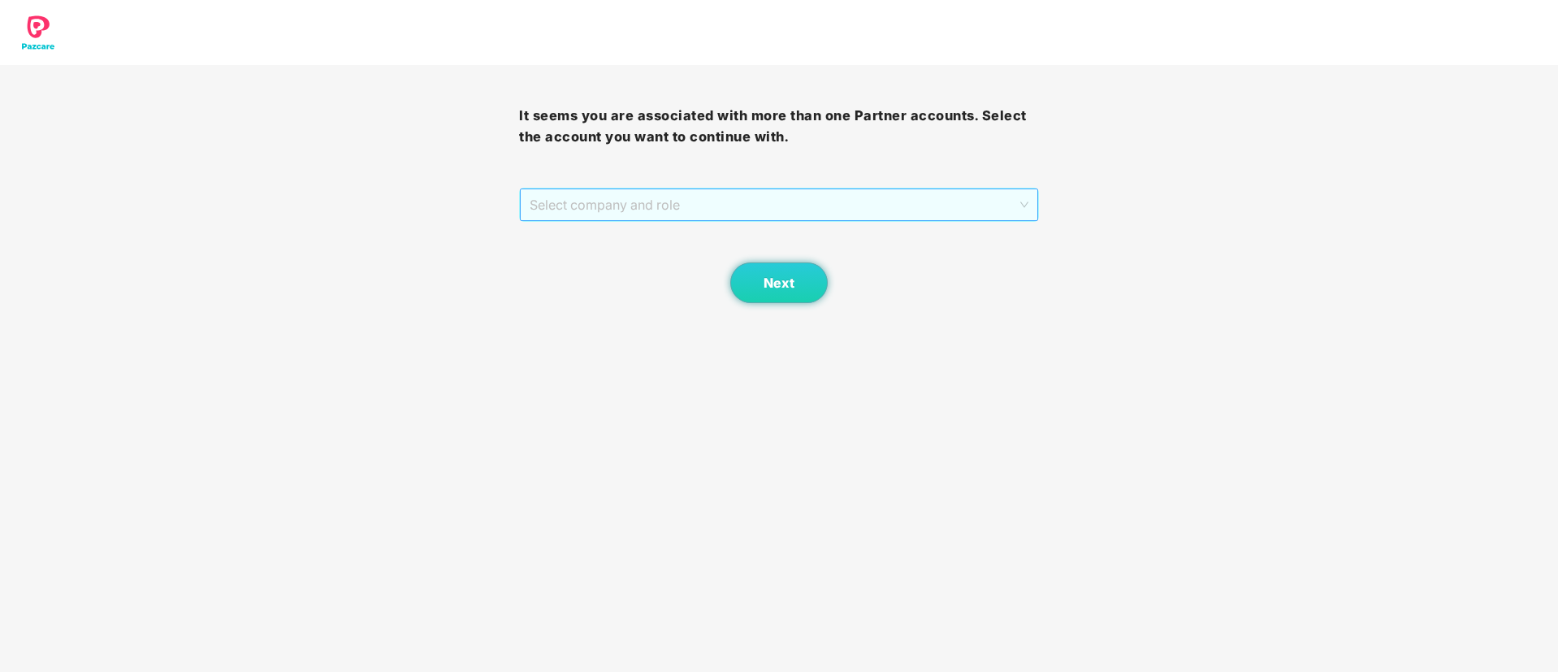
click at [739, 204] on span "Select company and role" at bounding box center [779, 204] width 498 height 31
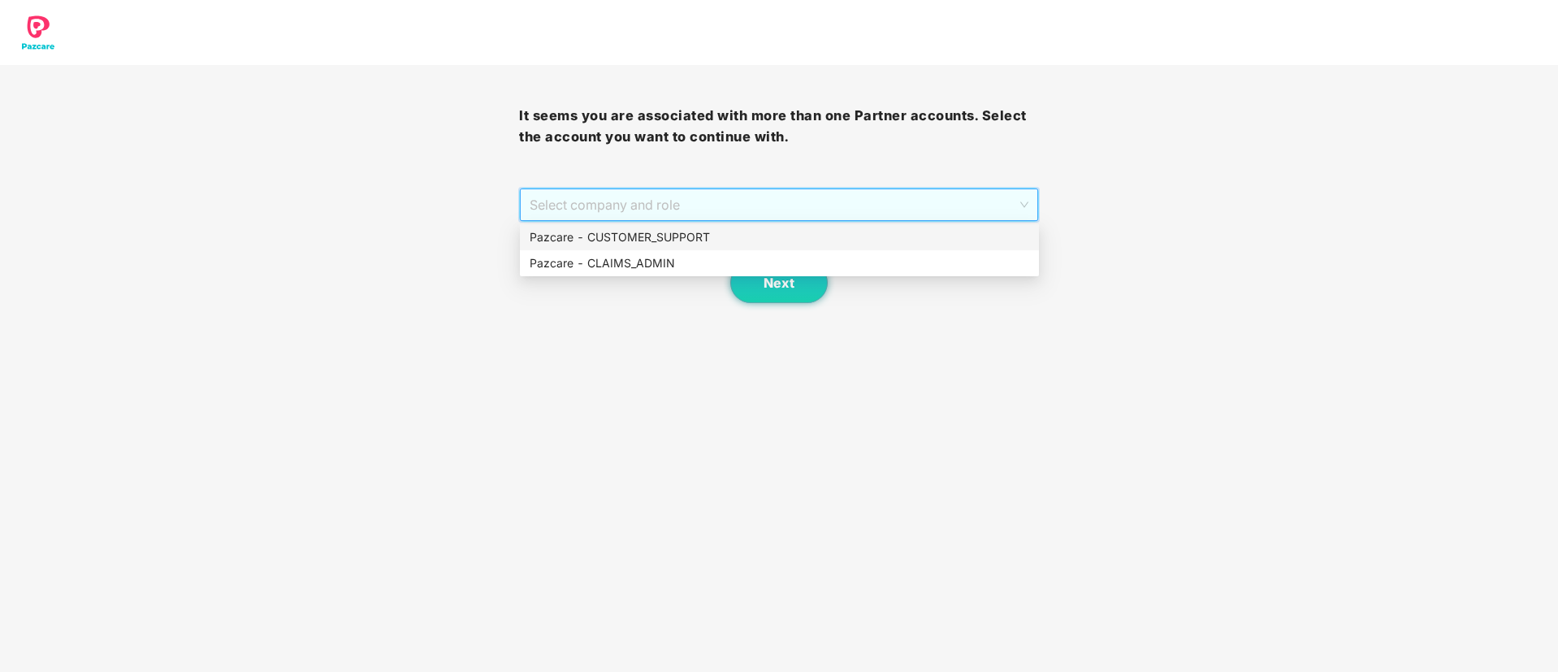
click at [670, 237] on div "Pazcare - CUSTOMER_SUPPORT" at bounding box center [780, 237] width 500 height 18
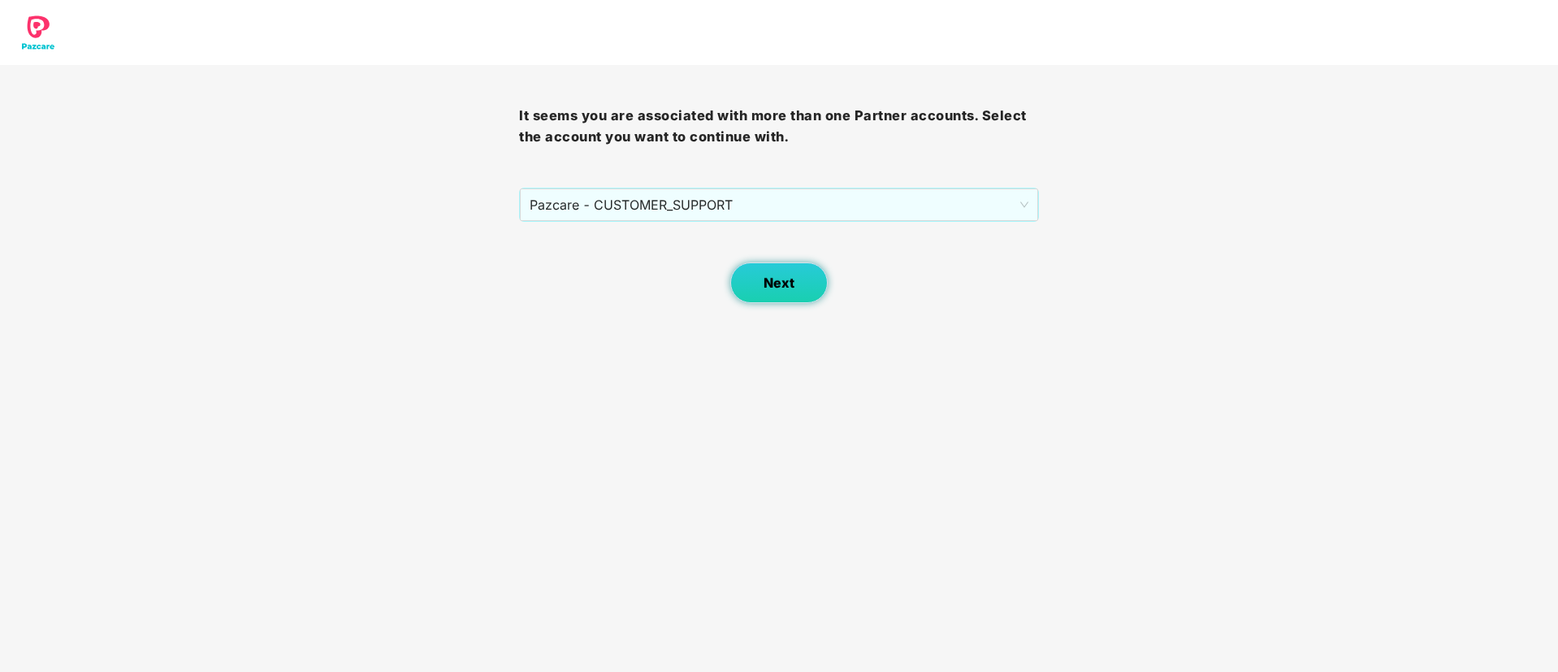
click at [782, 283] on span "Next" at bounding box center [779, 282] width 31 height 15
click at [728, 215] on span "Select company and role" at bounding box center [779, 204] width 498 height 31
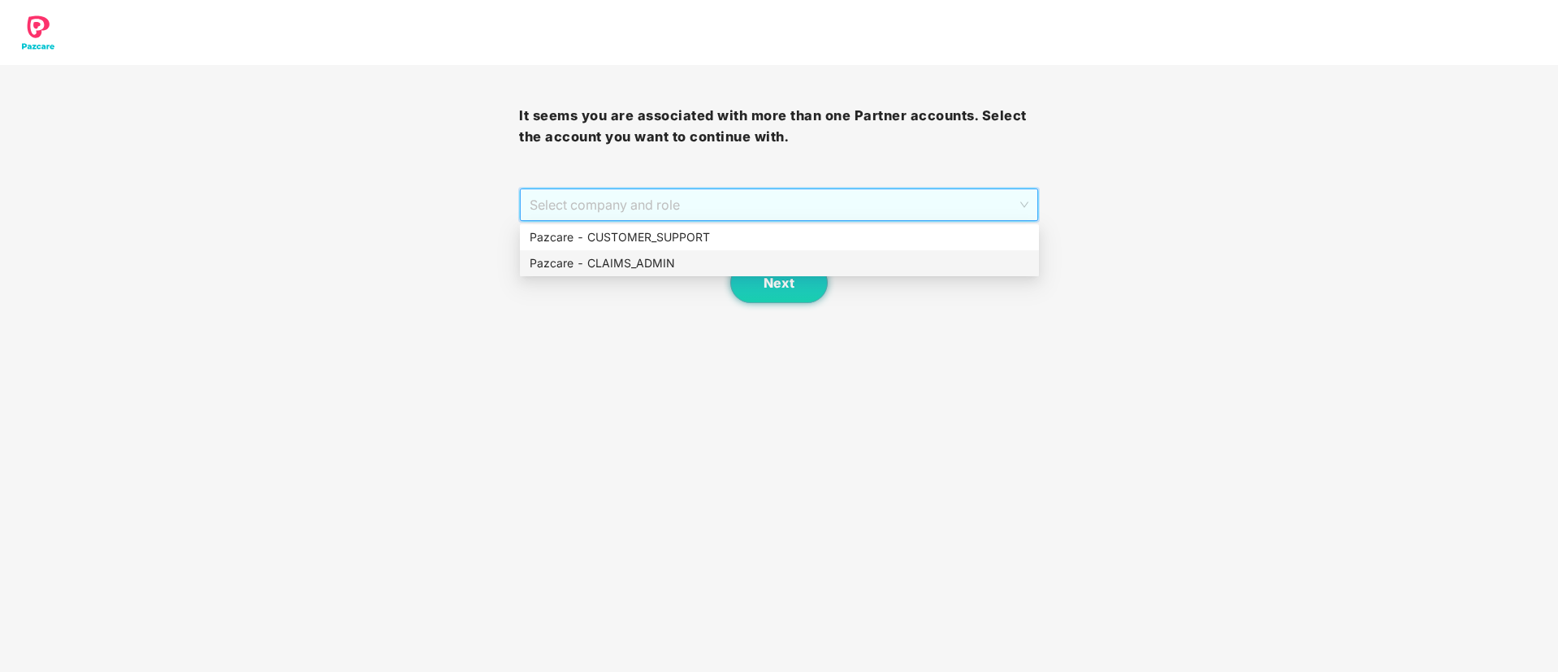
click at [686, 266] on div "Pazcare - CLAIMS_ADMIN" at bounding box center [780, 263] width 500 height 18
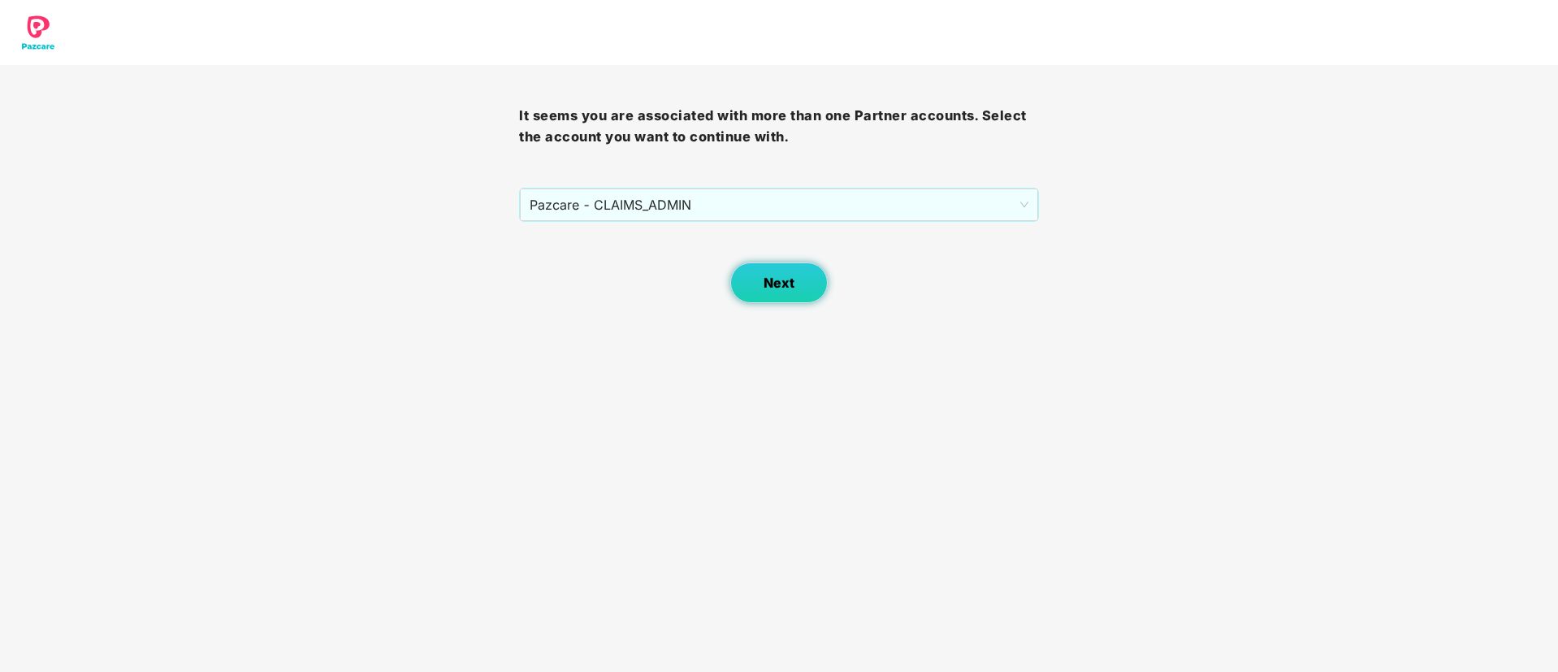
click at [788, 280] on span "Next" at bounding box center [779, 282] width 31 height 15
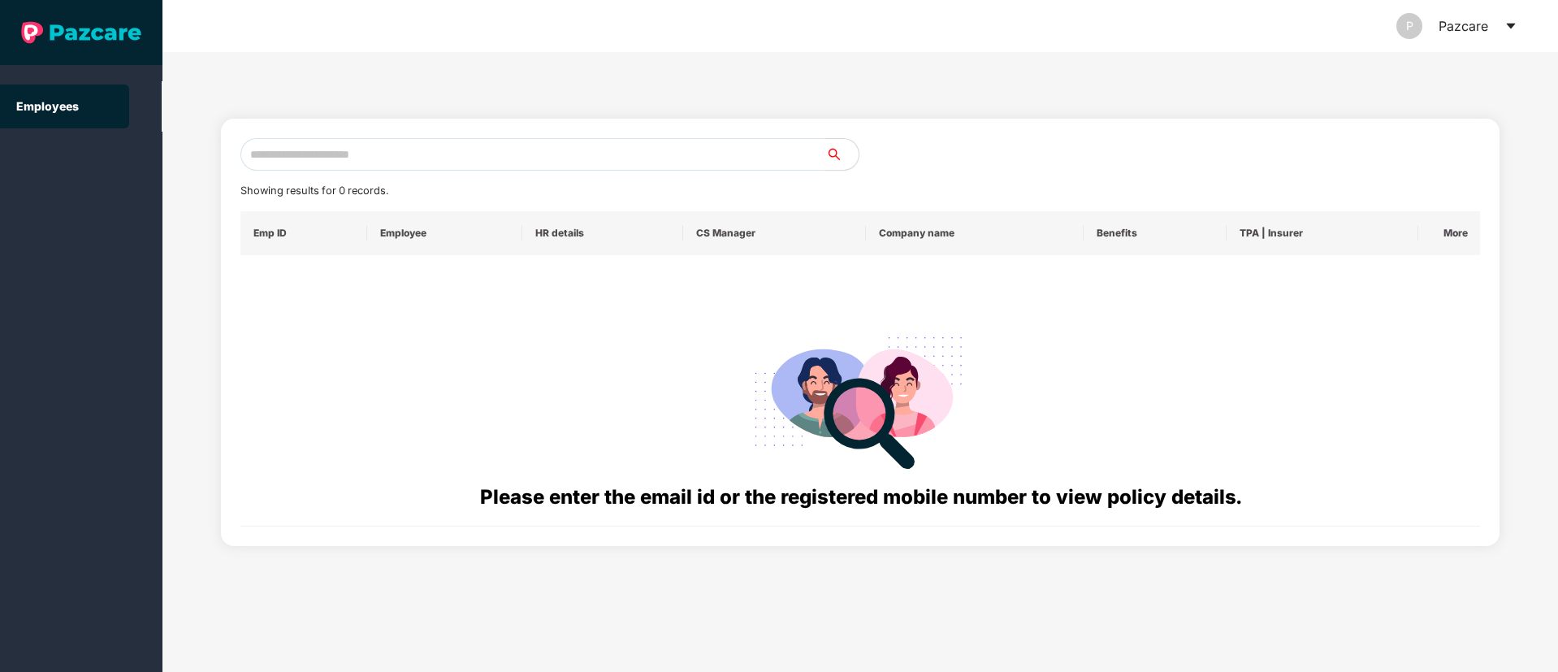
click at [362, 150] on input "text" at bounding box center [534, 154] width 586 height 33
paste input "**********"
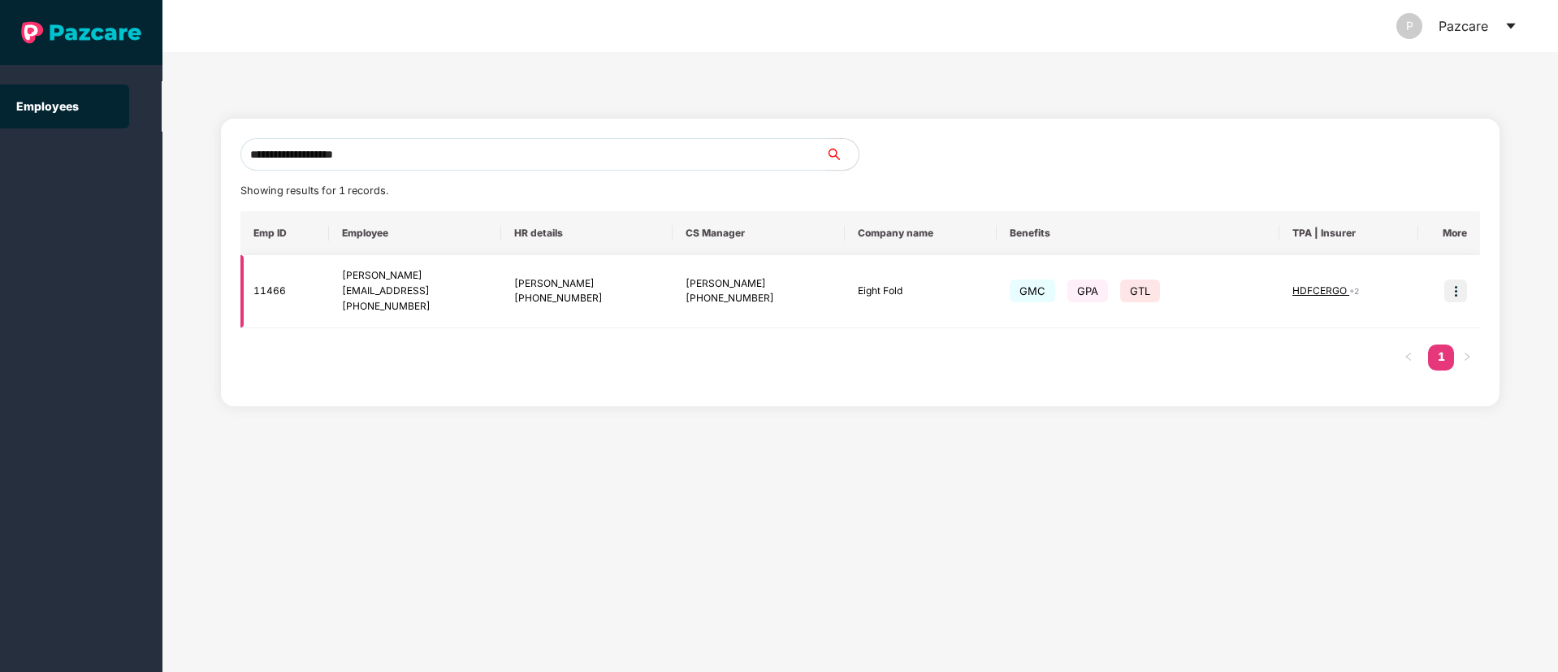
type input "**********"
click at [1459, 289] on img at bounding box center [1456, 291] width 23 height 23
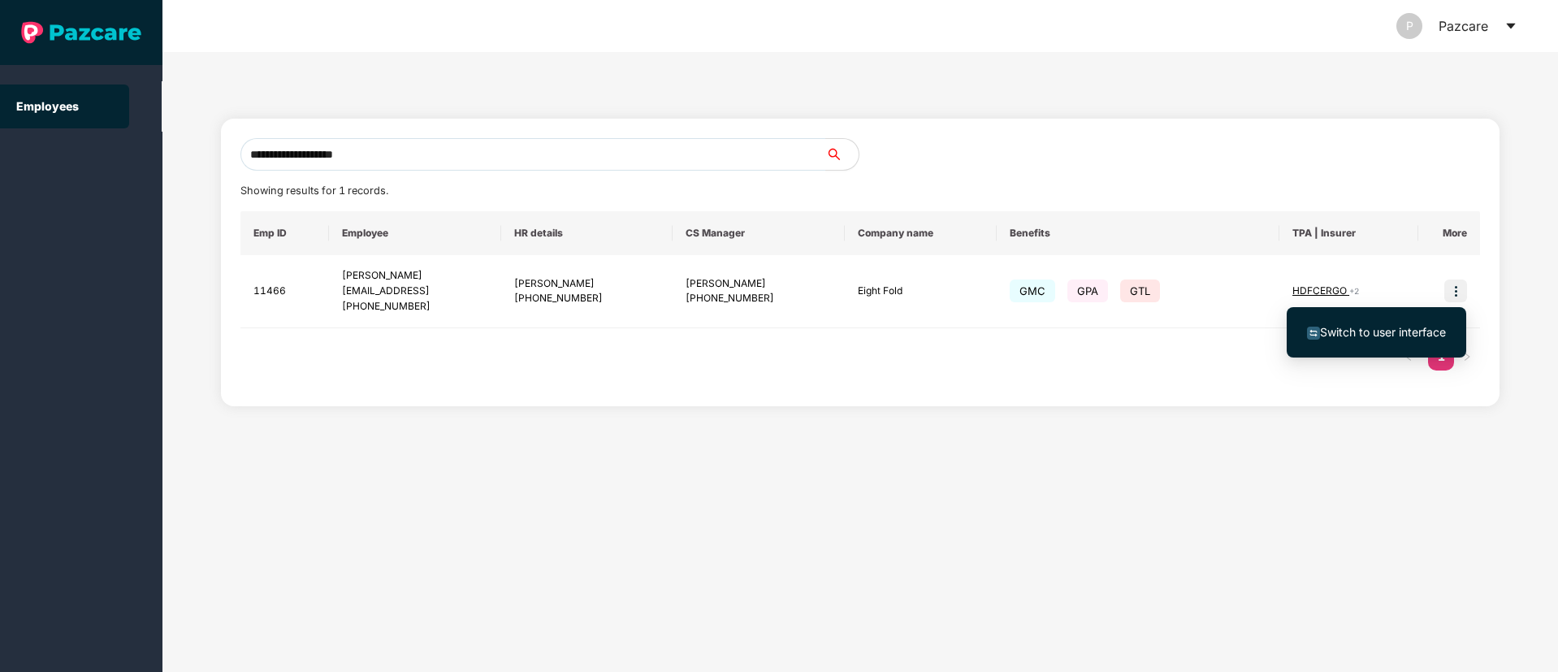
click at [1387, 331] on span "Switch to user interface" at bounding box center [1383, 332] width 126 height 14
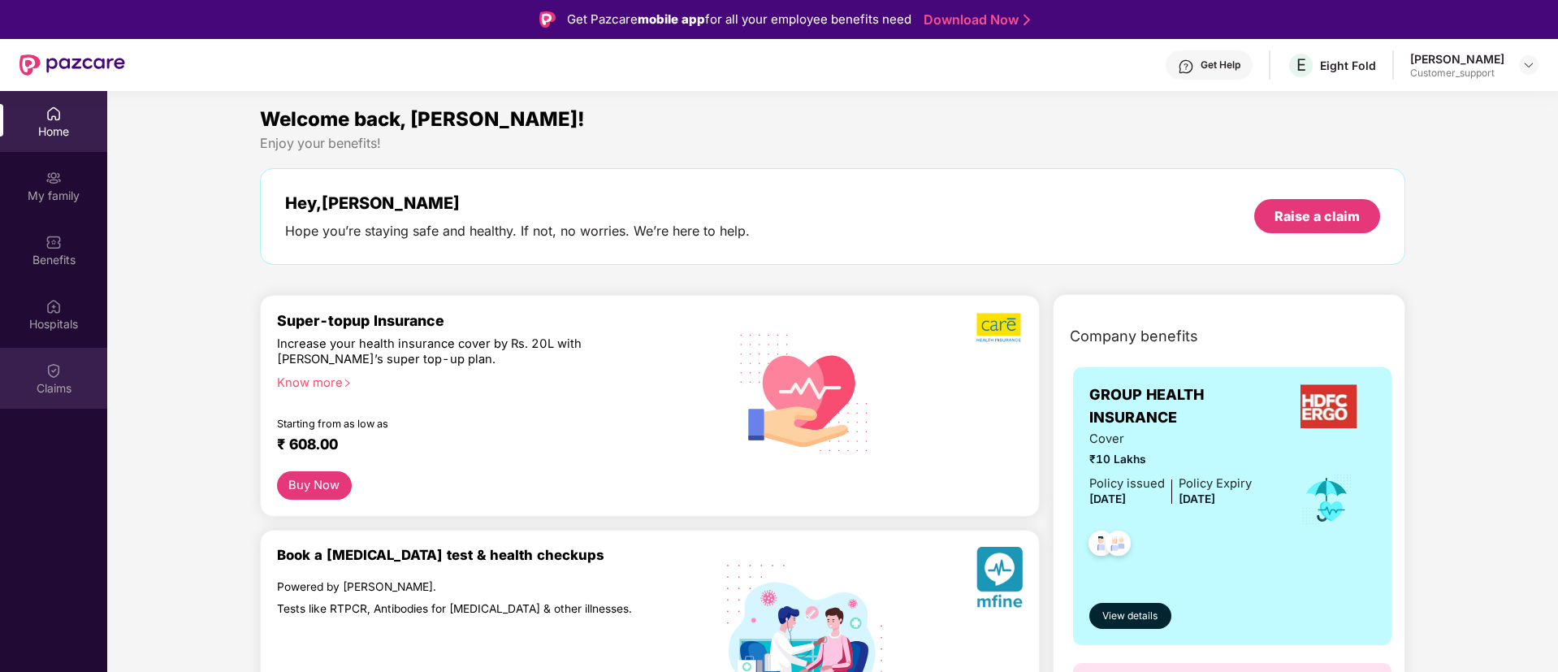
click at [55, 370] on img at bounding box center [54, 370] width 16 height 16
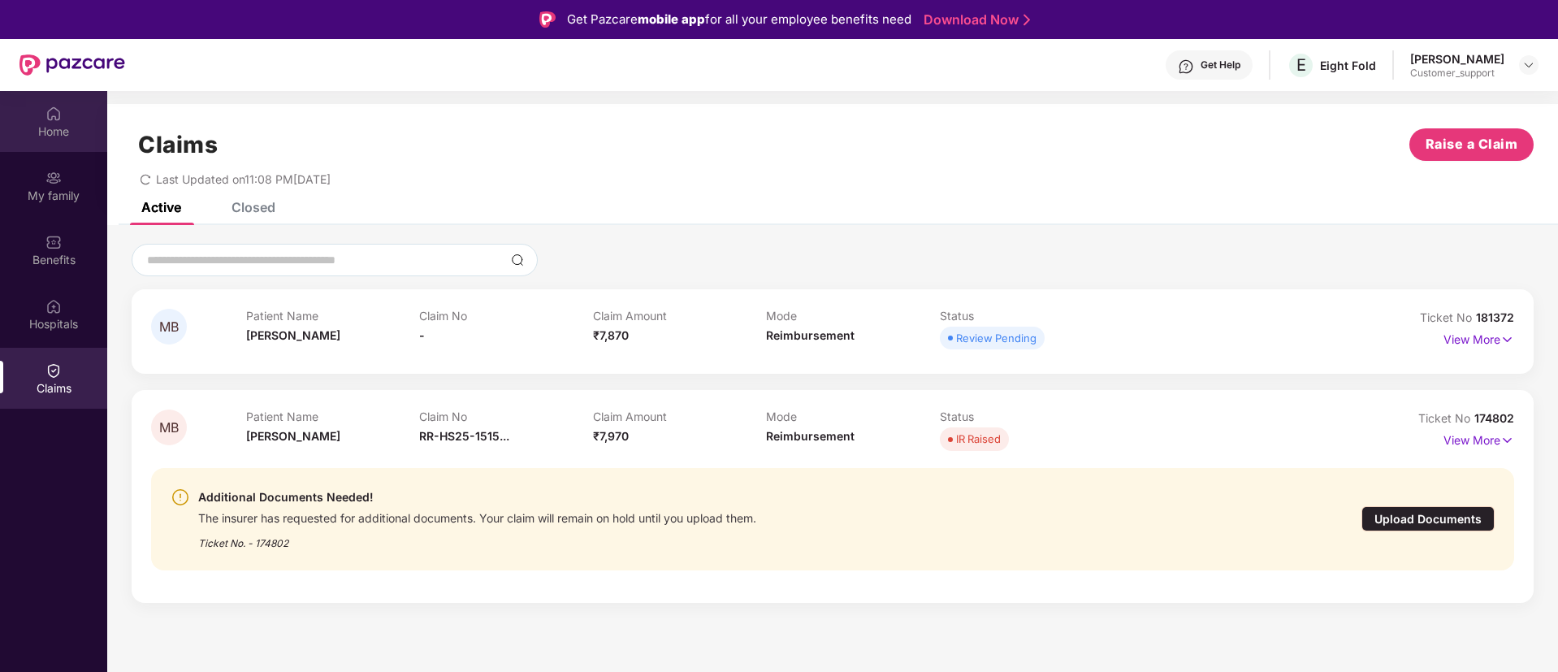
click at [50, 132] on div "Home" at bounding box center [53, 132] width 107 height 16
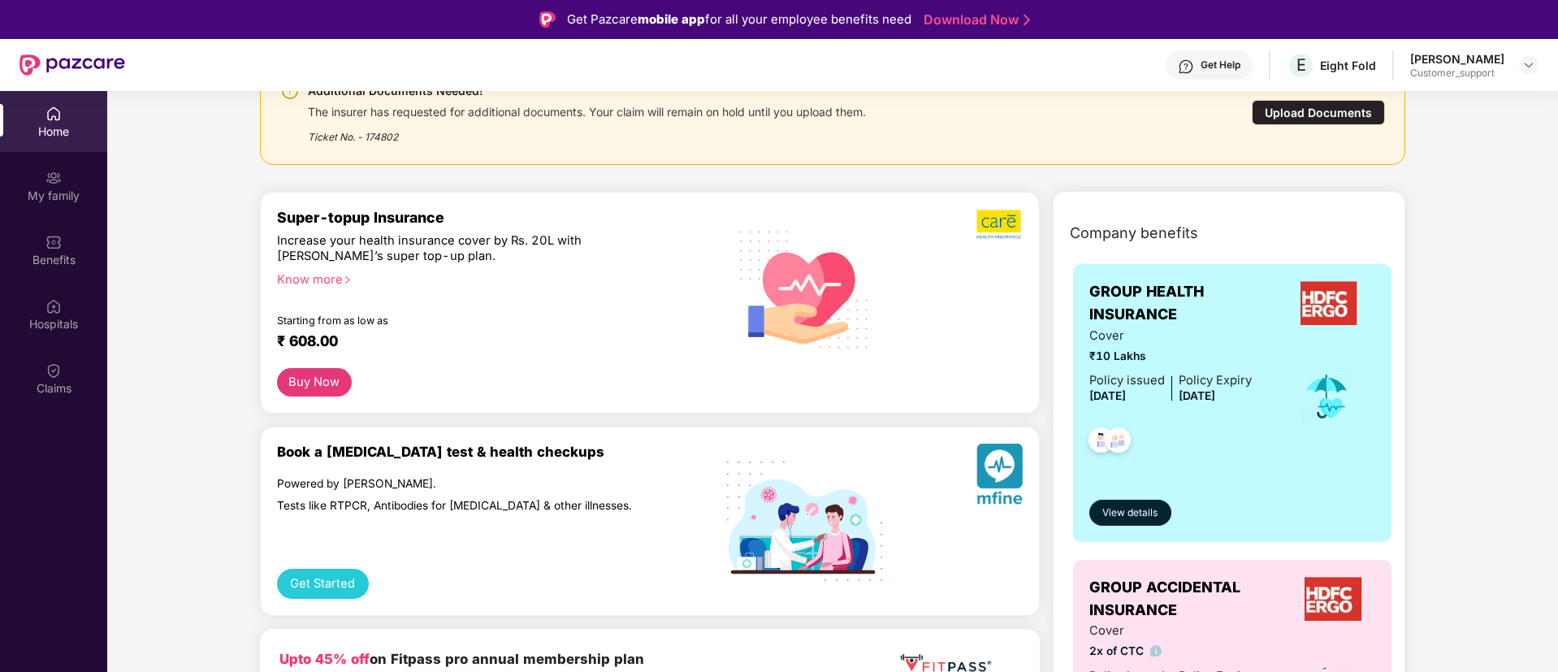
scroll to position [366, 0]
